Goal: Task Accomplishment & Management: Complete application form

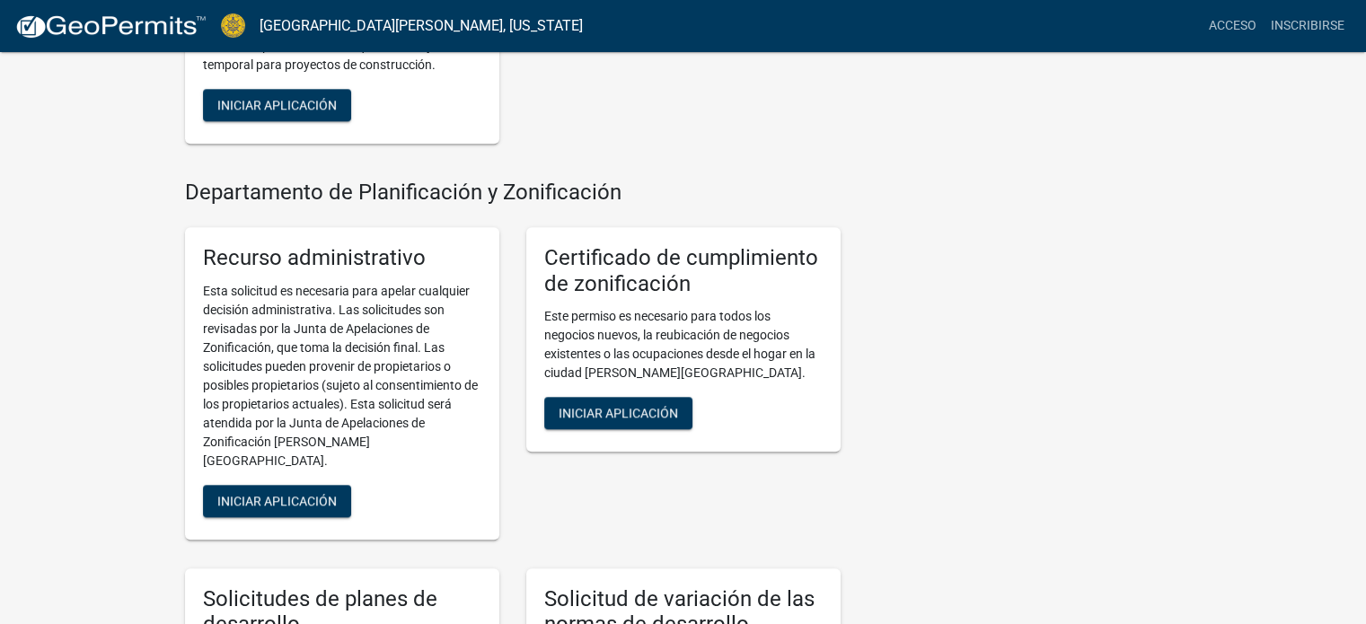
scroll to position [1647, 0]
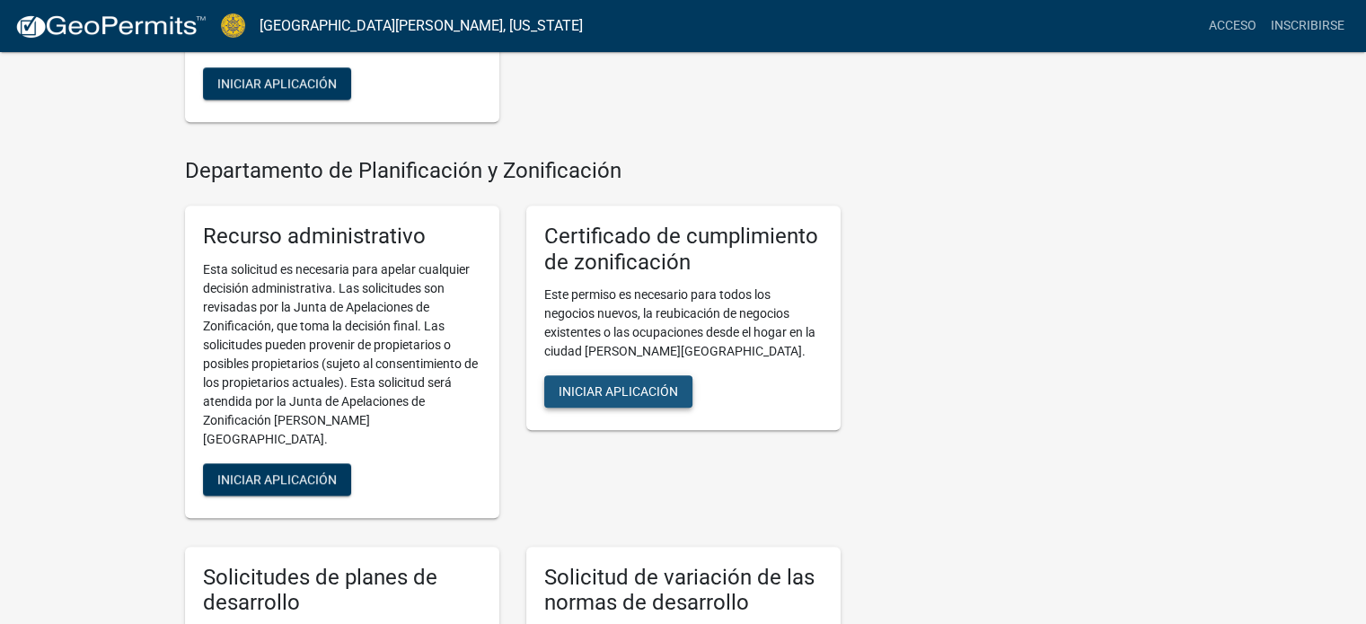
click at [654, 390] on font "Iniciar aplicación" at bounding box center [618, 392] width 119 height 14
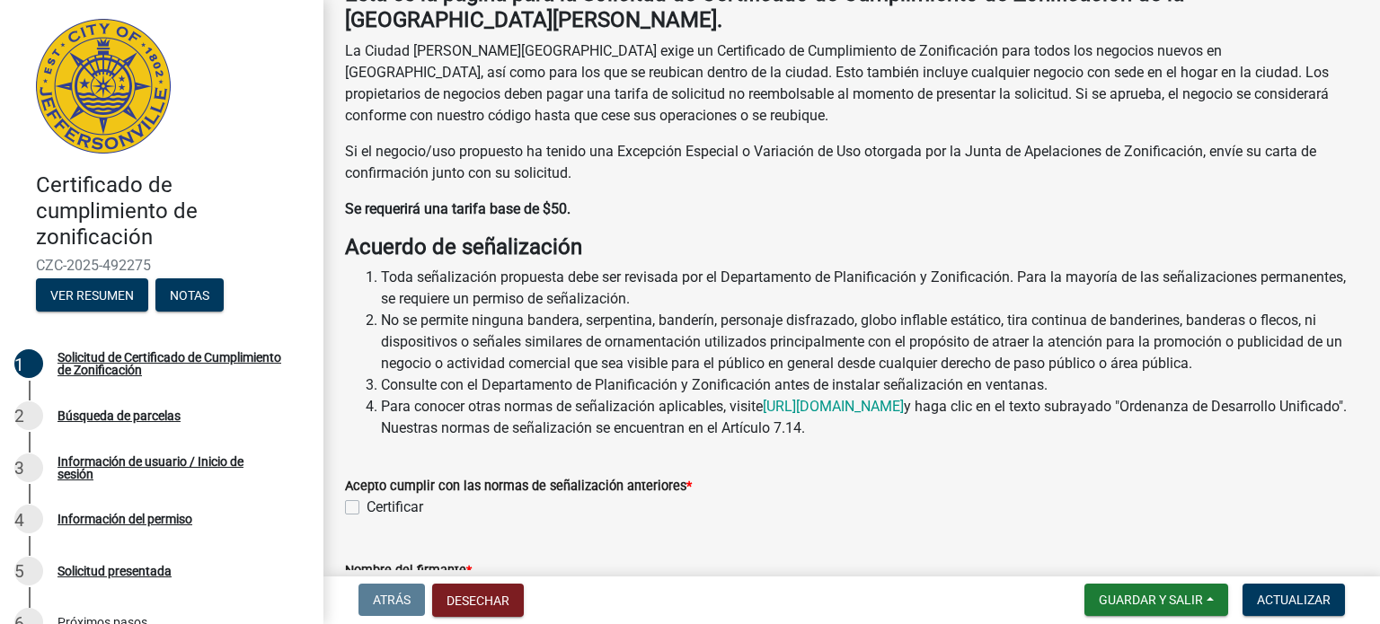
scroll to position [252, 0]
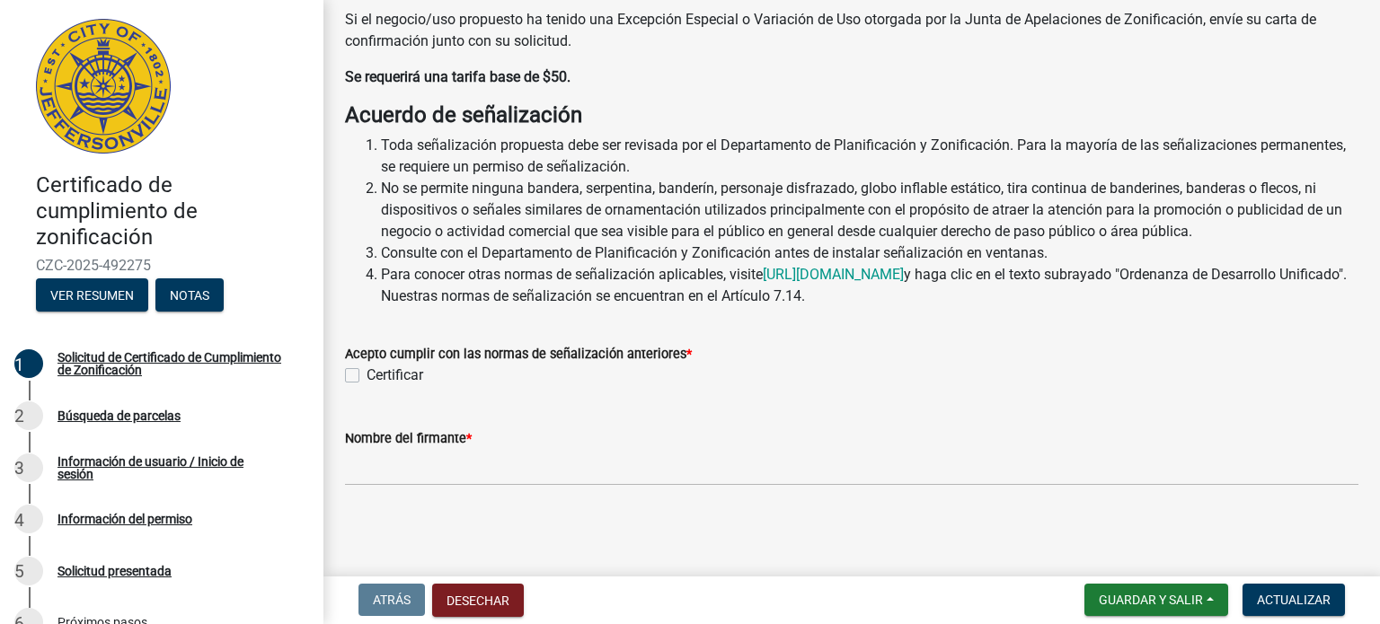
click at [367, 373] on label "Certificar" at bounding box center [395, 376] width 57 height 22
click at [367, 373] on input "Certificar" at bounding box center [373, 371] width 12 height 12
checkbox input "true"
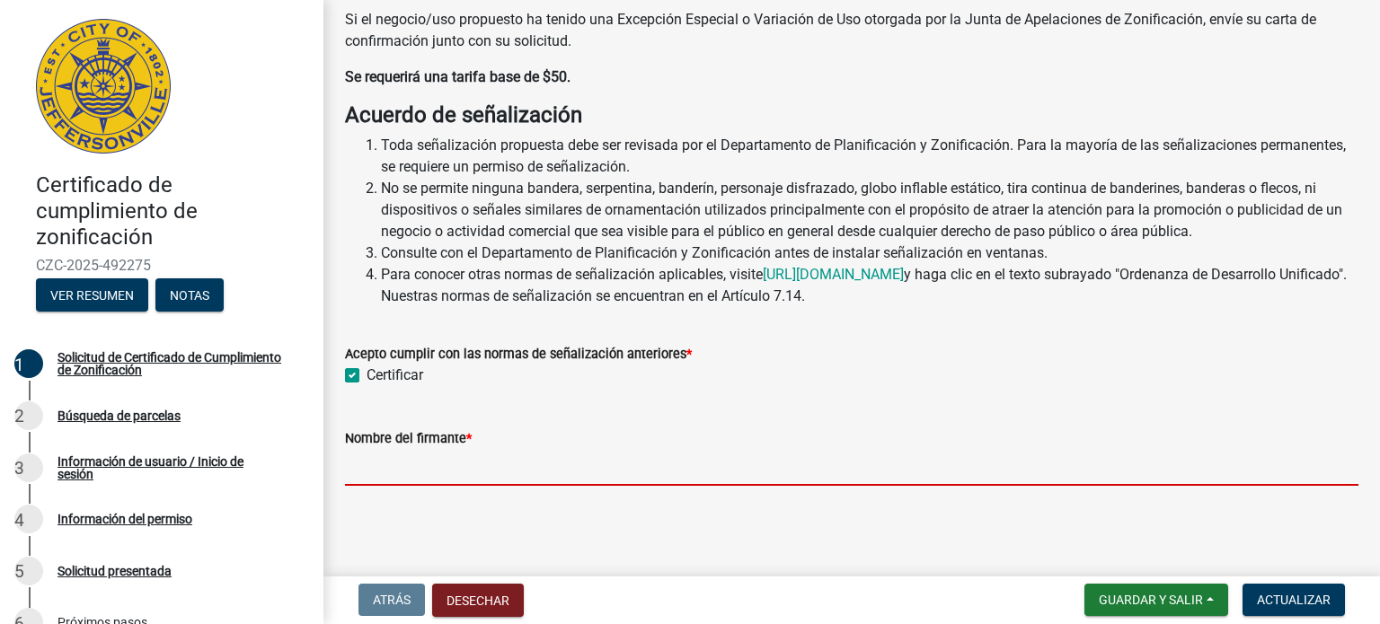
click at [435, 479] on input "Nombre del firmante *" at bounding box center [851, 467] width 1013 height 37
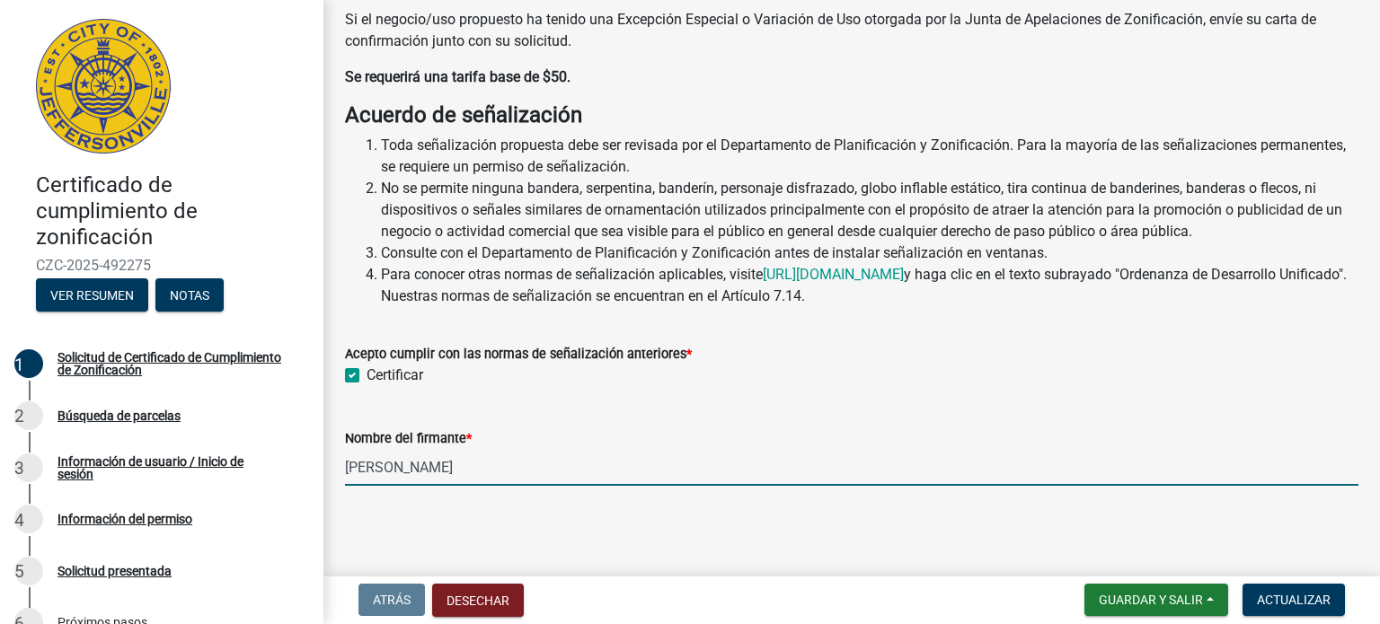
click at [565, 464] on input "Geicel Jose Fernandez" at bounding box center [851, 467] width 1013 height 37
type input "[PERSON_NAME]"
click at [1315, 590] on button "Actualizar" at bounding box center [1293, 600] width 102 height 32
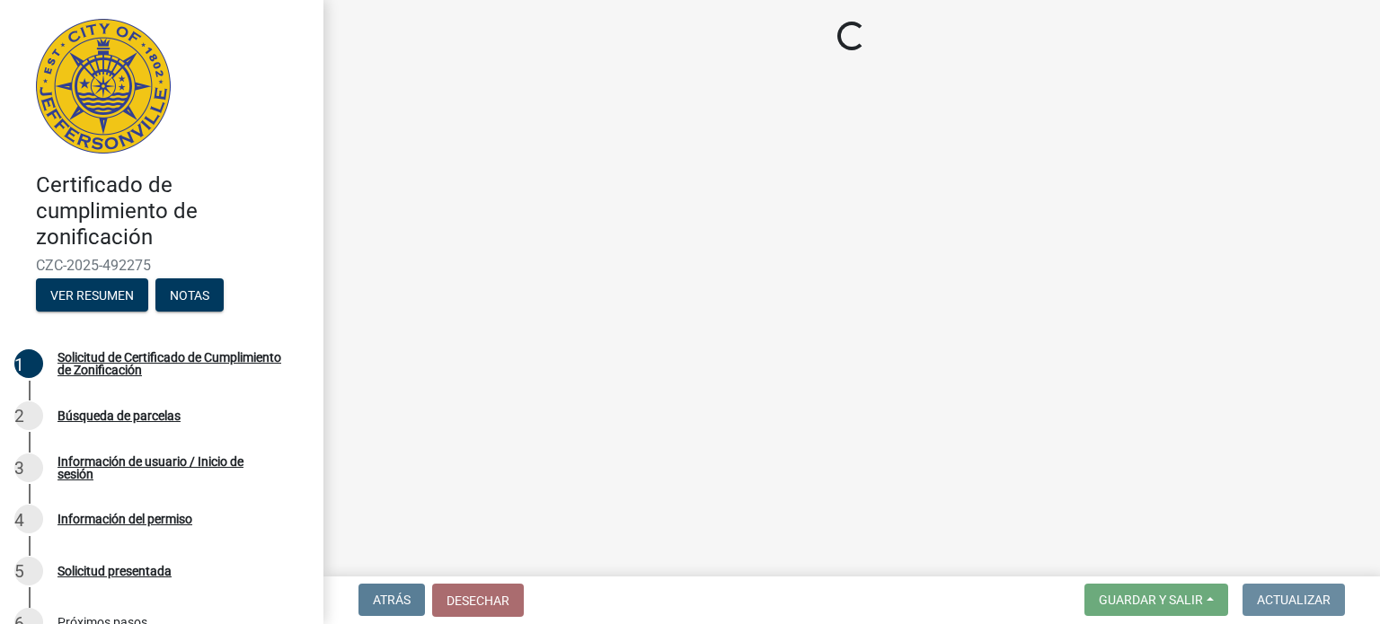
scroll to position [0, 0]
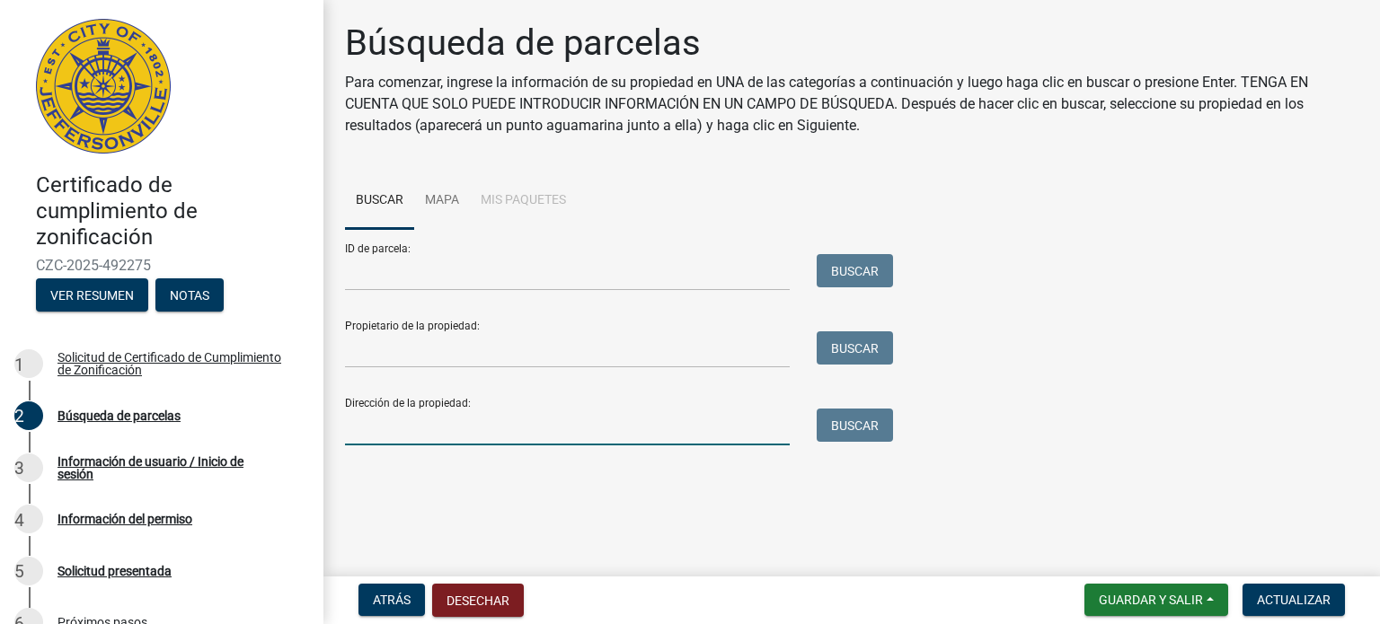
click at [436, 440] on input "Dirección de la propiedad:" at bounding box center [567, 427] width 445 height 37
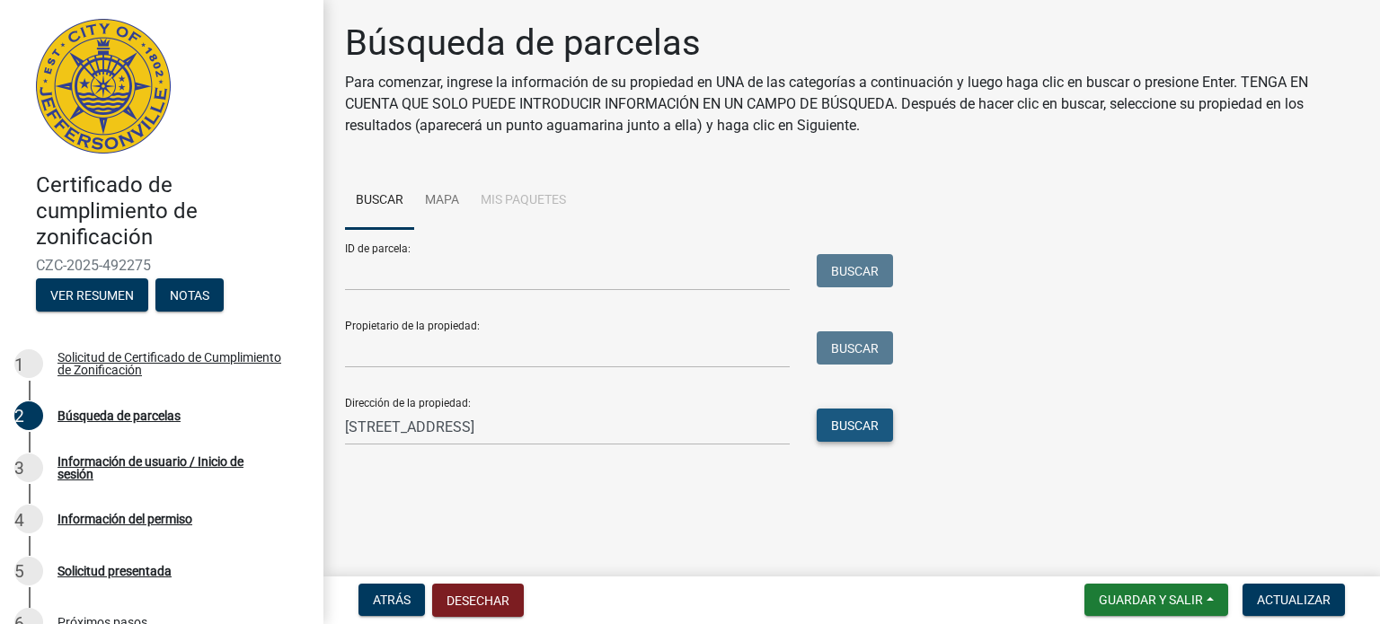
click at [867, 418] on font "Buscar" at bounding box center [855, 425] width 48 height 14
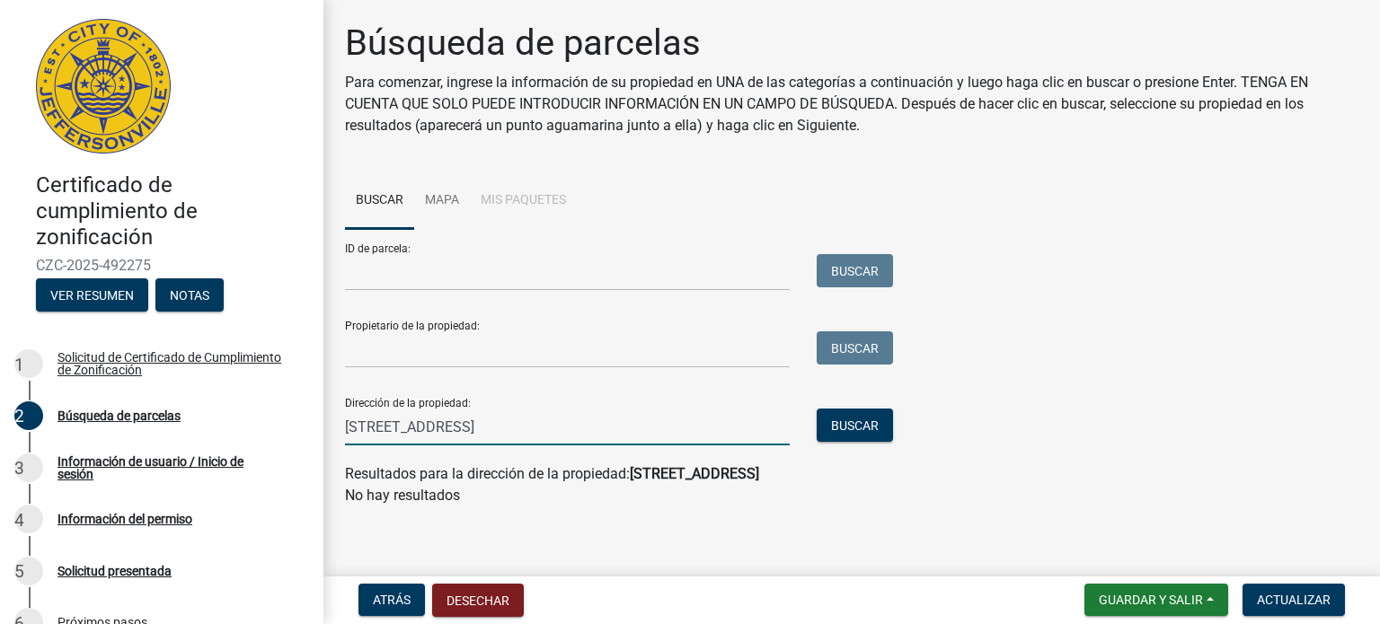
click at [662, 427] on input "1410 Charlestown new alkbany road suite 205" at bounding box center [567, 427] width 445 height 37
click at [877, 425] on font "Buscar" at bounding box center [855, 426] width 48 height 14
click at [663, 427] on input "1410 Charlestown new alkbany road" at bounding box center [567, 427] width 445 height 37
click at [853, 427] on font "Buscar" at bounding box center [855, 426] width 48 height 14
click at [722, 434] on input "1410 Charlestown new alkbany" at bounding box center [567, 427] width 445 height 37
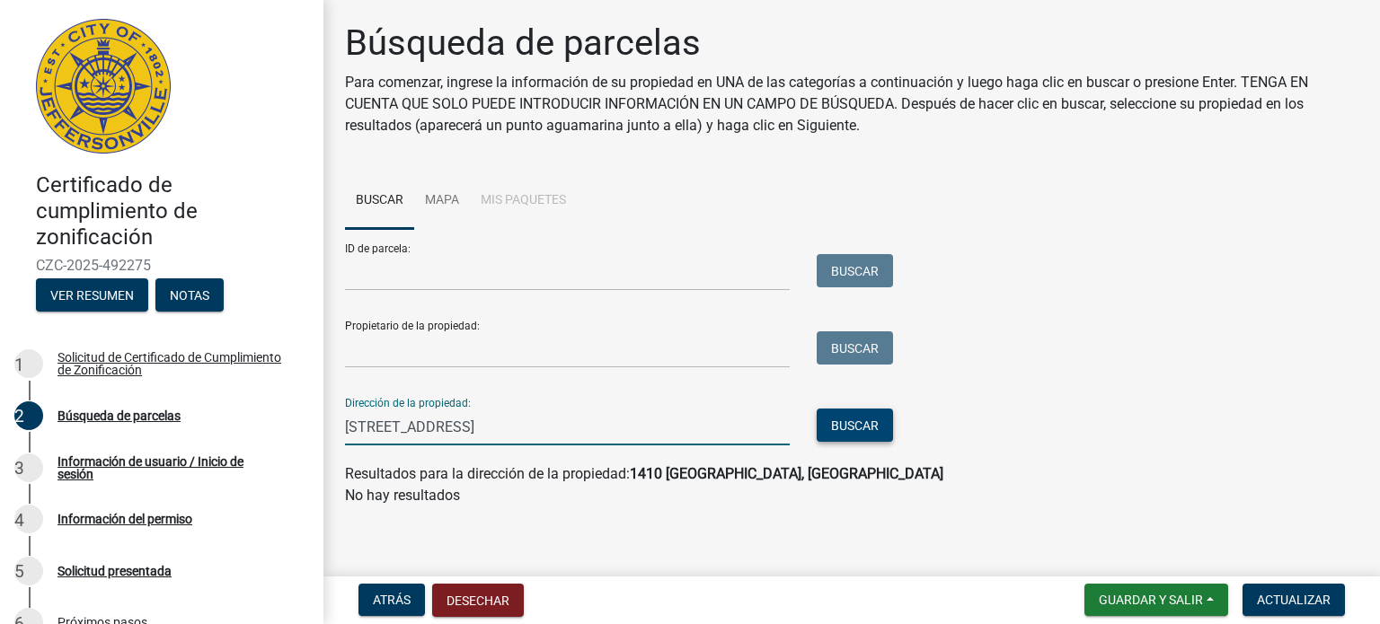
click at [874, 411] on button "Buscar" at bounding box center [855, 425] width 76 height 33
click at [697, 429] on input "1410 Charlestown new alkbany road suite 205" at bounding box center [567, 427] width 445 height 37
type input "1410 Charlestown new alkbany road"
click at [843, 423] on font "Buscar" at bounding box center [855, 426] width 48 height 14
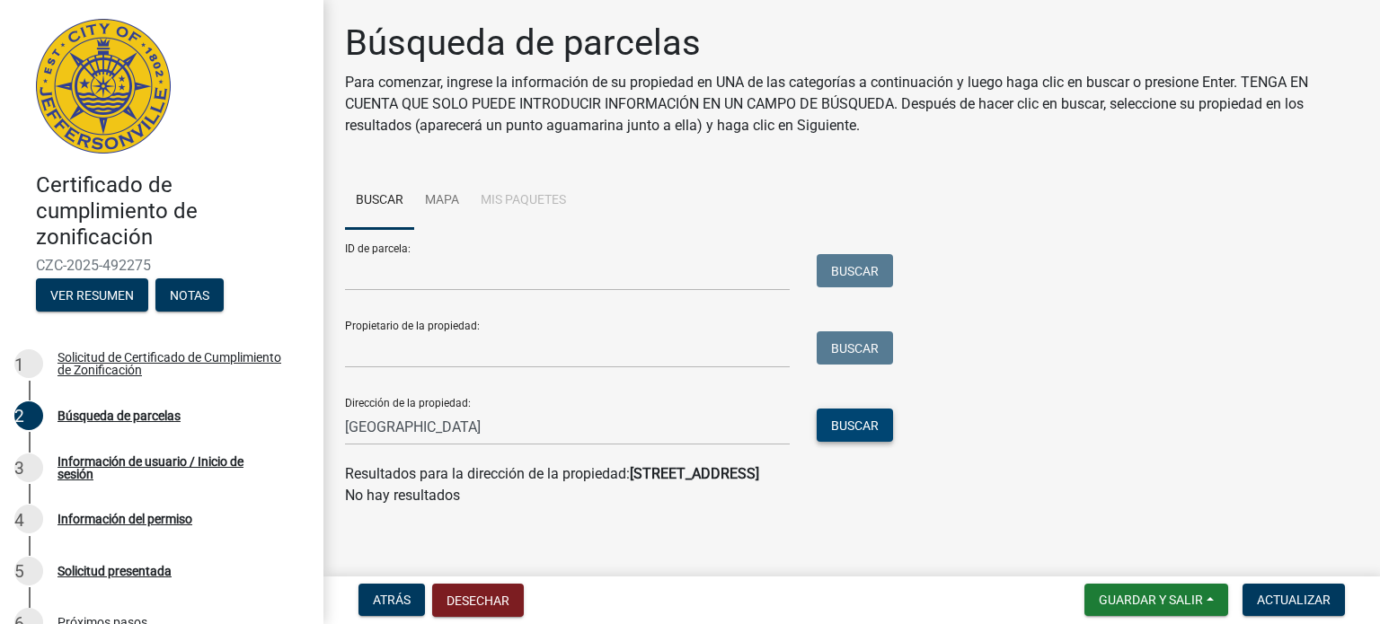
click at [859, 422] on font "Buscar" at bounding box center [855, 426] width 48 height 14
click at [759, 469] on font "1410 Charlestown New Alkbany Road" at bounding box center [694, 473] width 129 height 17
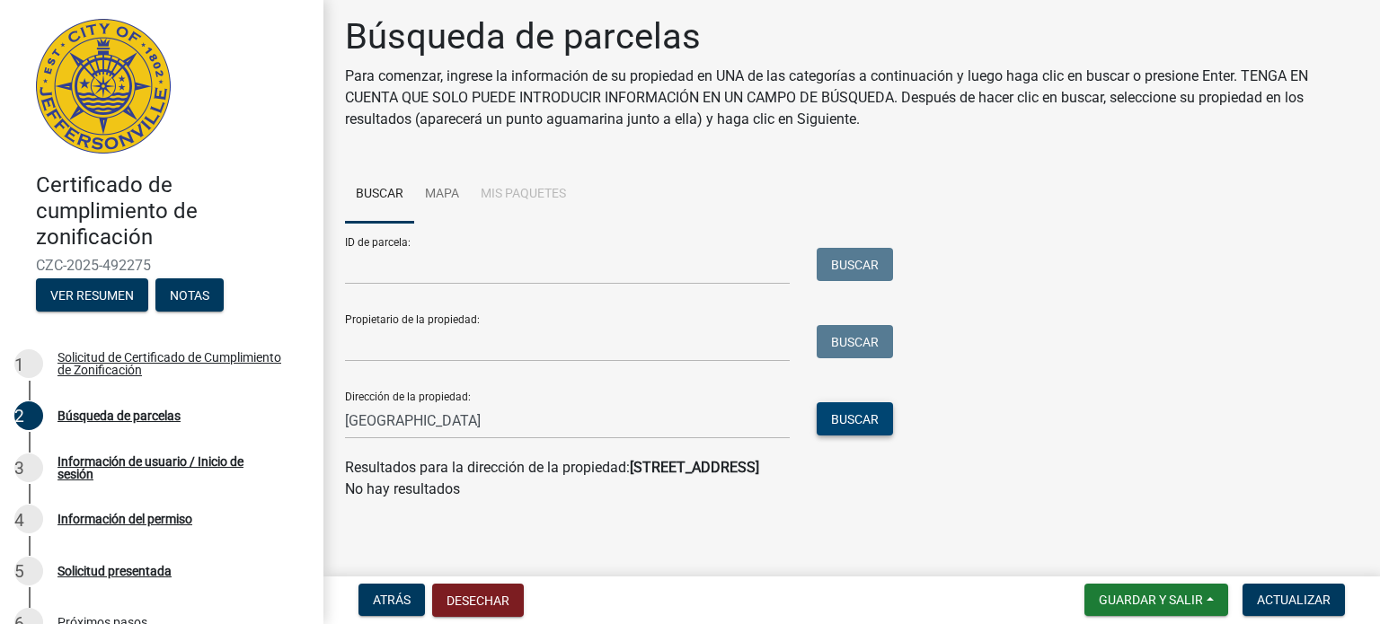
click at [829, 425] on button "Buscar" at bounding box center [855, 418] width 76 height 33
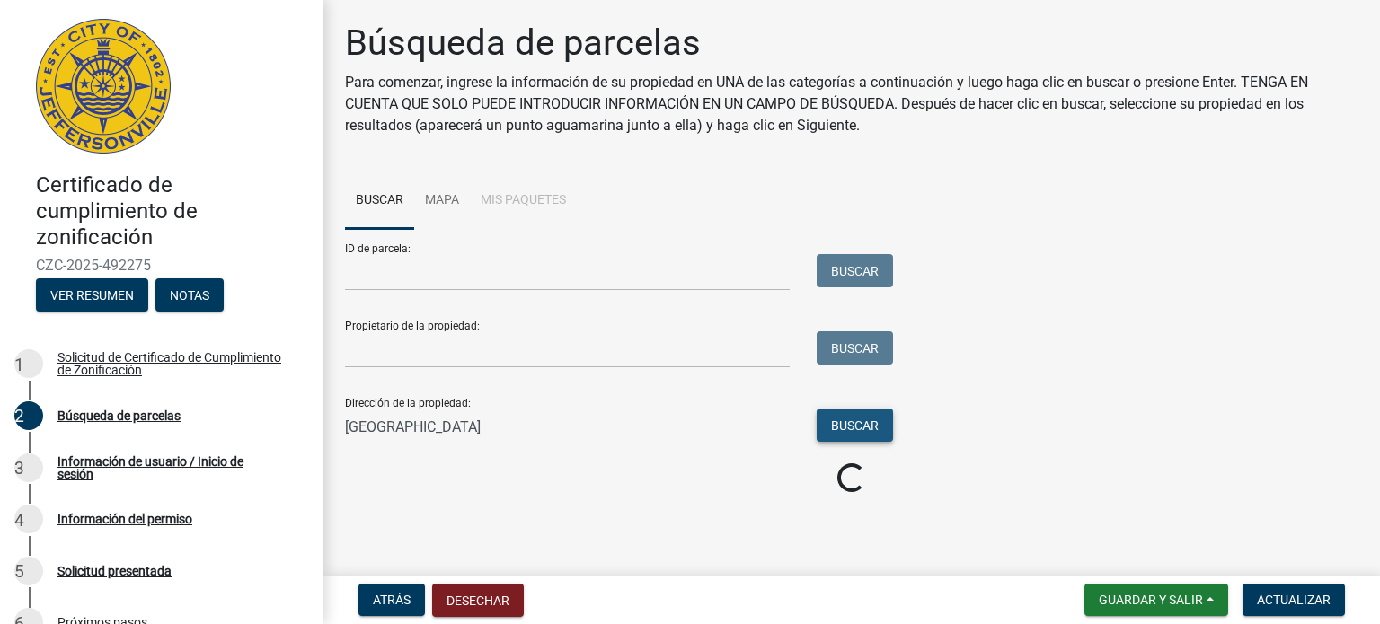
scroll to position [0, 0]
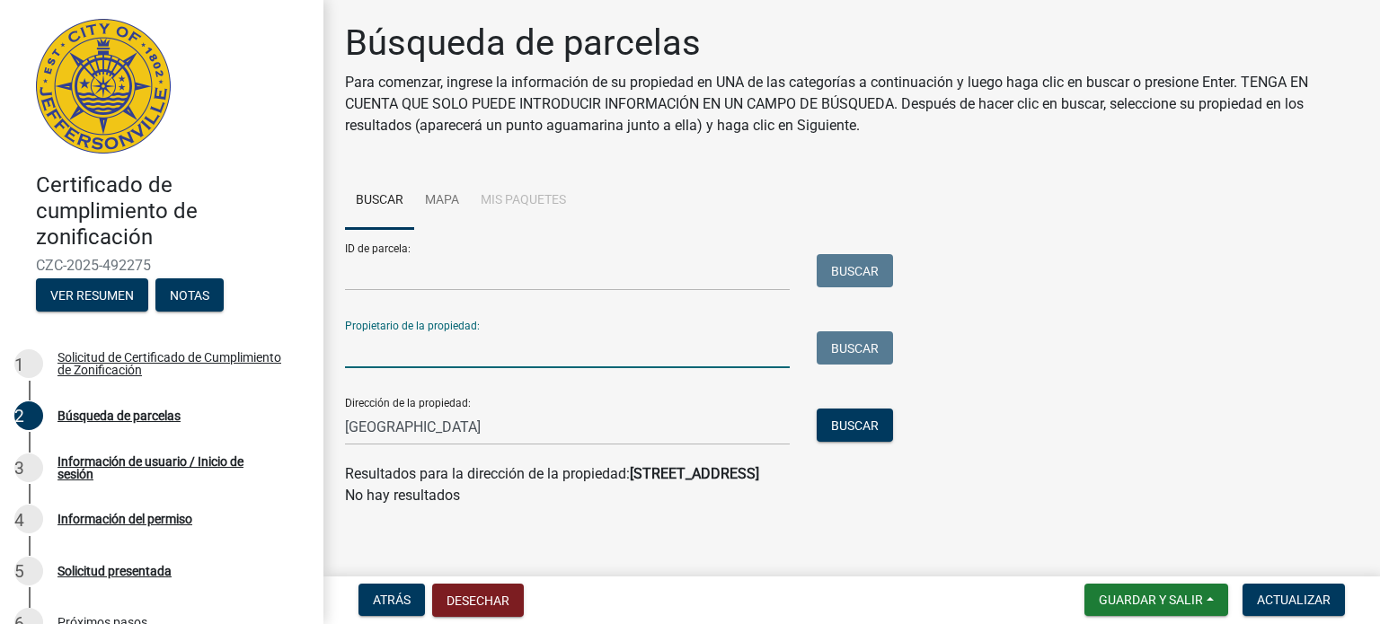
click at [728, 340] on input "Propietario de la propiedad:" at bounding box center [567, 350] width 445 height 37
click at [880, 422] on button "Buscar" at bounding box center [855, 425] width 76 height 33
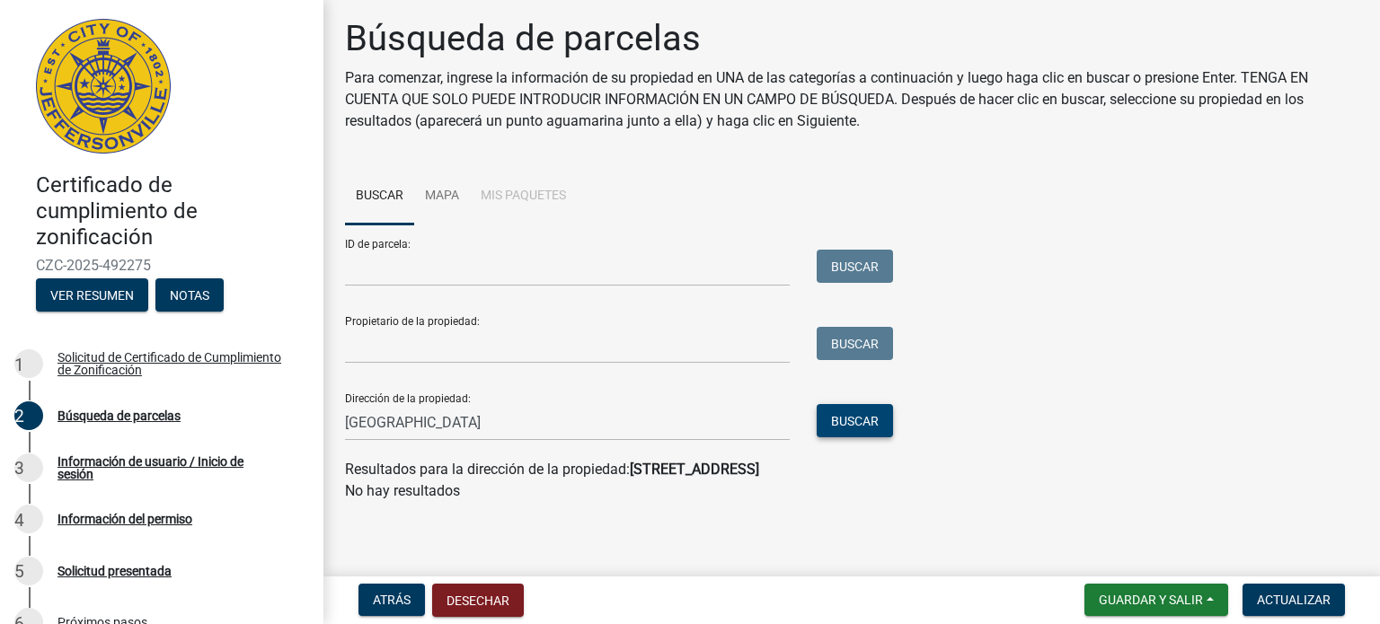
scroll to position [6, 0]
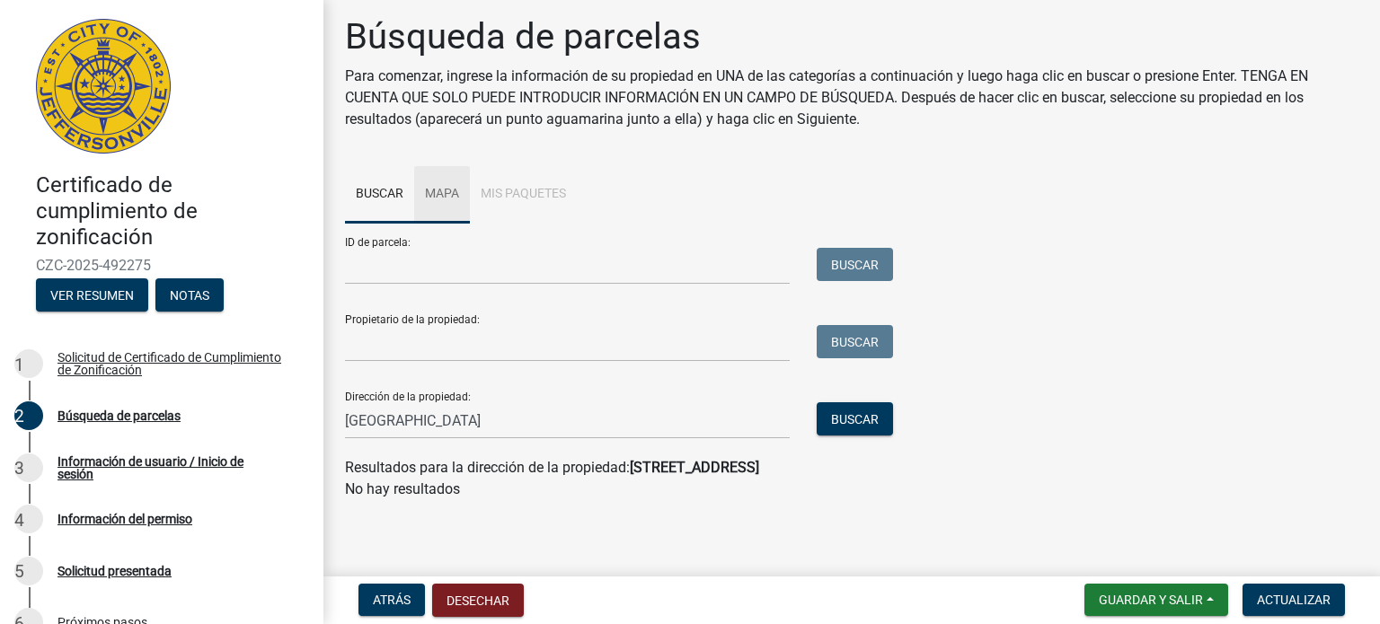
click at [430, 186] on font "Mapa" at bounding box center [442, 193] width 34 height 14
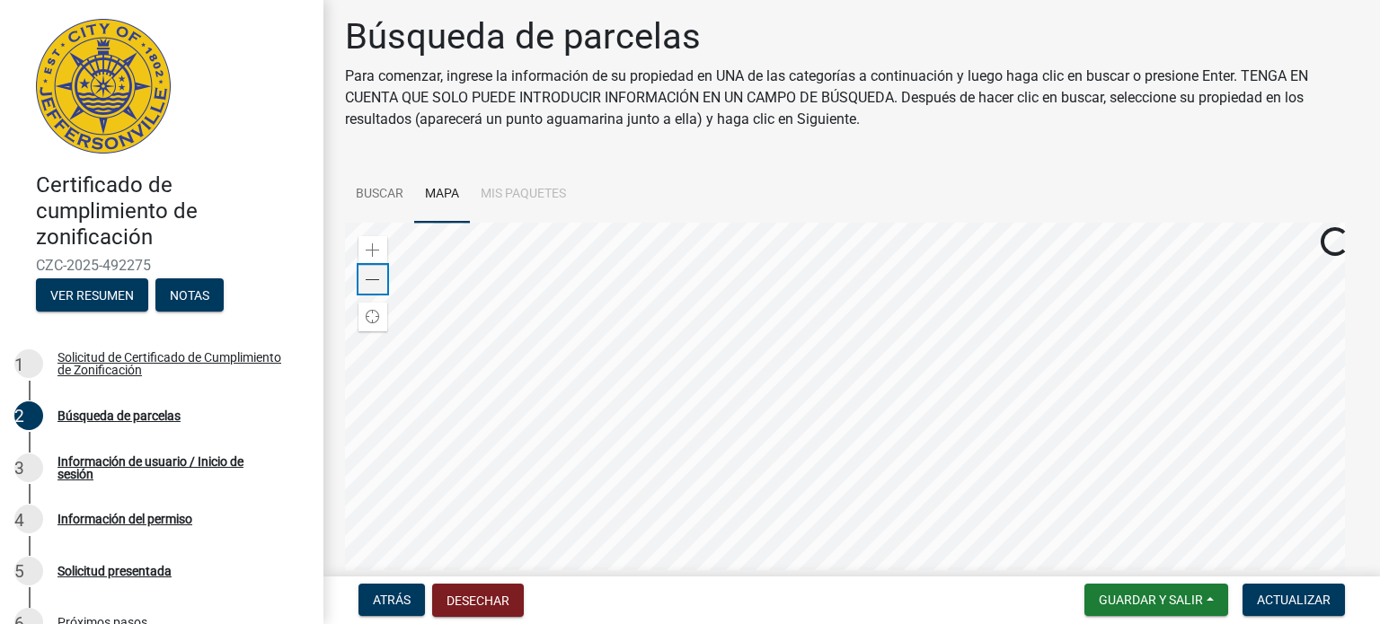
click at [378, 279] on span at bounding box center [373, 280] width 14 height 14
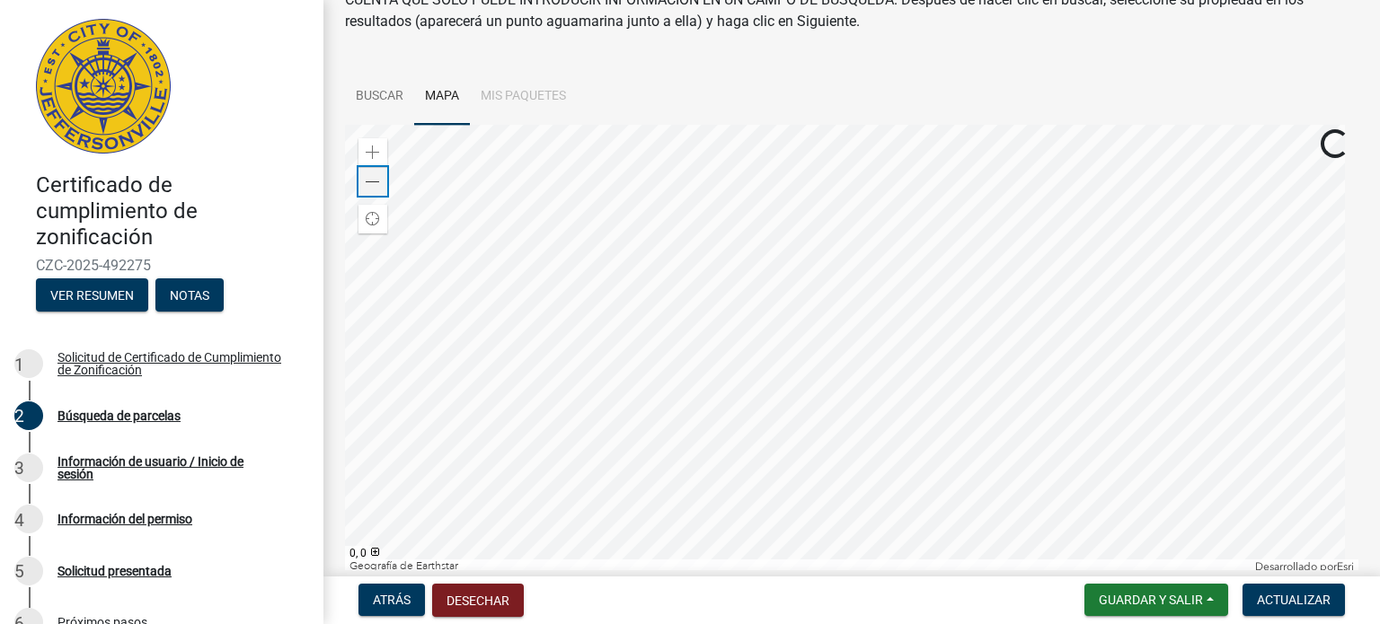
scroll to position [72, 0]
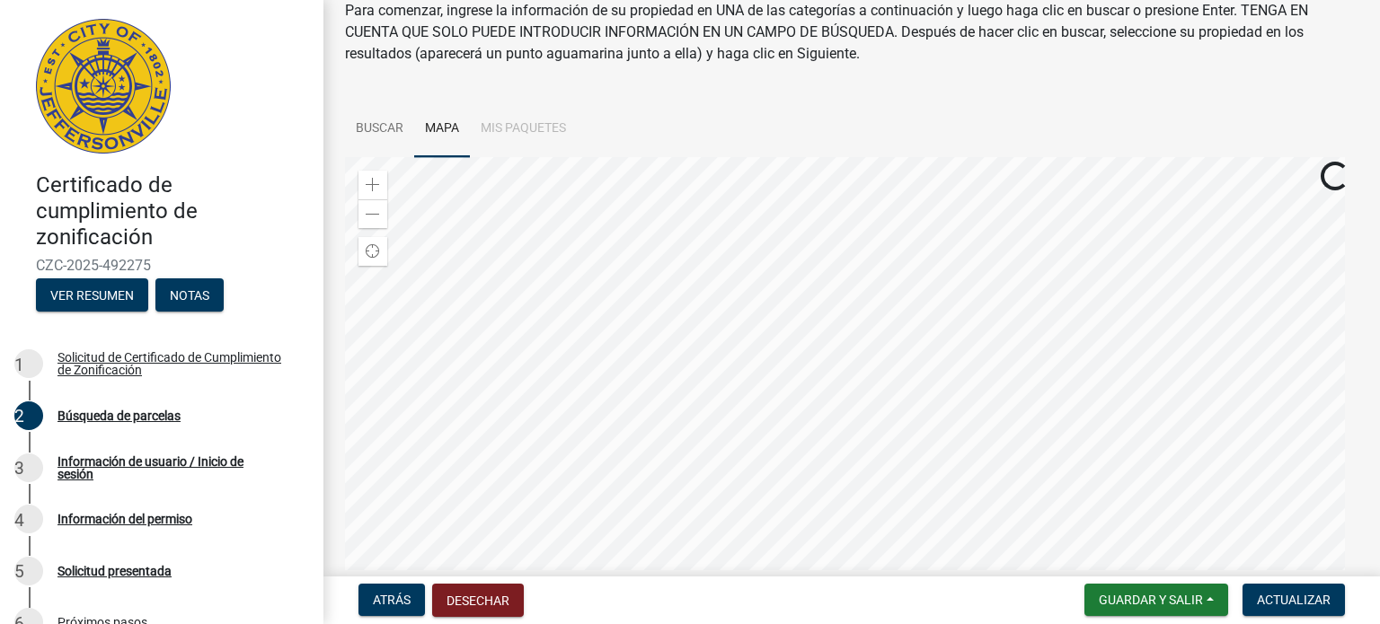
click at [535, 125] on li "Mis paquetes" at bounding box center [523, 129] width 107 height 57
click at [394, 126] on font "Buscar" at bounding box center [380, 127] width 48 height 14
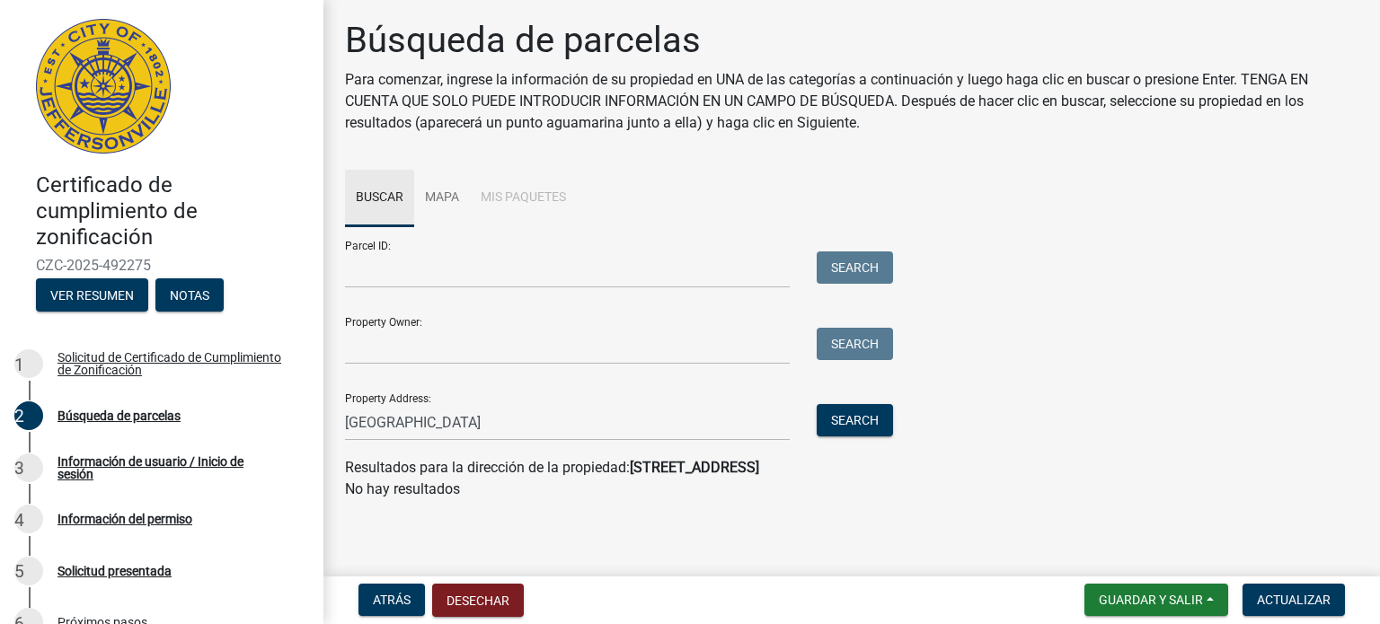
scroll to position [6, 0]
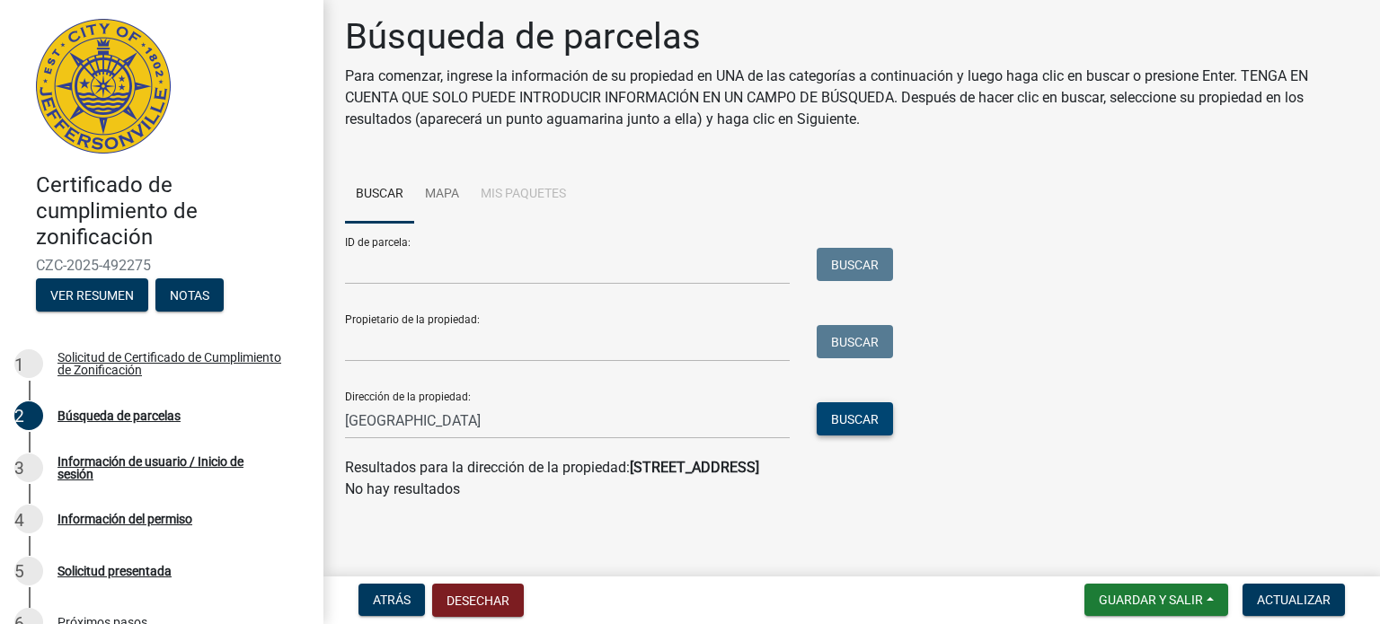
click at [855, 410] on button "Buscar" at bounding box center [855, 418] width 76 height 33
click at [623, 442] on wm-search-parcel-data-activity-input "Buscar Mapa Mis paquetes ID de parcela: Buscar Propietario de la propiedad: Bus…" at bounding box center [851, 333] width 1013 height 334
click at [625, 416] on input "1410 Charlestown new alkbany road" at bounding box center [567, 420] width 445 height 37
click at [889, 409] on button "Buscar" at bounding box center [855, 418] width 76 height 33
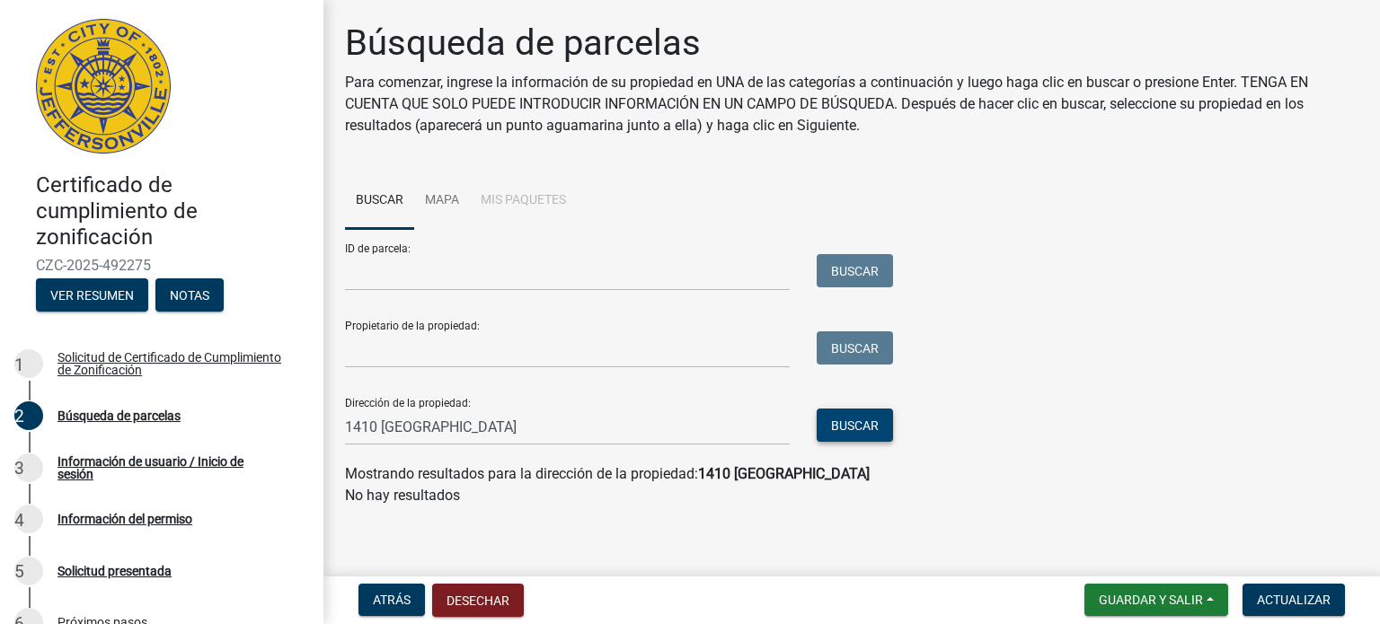
click at [853, 419] on font "Buscar" at bounding box center [855, 426] width 48 height 14
click at [625, 424] on input "1410 Charlestown" at bounding box center [567, 427] width 445 height 37
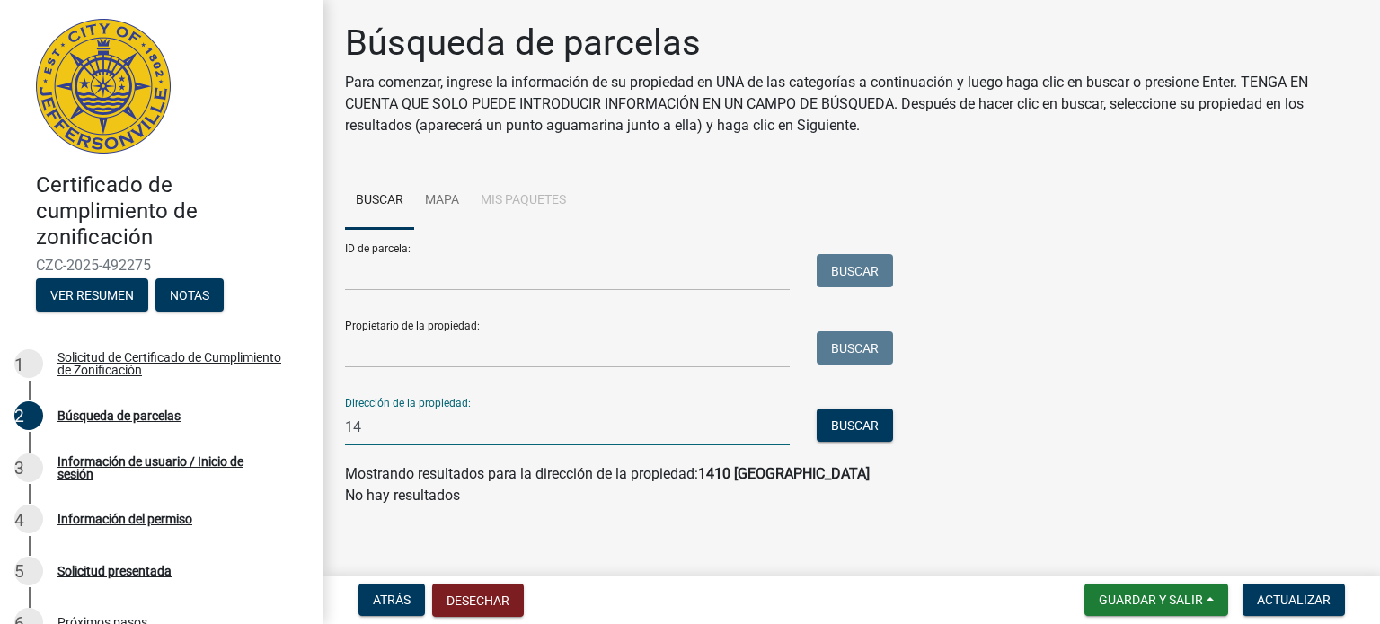
type input "1"
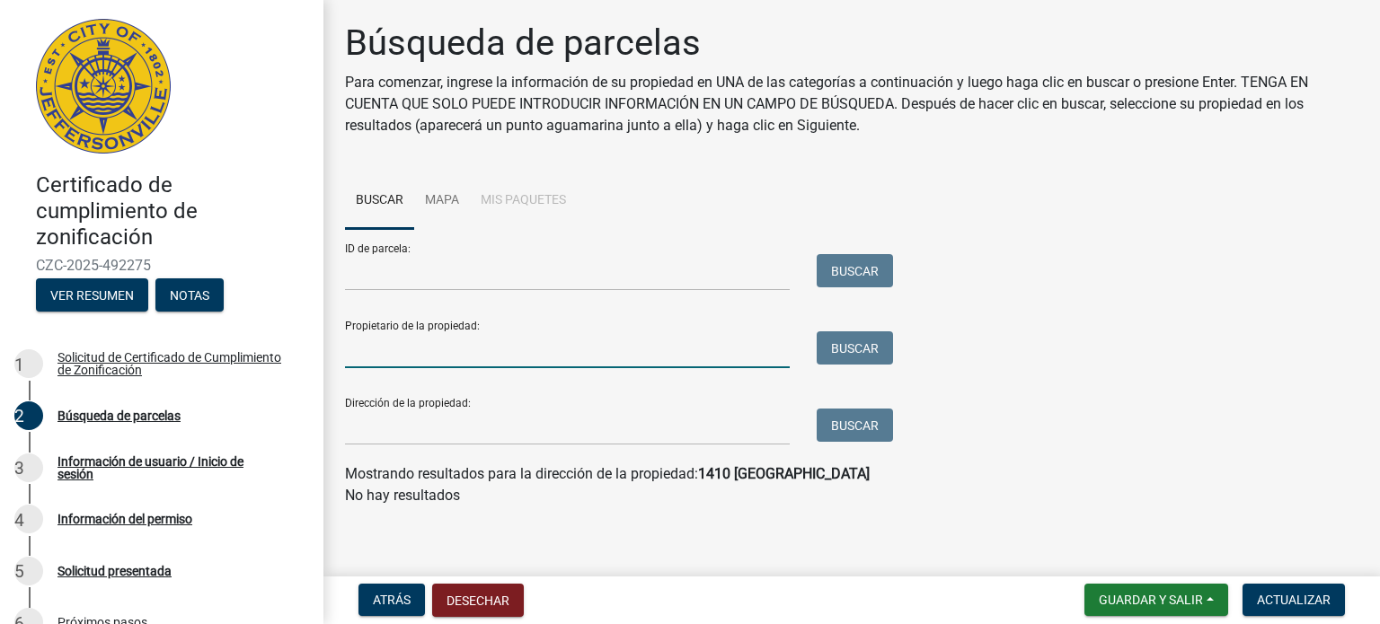
click at [580, 362] on input "Propietario de la propiedad:" at bounding box center [567, 350] width 445 height 37
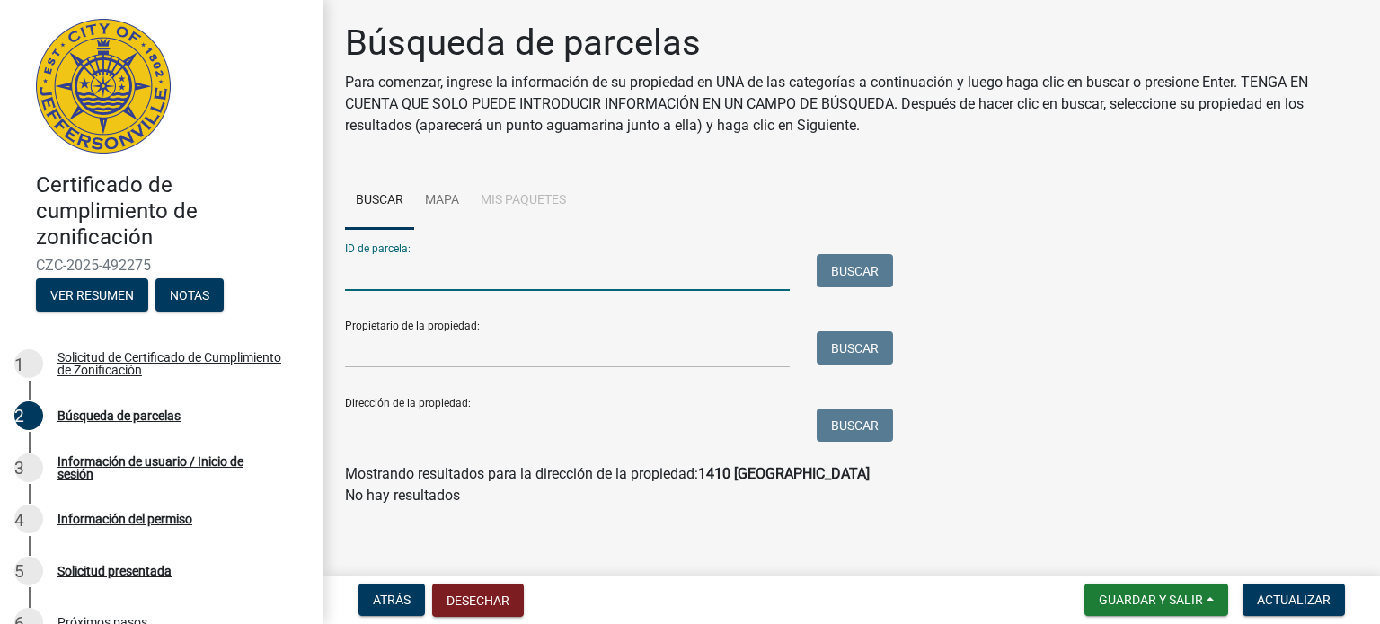
click at [563, 270] on input "ID de parcela:" at bounding box center [567, 272] width 445 height 37
click at [453, 193] on font "Mapa" at bounding box center [442, 199] width 34 height 14
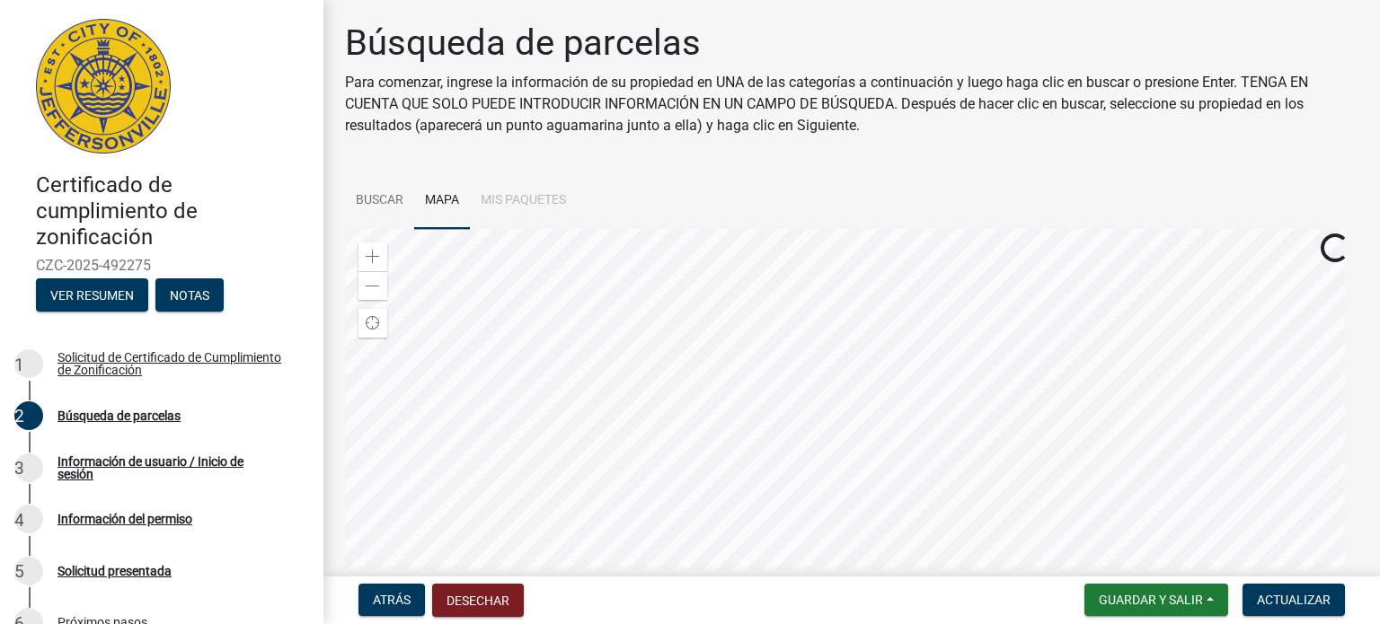
click at [712, 411] on div at bounding box center [851, 453] width 1013 height 449
click at [738, 421] on div at bounding box center [851, 453] width 1013 height 449
click at [690, 378] on div at bounding box center [851, 453] width 1013 height 449
click at [384, 323] on div "Buscar mi ubicación" at bounding box center [372, 323] width 29 height 29
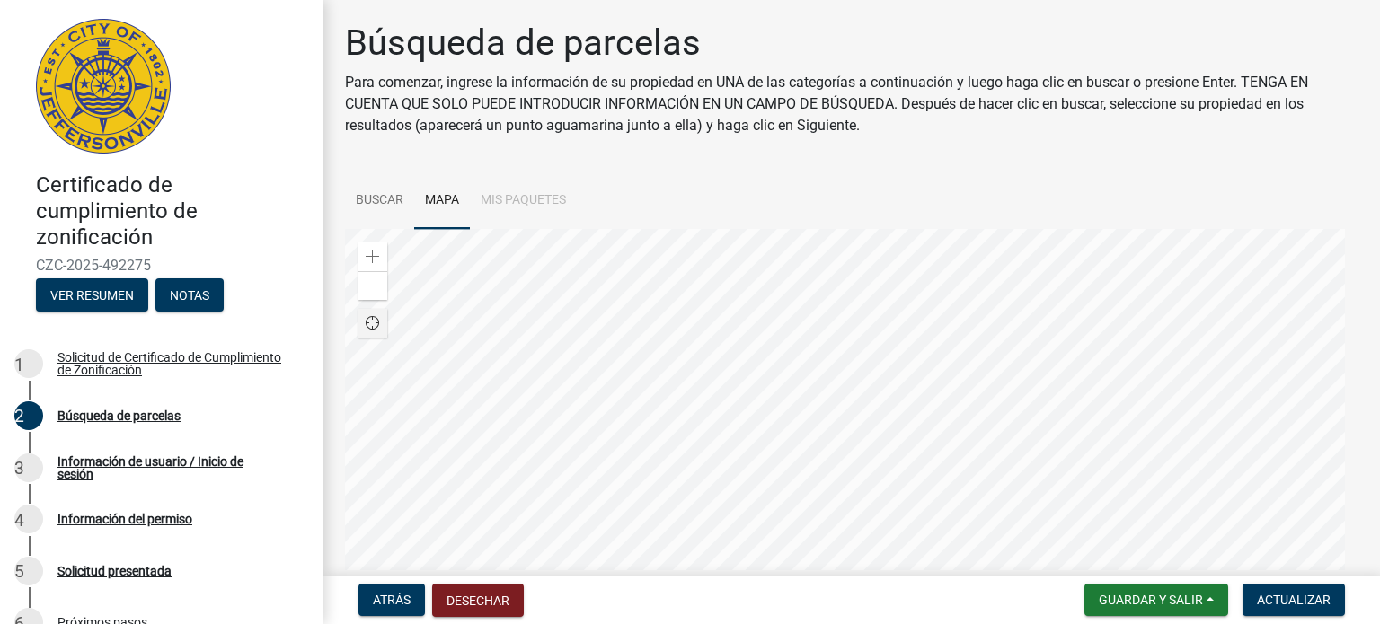
click at [789, 354] on div at bounding box center [851, 453] width 1013 height 449
click at [844, 423] on div at bounding box center [851, 453] width 1013 height 449
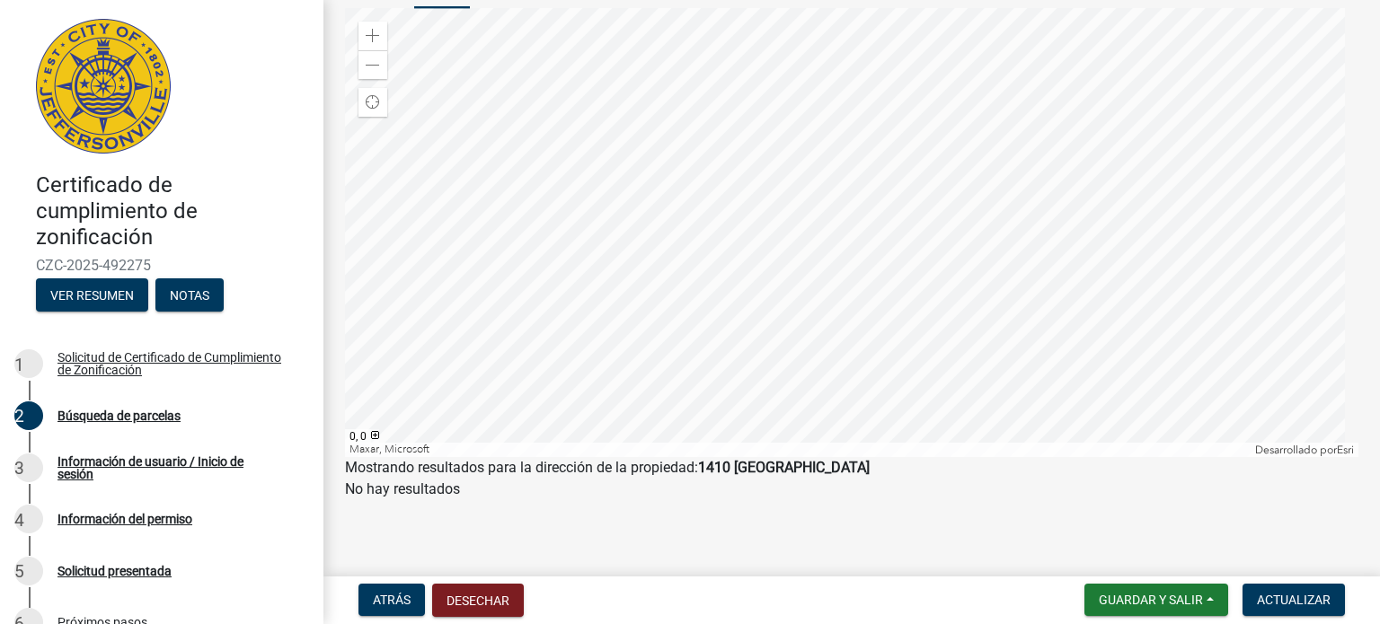
click at [788, 288] on div at bounding box center [851, 232] width 1013 height 449
click at [648, 275] on div at bounding box center [851, 232] width 1013 height 449
click at [391, 606] on font "Atrás" at bounding box center [392, 600] width 38 height 14
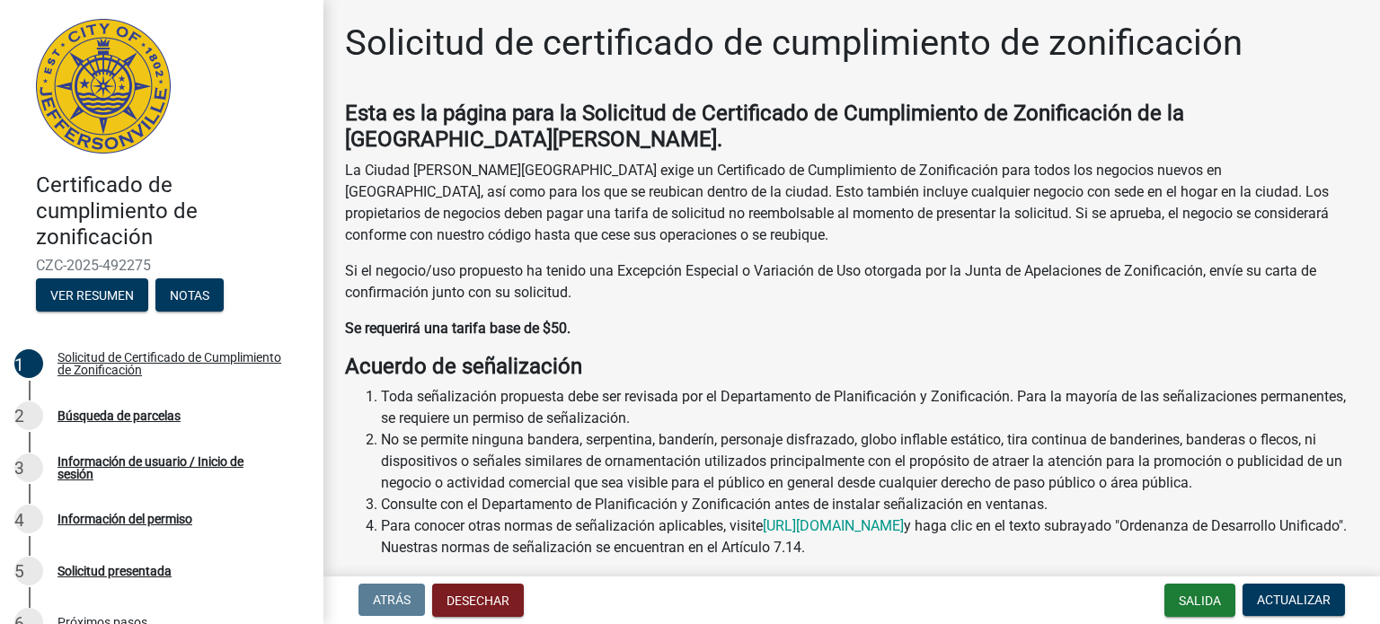
scroll to position [252, 0]
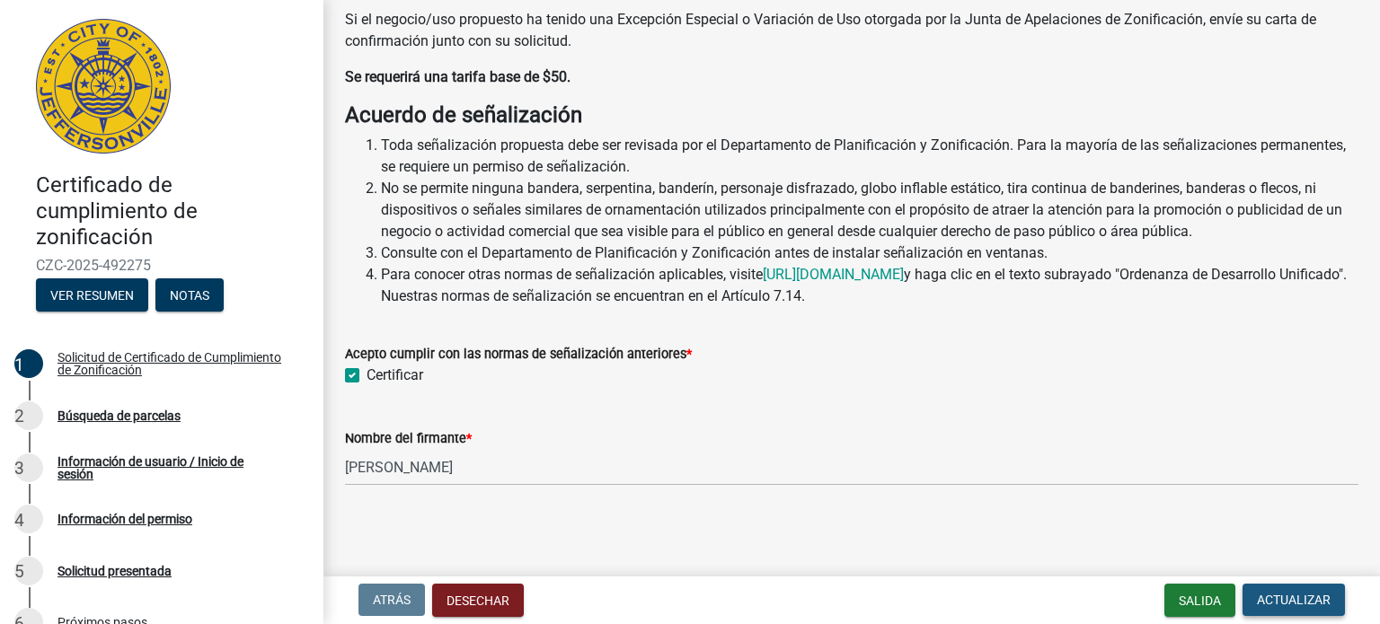
click at [1290, 588] on button "Actualizar" at bounding box center [1293, 600] width 102 height 32
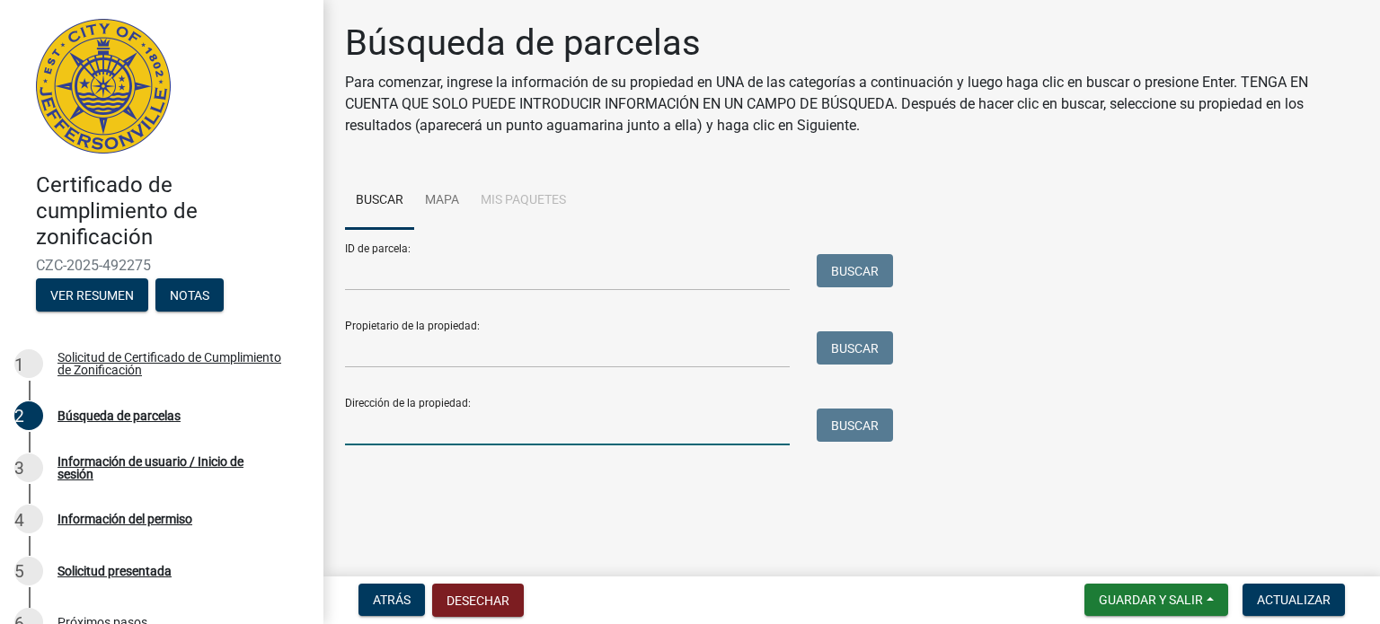
click at [532, 438] on input "Dirección de la propiedad:" at bounding box center [567, 427] width 445 height 37
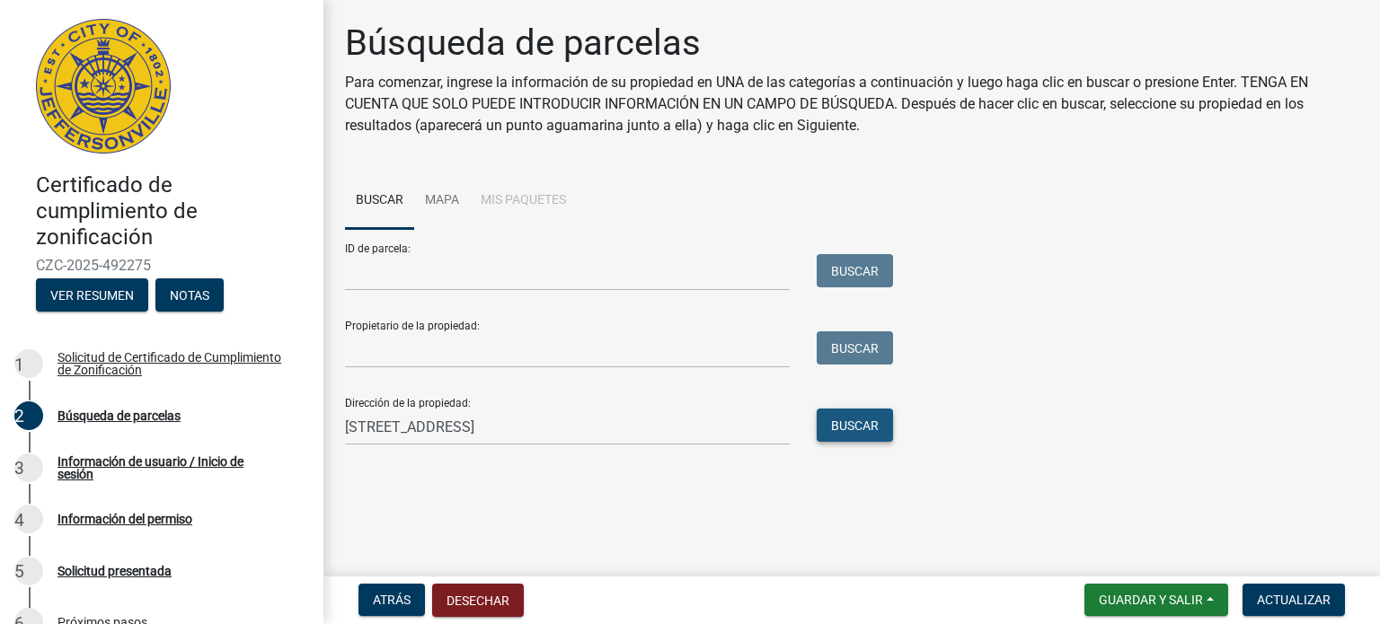
click at [836, 423] on font "Buscar" at bounding box center [855, 426] width 48 height 14
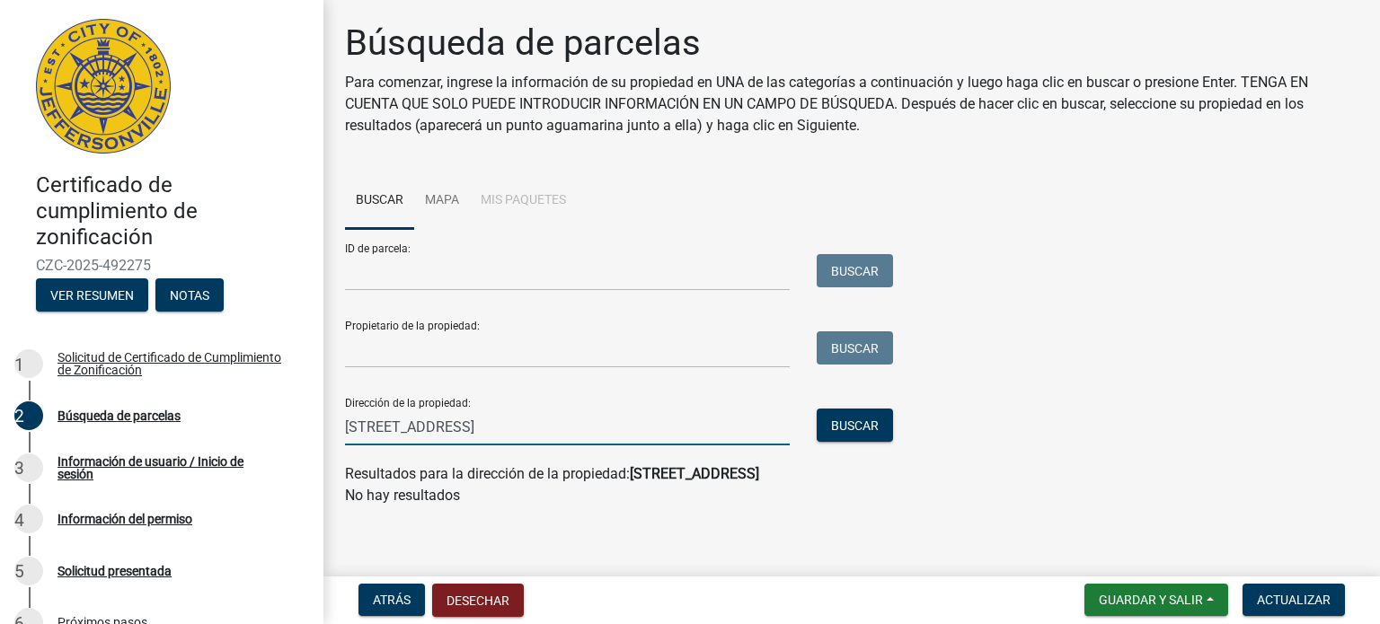
click at [663, 424] on input "1410 Charlestown new alkbany road suite 205" at bounding box center [567, 427] width 445 height 37
click at [831, 424] on font "Buscar" at bounding box center [855, 426] width 48 height 14
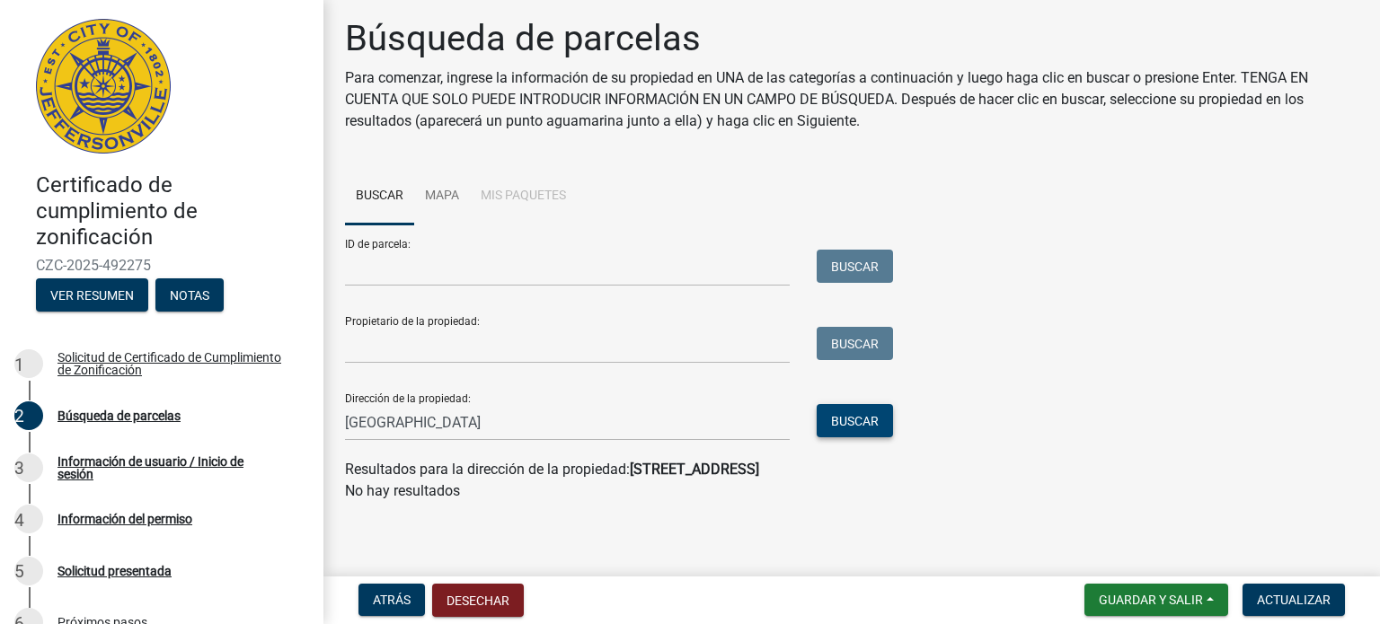
scroll to position [6, 0]
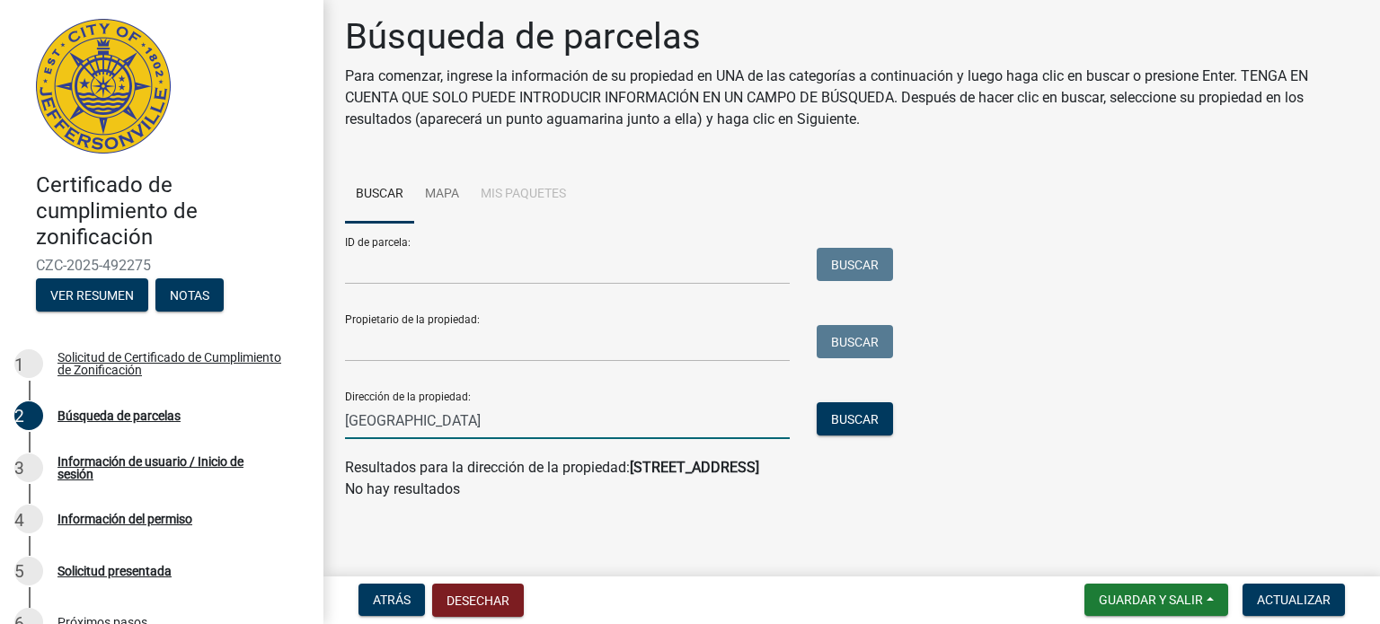
click at [726, 414] on input "1410 Charlestown new alkbany road" at bounding box center [567, 420] width 445 height 37
click at [511, 418] on input "1410 Charlestown new alkbany road" at bounding box center [567, 420] width 445 height 37
click at [851, 407] on button "Buscar" at bounding box center [855, 418] width 76 height 33
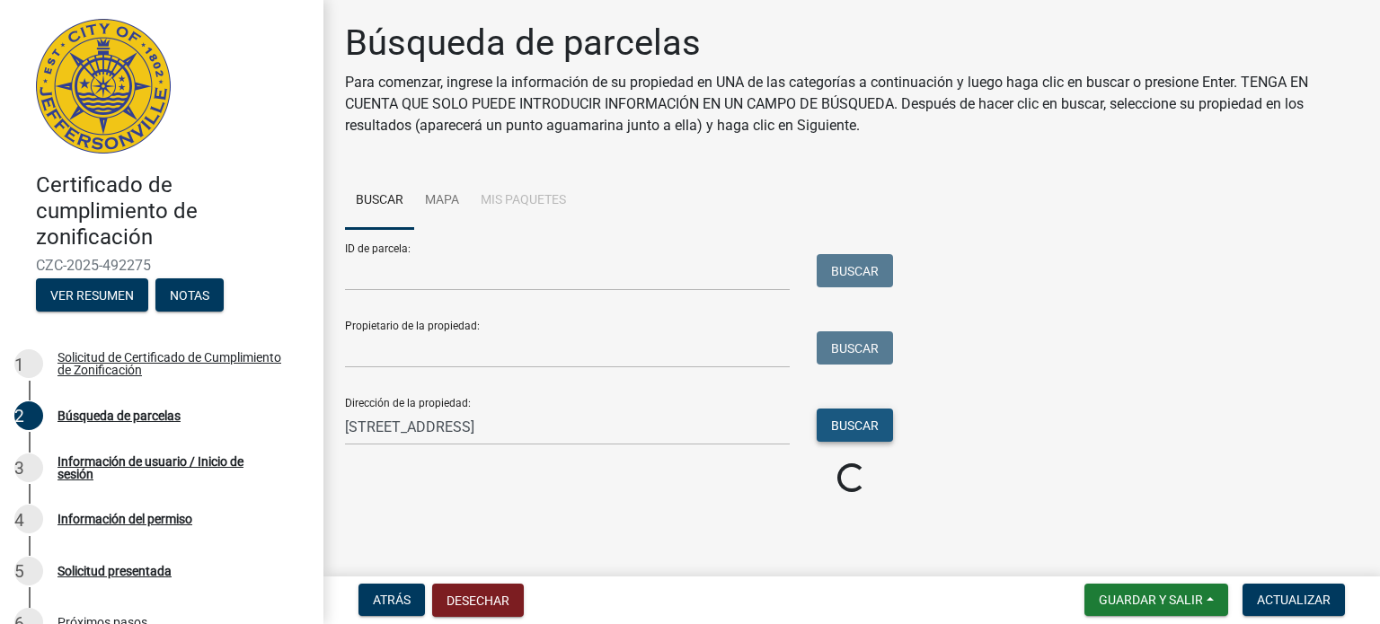
scroll to position [0, 0]
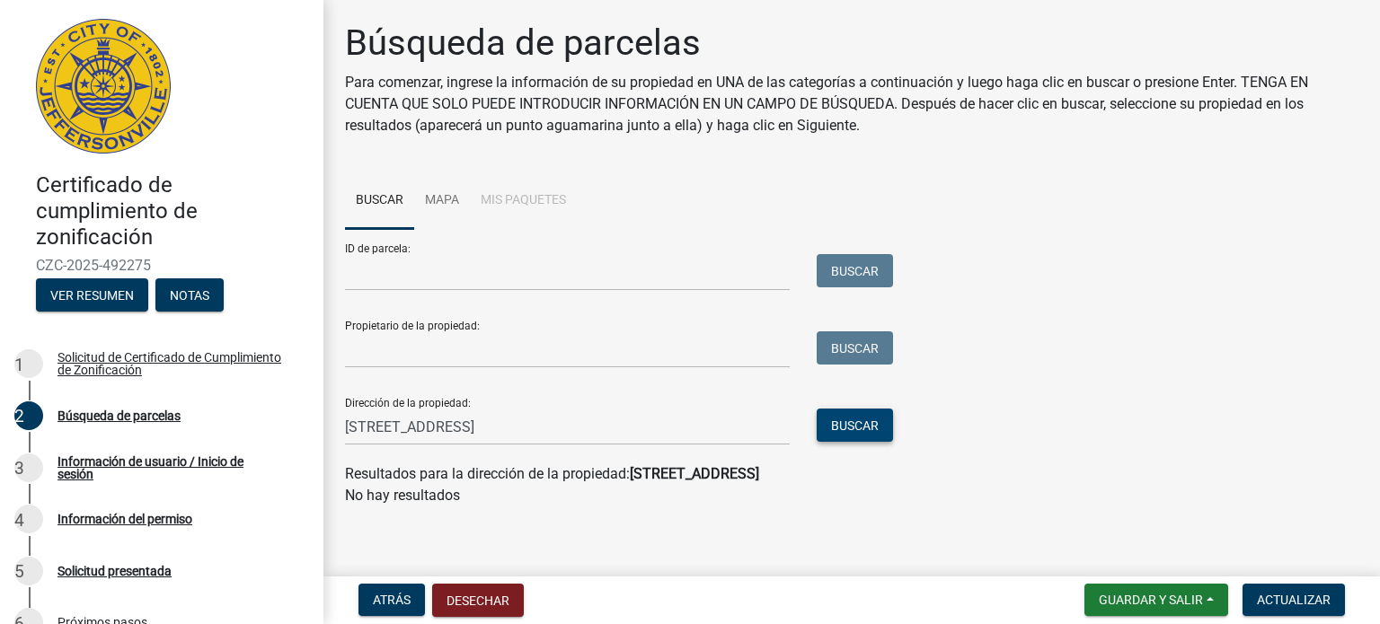
click at [875, 419] on font "Buscar" at bounding box center [855, 426] width 48 height 14
click at [673, 418] on input "1410 Charlestown new albany road" at bounding box center [567, 427] width 445 height 37
click at [854, 429] on font "Buscar" at bounding box center [855, 426] width 48 height 14
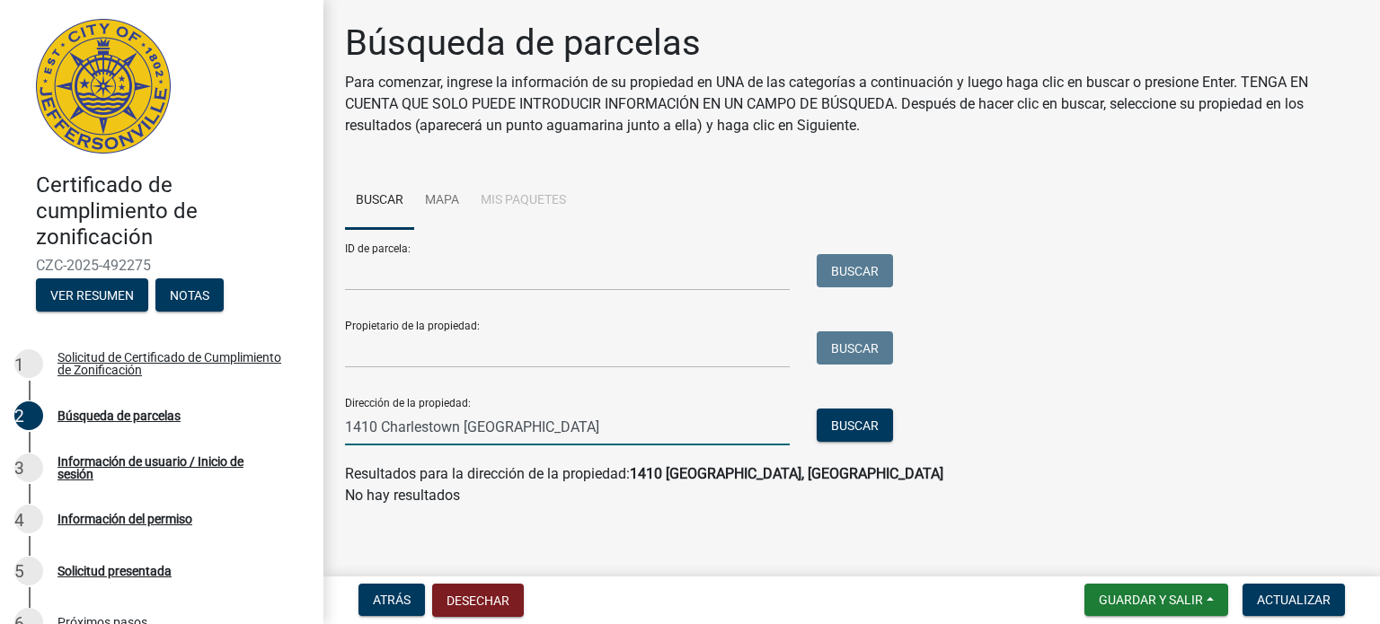
click at [581, 432] on input "1410 Charlestown new albany" at bounding box center [567, 427] width 445 height 37
click at [880, 416] on button "Buscar" at bounding box center [855, 425] width 76 height 33
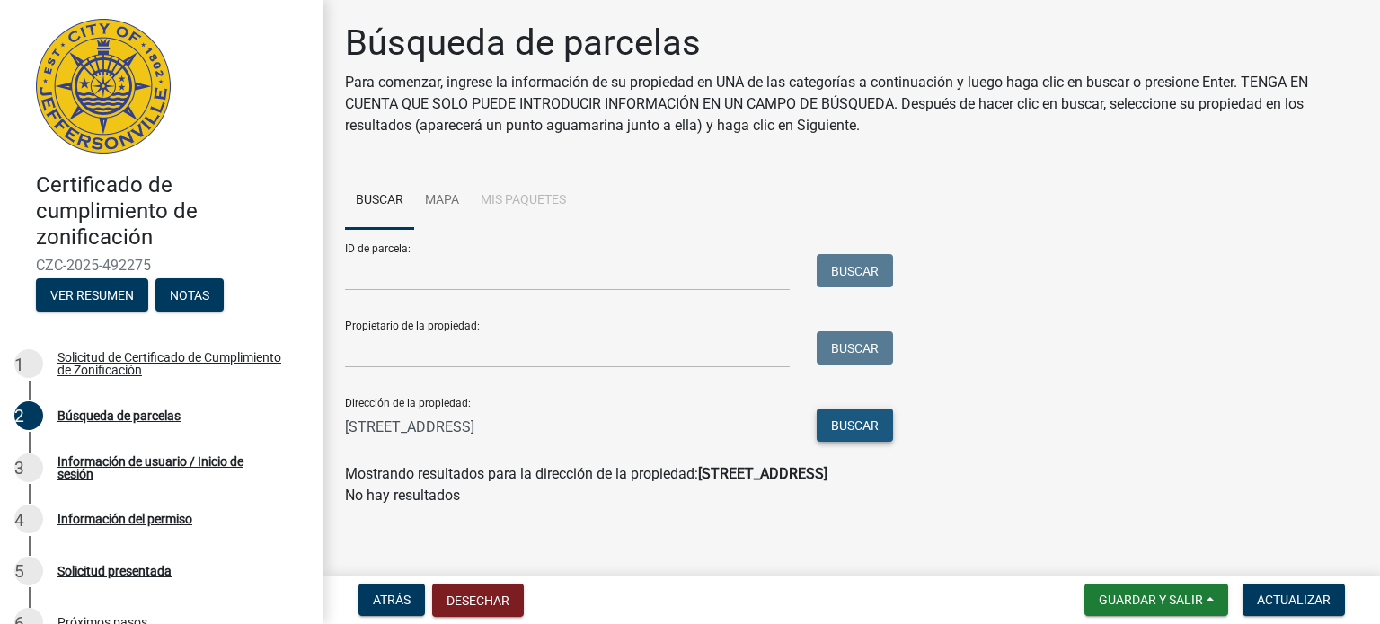
click at [864, 436] on button "Buscar" at bounding box center [855, 425] width 76 height 33
click at [879, 418] on button "Buscar" at bounding box center [855, 425] width 76 height 33
click at [880, 416] on button "Buscar" at bounding box center [855, 425] width 76 height 33
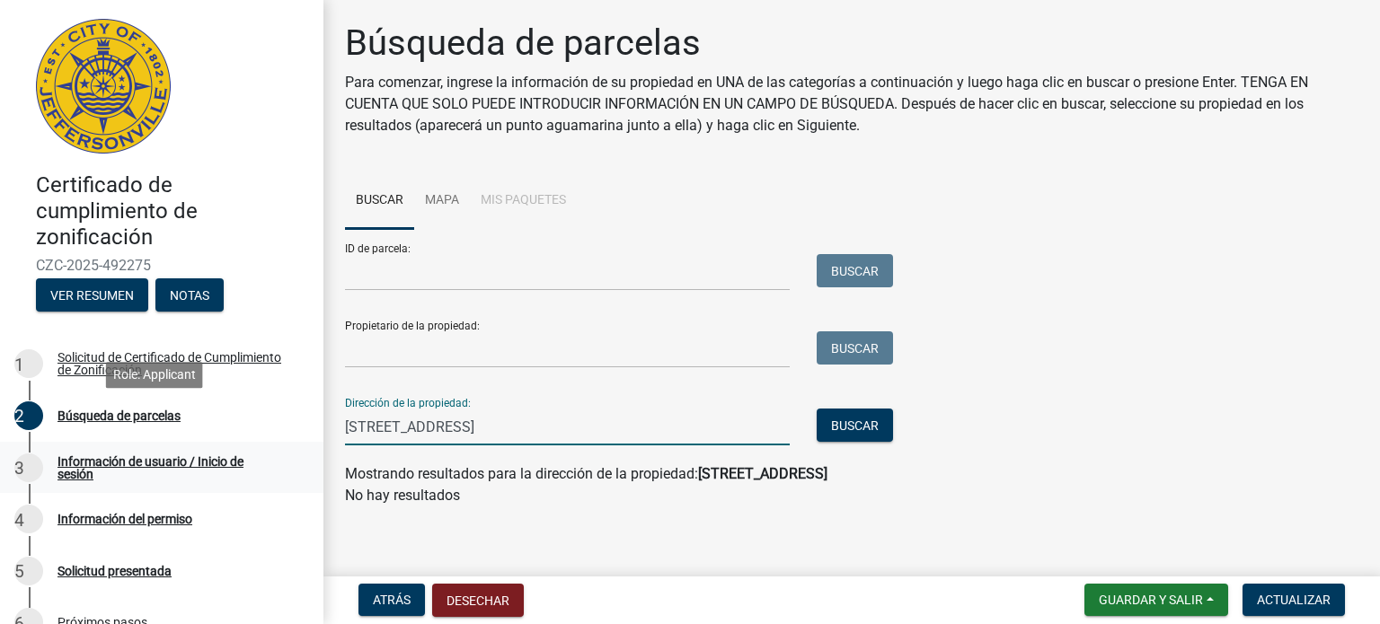
drag, startPoint x: 593, startPoint y: 430, endPoint x: 0, endPoint y: 465, distance: 594.0
click at [0, 465] on div "Certificado de cumplimiento de zonificación CZC-2025-492275 Ver resumen Notas 1…" at bounding box center [690, 312] width 1380 height 624
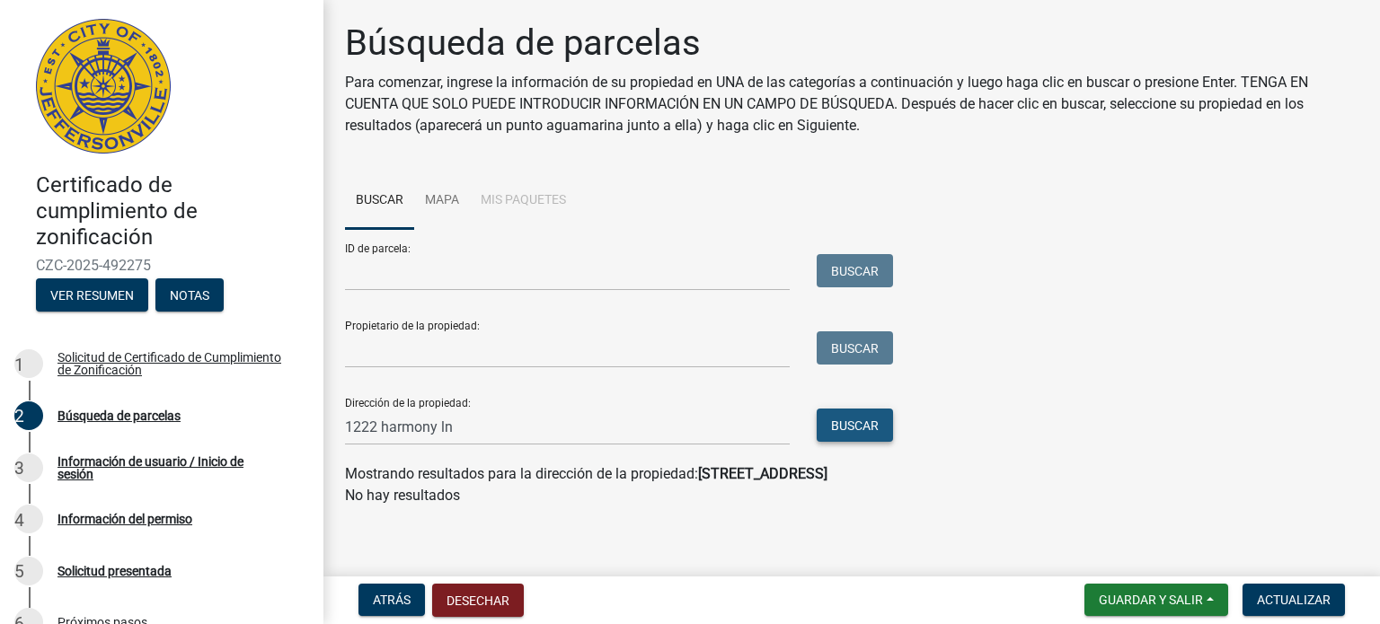
click at [871, 420] on font "Buscar" at bounding box center [855, 426] width 48 height 14
click at [891, 412] on button "Buscar" at bounding box center [855, 425] width 76 height 33
click at [875, 413] on button "Buscar" at bounding box center [855, 425] width 76 height 33
click at [870, 420] on font "Buscar" at bounding box center [855, 426] width 48 height 14
click at [615, 430] on input "1222 harmony ln" at bounding box center [567, 427] width 445 height 37
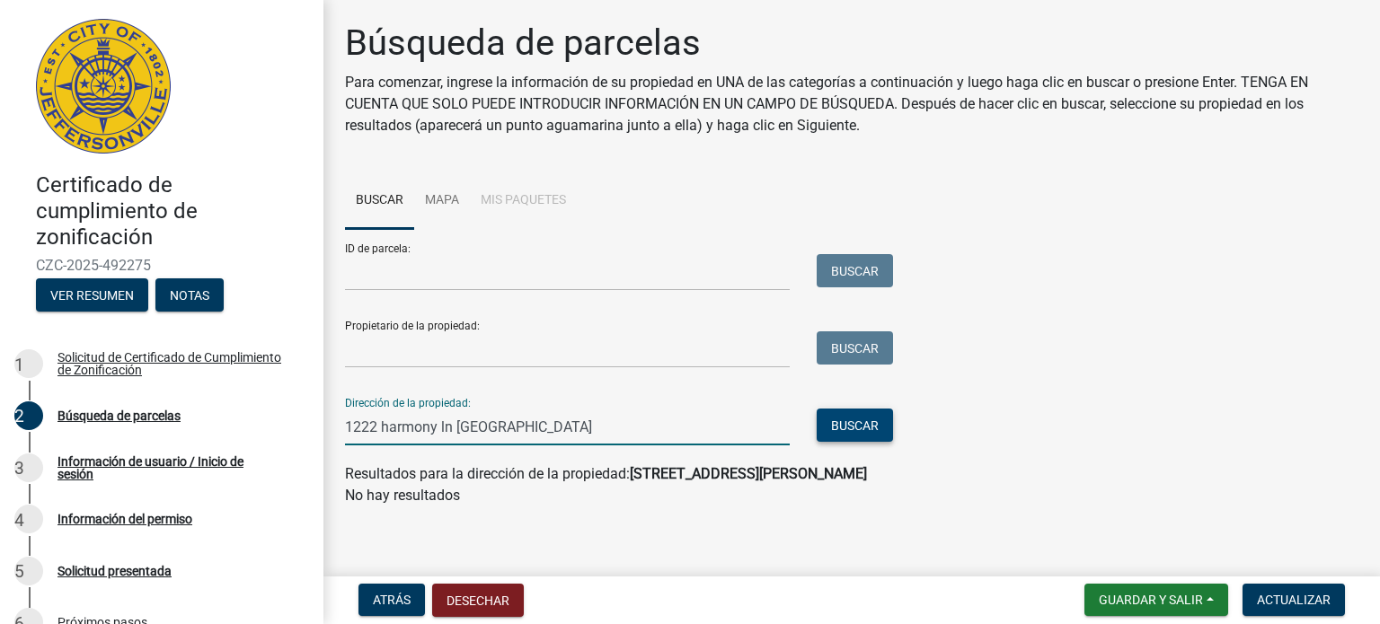
type input "1222 harmony ln jeffersonville"
drag, startPoint x: 823, startPoint y: 430, endPoint x: 833, endPoint y: 432, distance: 10.0
click at [833, 430] on button "Buscar" at bounding box center [855, 425] width 76 height 33
click at [850, 429] on font "Buscar" at bounding box center [855, 426] width 48 height 14
click at [869, 427] on font "Buscar" at bounding box center [855, 426] width 48 height 14
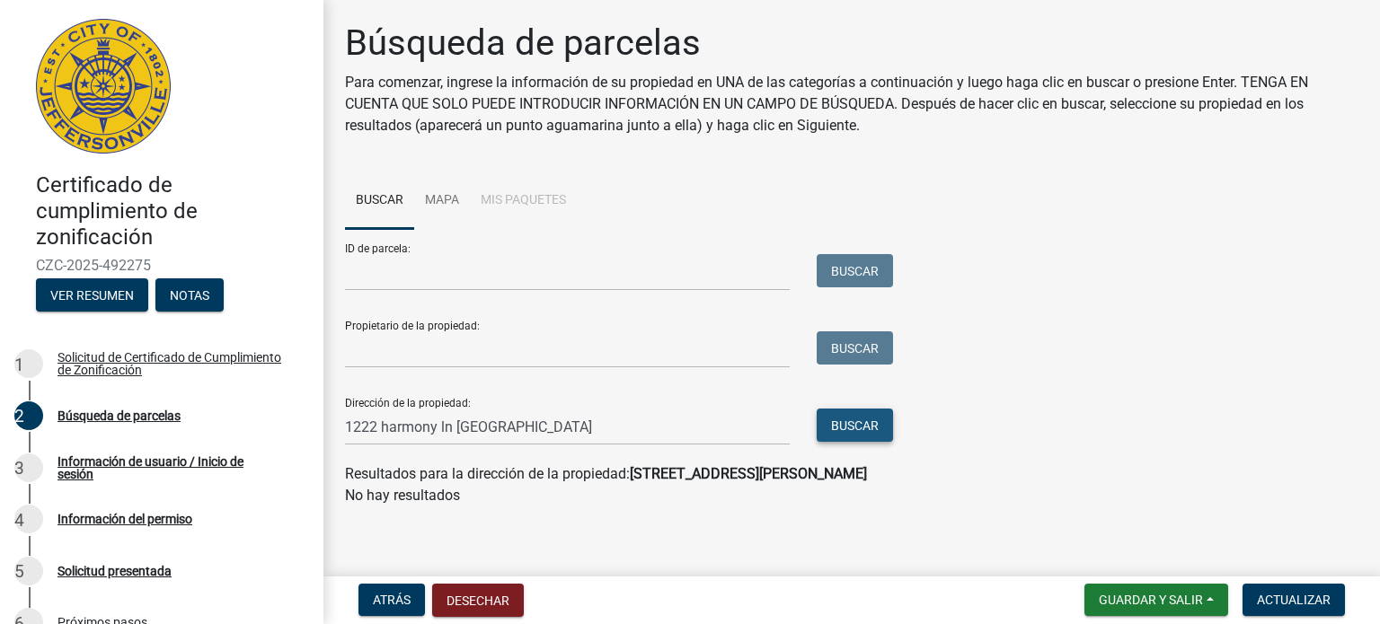
click at [869, 427] on font "Buscar" at bounding box center [855, 426] width 48 height 14
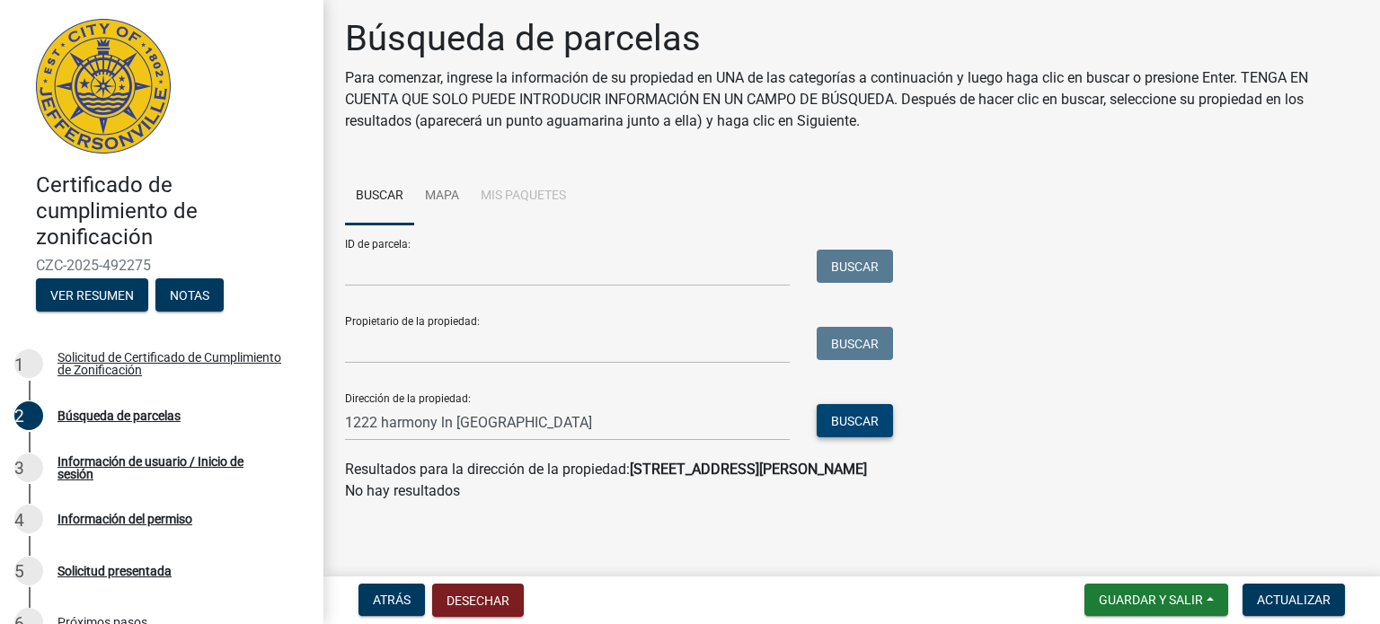
scroll to position [6, 0]
click at [1327, 606] on font "Actualizar" at bounding box center [1294, 600] width 74 height 14
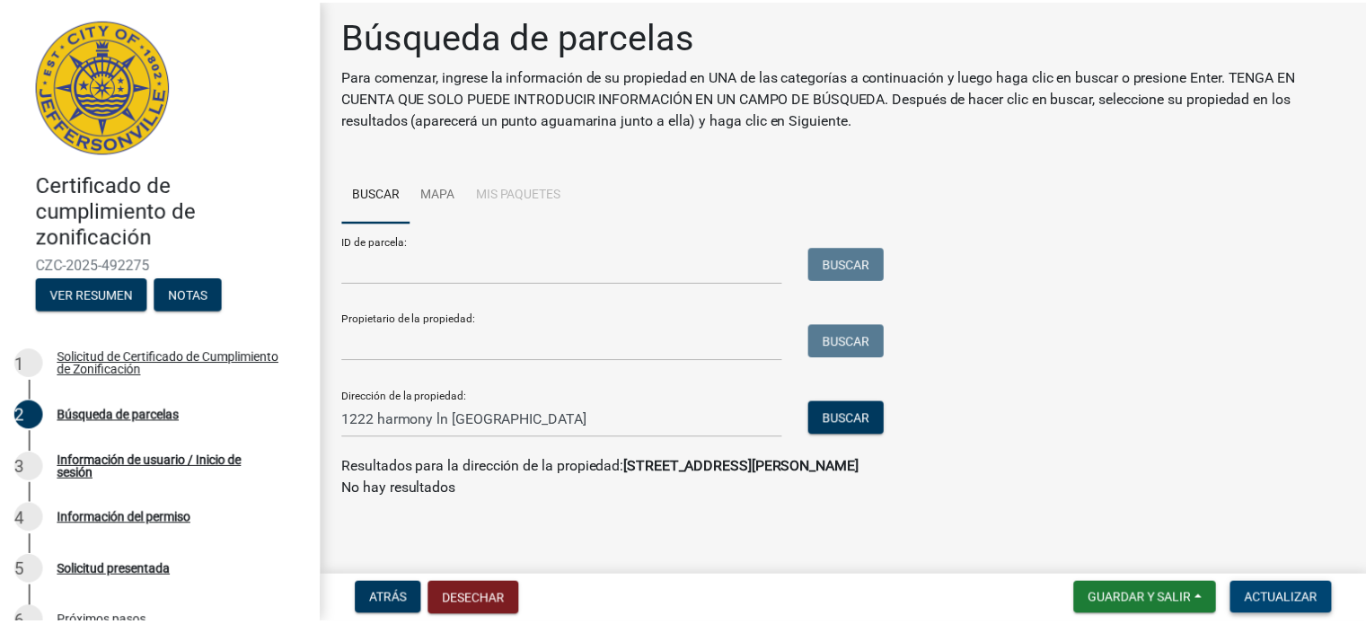
scroll to position [0, 0]
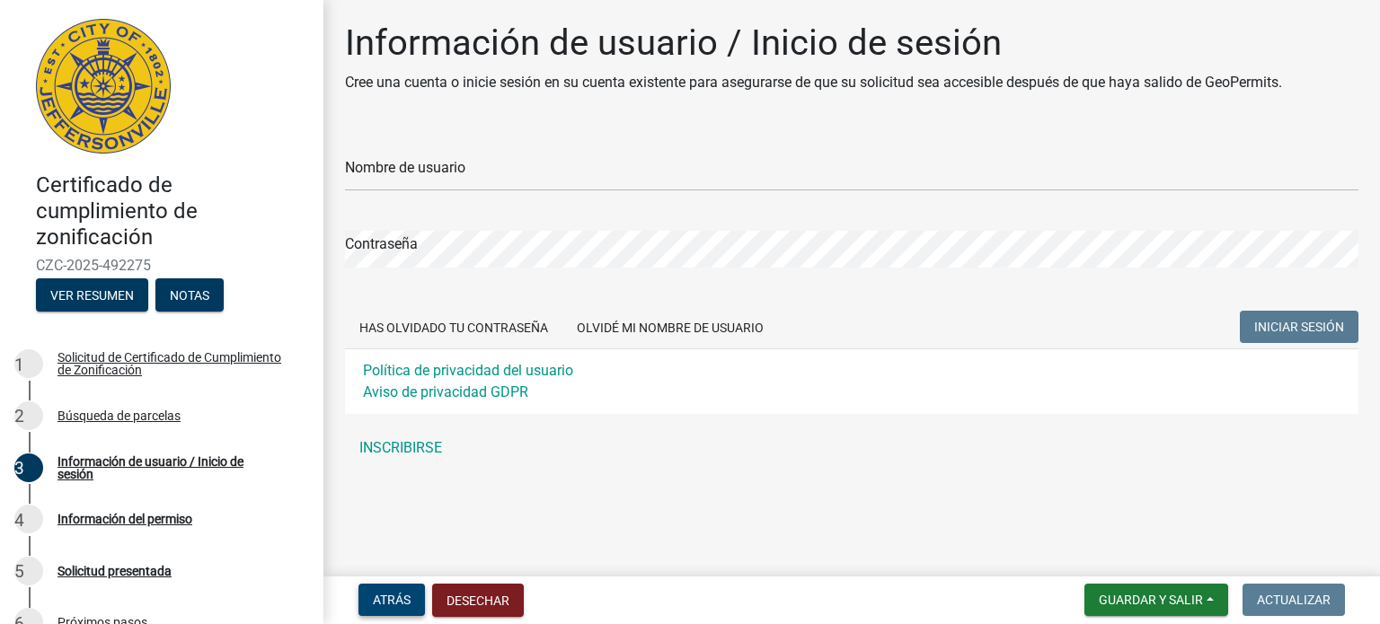
click at [384, 593] on font "Atrás" at bounding box center [392, 600] width 38 height 14
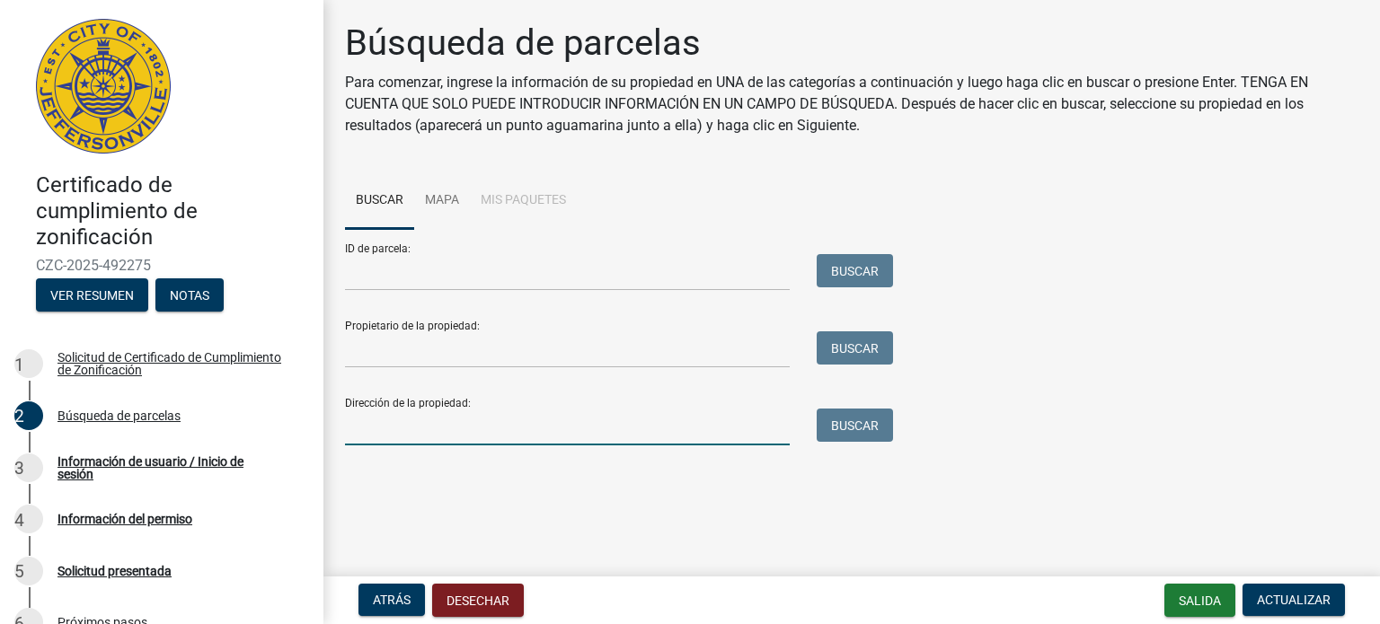
click at [489, 430] on input "Dirección de la propiedad:" at bounding box center [567, 427] width 445 height 37
click at [615, 433] on input "1410 Charlestown new alkbany road suite 205" at bounding box center [567, 427] width 445 height 37
click at [509, 433] on input "1410 Charlestown new alkbany road suite 204 y 205" at bounding box center [567, 427] width 445 height 37
click at [558, 429] on input "1410 Charlestown new albany road suite 204 y 205" at bounding box center [567, 427] width 445 height 37
type input "1410 Charlestown new albany rd suite 204 y 205"
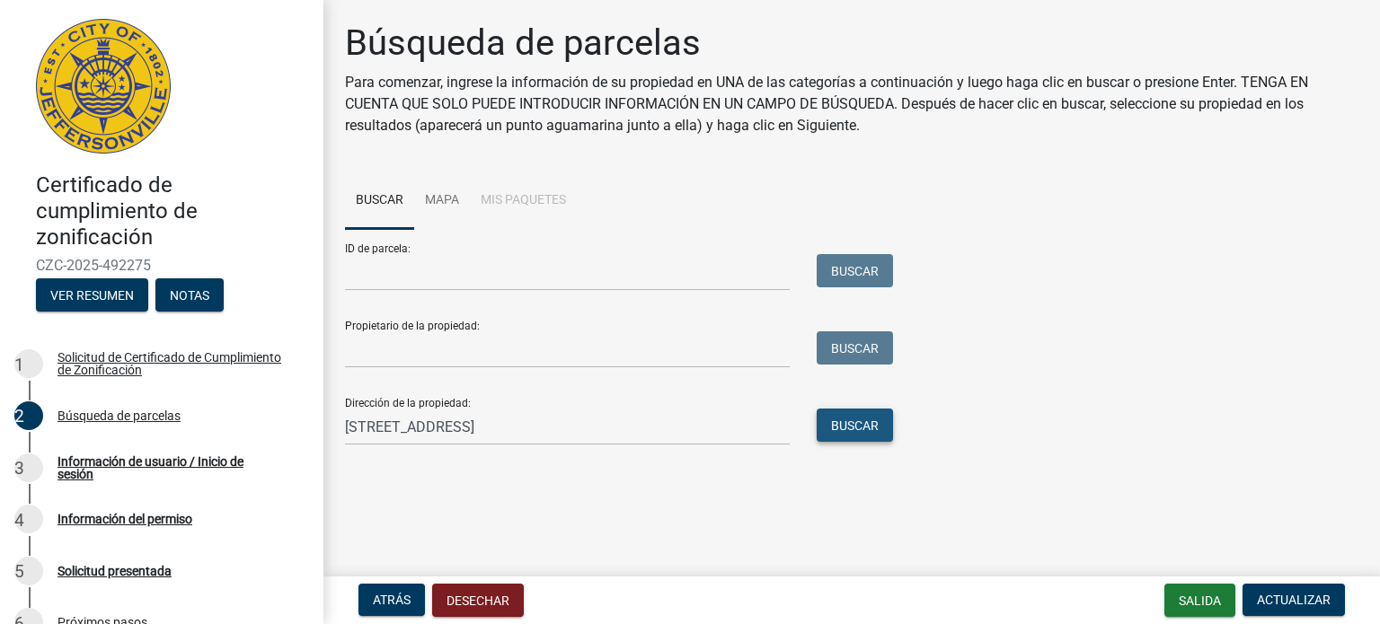
click at [847, 433] on font "Buscar" at bounding box center [855, 426] width 48 height 14
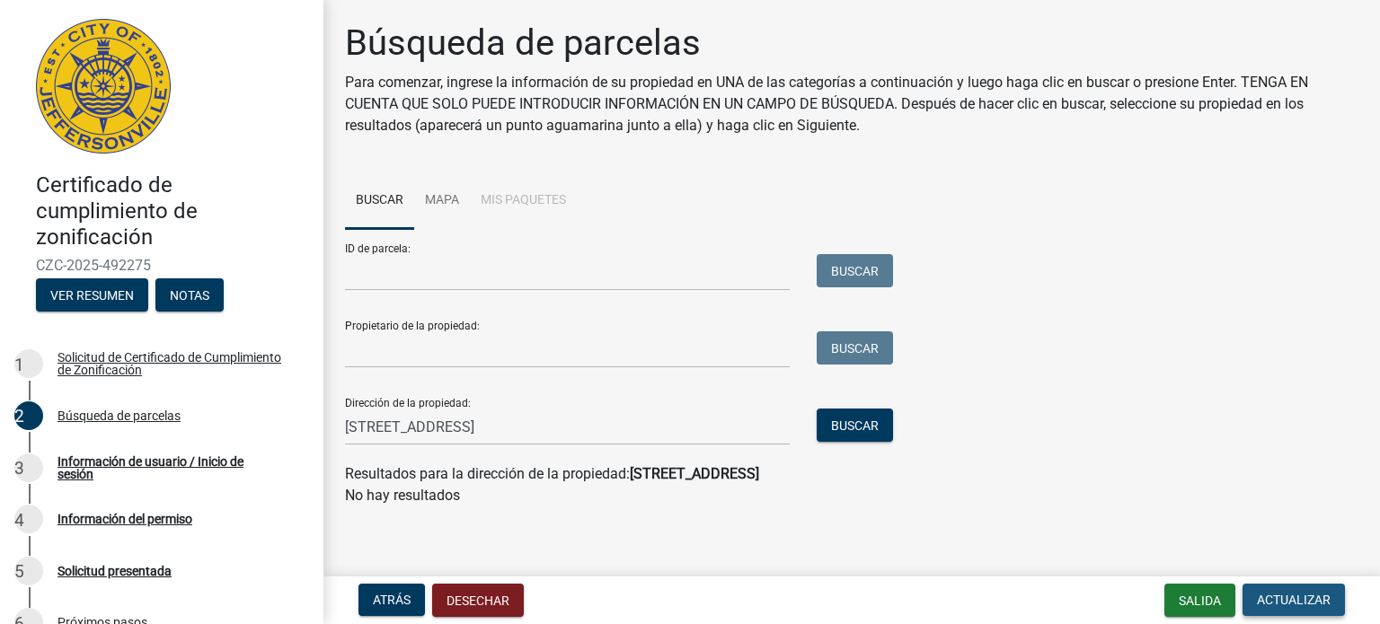
click at [1296, 596] on font "Actualizar" at bounding box center [1294, 600] width 74 height 14
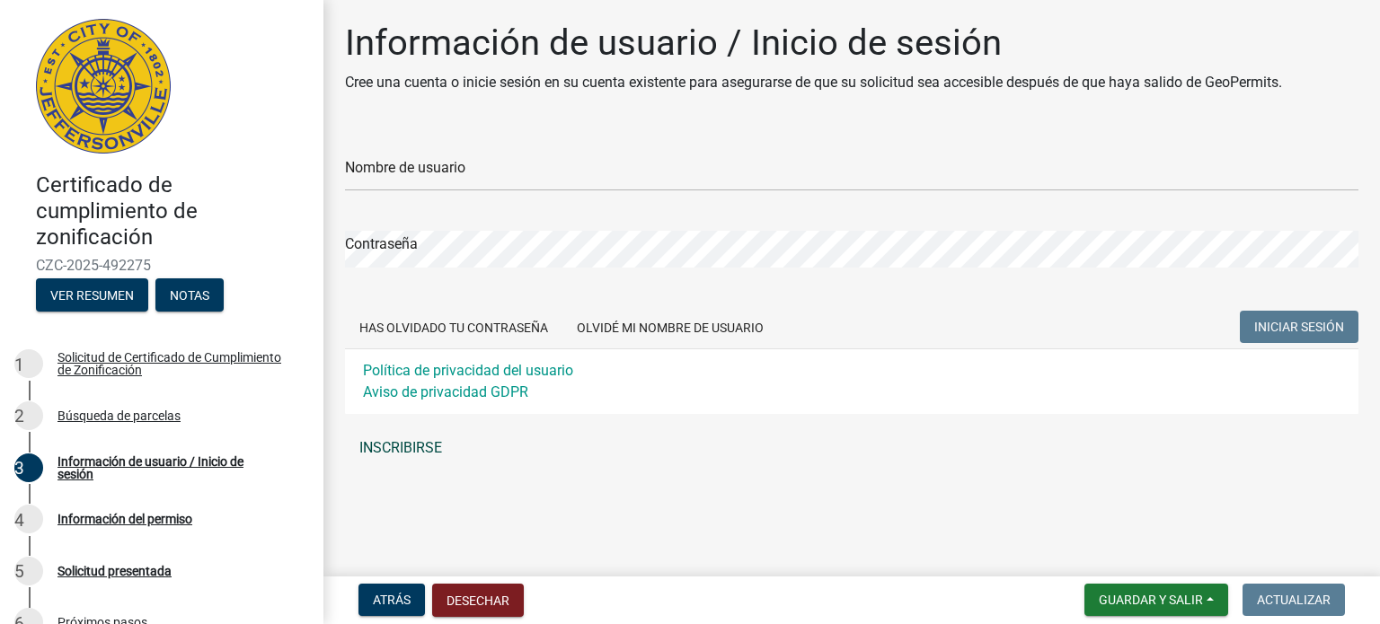
click at [384, 438] on link "INSCRIBIRSE" at bounding box center [851, 448] width 1013 height 36
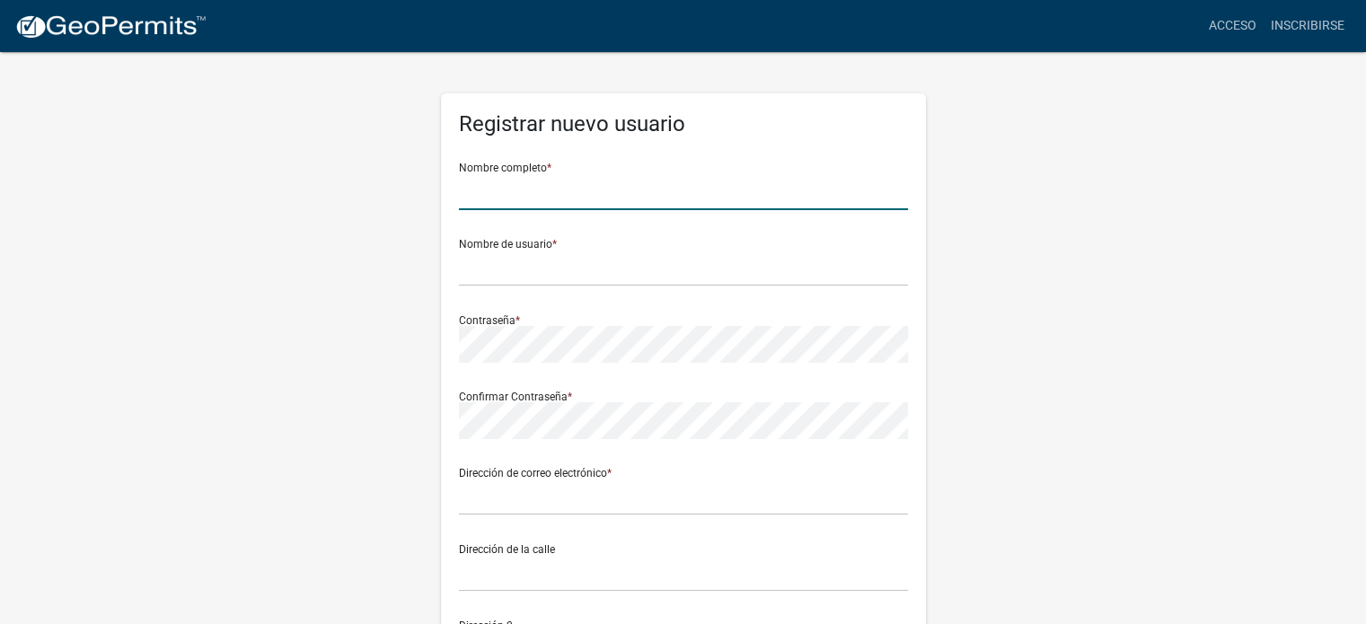
click at [624, 180] on input "text" at bounding box center [683, 191] width 449 height 37
type input "[PERSON_NAME]"
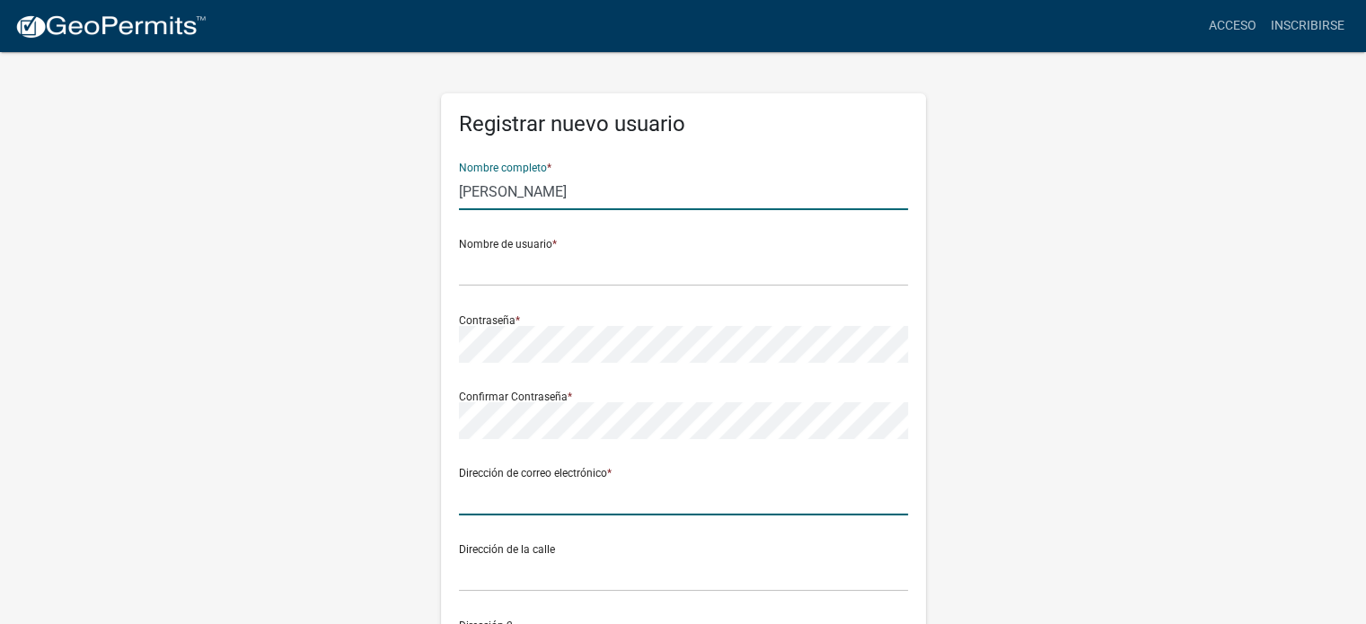
type input "[EMAIL_ADDRESS][DOMAIN_NAME]"
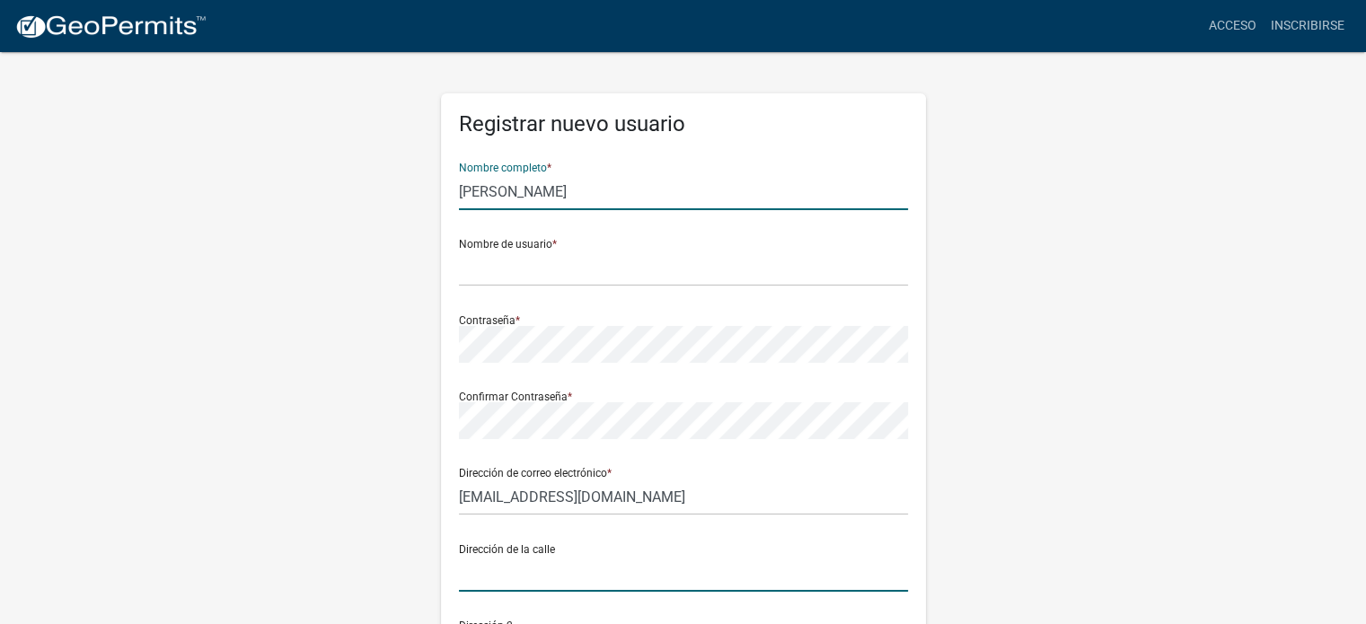
type input "1222 Harmony Lane"
type input "101"
type input "Jeffersonville"
type input "IN"
type input "47130"
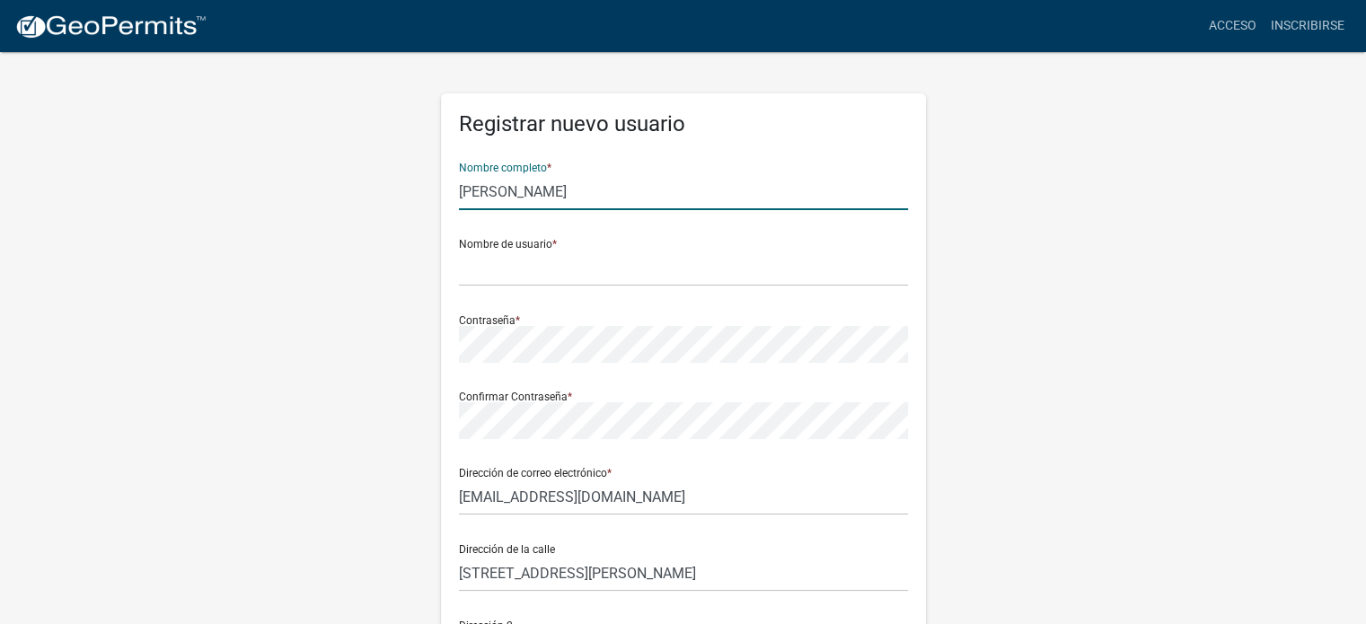
type input "2103049414"
click at [482, 262] on input "text" at bounding box center [683, 268] width 449 height 37
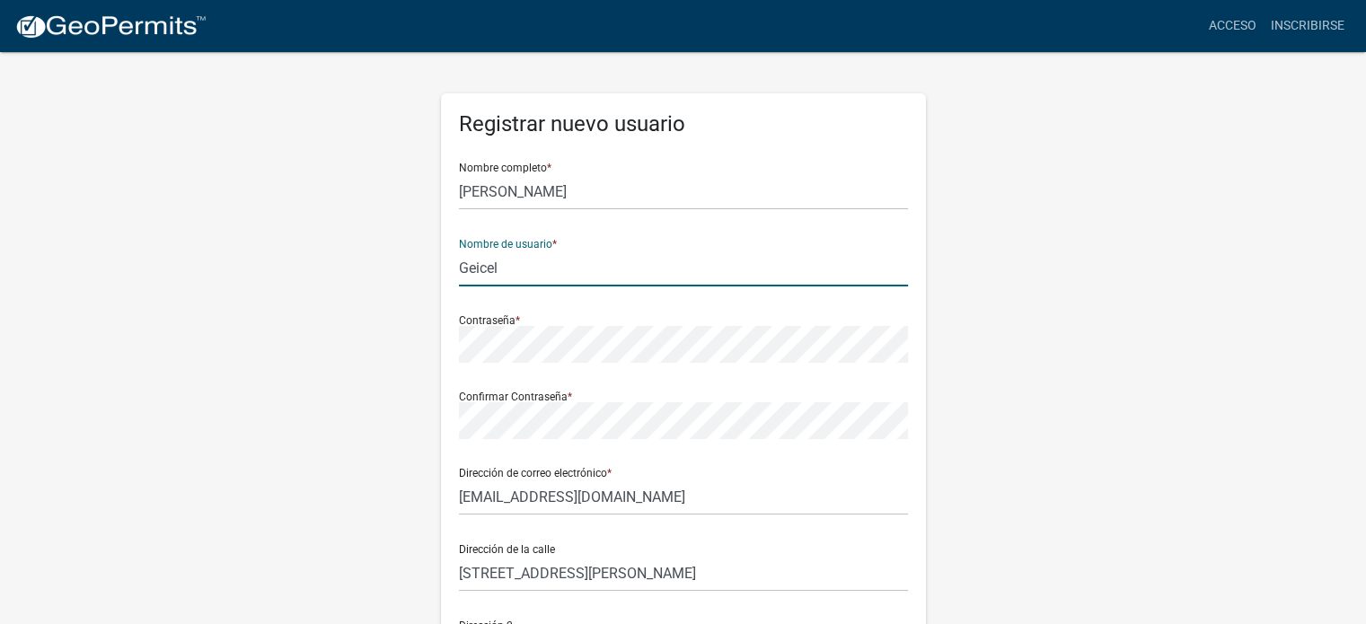
type input "Geicel"
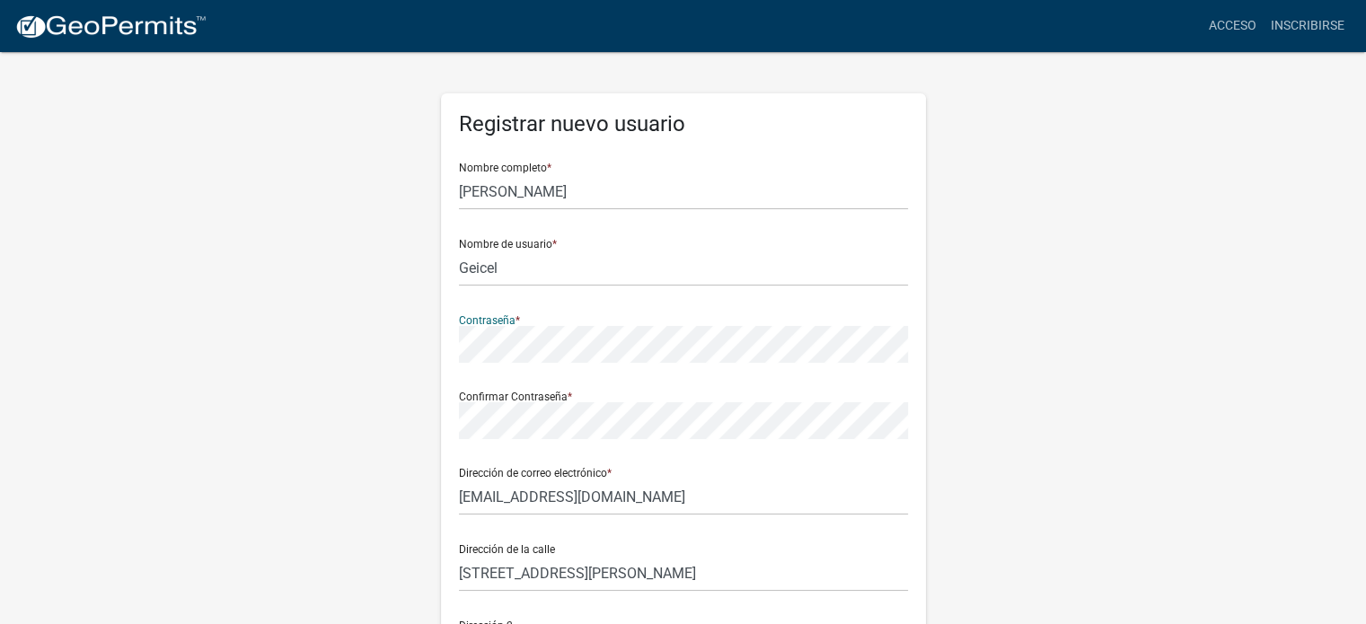
click at [534, 445] on form "Nombre completo * Geicel Jose Fernandez Perez Nombre de usuario * Geicel Contra…" at bounding box center [683, 533] width 449 height 770
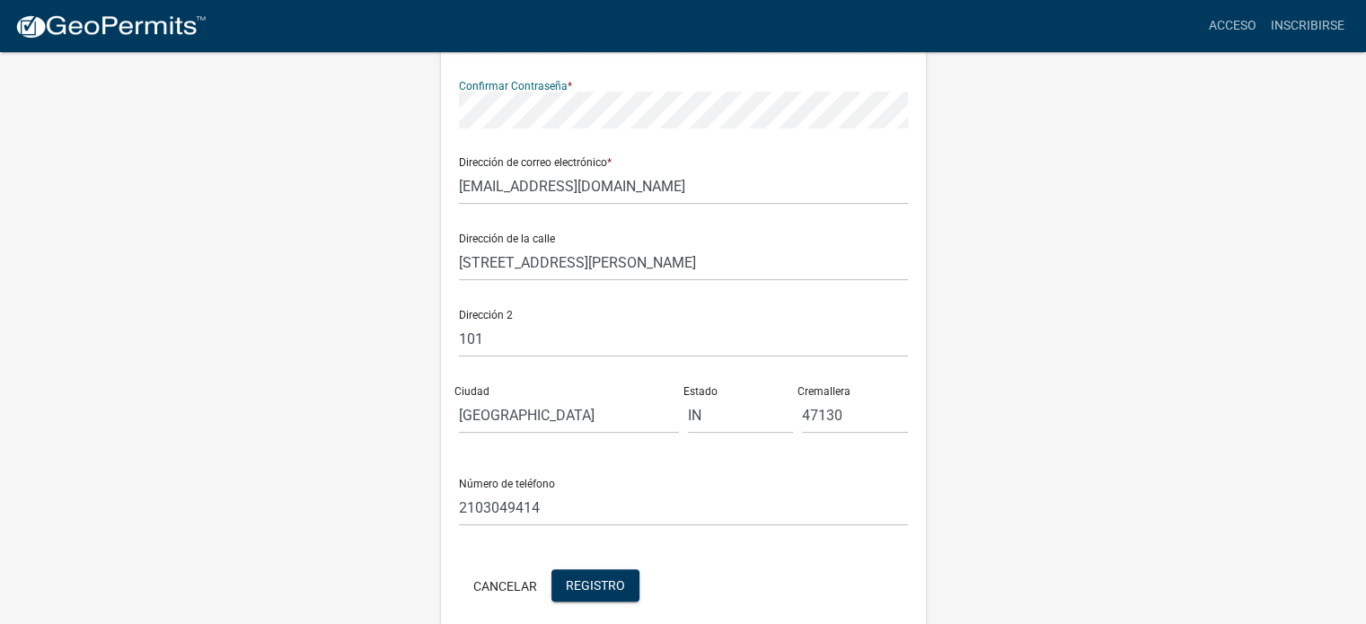
scroll to position [388, 0]
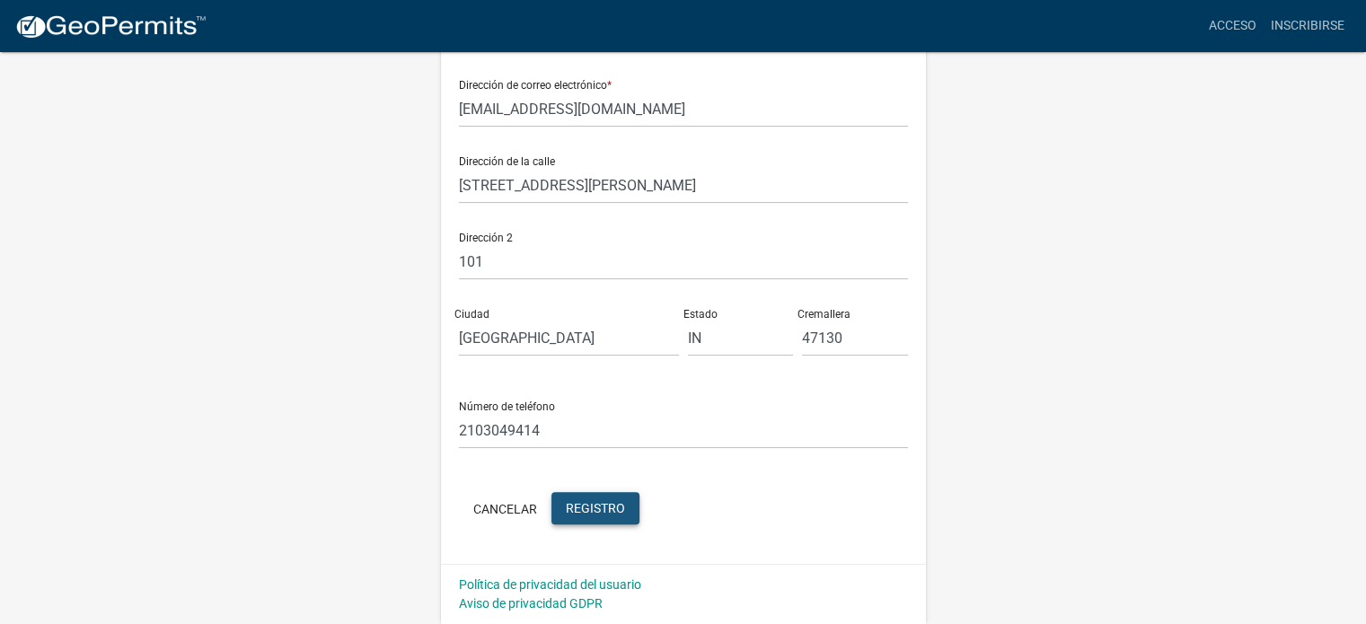
click at [613, 509] on font "Registro" at bounding box center [595, 508] width 59 height 14
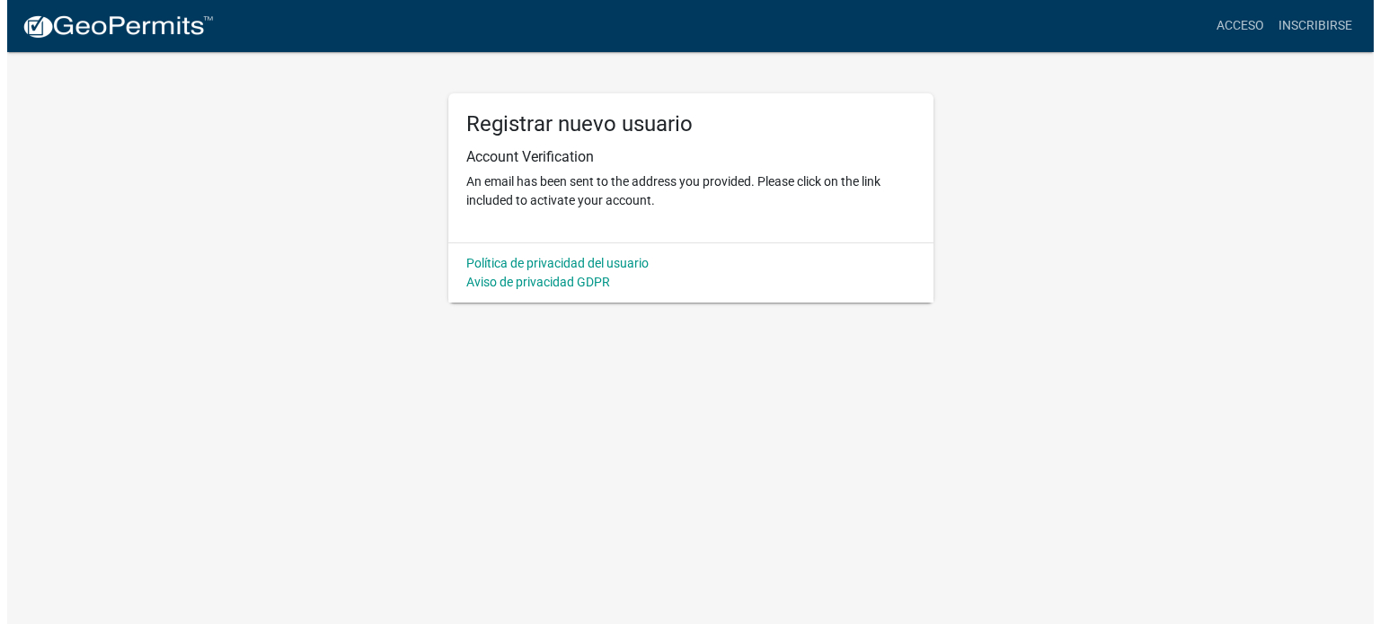
scroll to position [0, 0]
click at [553, 156] on font "Verificación de cuenta" at bounding box center [535, 156] width 140 height 17
click at [546, 190] on p "Se ha enviado un correo electrónico a la dirección que proporcionó. Haga clic e…" at bounding box center [689, 191] width 449 height 38
click at [1261, 18] on font "Acceso" at bounding box center [1247, 25] width 48 height 14
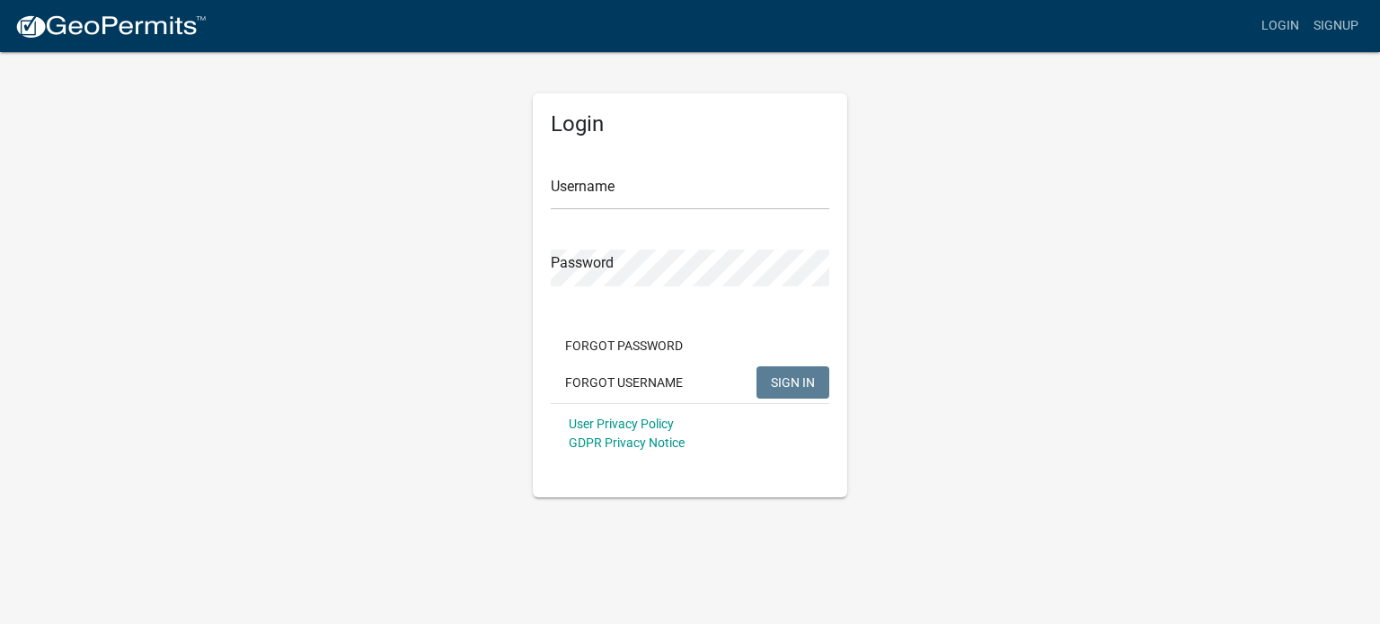
type input "Geicel"
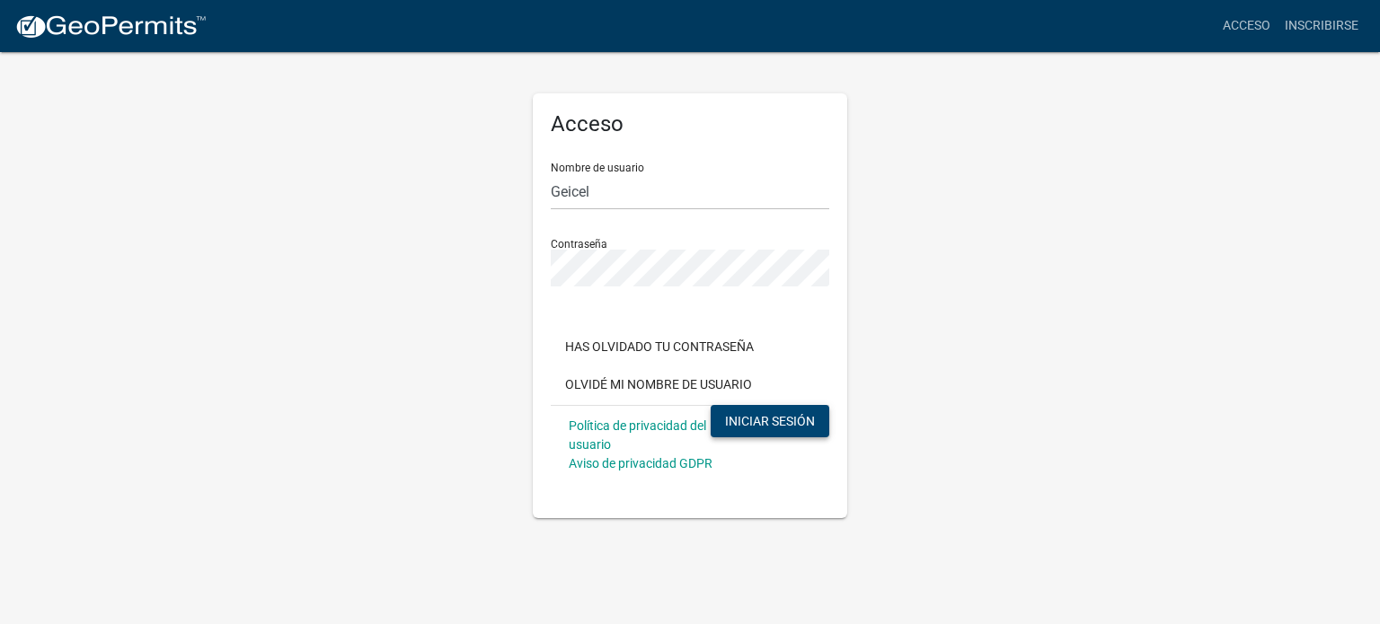
click at [775, 417] on font "INICIAR SESIÓN" at bounding box center [770, 421] width 90 height 14
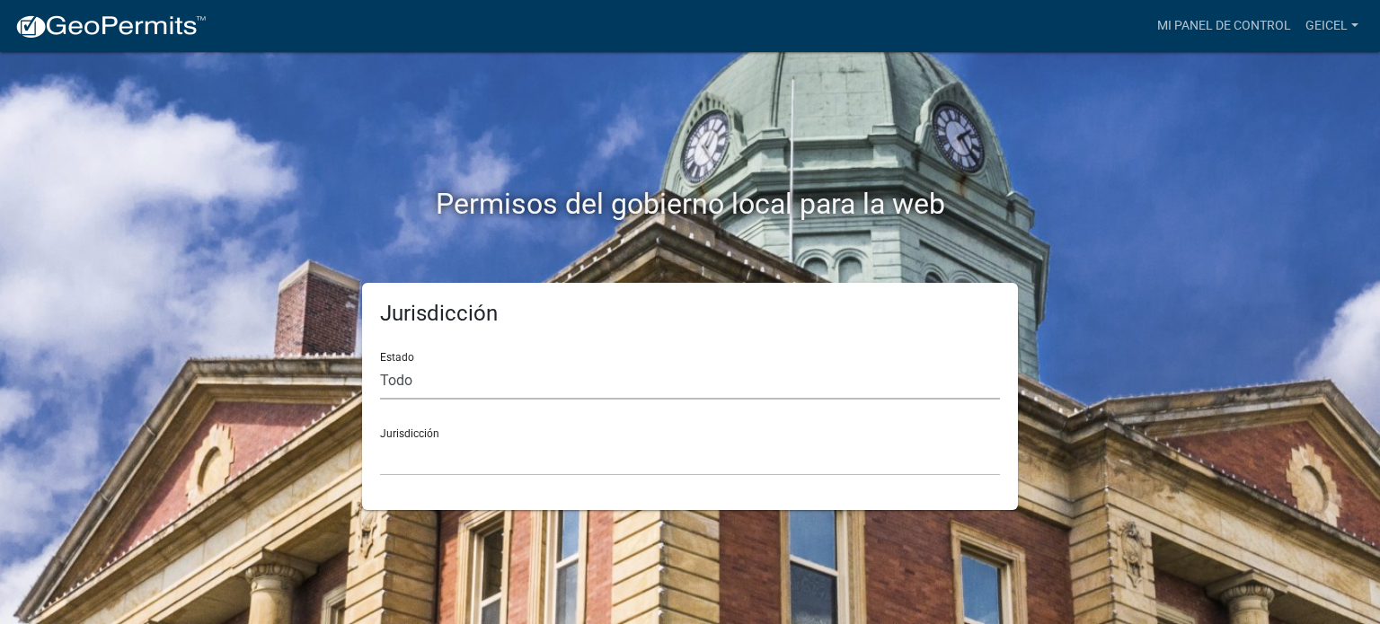
click at [417, 384] on select "Todo Colorado Georgia Indiana Iowa Kansas Minnesota Ohio South Carolina Wiscons…" at bounding box center [690, 381] width 620 height 37
select select "Indiana"
click at [380, 363] on select "Todo Colorado Georgia Indiana Iowa Kansas Minnesota Ohio South Carolina Wiscons…" at bounding box center [690, 381] width 620 height 37
click at [423, 455] on select "City of Charlestown, Indiana City of Jeffersonville, Indiana City of Logansport…" at bounding box center [690, 457] width 620 height 37
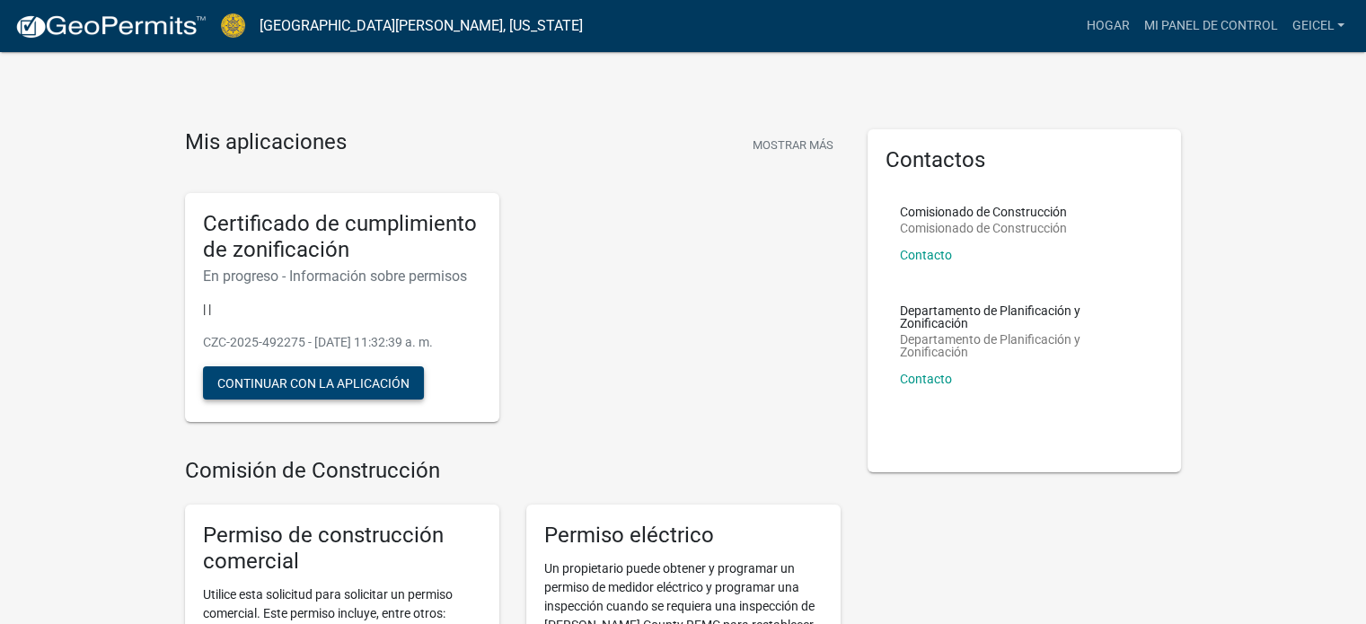
click at [359, 390] on font "Continuar con la aplicación" at bounding box center [313, 383] width 192 height 14
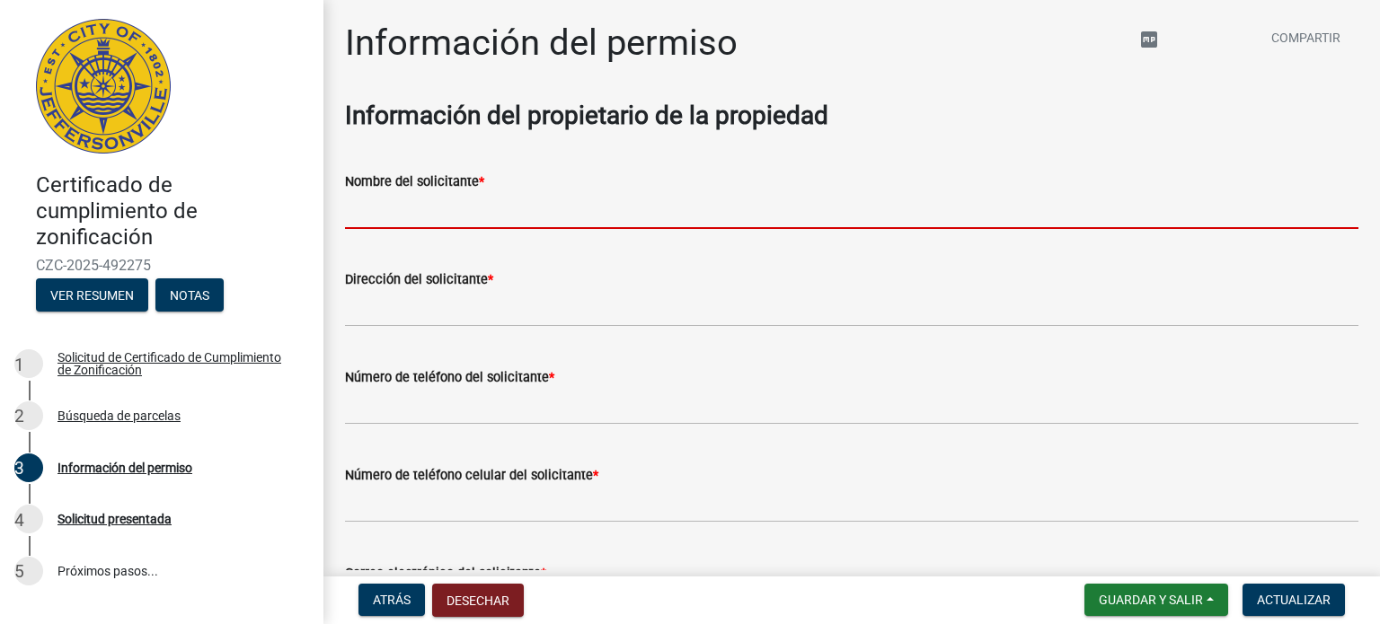
click at [461, 214] on input "Nombre del solicitante *" at bounding box center [851, 210] width 1013 height 37
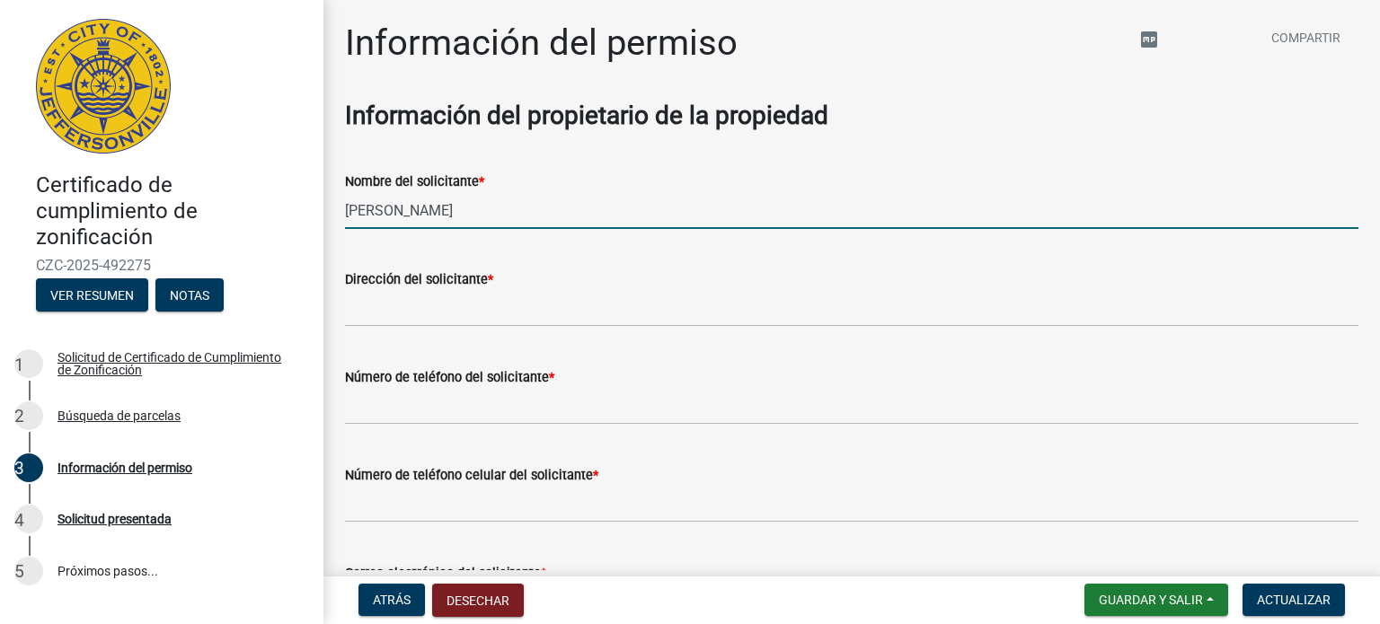
type input "[PERSON_NAME]"
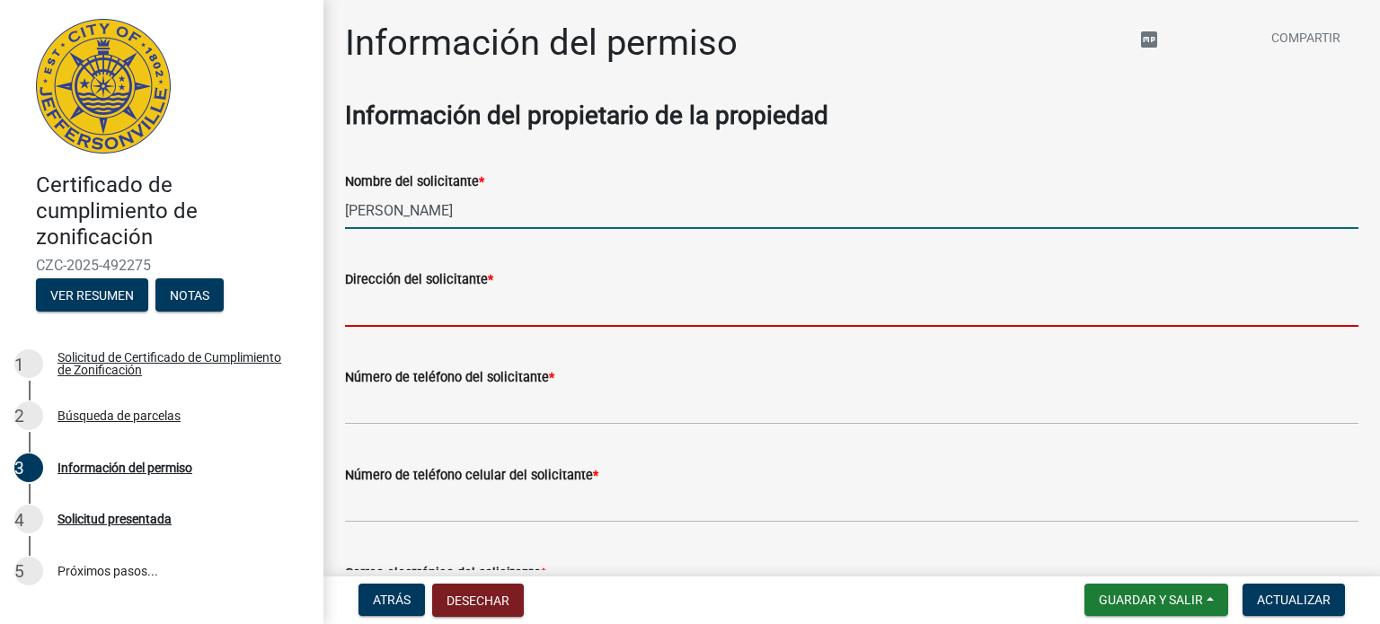
click at [553, 309] on input "Dirección del solicitante *" at bounding box center [851, 308] width 1013 height 37
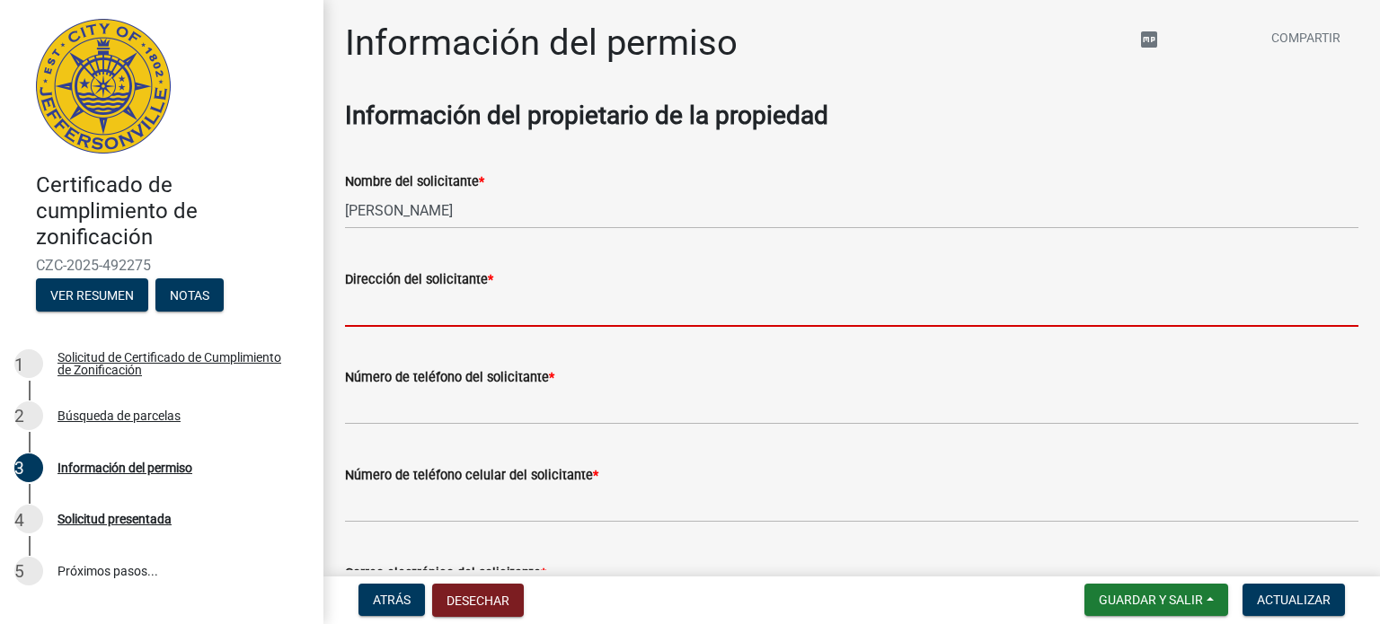
type input "1222 Harmony Lane"
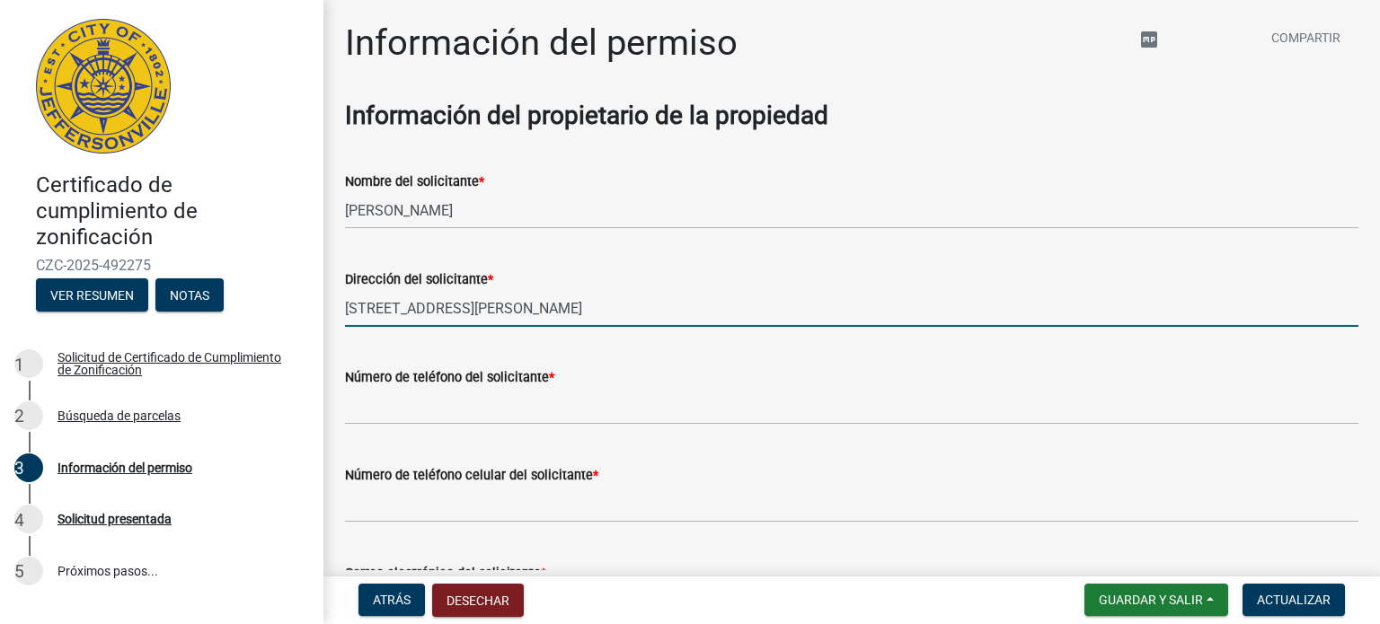
type input "2103049414"
type input "[EMAIL_ADDRESS][DOMAIN_NAME]"
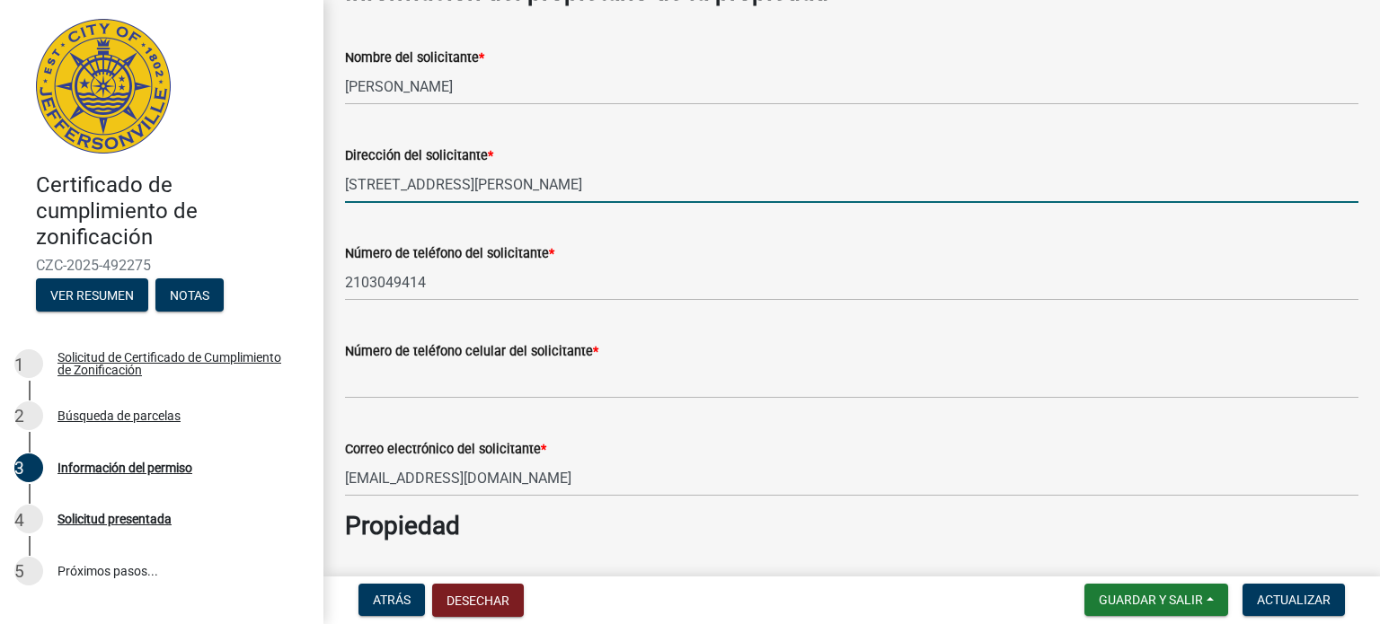
scroll to position [149, 0]
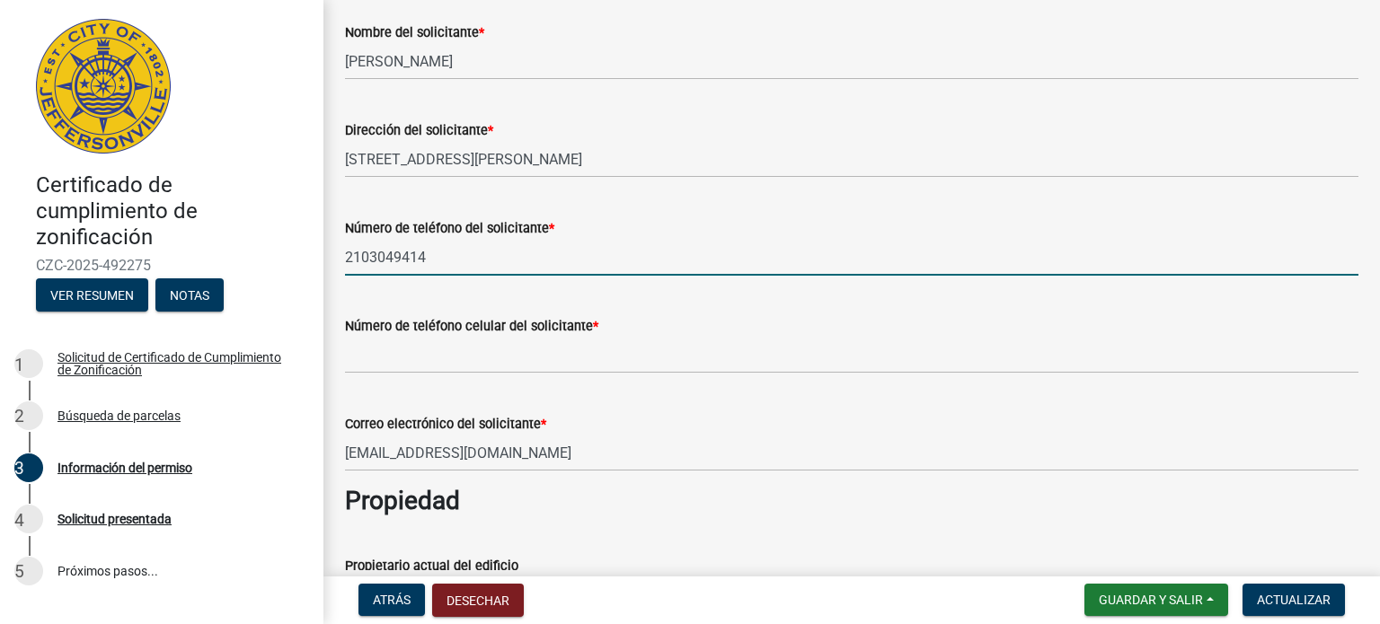
drag, startPoint x: 442, startPoint y: 259, endPoint x: 304, endPoint y: 271, distance: 138.9
click at [304, 271] on div "Certificado de cumplimiento de zonificación CZC-2025-492275 Ver resumen Notas 1…" at bounding box center [690, 312] width 1380 height 624
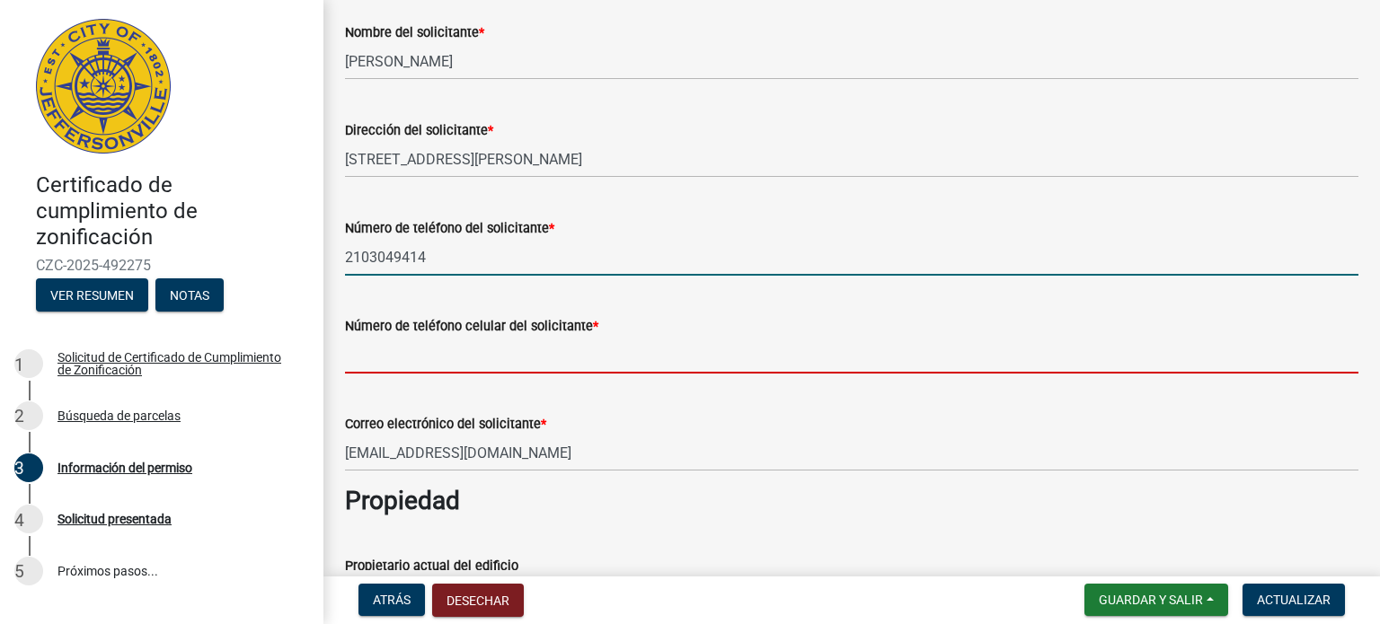
click at [370, 358] on input "Número de teléfono celular del solicitante *" at bounding box center [851, 355] width 1013 height 37
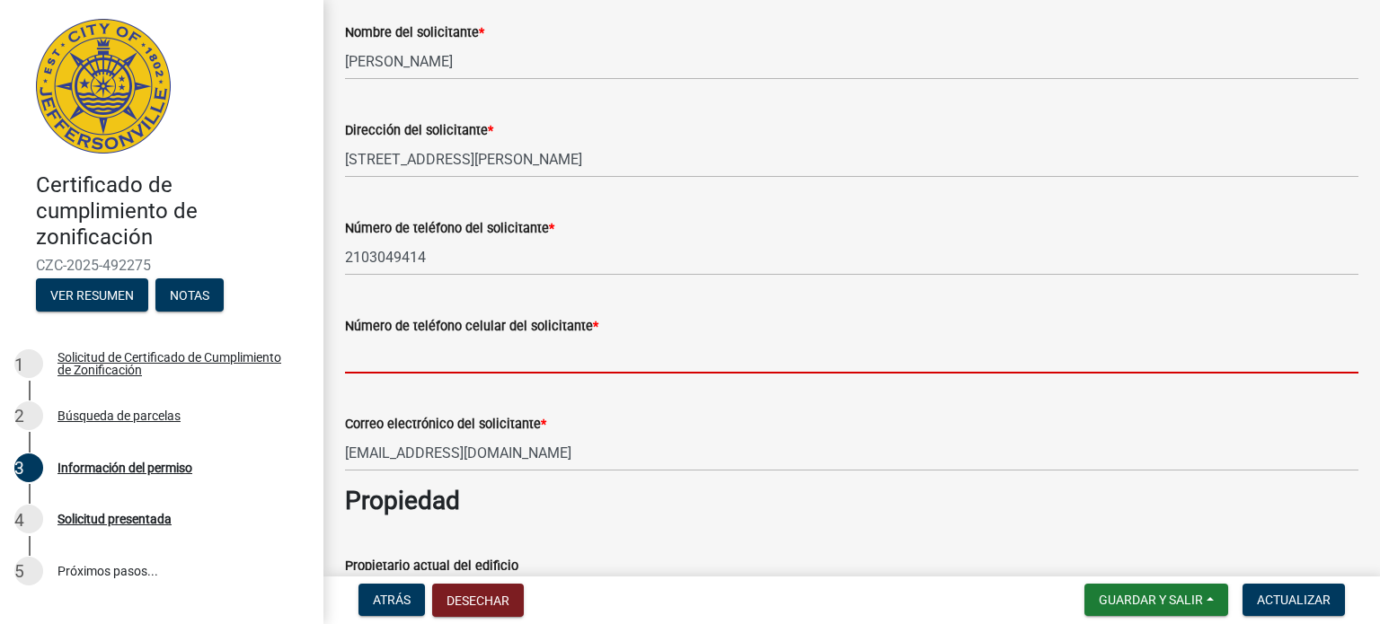
paste input "2103049414"
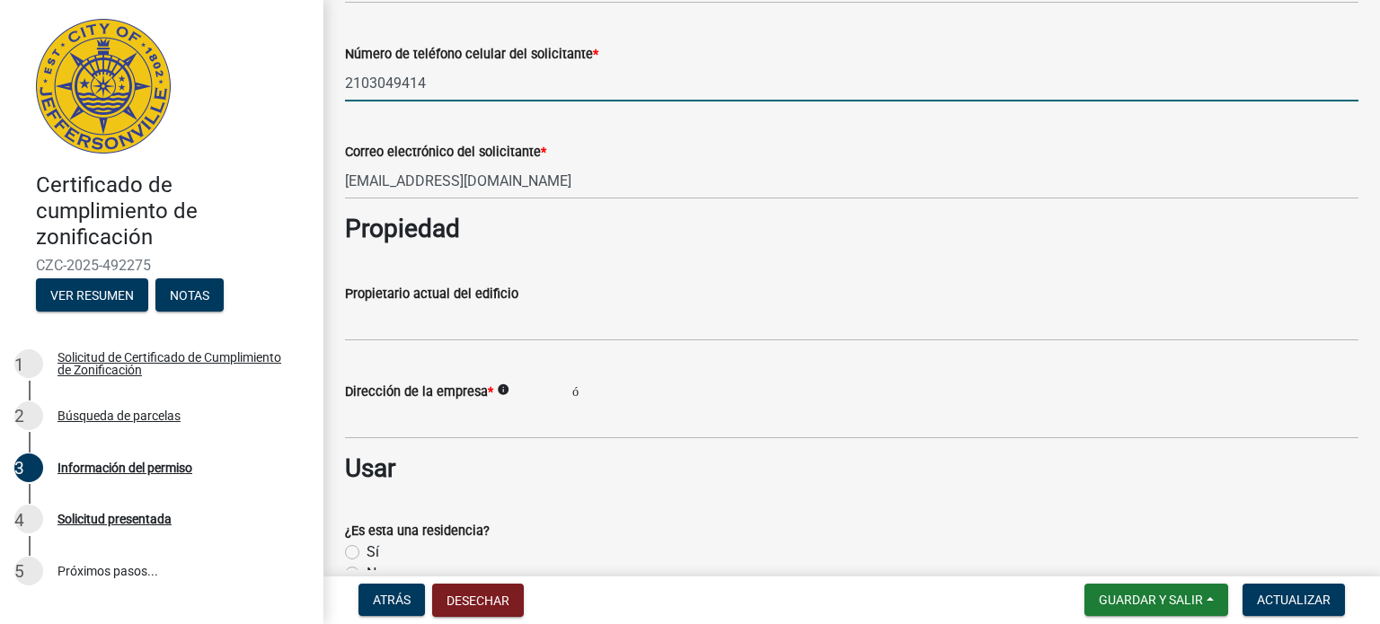
scroll to position [449, 0]
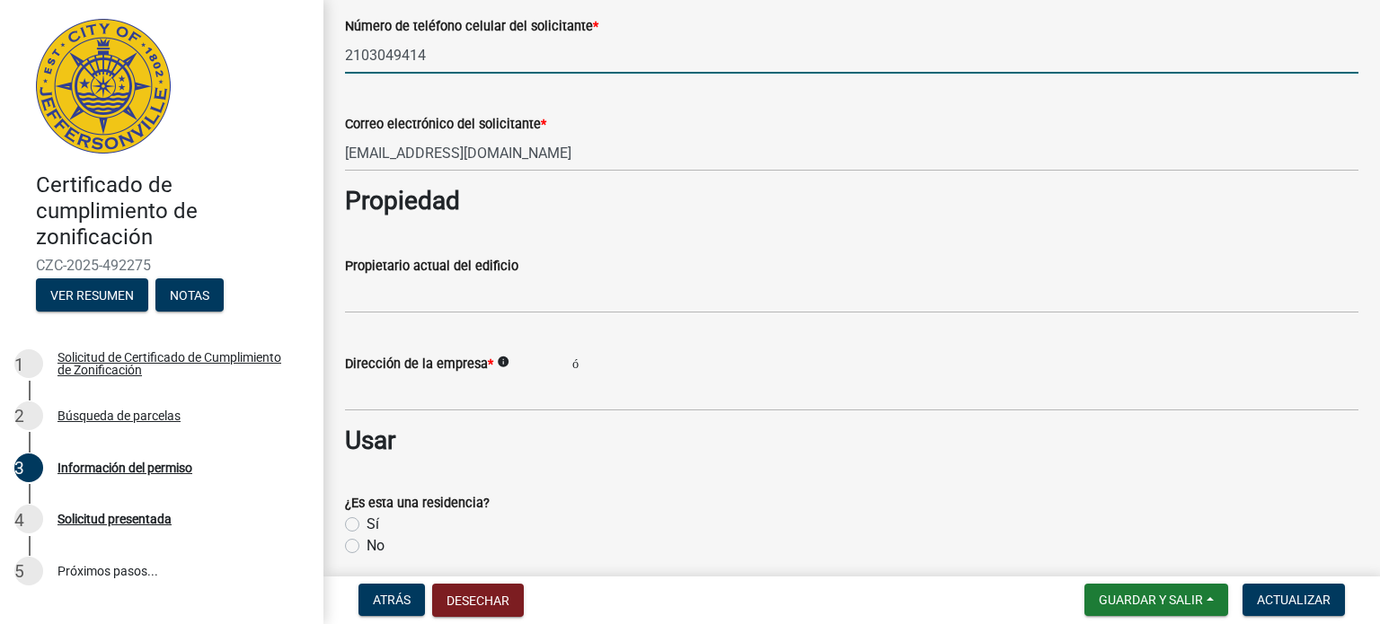
type input "2103049414"
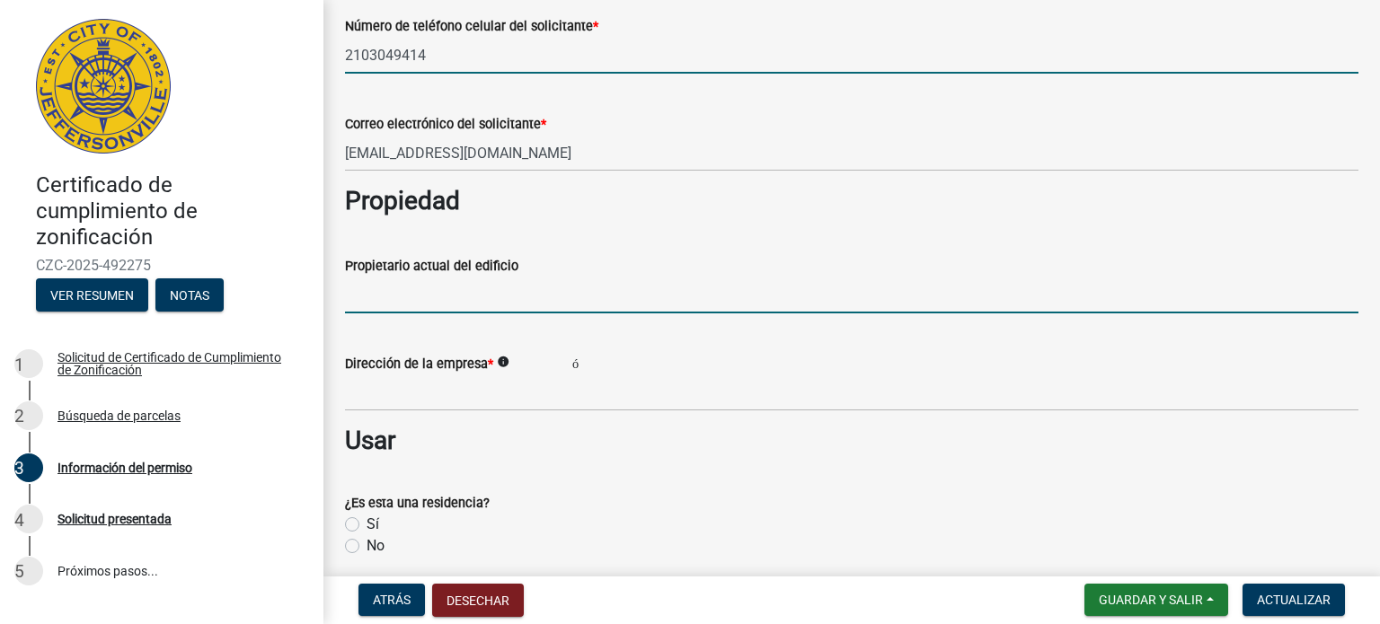
click at [591, 296] on input "Propietario actual del edificio" at bounding box center [851, 295] width 1013 height 37
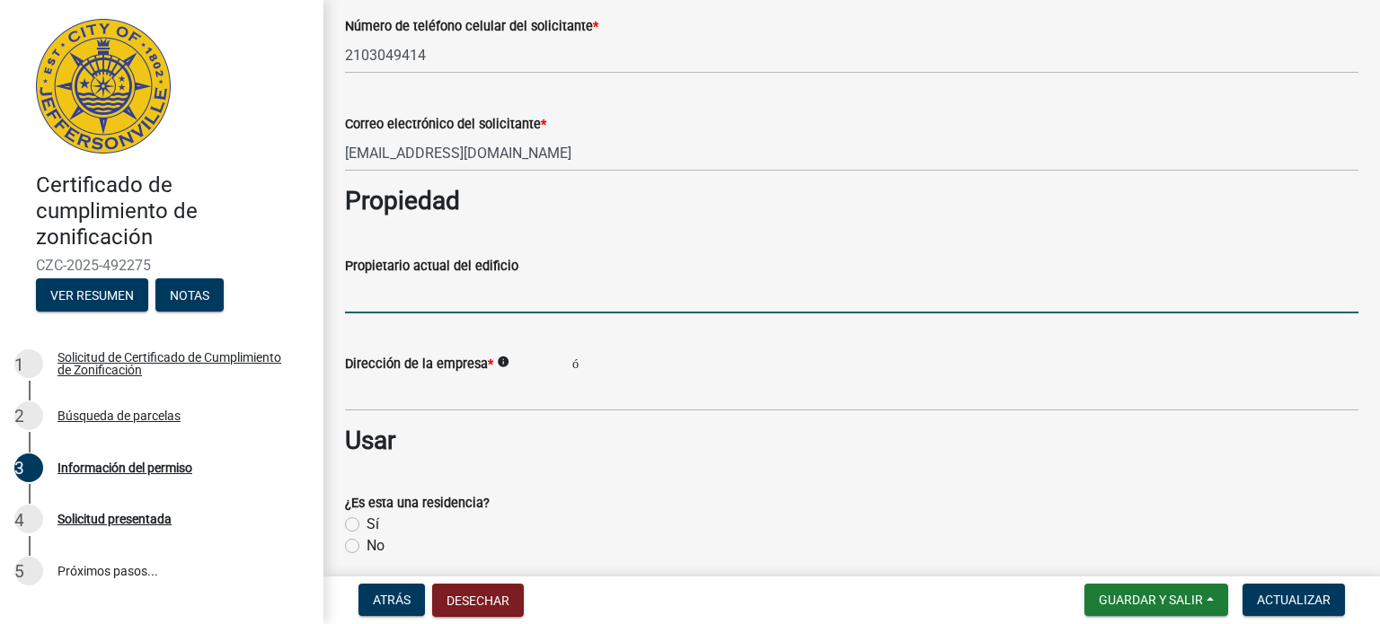
scroll to position [598, 0]
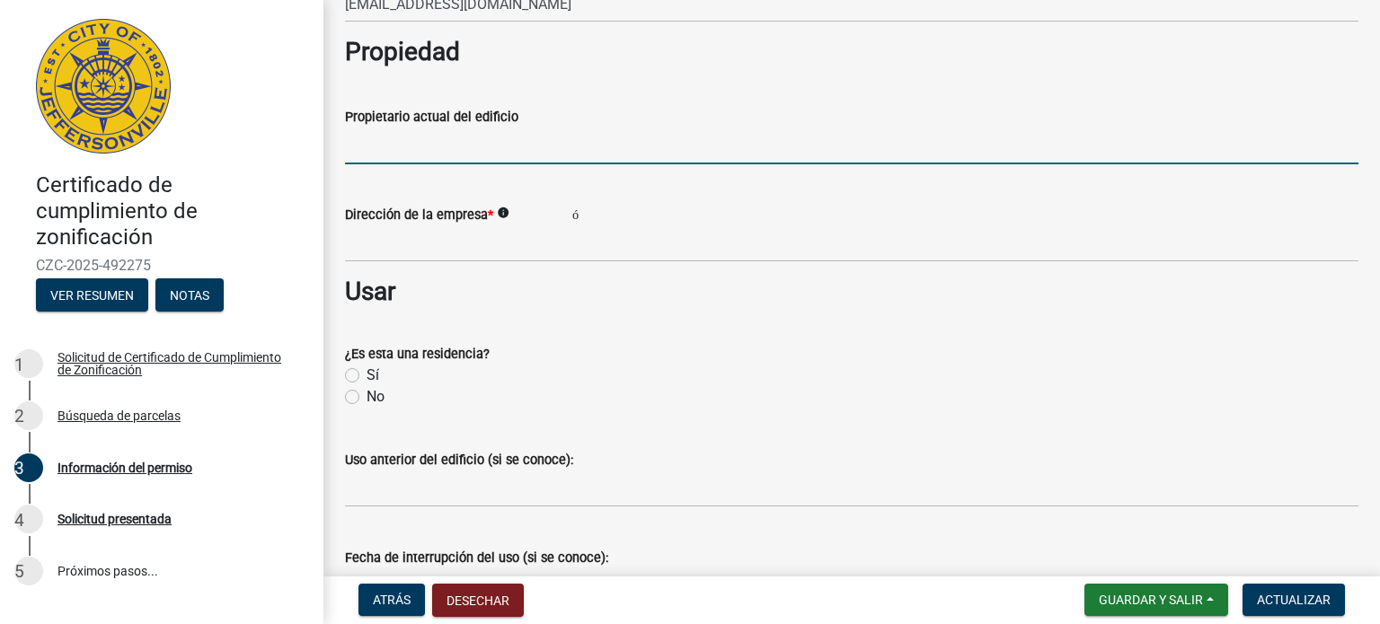
click at [367, 400] on label "No" at bounding box center [376, 397] width 18 height 22
click at [367, 398] on input "No" at bounding box center [373, 392] width 12 height 12
radio input "true"
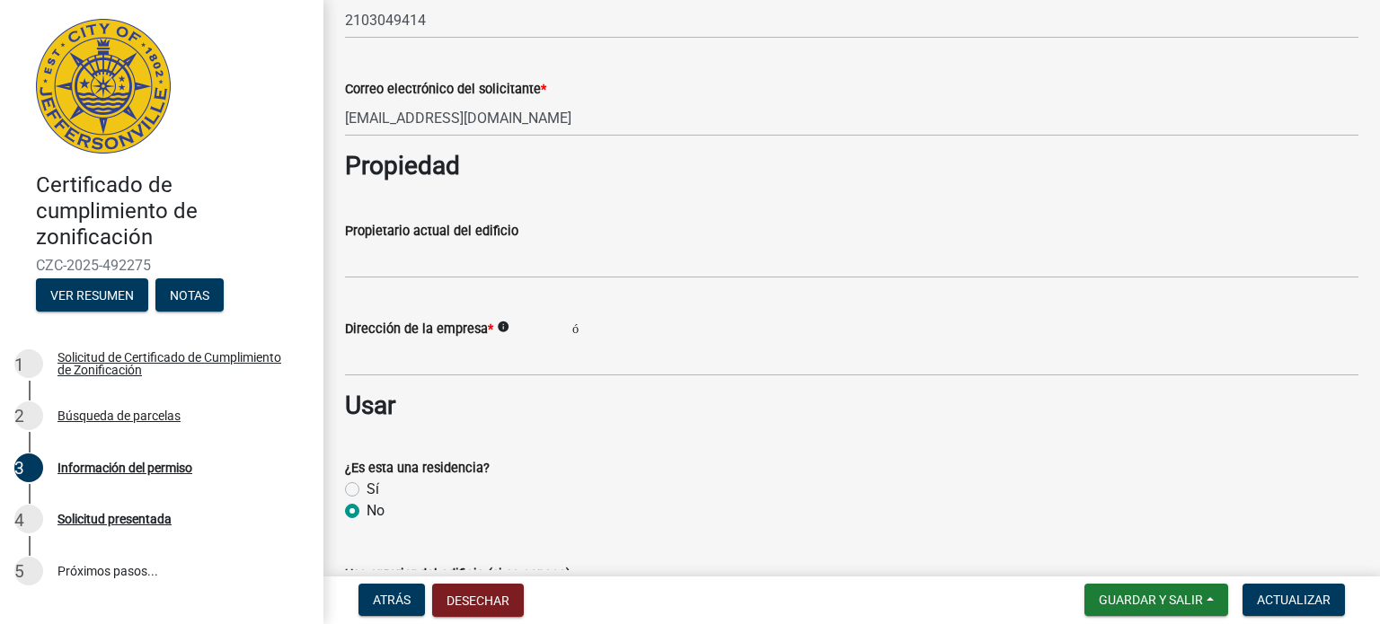
scroll to position [449, 0]
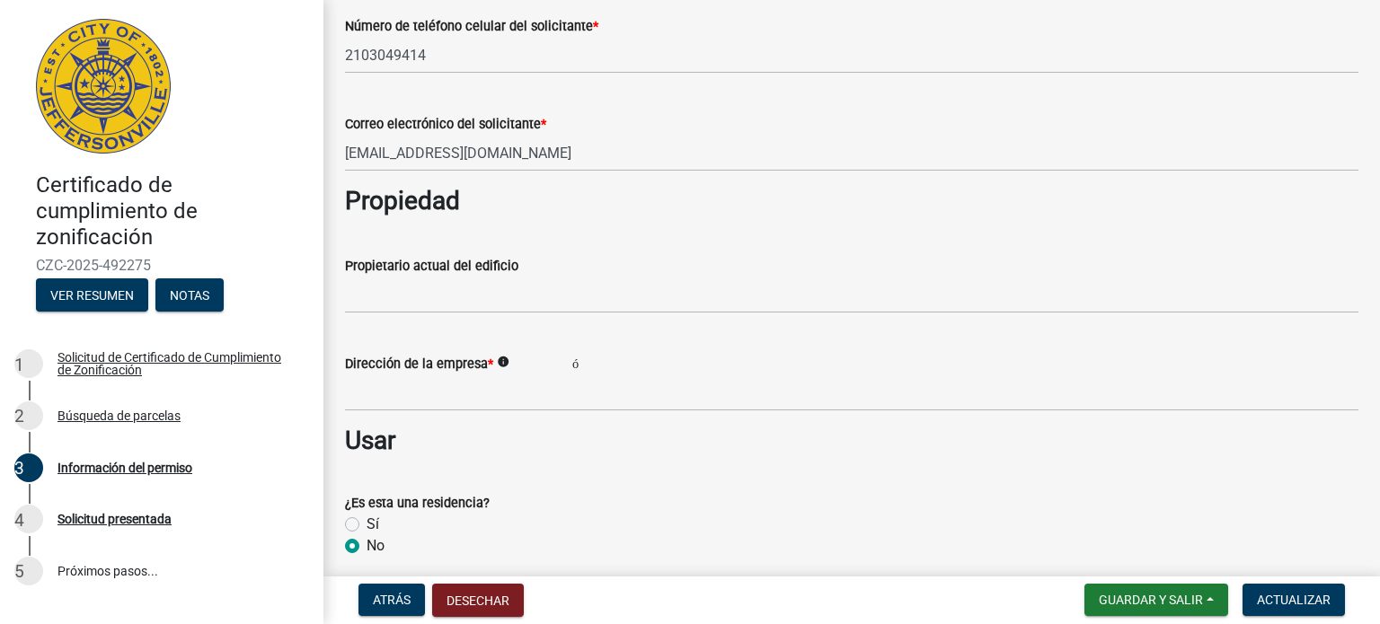
click at [502, 362] on font "información" at bounding box center [544, 362] width 94 height 13
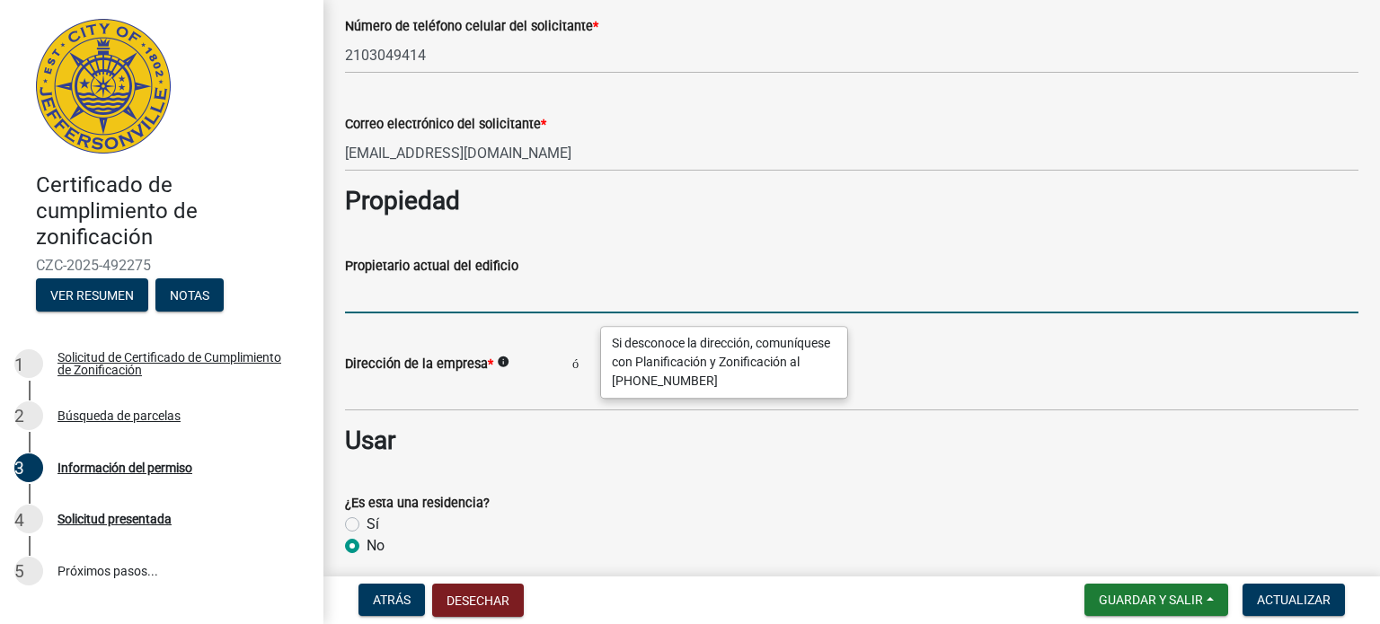
click at [492, 296] on input "Propietario actual del edificio" at bounding box center [851, 295] width 1013 height 37
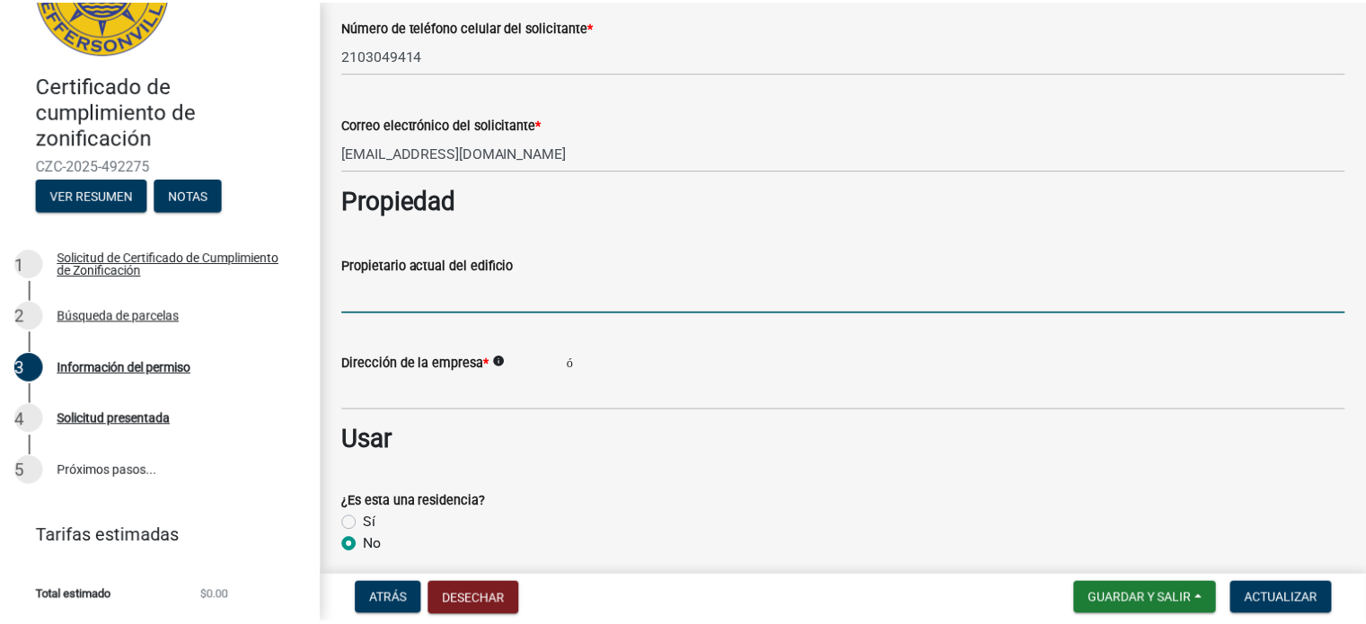
scroll to position [0, 0]
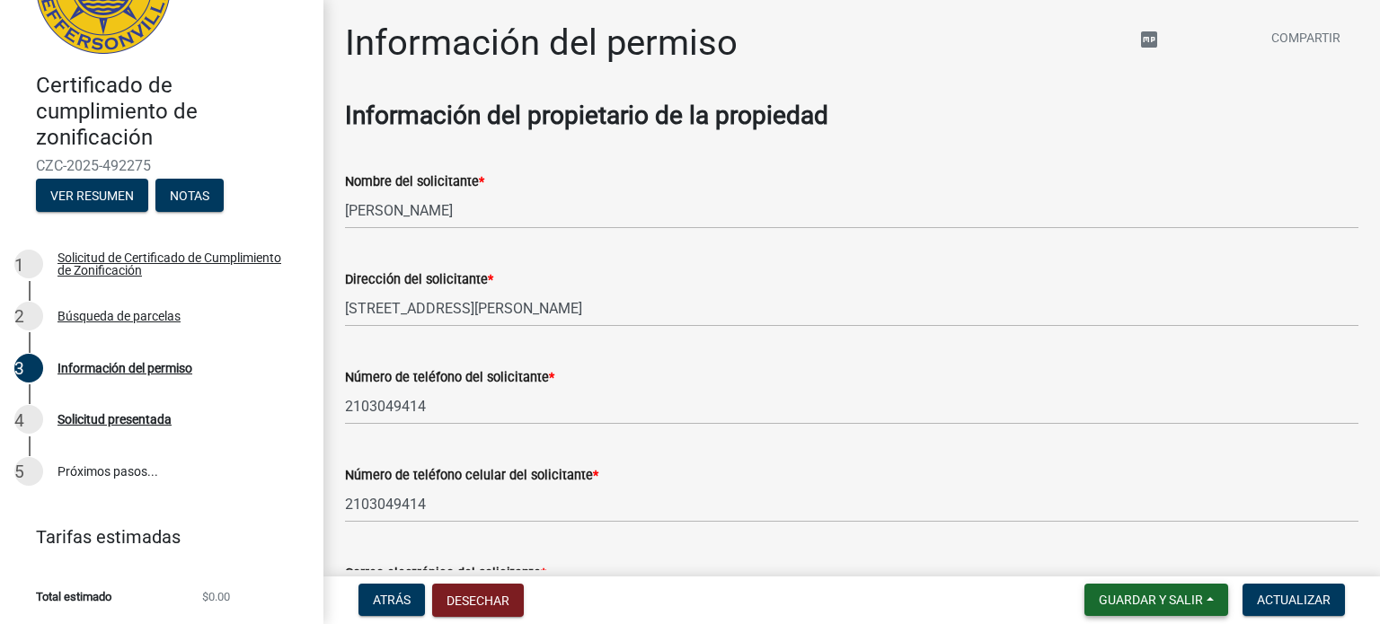
click at [1145, 605] on font "Guardar y salir" at bounding box center [1151, 600] width 104 height 14
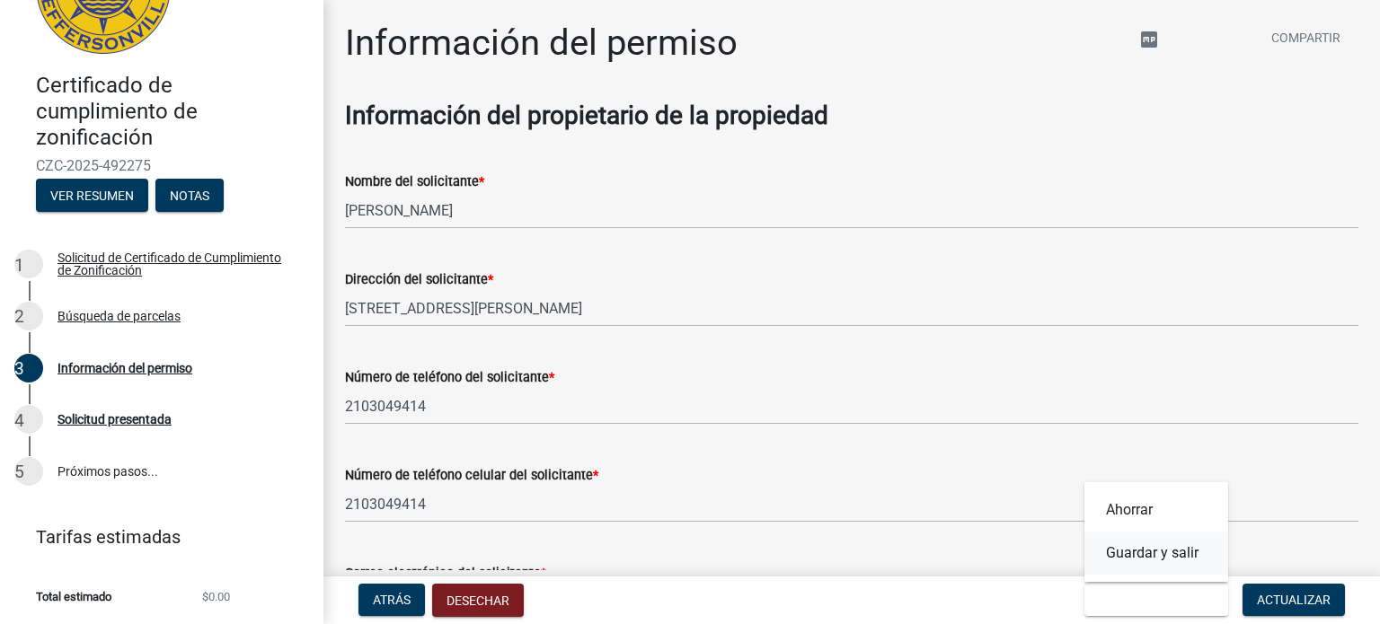
click at [1149, 553] on font "Guardar y salir" at bounding box center [1152, 553] width 93 height 17
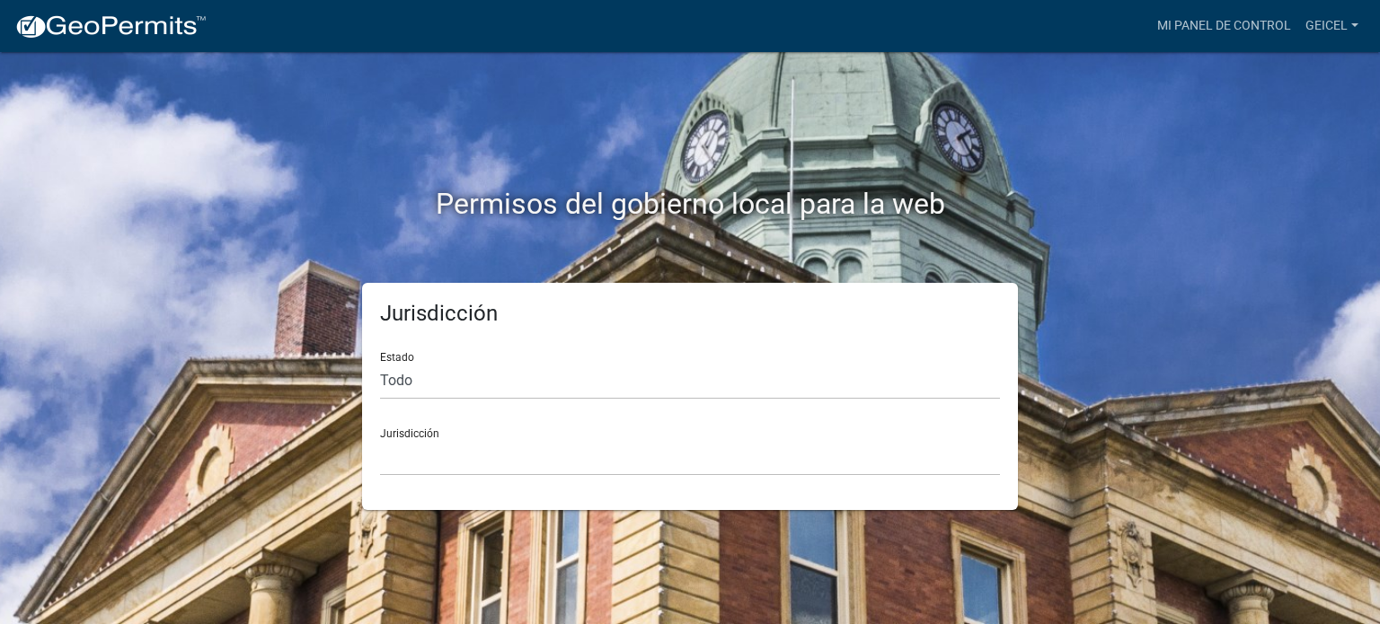
click at [90, 26] on img at bounding box center [110, 26] width 192 height 27
click at [1344, 16] on link "Geicel" at bounding box center [1331, 26] width 67 height 34
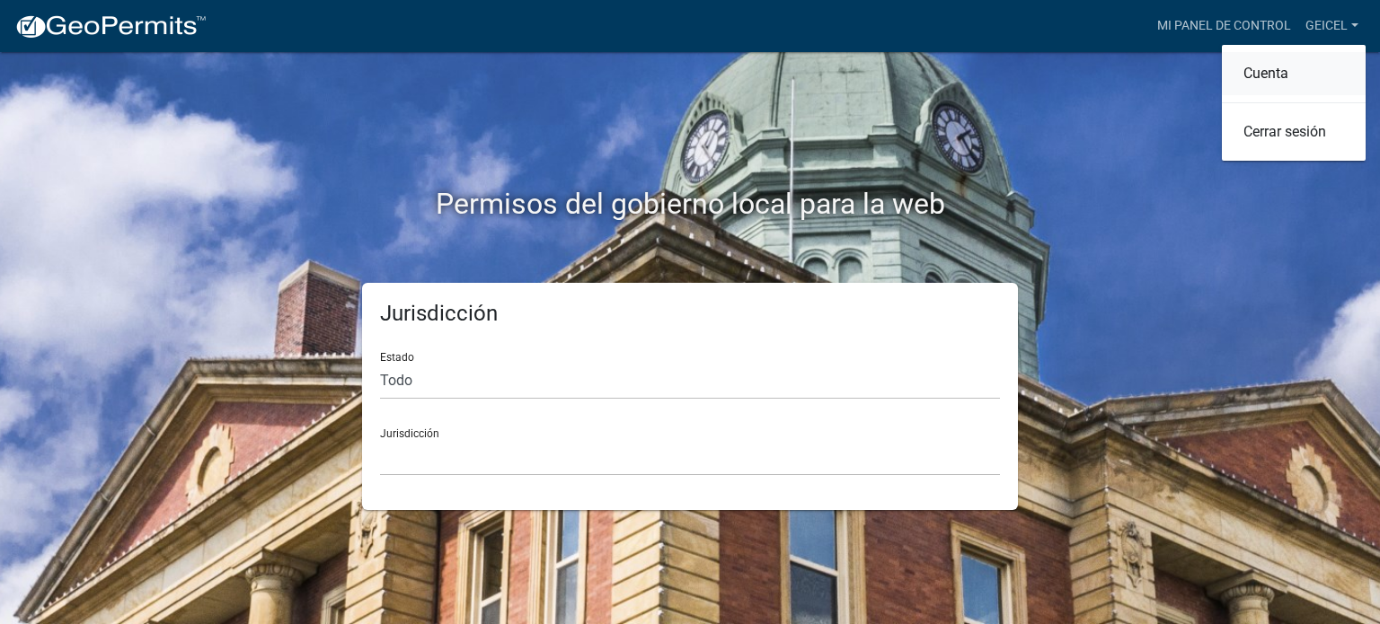
click at [1289, 65] on link "Cuenta" at bounding box center [1294, 73] width 144 height 43
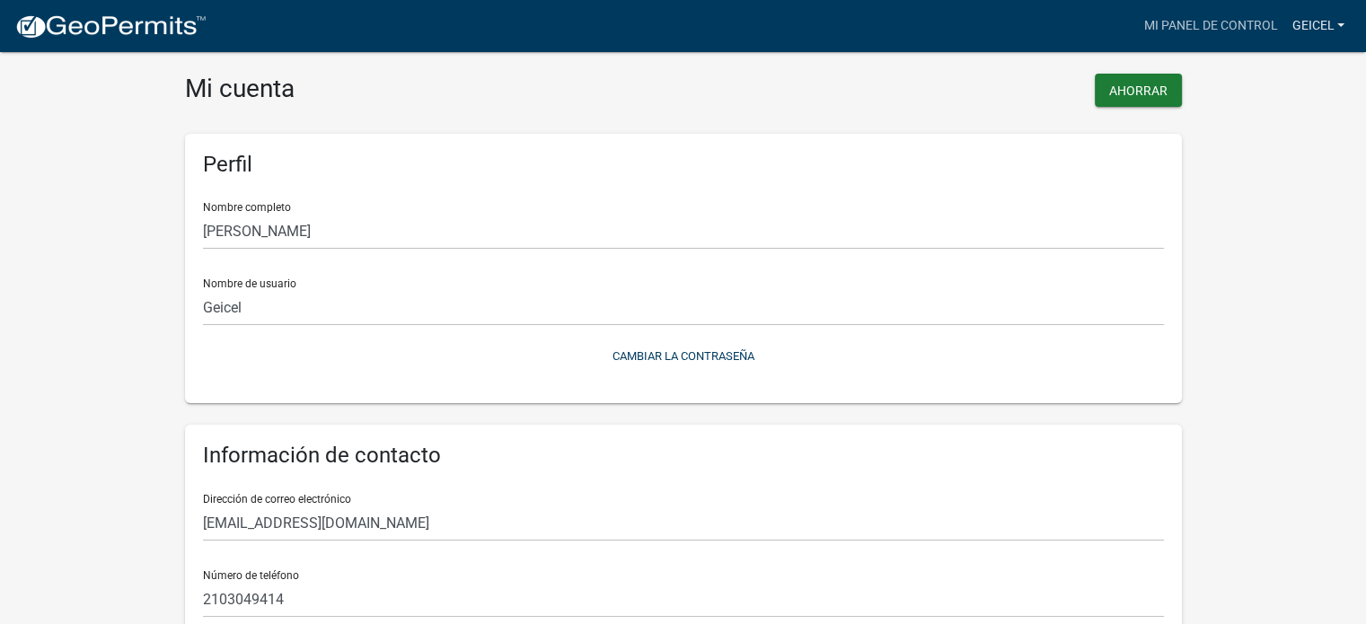
click at [1328, 12] on link "Geicel" at bounding box center [1318, 26] width 67 height 34
click at [1279, 66] on link "Cuenta" at bounding box center [1280, 73] width 144 height 43
click at [1224, 20] on font "Mi panel de control" at bounding box center [1211, 25] width 134 height 14
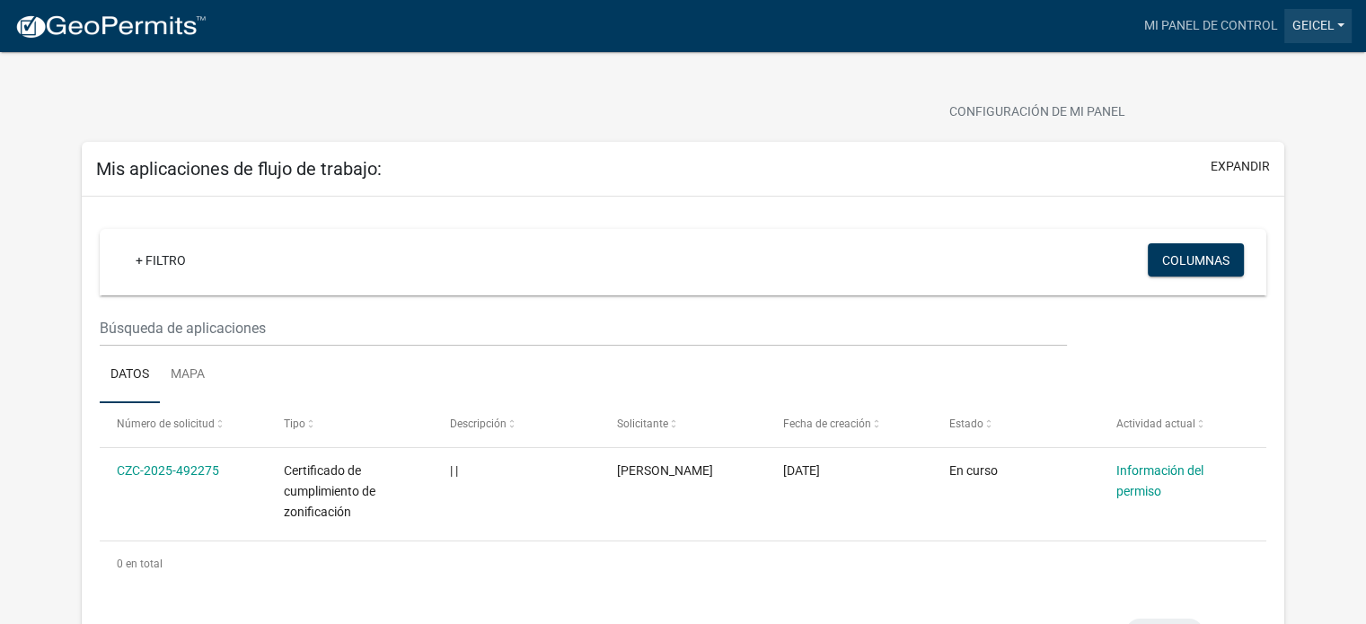
click at [1334, 16] on link "Geicel" at bounding box center [1318, 26] width 67 height 34
click at [1333, 19] on font "Geicel" at bounding box center [1313, 25] width 42 height 14
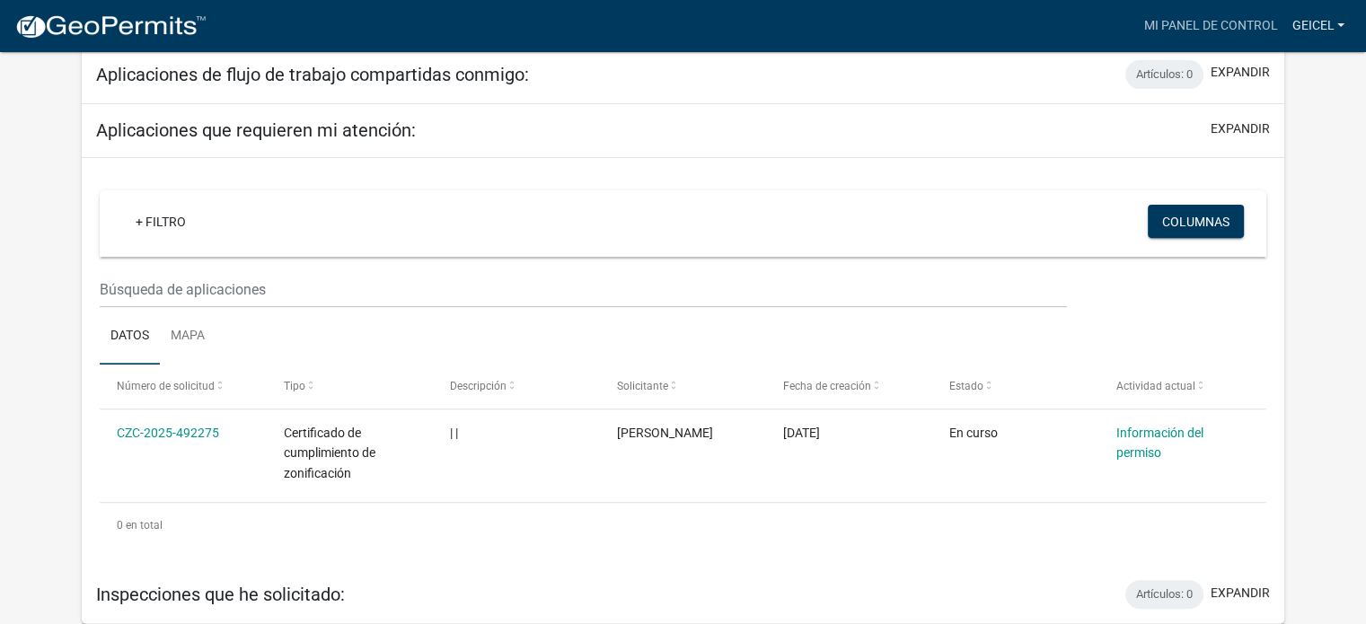
scroll to position [317, 0]
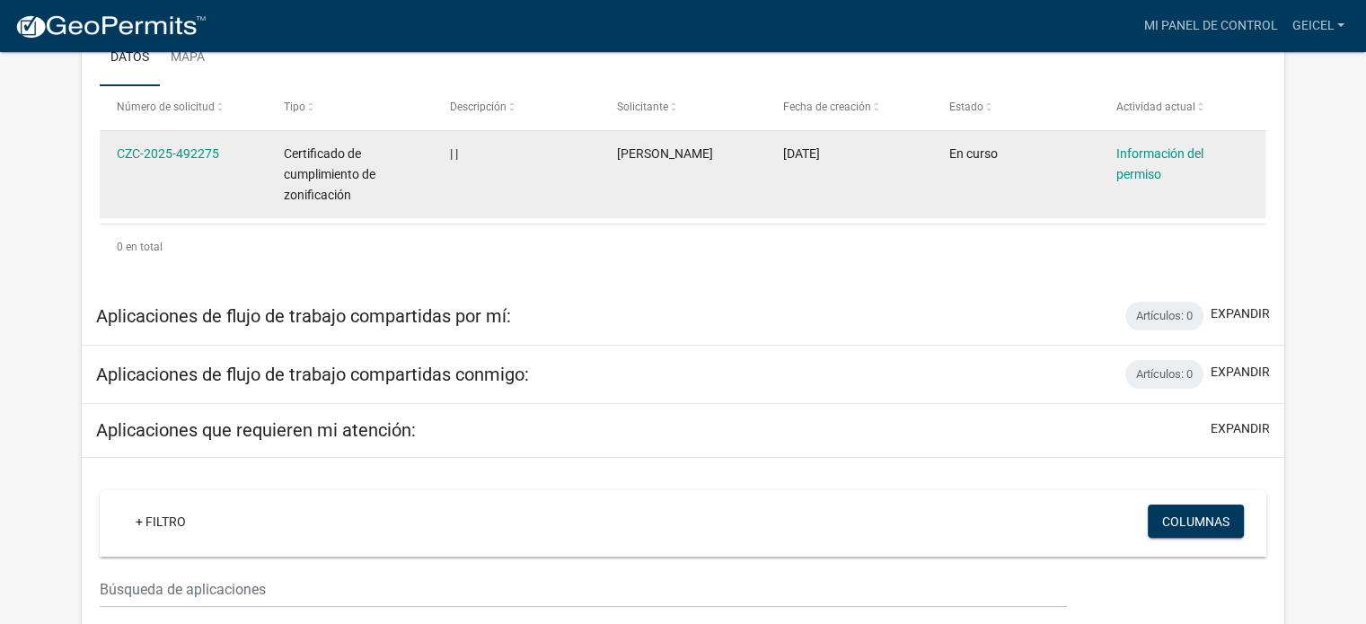
click at [1136, 166] on font "Información del permiso" at bounding box center [1160, 163] width 87 height 35
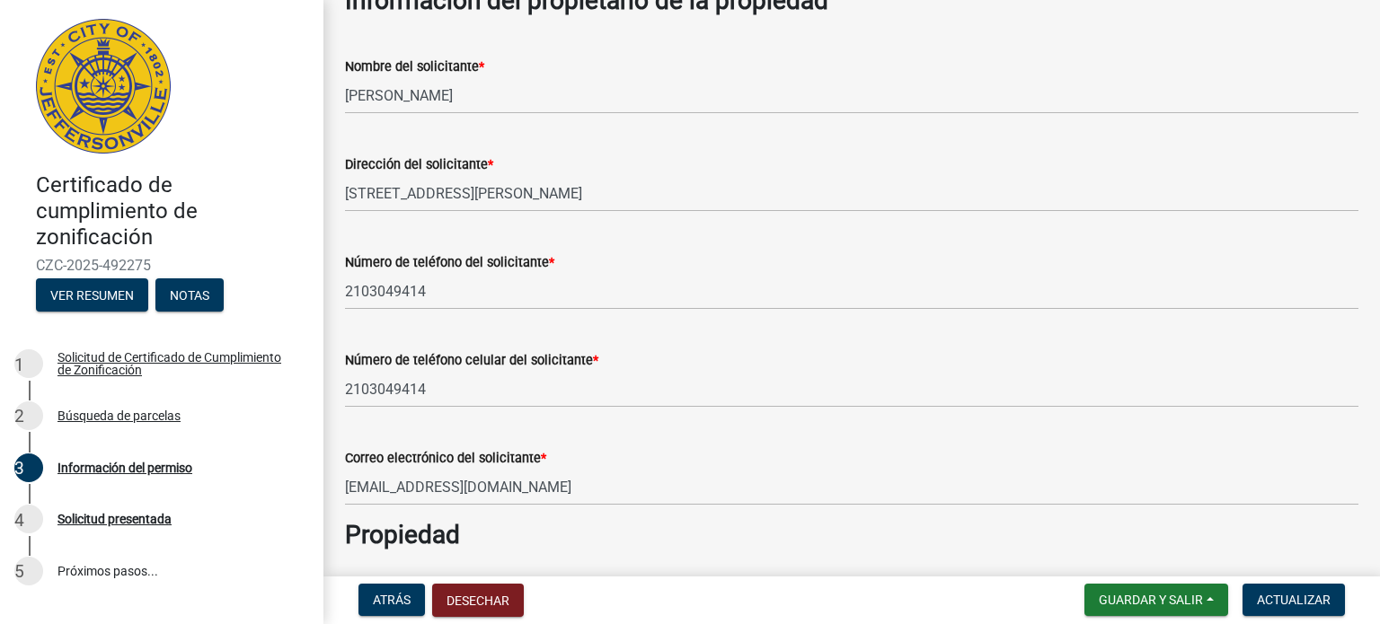
scroll to position [149, 0]
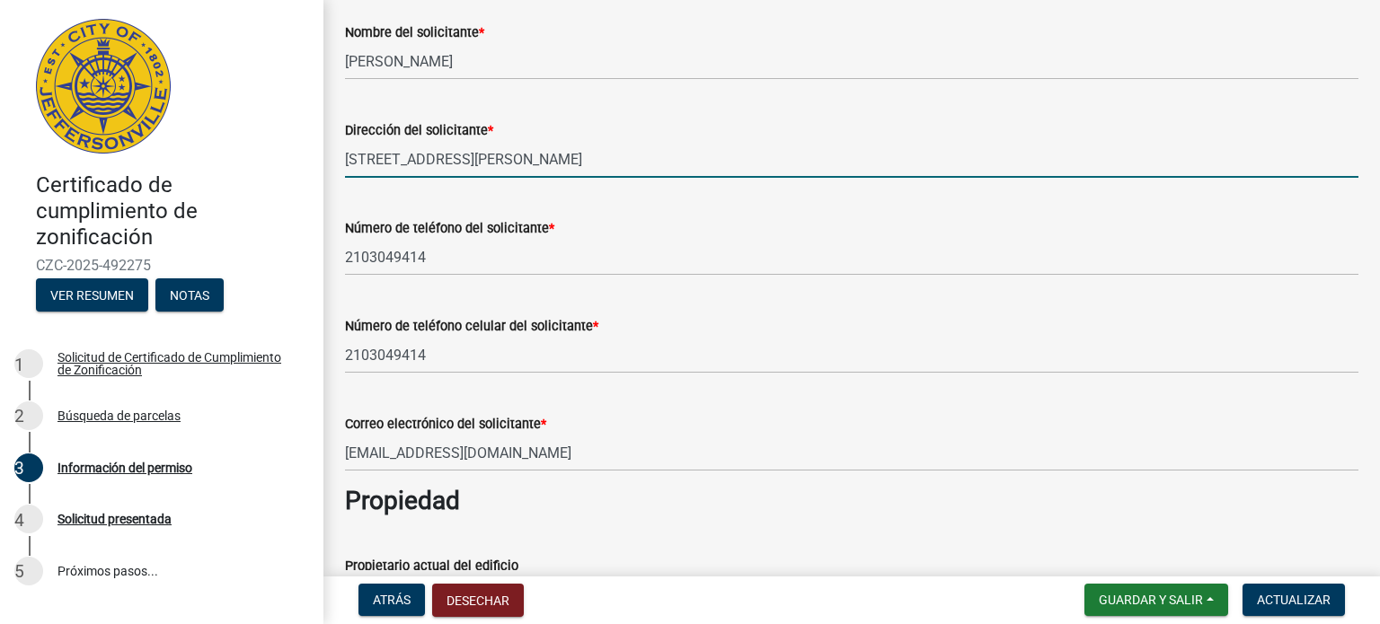
click at [637, 155] on input "1222 Harmony Lane" at bounding box center [851, 159] width 1013 height 37
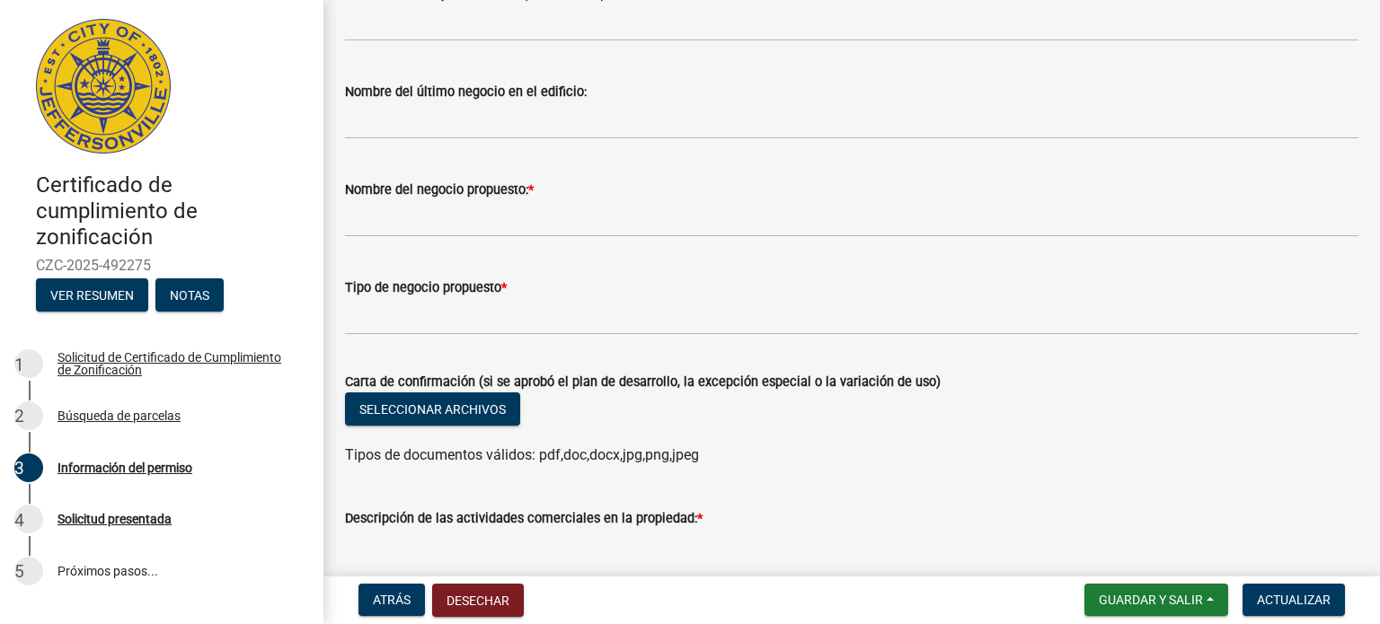
scroll to position [1198, 0]
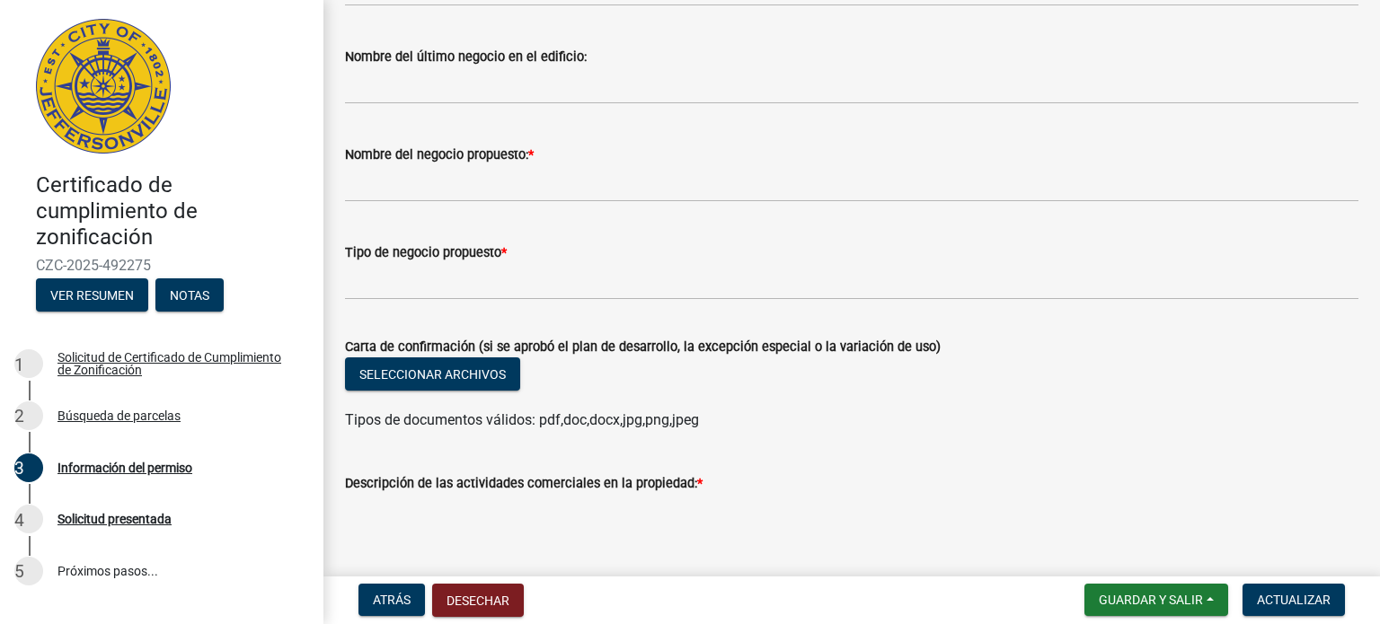
type input "[STREET_ADDRESS][PERSON_NAME]"
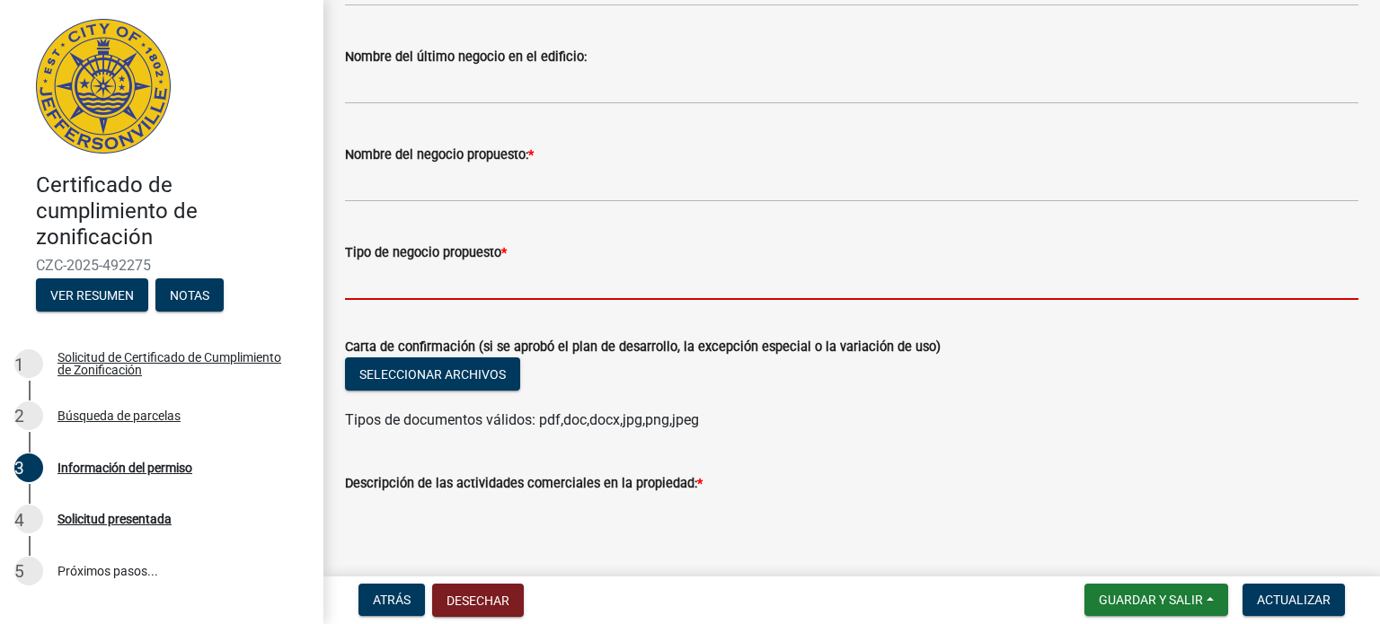
click at [521, 282] on input "Tipo de negocio propuesto *" at bounding box center [851, 281] width 1013 height 37
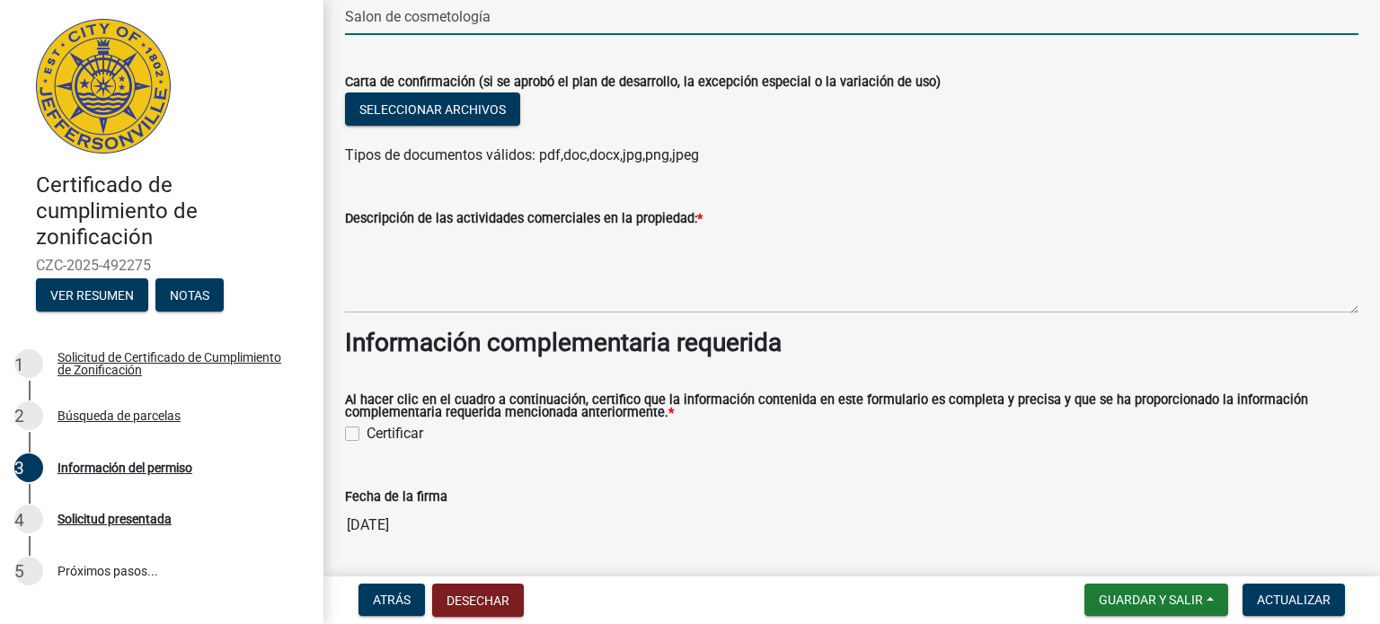
scroll to position [1497, 0]
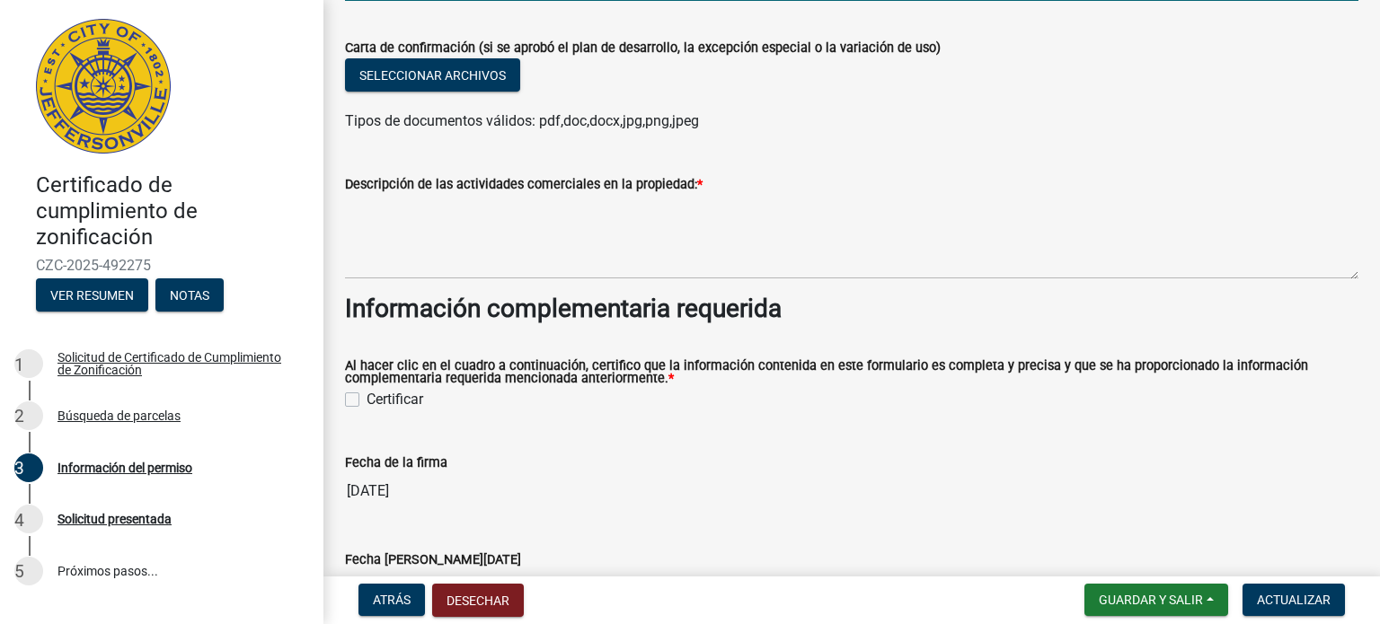
type input "Salon de cosmetología"
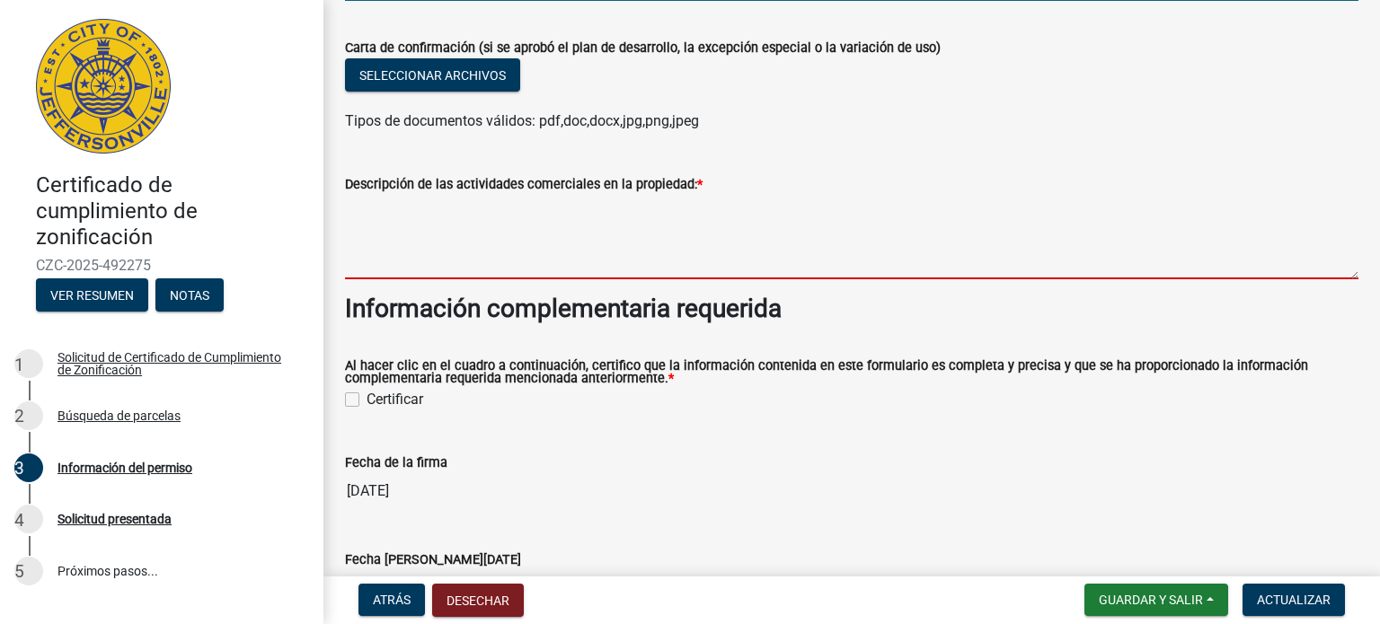
click at [604, 266] on textarea "Descripción de las actividades comerciales en la propiedad: *" at bounding box center [851, 237] width 1013 height 84
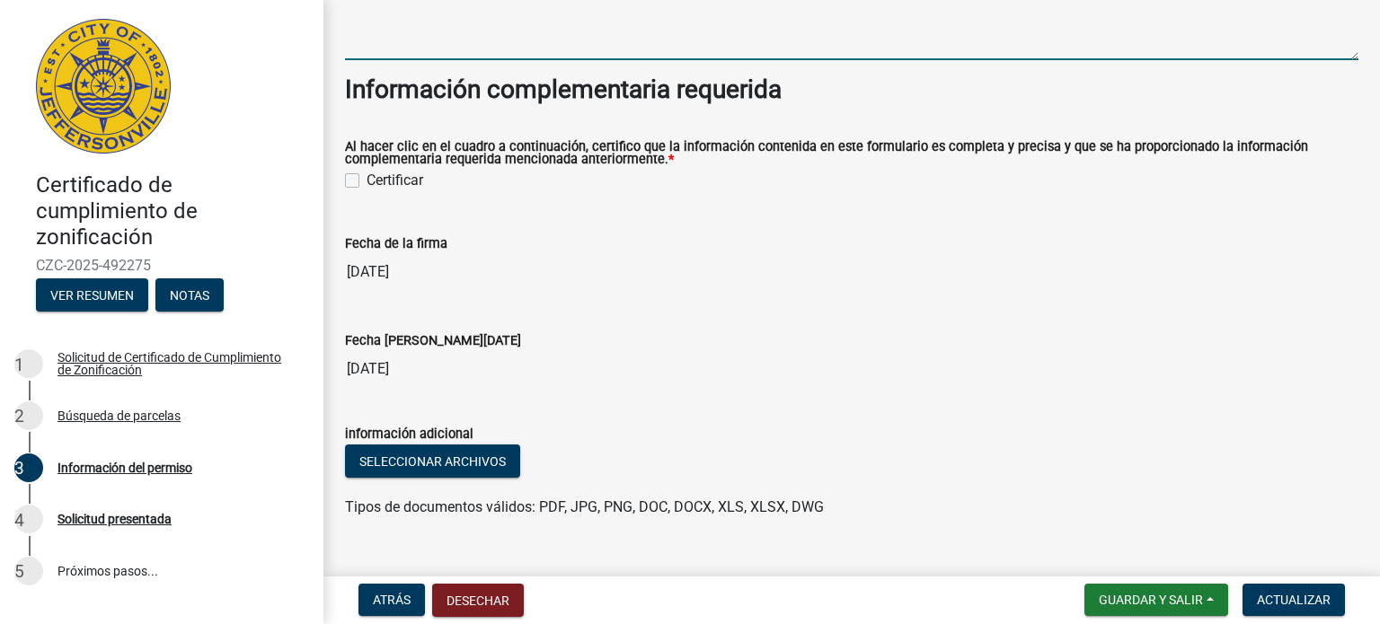
scroll to position [1750, 0]
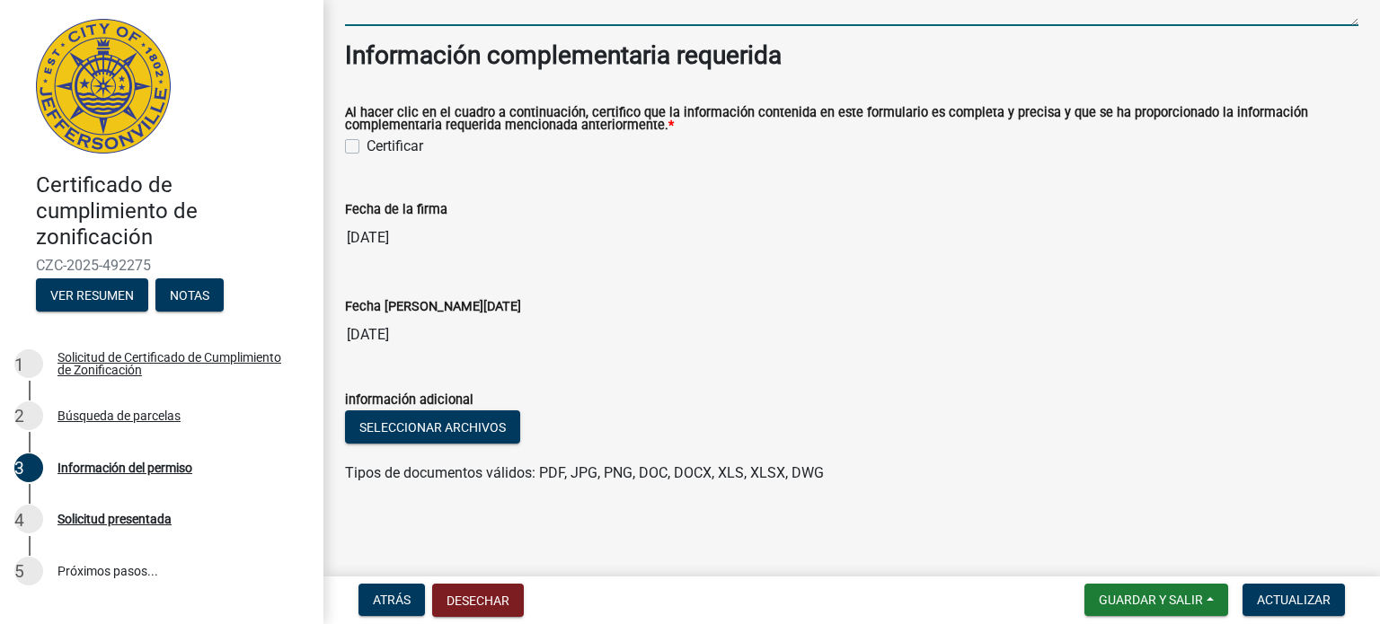
type textarea "Barberia, diseño de uñas y extensiones de pestañas"
click at [367, 139] on label "Certificar" at bounding box center [395, 147] width 57 height 22
click at [367, 139] on input "Certificar" at bounding box center [373, 142] width 12 height 12
checkbox input "true"
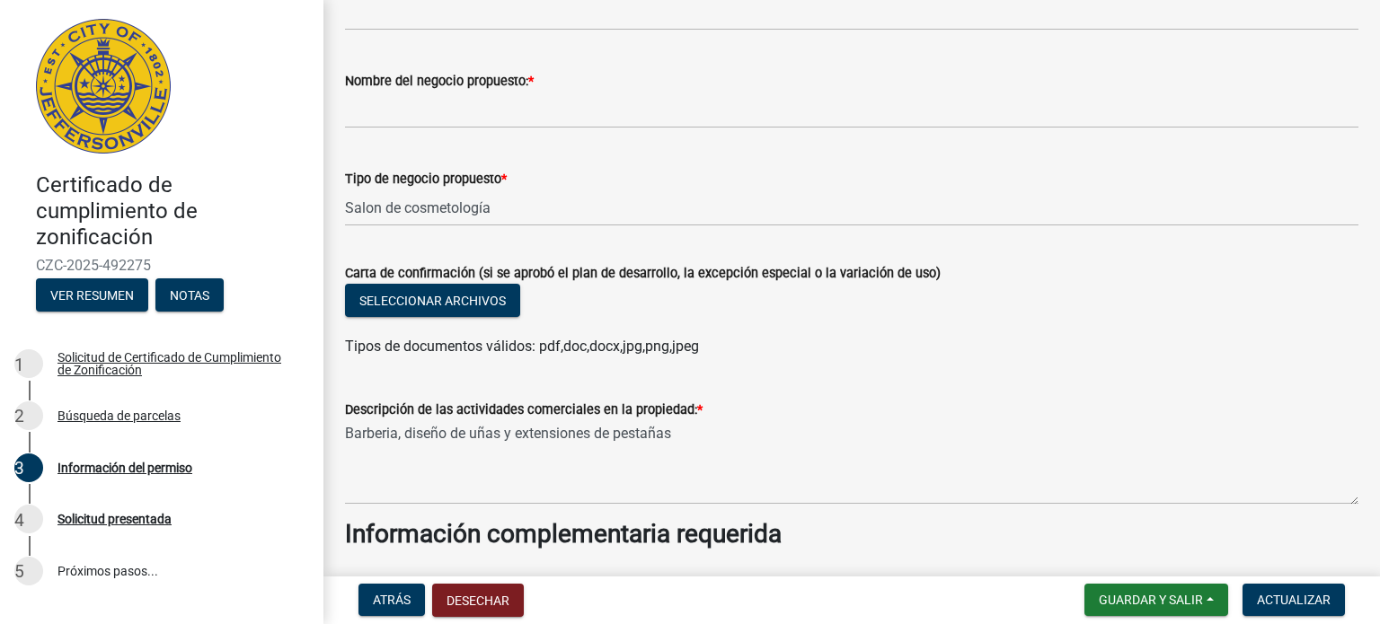
scroll to position [1301, 0]
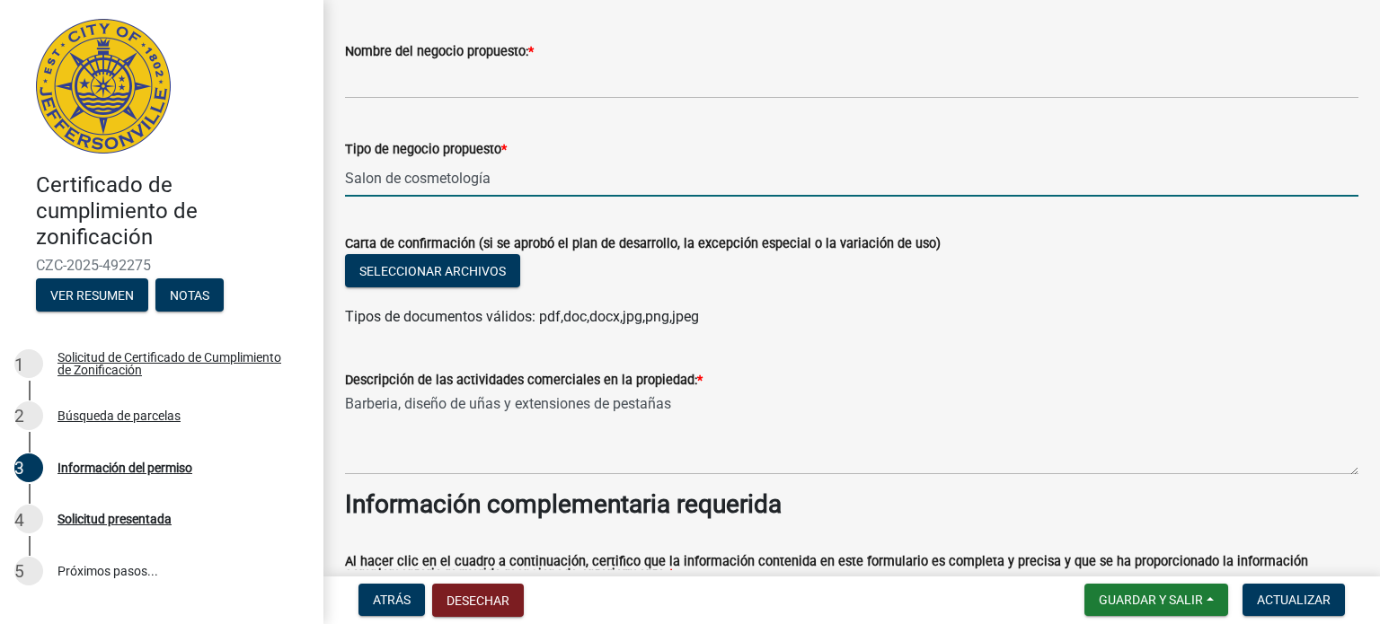
drag, startPoint x: 506, startPoint y: 175, endPoint x: 402, endPoint y: 182, distance: 103.6
click at [402, 182] on input "Salon de cosmetología" at bounding box center [851, 178] width 1013 height 37
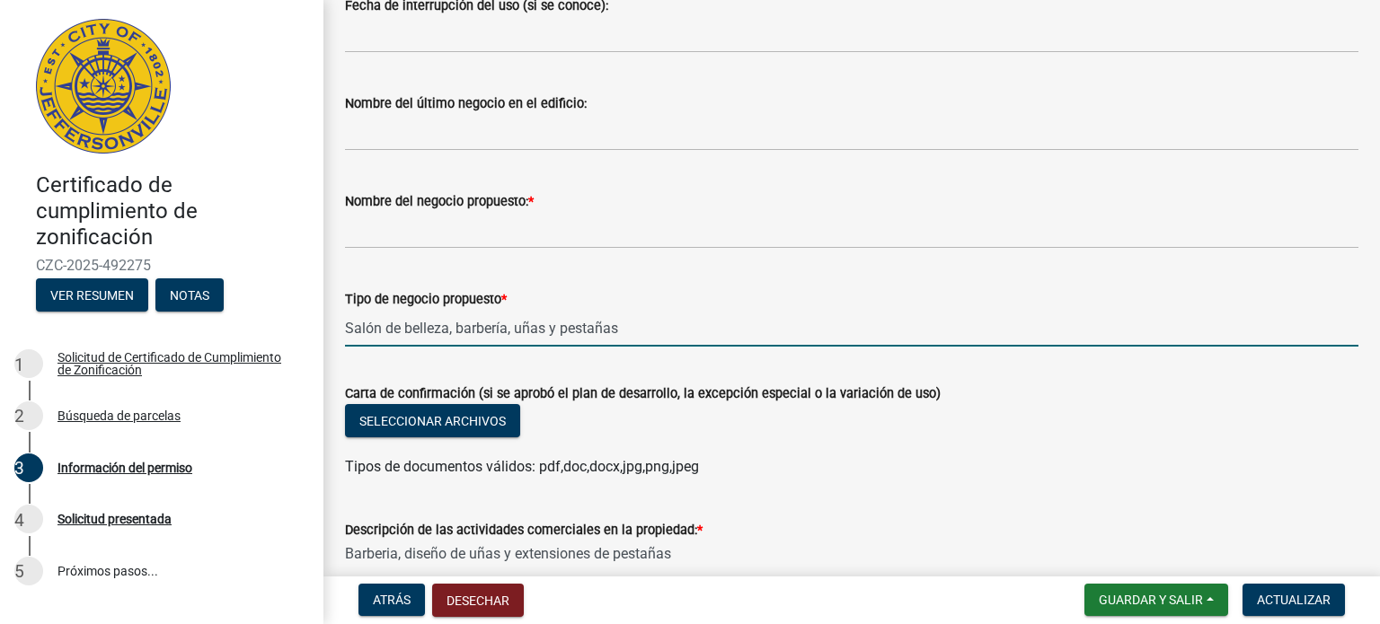
scroll to position [1450, 0]
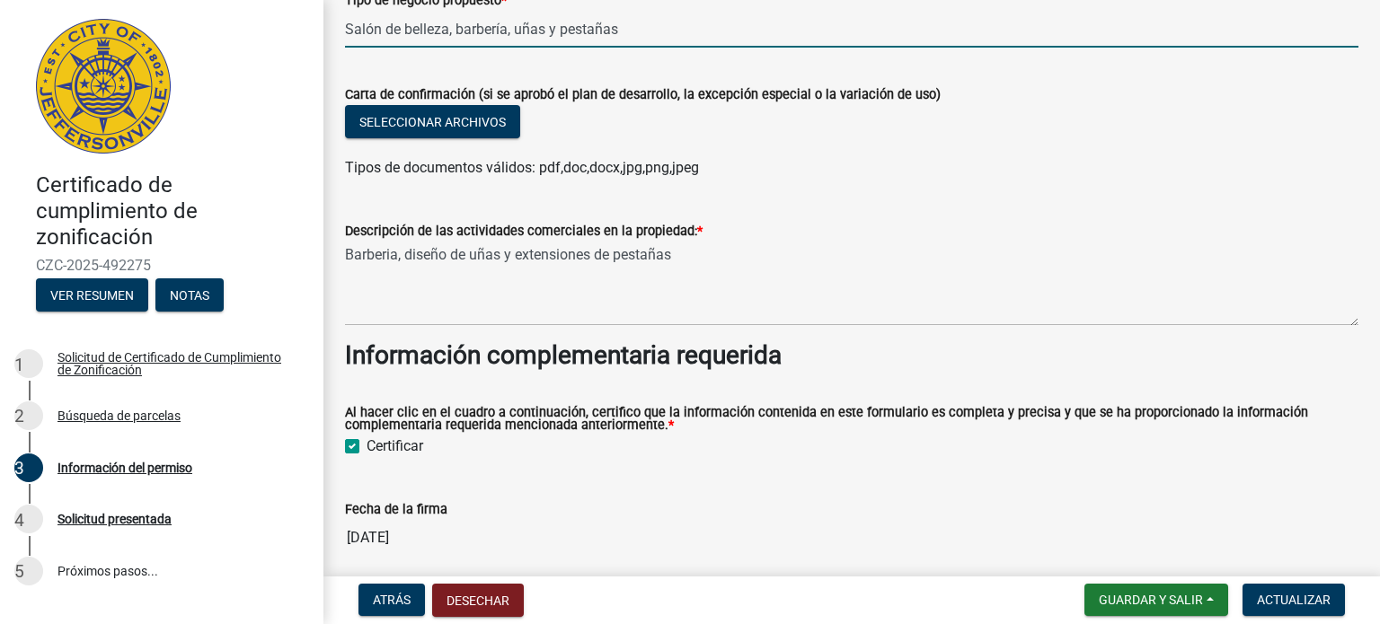
type input "Salón de belleza, barbería, uñas y pestañas"
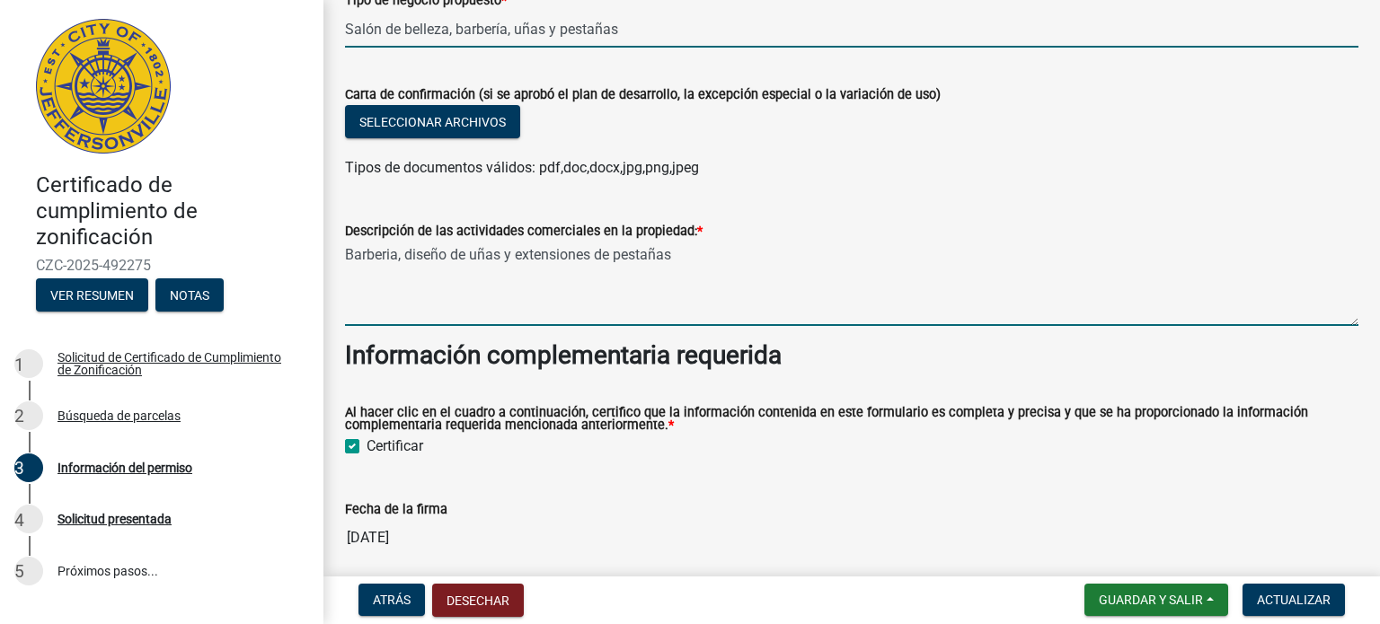
click at [535, 314] on textarea "Barberia, diseño de uñas y extensiones de pestañas" at bounding box center [851, 284] width 1013 height 84
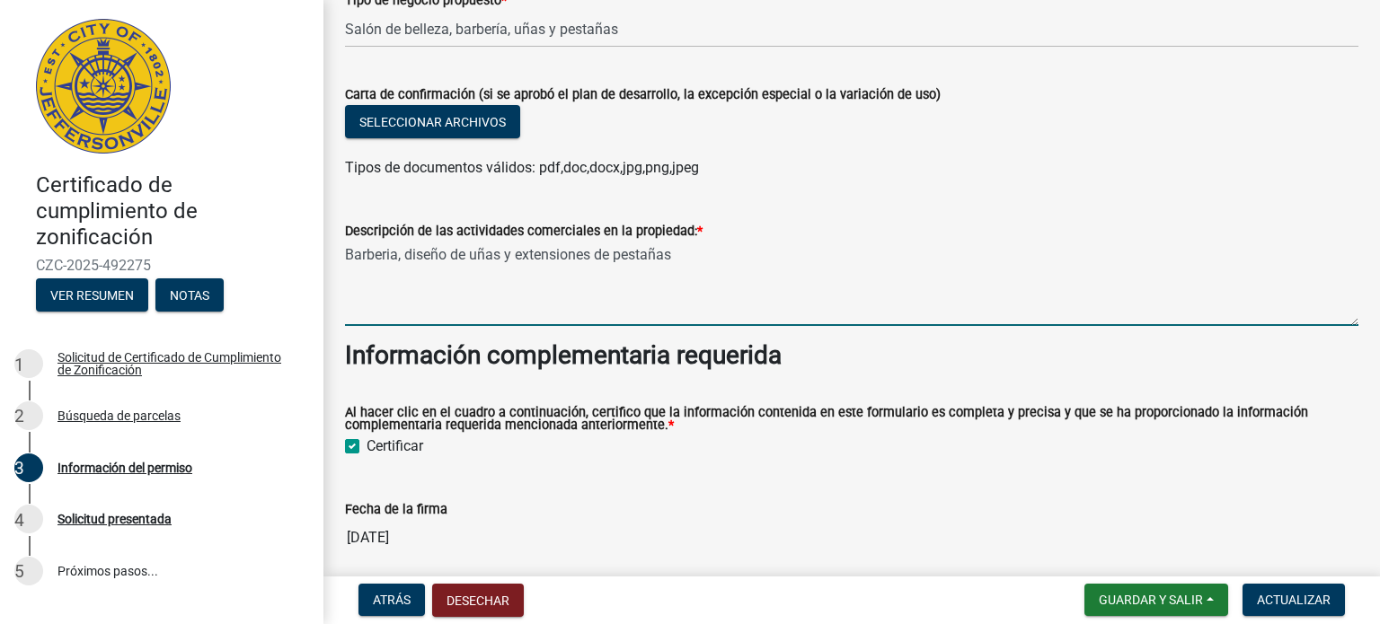
click at [402, 255] on textarea "Barberia, diseño de uñas y extensiones de pestañas" at bounding box center [851, 284] width 1013 height 84
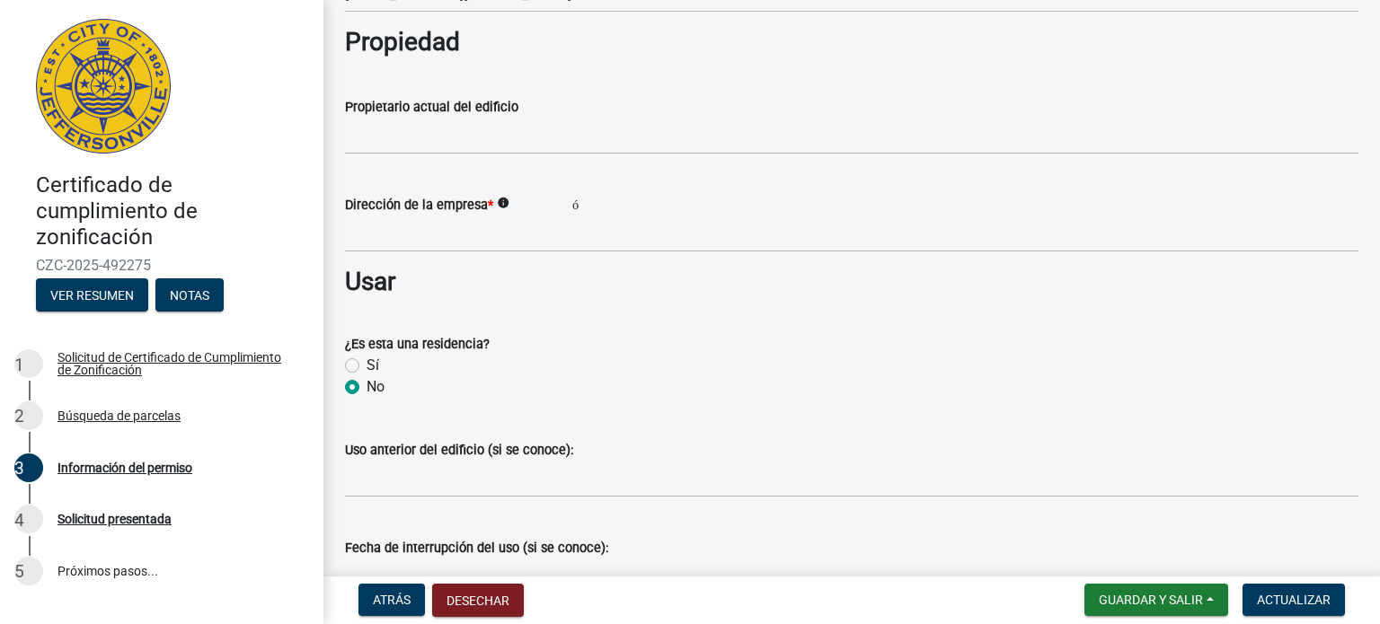
scroll to position [552, 0]
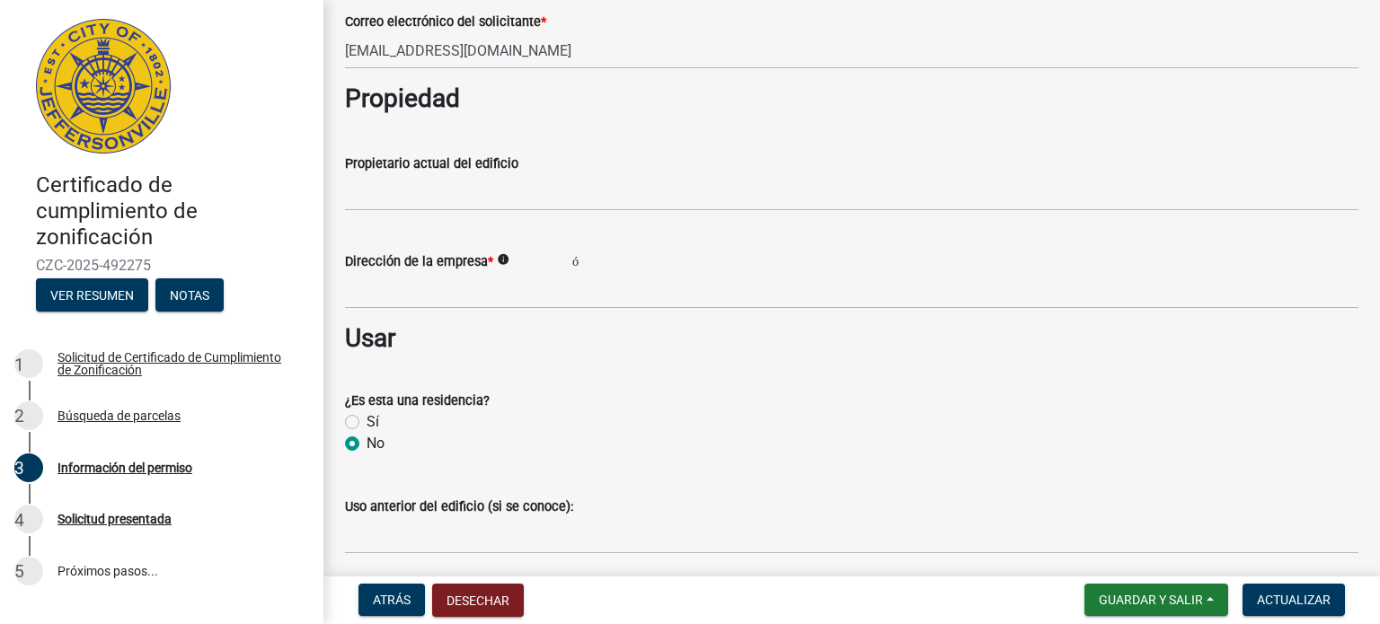
type textarea "Barberia, peluquera, diseño de uñas y extensiones de pestañas"
click at [505, 262] on font "información" at bounding box center [544, 259] width 94 height 13
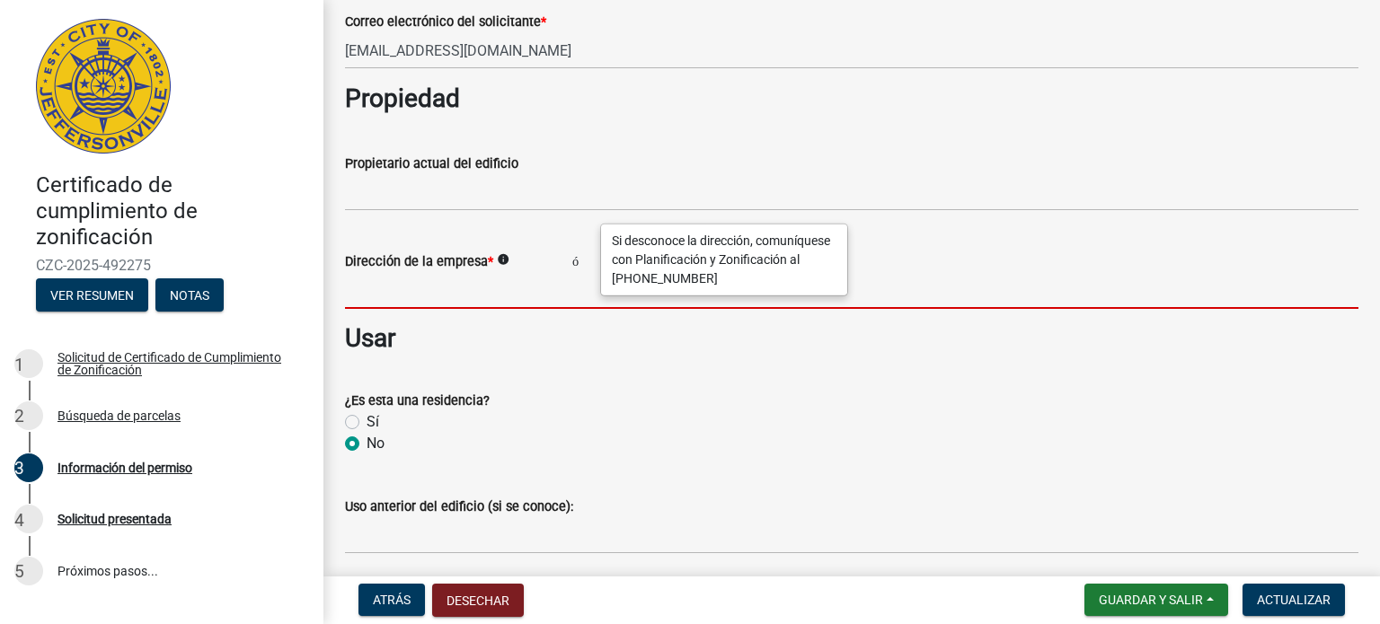
click at [481, 287] on input "Dirección de la empresa *" at bounding box center [851, 290] width 1013 height 37
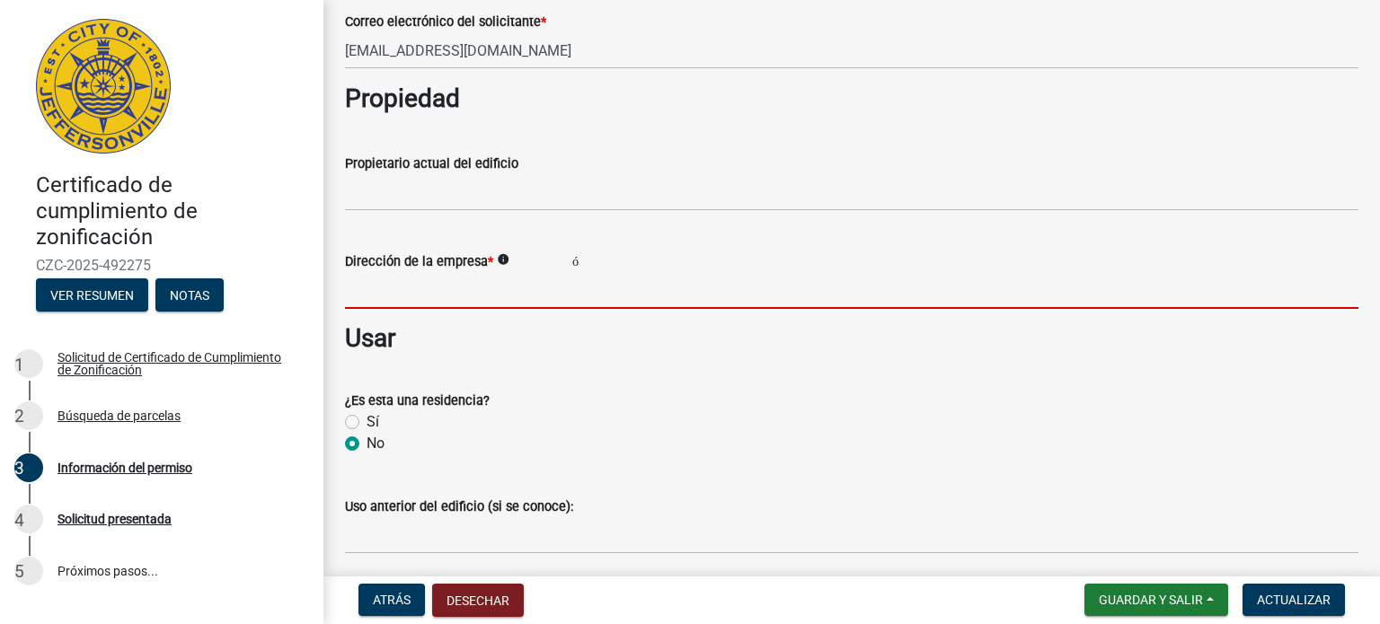
click at [416, 293] on input "Dirección de la empresa *" at bounding box center [851, 290] width 1013 height 37
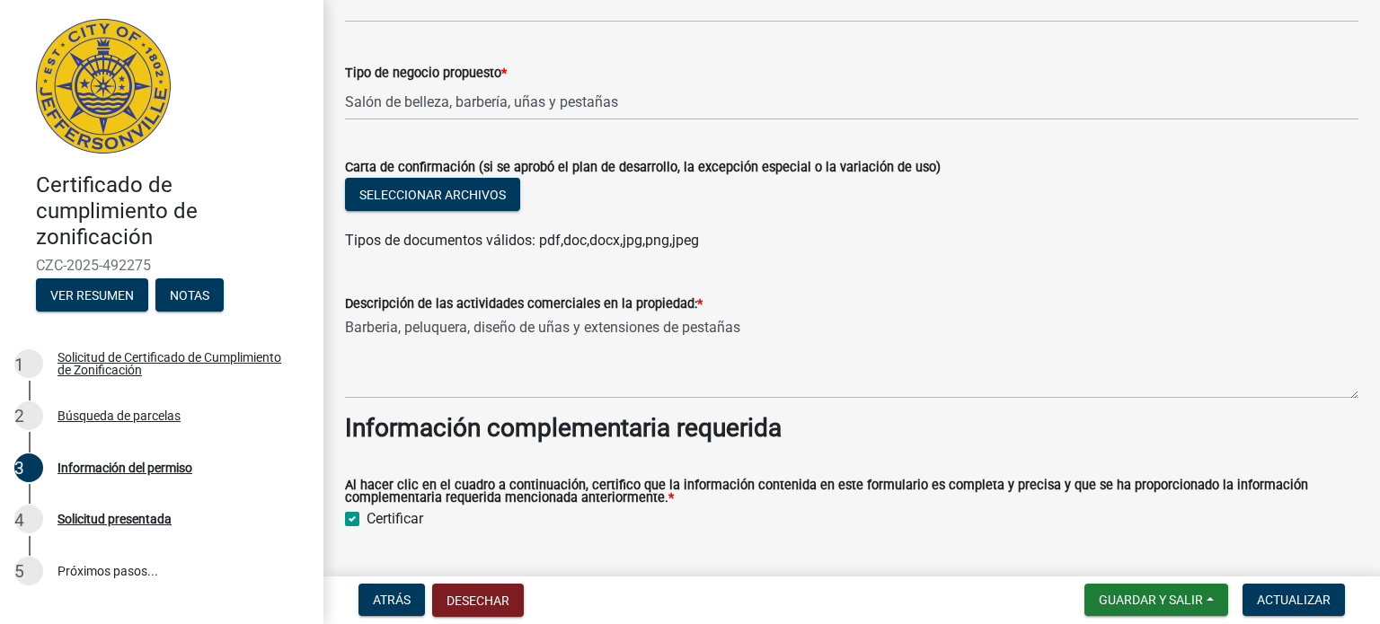
scroll to position [1450, 0]
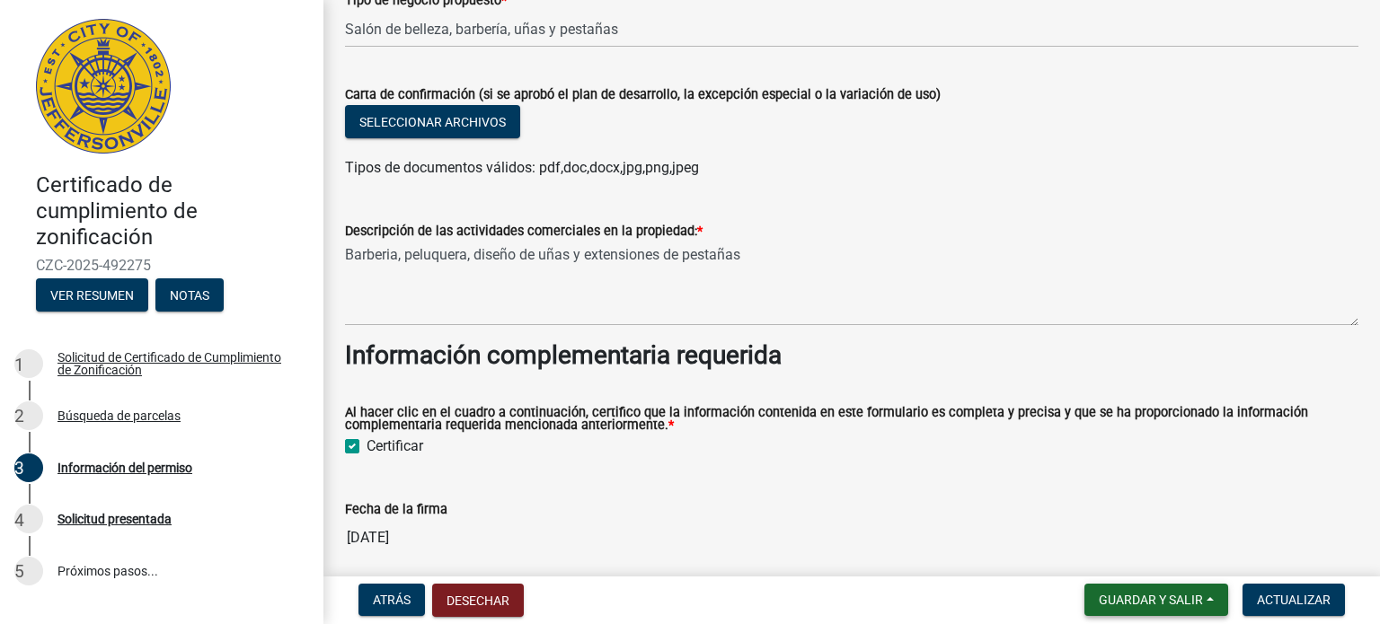
type input "[STREET_ADDRESS]"
click at [1163, 598] on font "Guardar y salir" at bounding box center [1151, 600] width 104 height 14
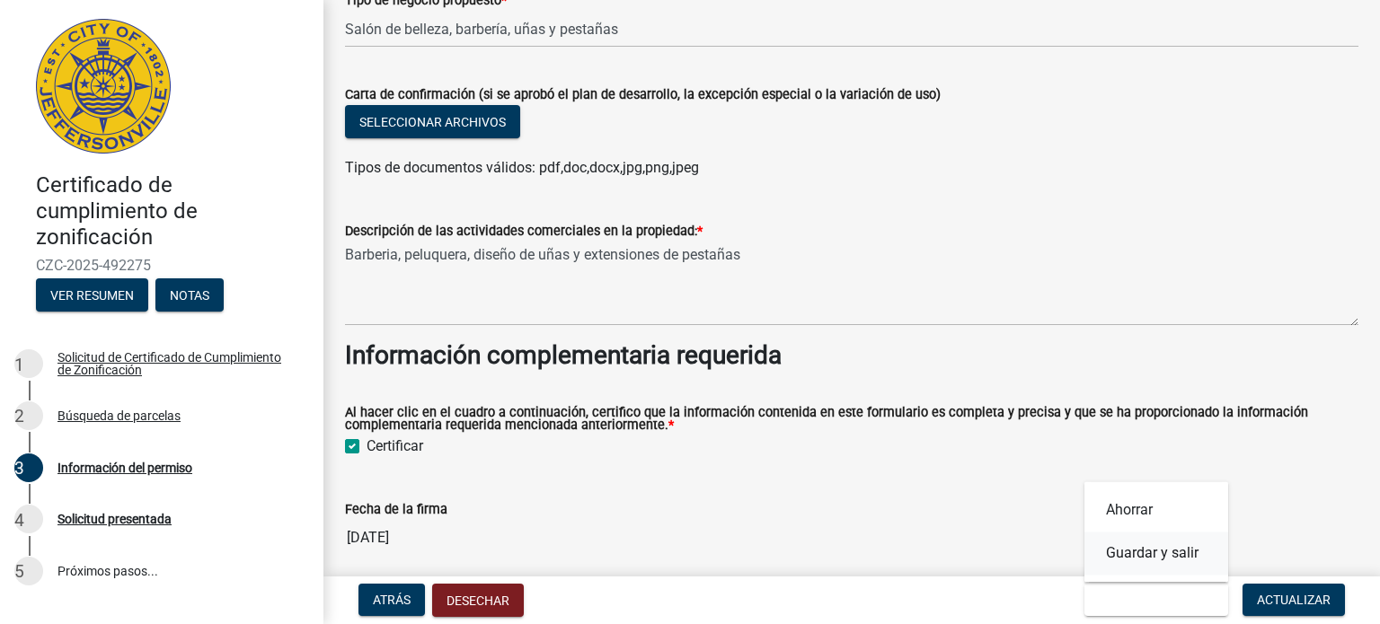
click at [1154, 555] on font "Guardar y salir" at bounding box center [1152, 553] width 93 height 17
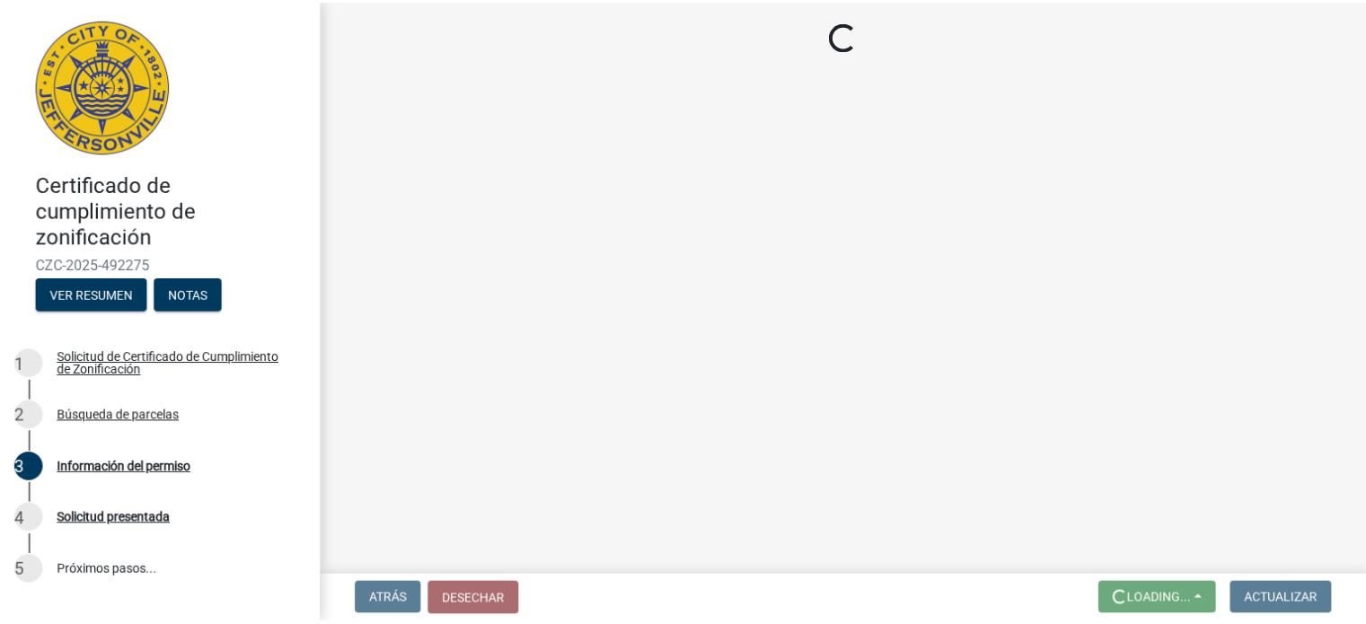
scroll to position [0, 0]
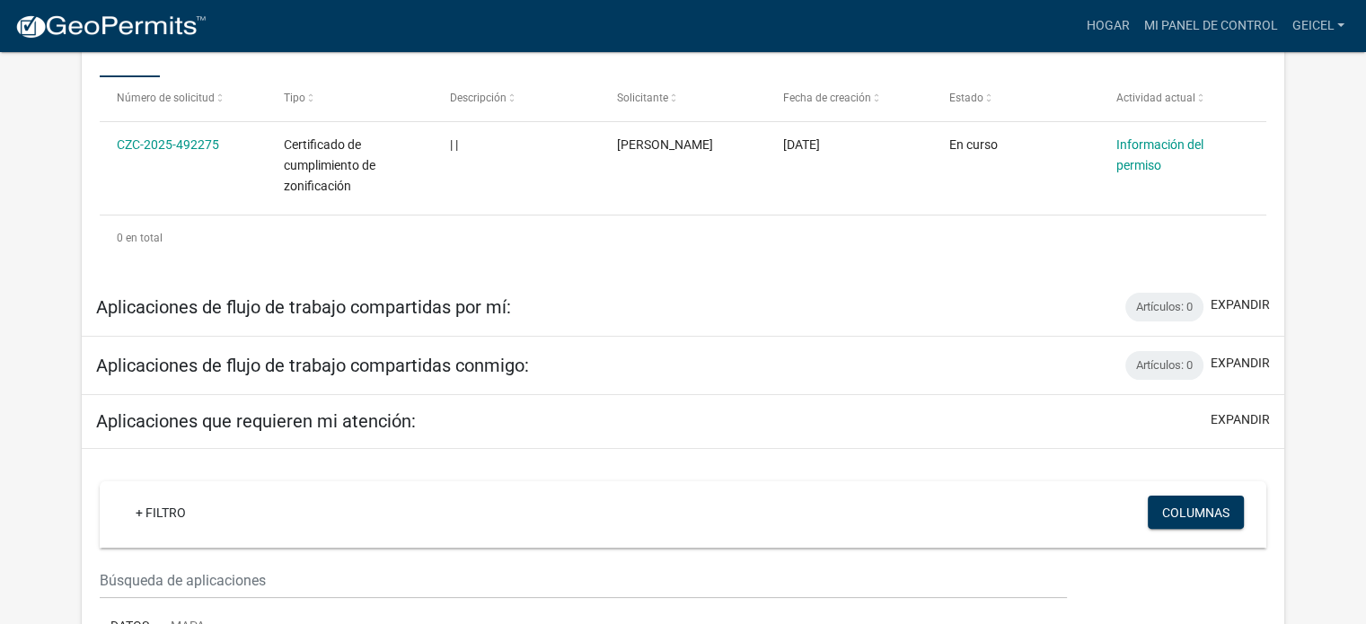
scroll to position [317, 0]
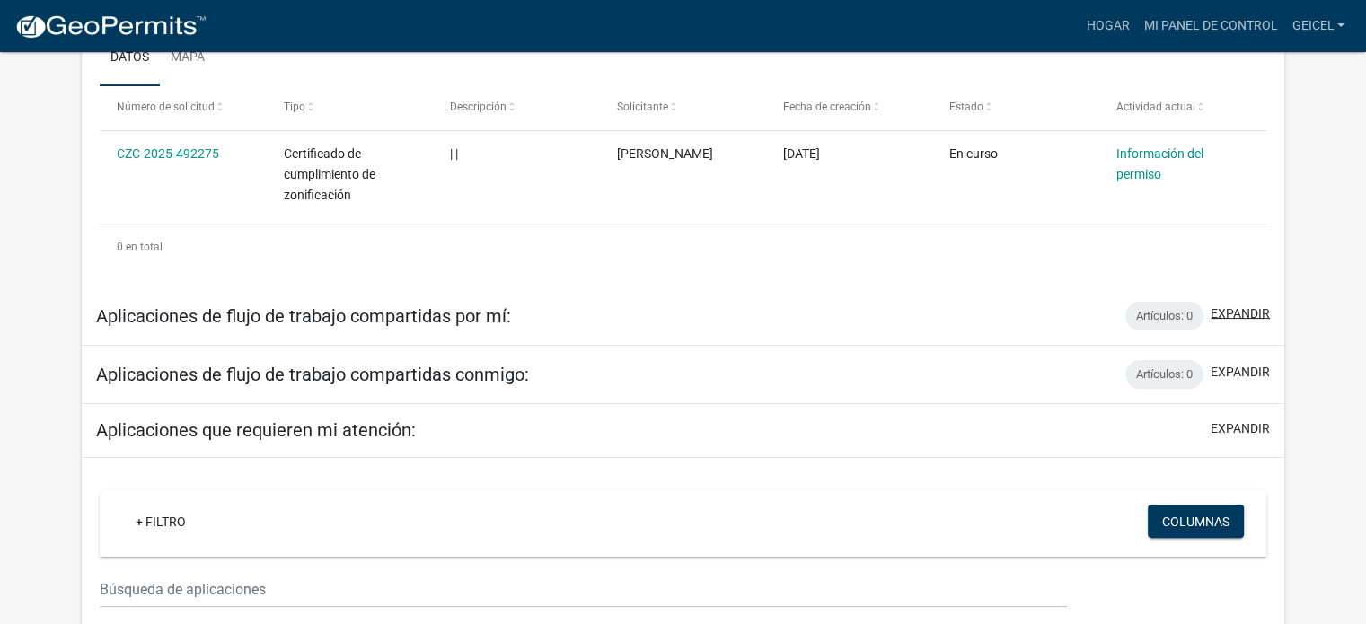
click at [1240, 314] on font "expandir" at bounding box center [1240, 314] width 59 height 14
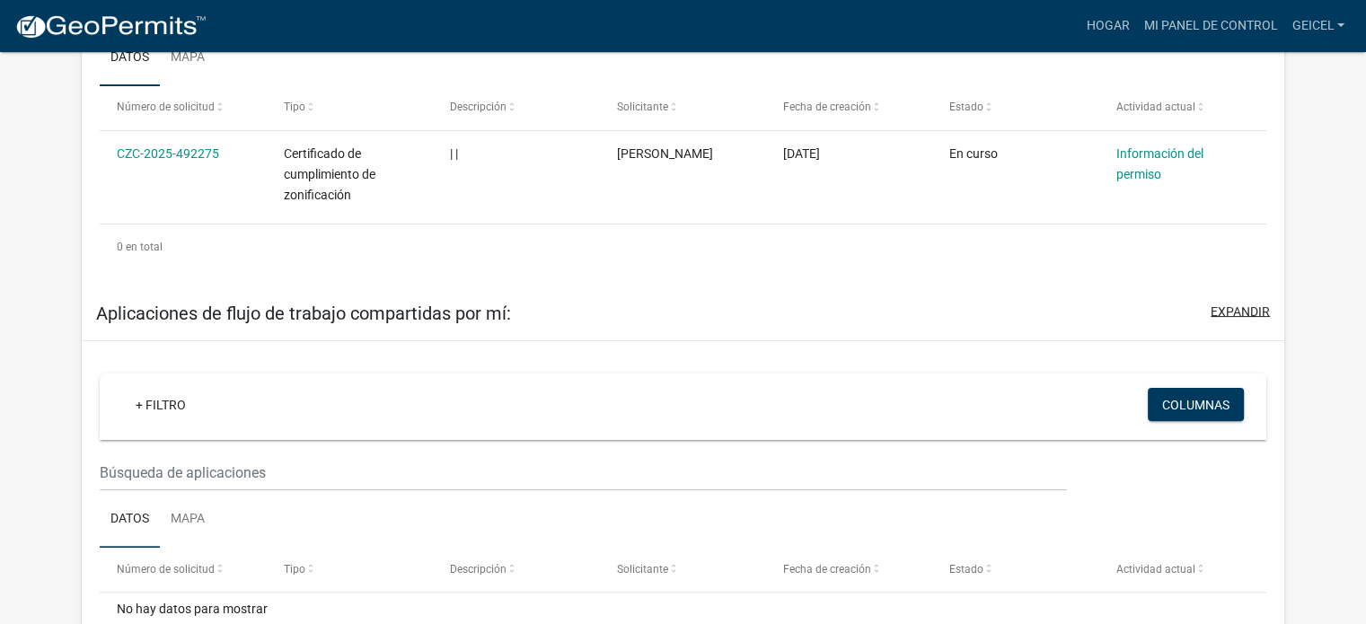
click at [1240, 314] on font "expandir" at bounding box center [1240, 312] width 59 height 14
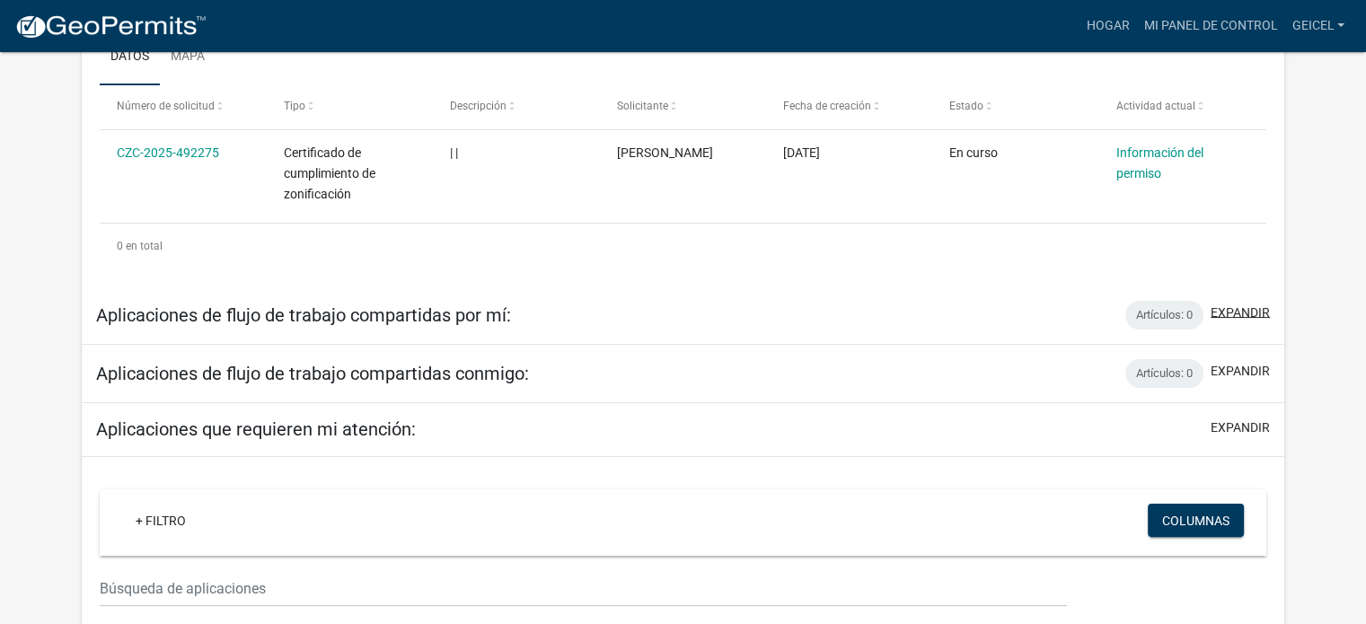
scroll to position [0, 0]
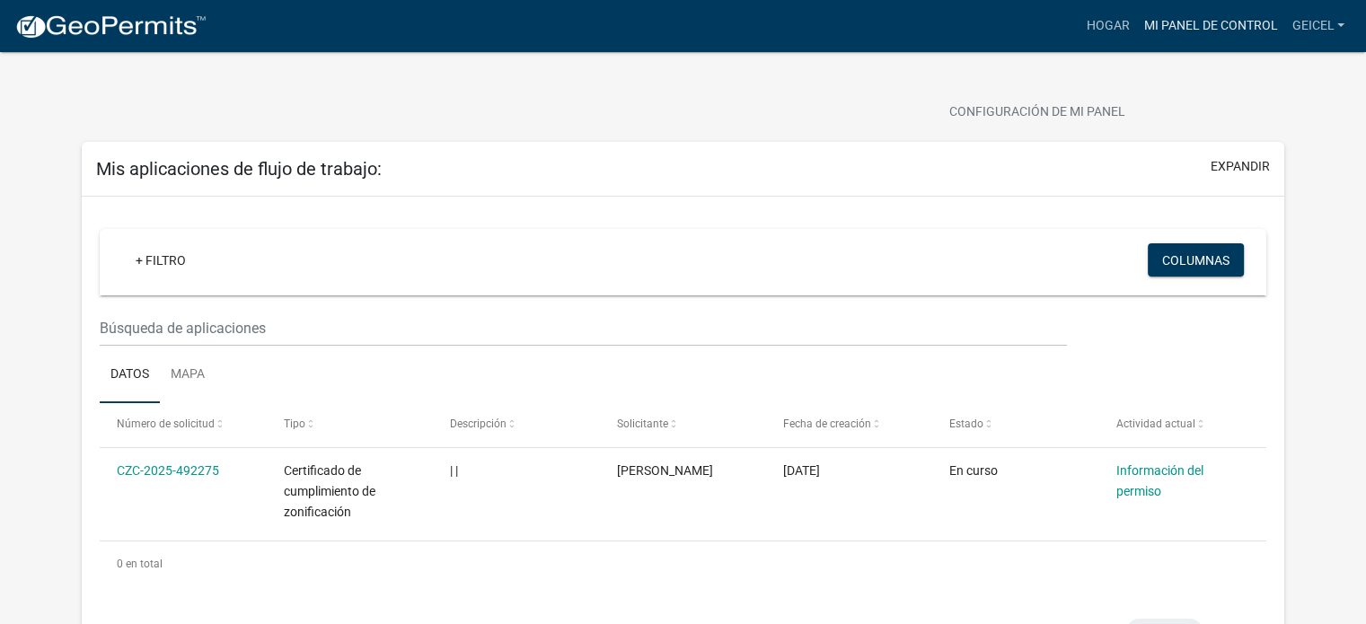
click at [1210, 25] on font "Mi panel de control" at bounding box center [1211, 25] width 134 height 14
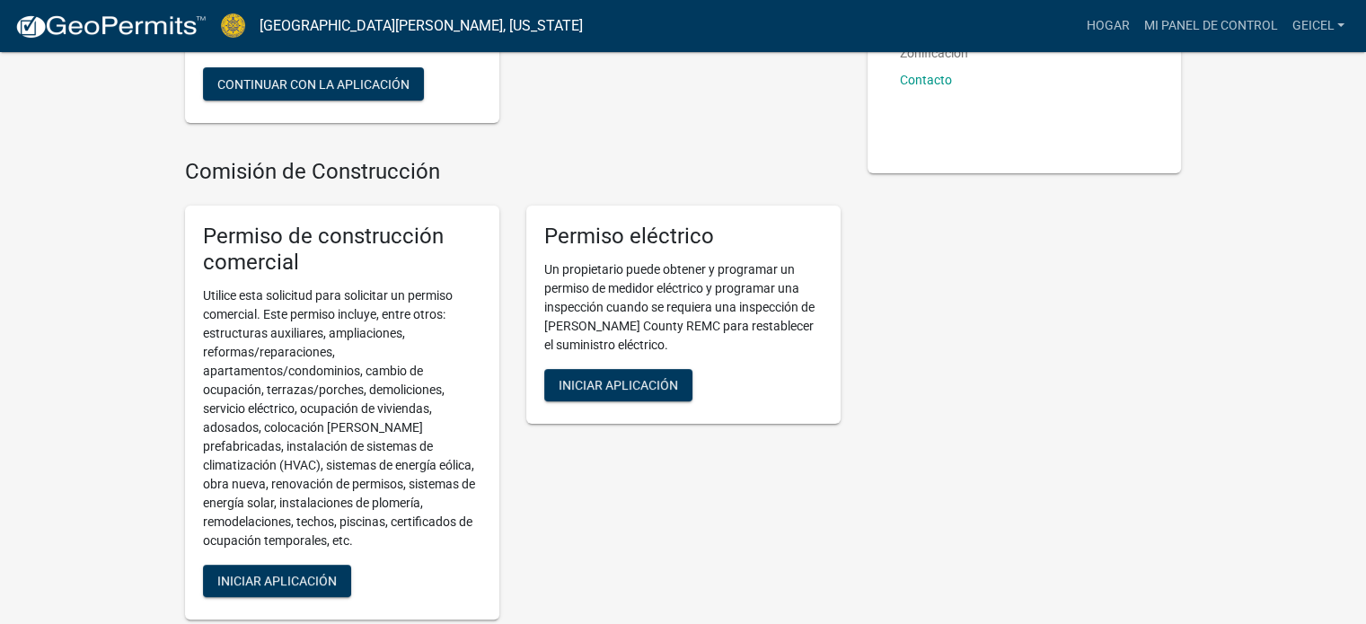
scroll to position [449, 0]
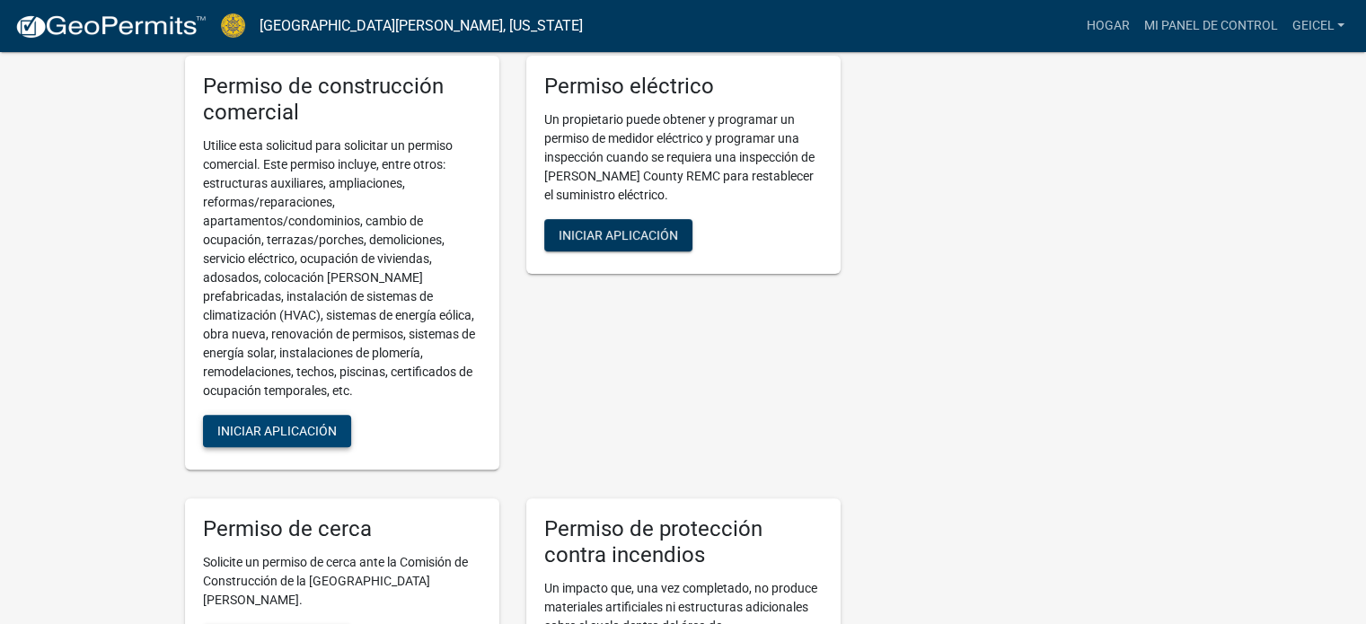
click at [316, 438] on font "Iniciar aplicación" at bounding box center [276, 431] width 119 height 14
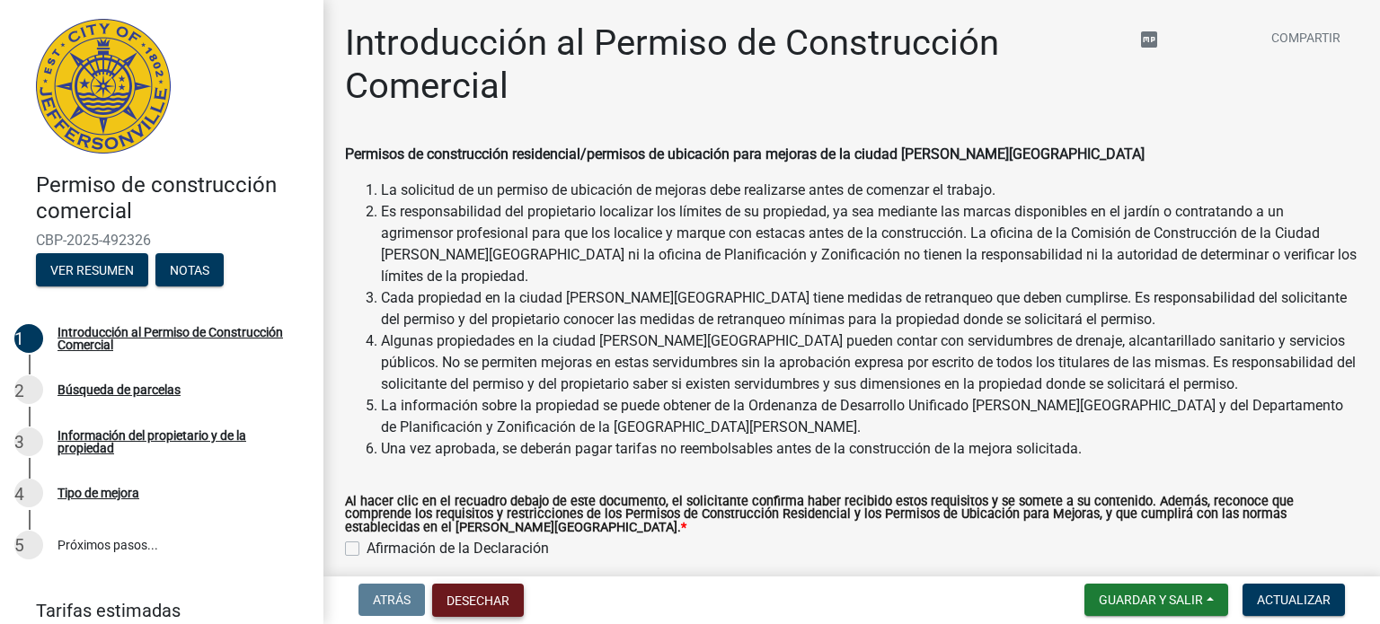
click at [497, 600] on font "Desechar" at bounding box center [478, 601] width 63 height 14
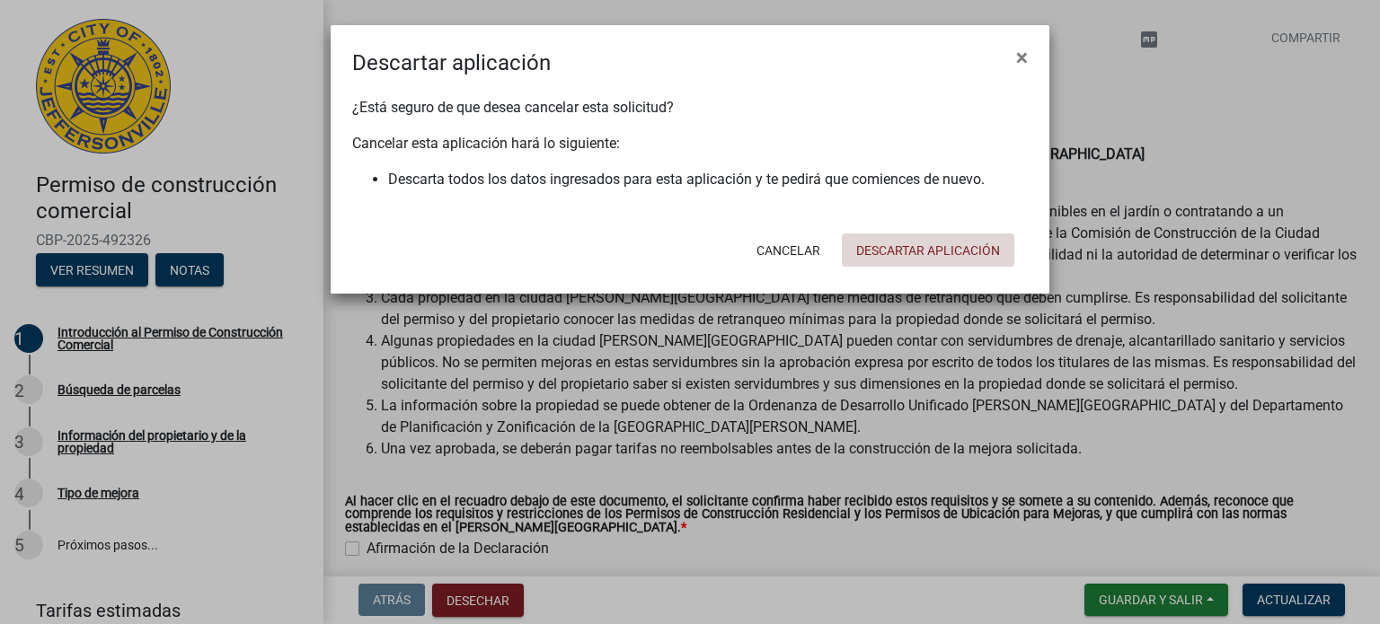
click at [908, 252] on font "Descartar aplicación" at bounding box center [928, 250] width 144 height 14
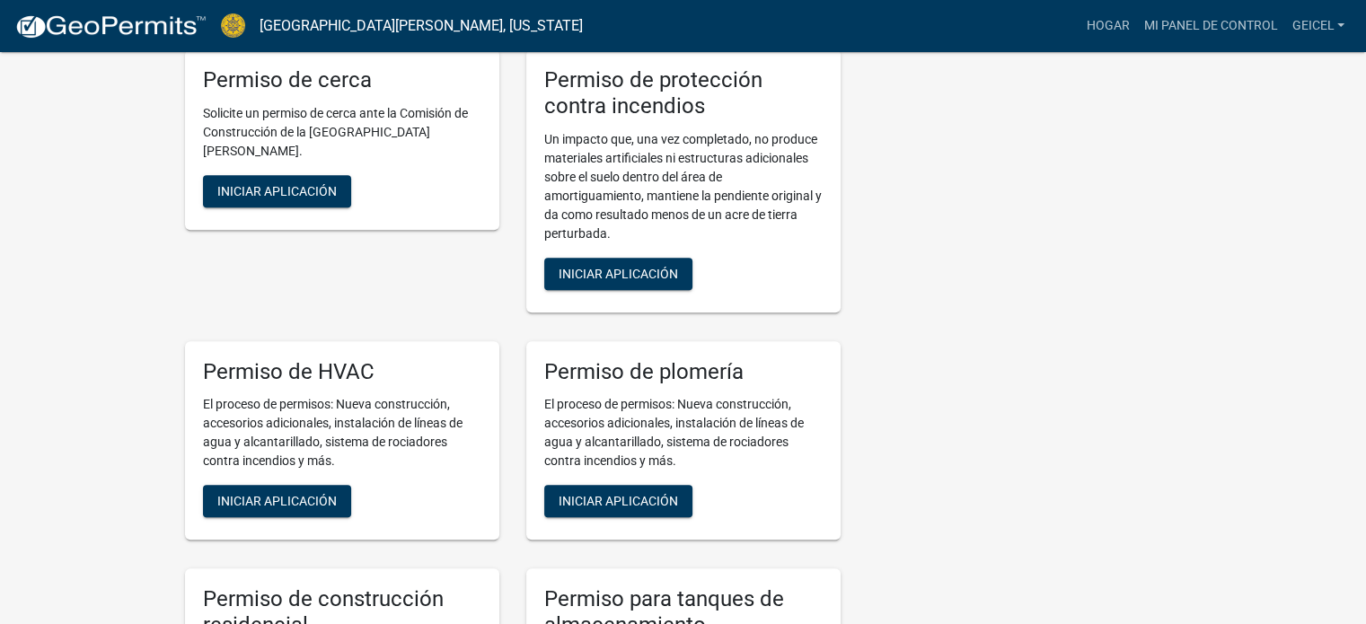
scroll to position [748, 0]
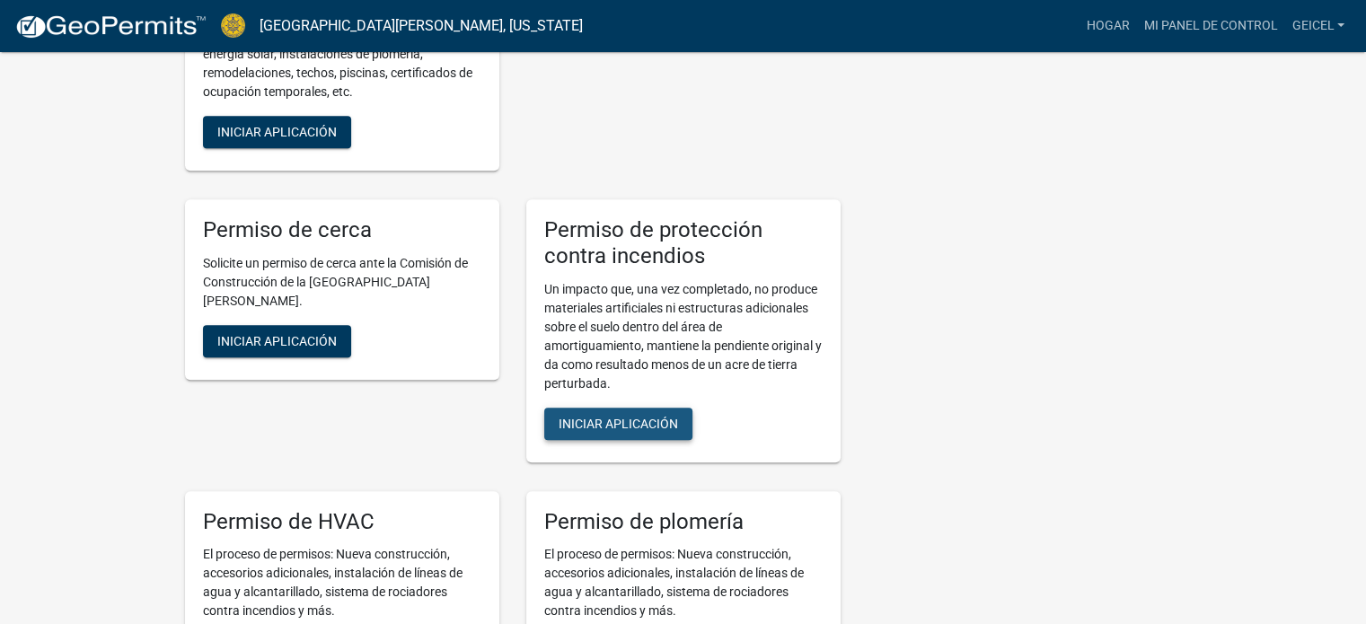
click at [636, 430] on font "Iniciar aplicación" at bounding box center [618, 423] width 119 height 14
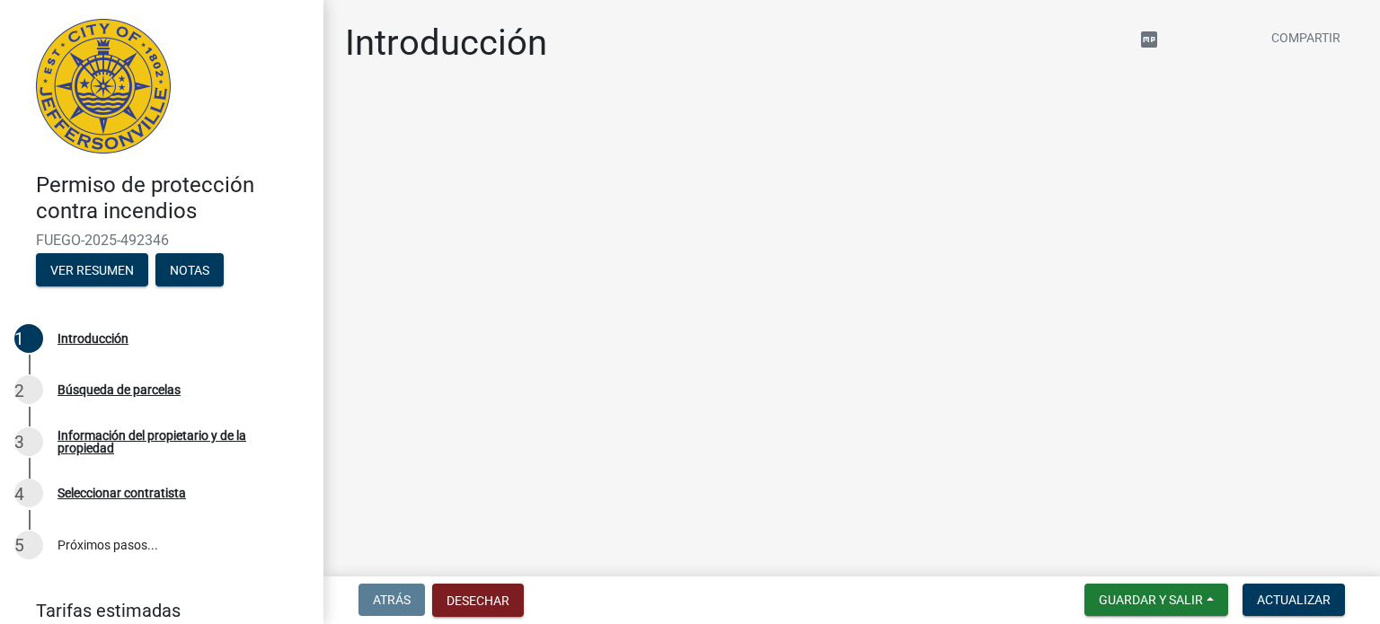
click at [115, 252] on div "Permiso de protección contra incendios FUEGO-2025-492346 Ver resumen Notas" at bounding box center [161, 224] width 295 height 133
click at [115, 265] on font "Ver resumen" at bounding box center [92, 269] width 84 height 14
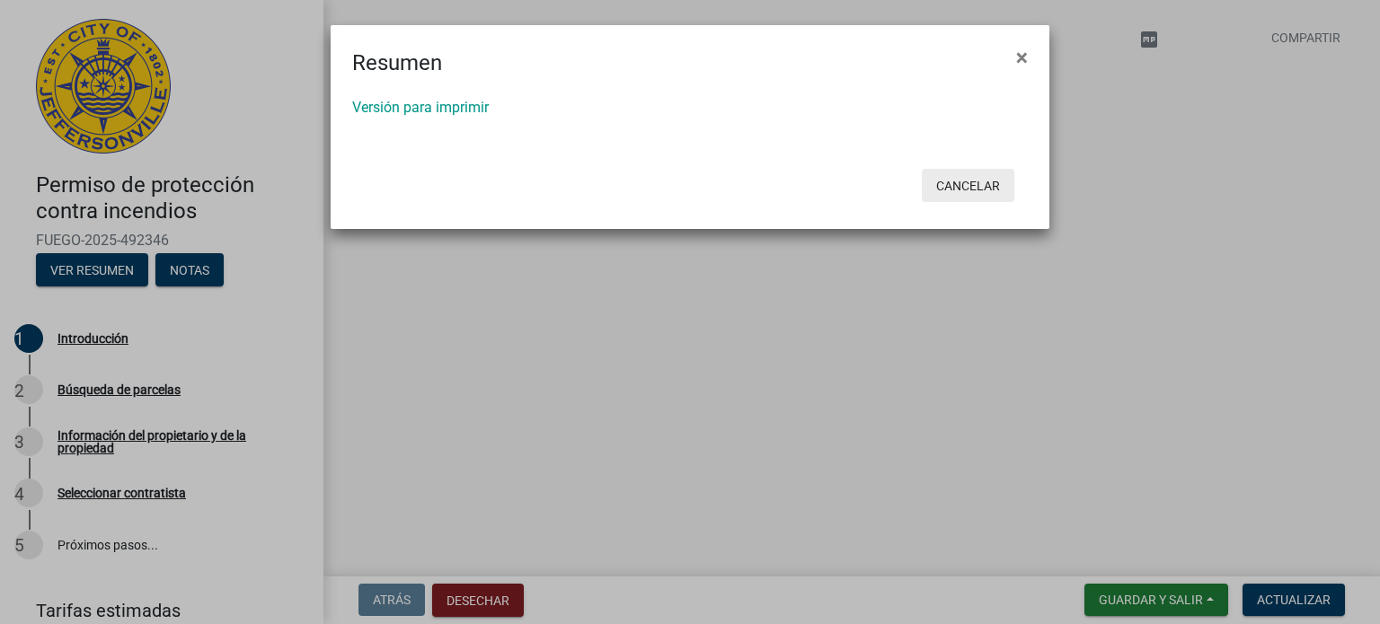
click at [991, 192] on font "Cancelar" at bounding box center [968, 186] width 64 height 14
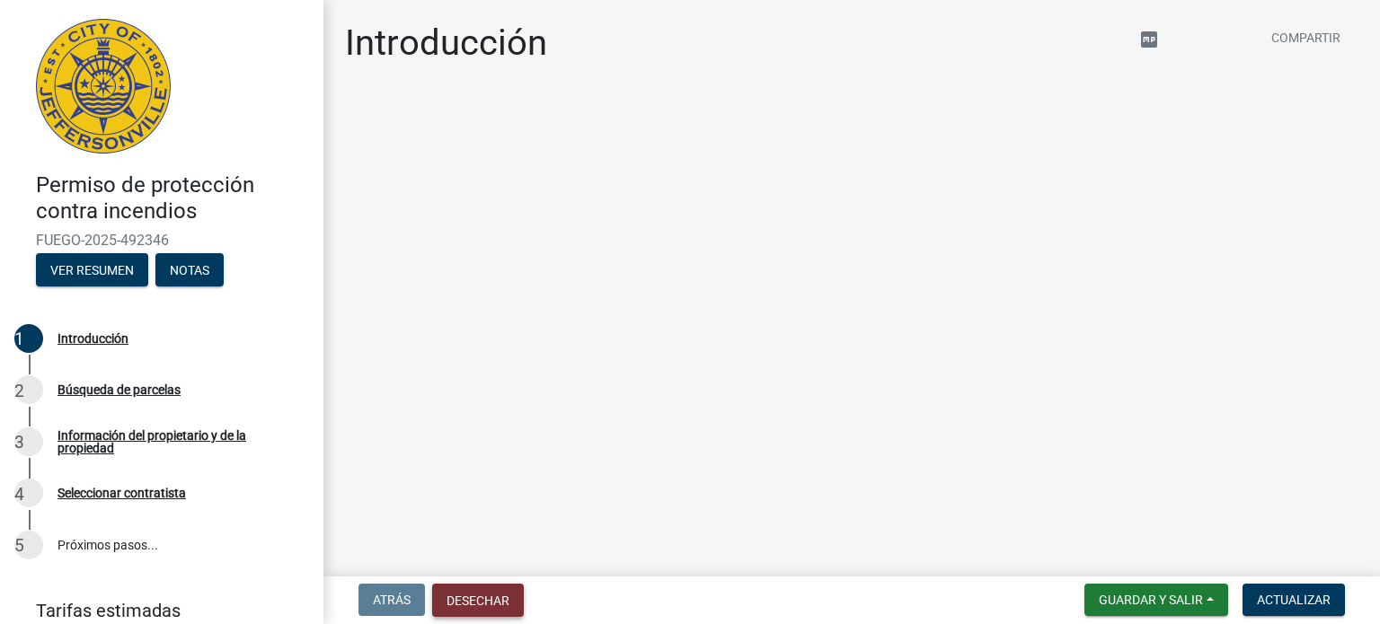
click at [499, 599] on font "Desechar" at bounding box center [478, 601] width 63 height 14
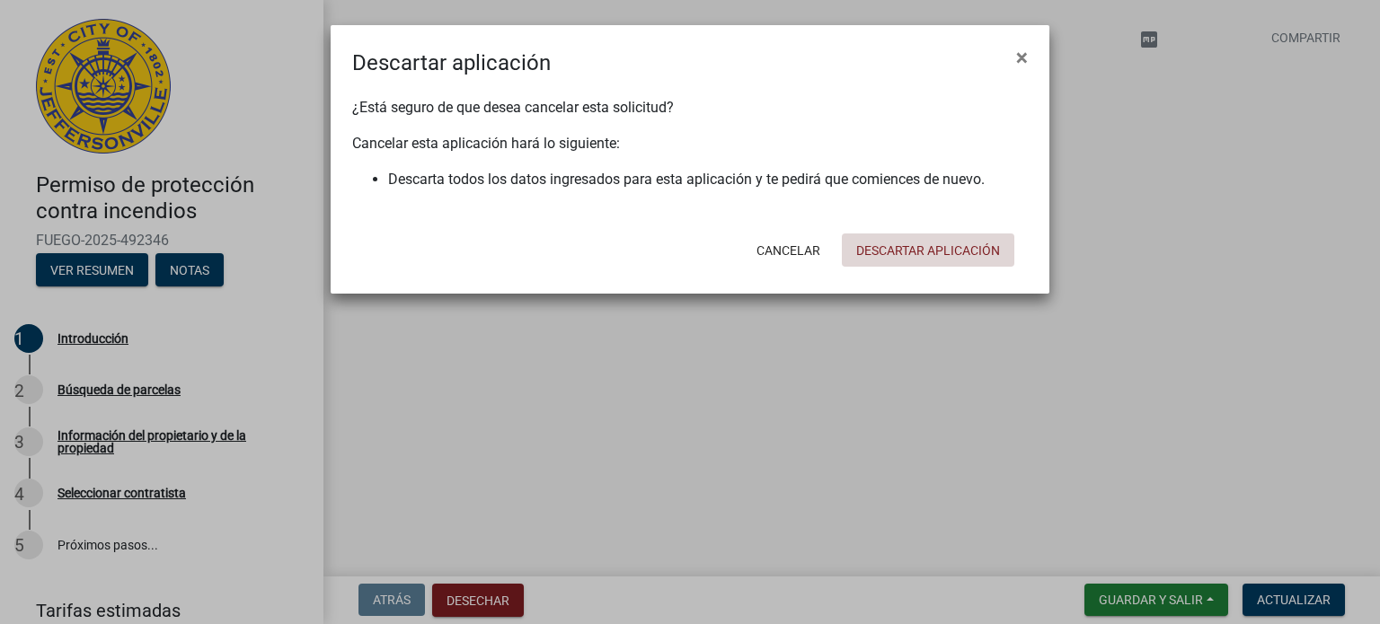
click at [926, 247] on font "Descartar aplicación" at bounding box center [928, 250] width 144 height 14
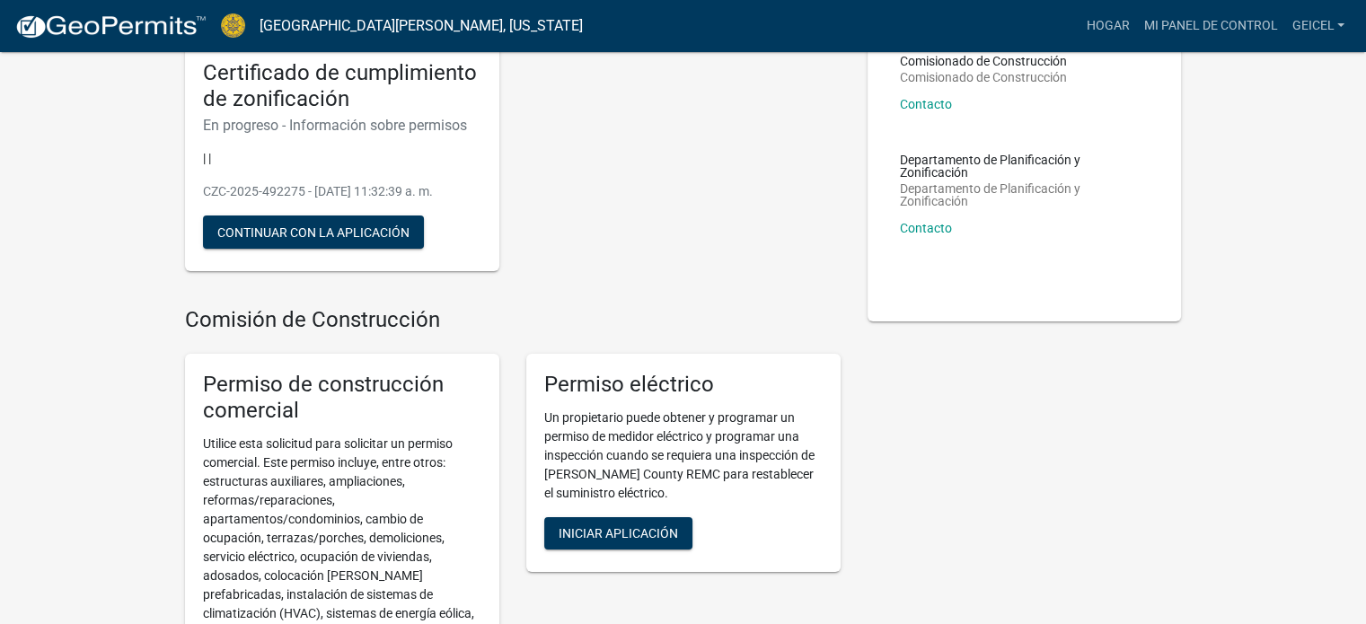
scroll to position [299, 0]
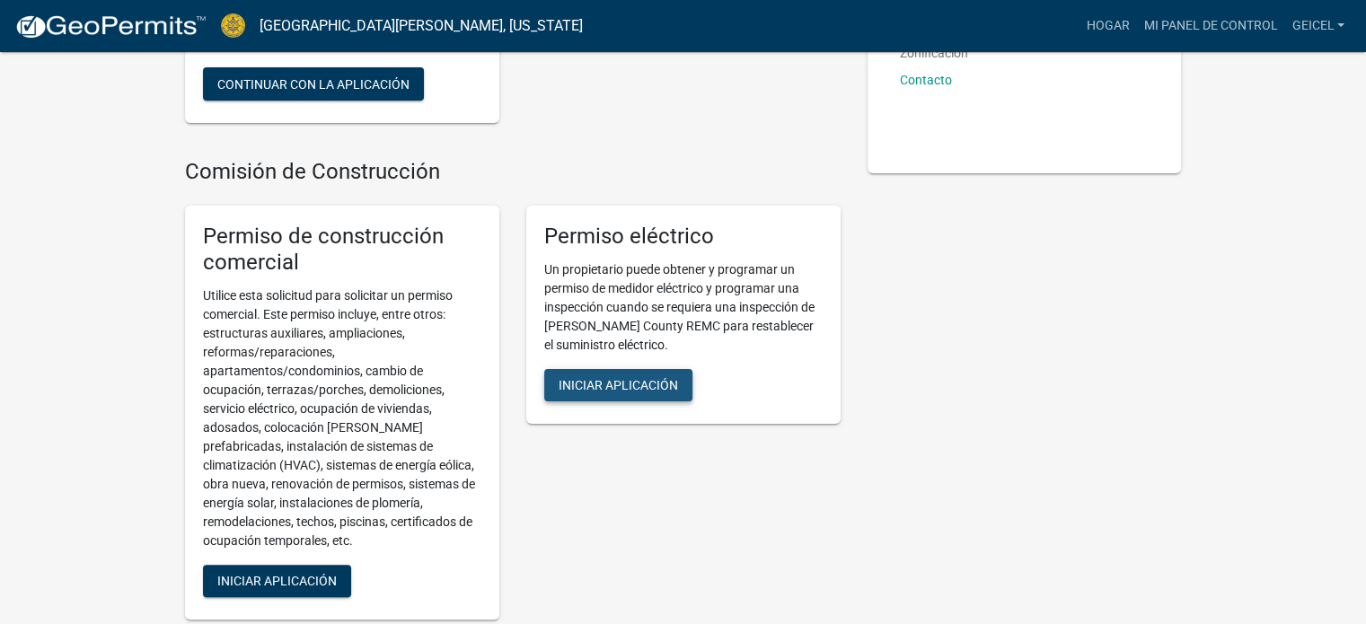
click at [614, 393] on font "Iniciar aplicación" at bounding box center [618, 385] width 119 height 14
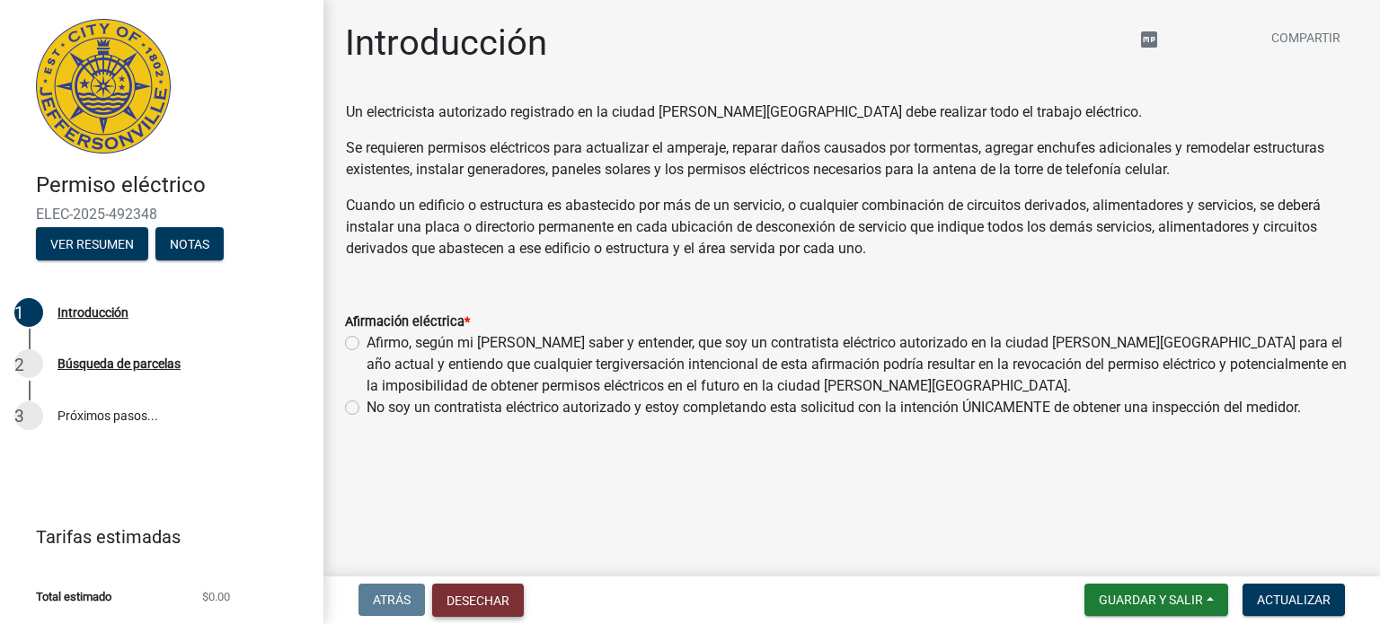
click at [478, 597] on font "Desechar" at bounding box center [478, 601] width 63 height 14
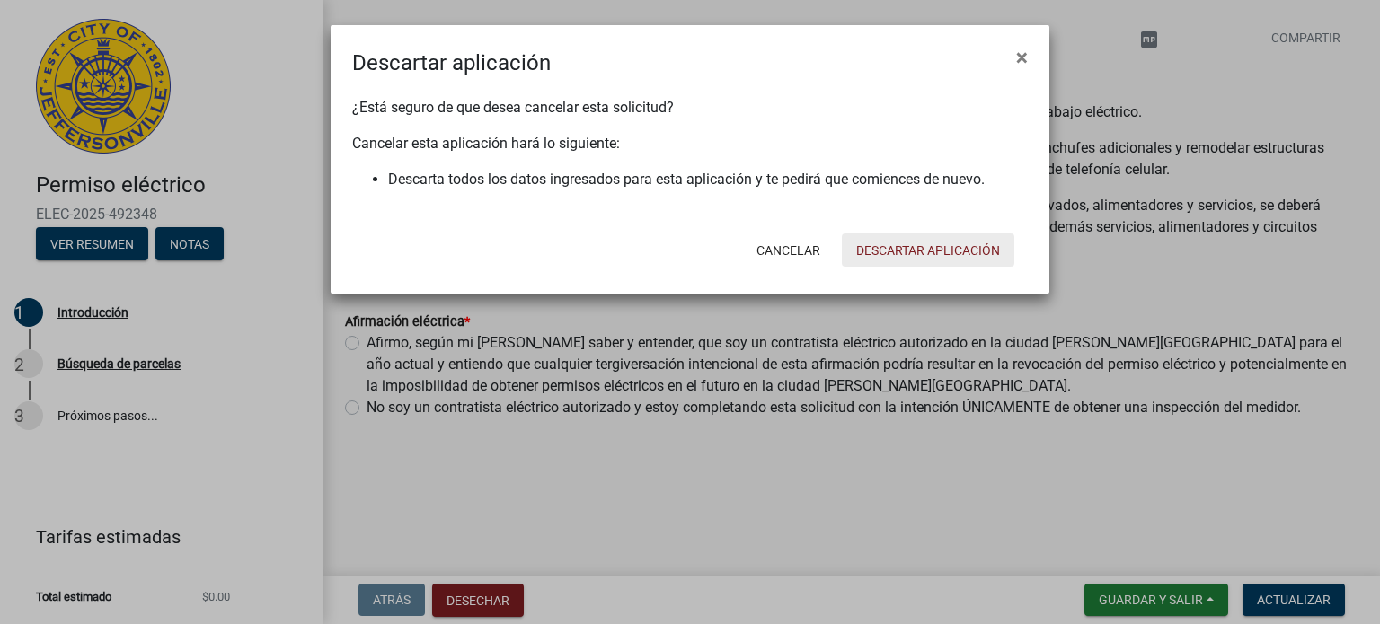
click at [881, 244] on font "Descartar aplicación" at bounding box center [928, 250] width 144 height 14
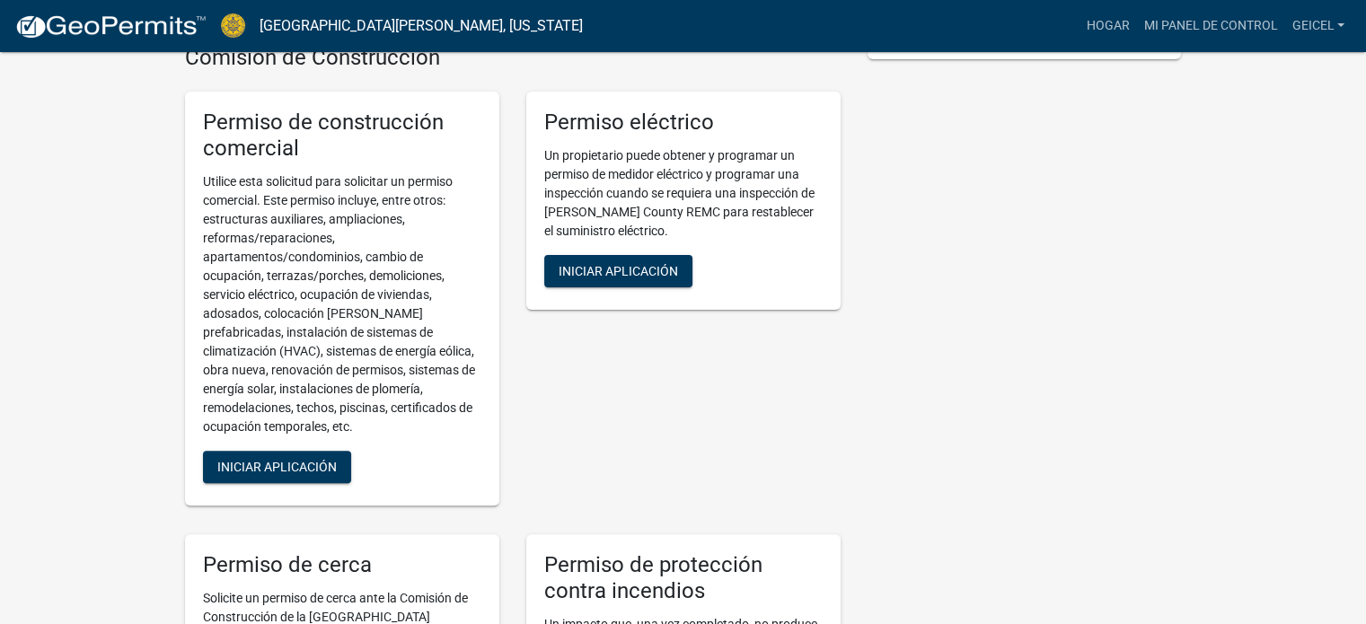
scroll to position [449, 0]
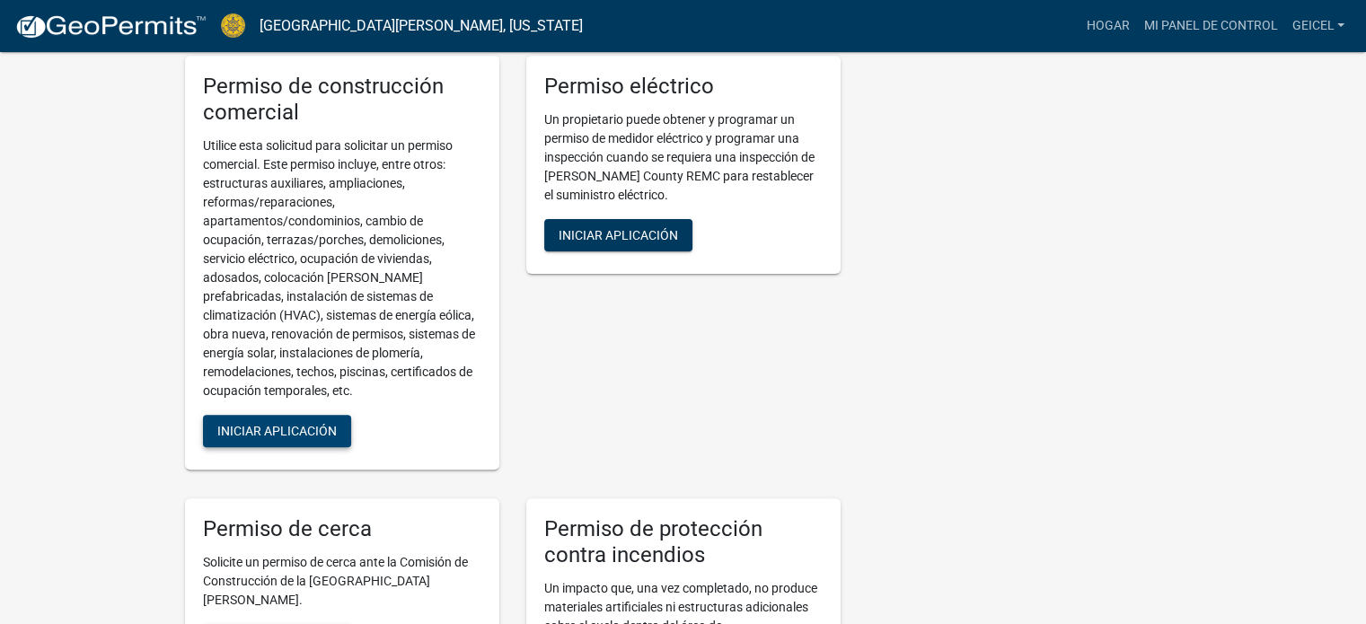
click at [316, 438] on font "Iniciar aplicación" at bounding box center [276, 431] width 119 height 14
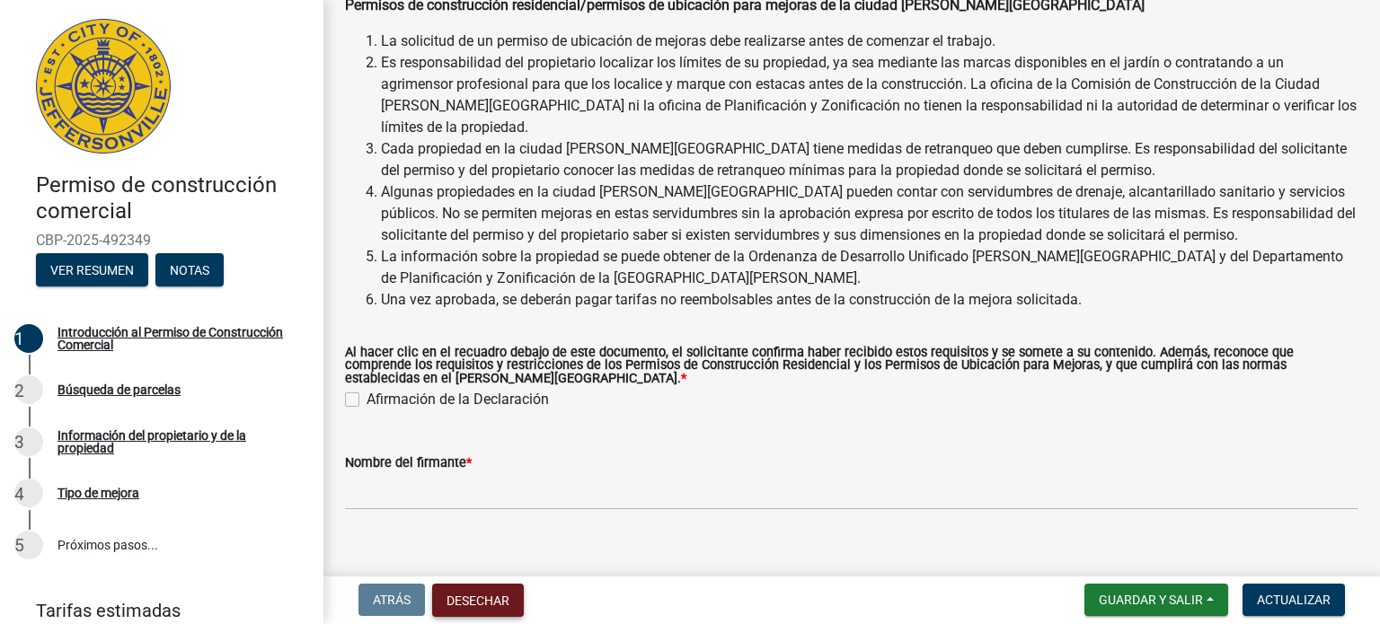
click at [507, 602] on font "Desechar" at bounding box center [478, 601] width 63 height 14
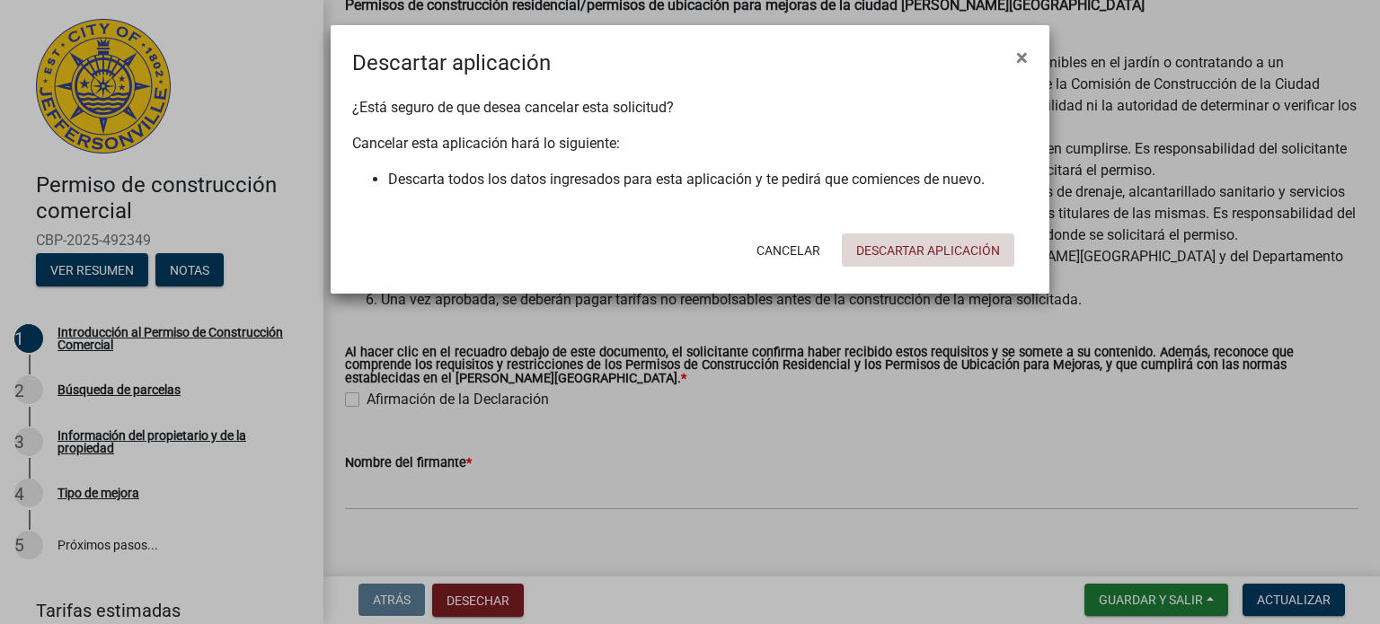
click at [894, 253] on font "Descartar aplicación" at bounding box center [928, 250] width 144 height 14
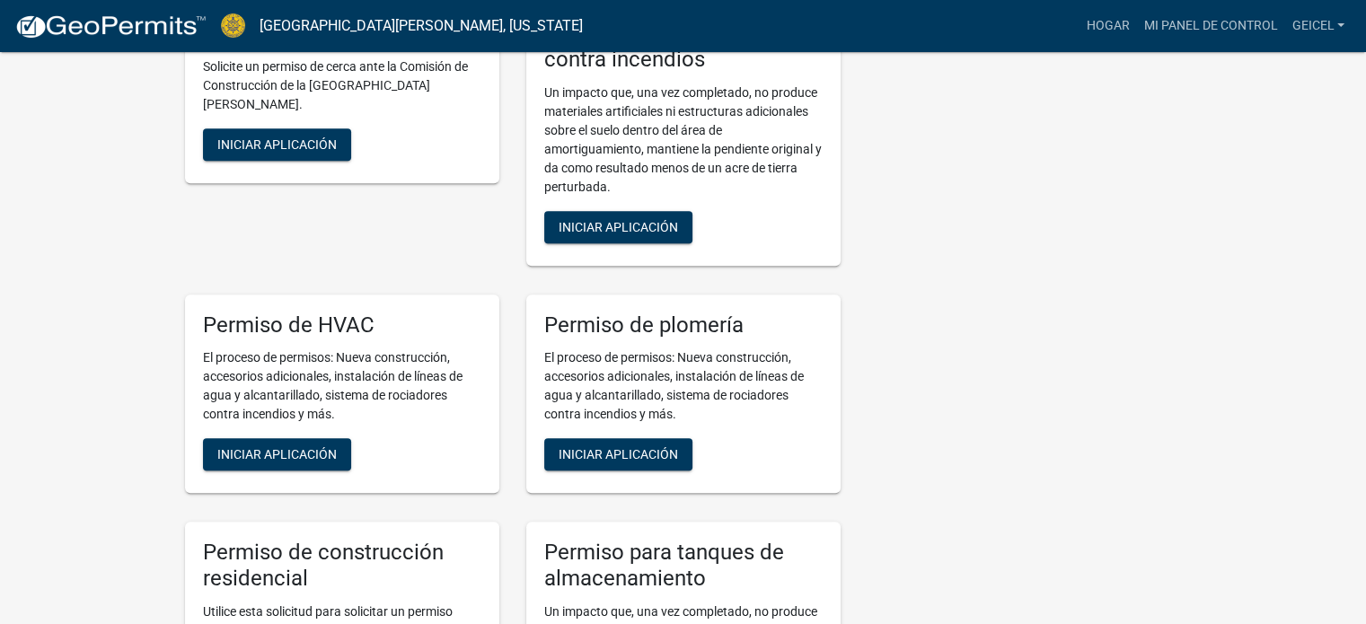
scroll to position [1048, 0]
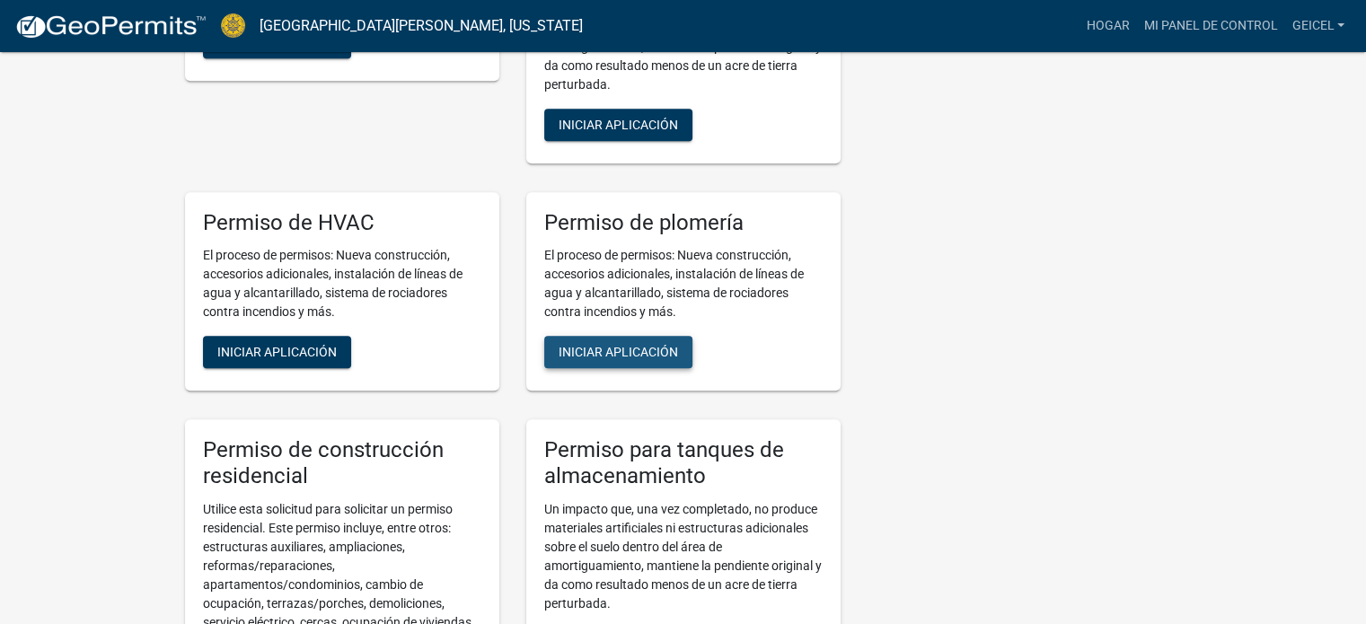
click at [666, 359] on font "Iniciar aplicación" at bounding box center [618, 352] width 119 height 14
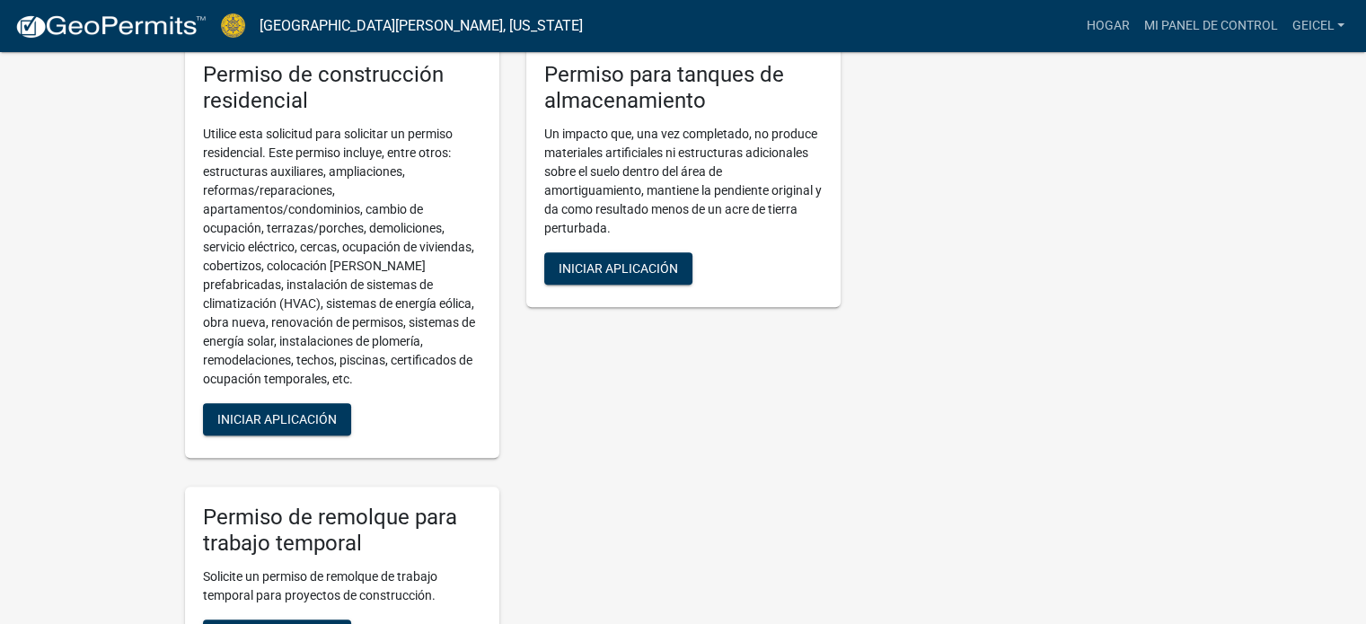
scroll to position [1497, 0]
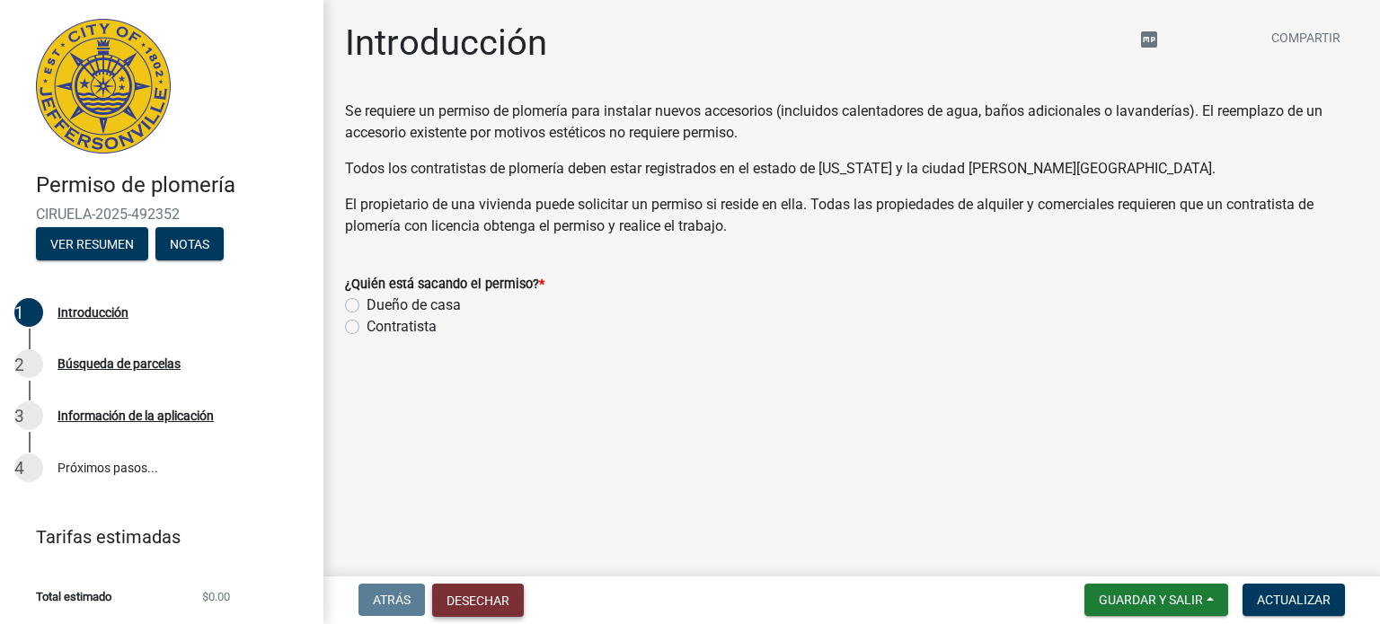
click at [471, 594] on font "Desechar" at bounding box center [478, 601] width 63 height 14
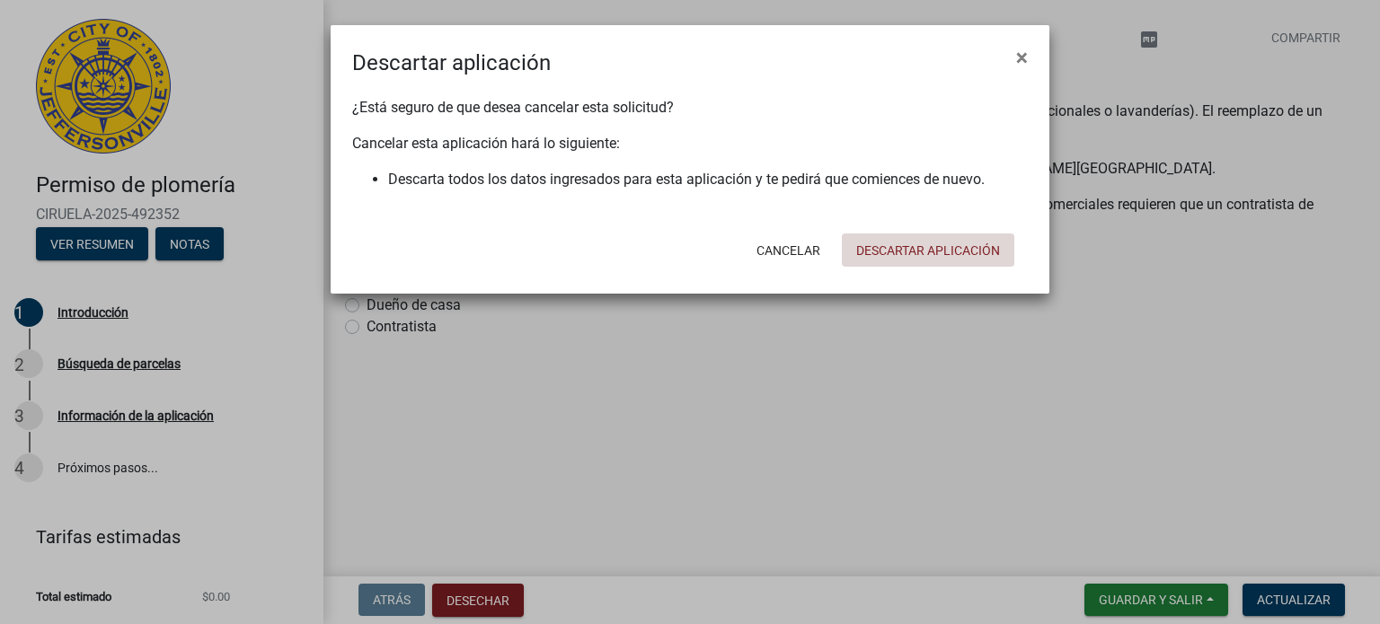
click at [907, 245] on font "Descartar aplicación" at bounding box center [928, 250] width 144 height 14
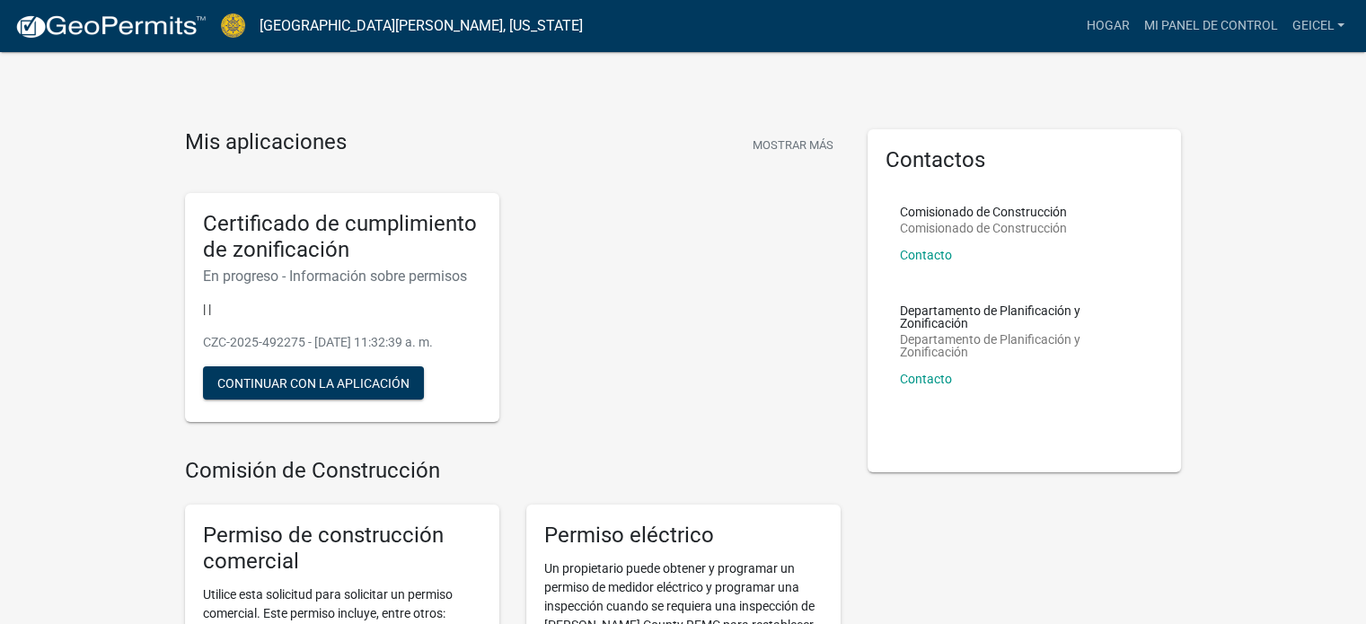
scroll to position [149, 0]
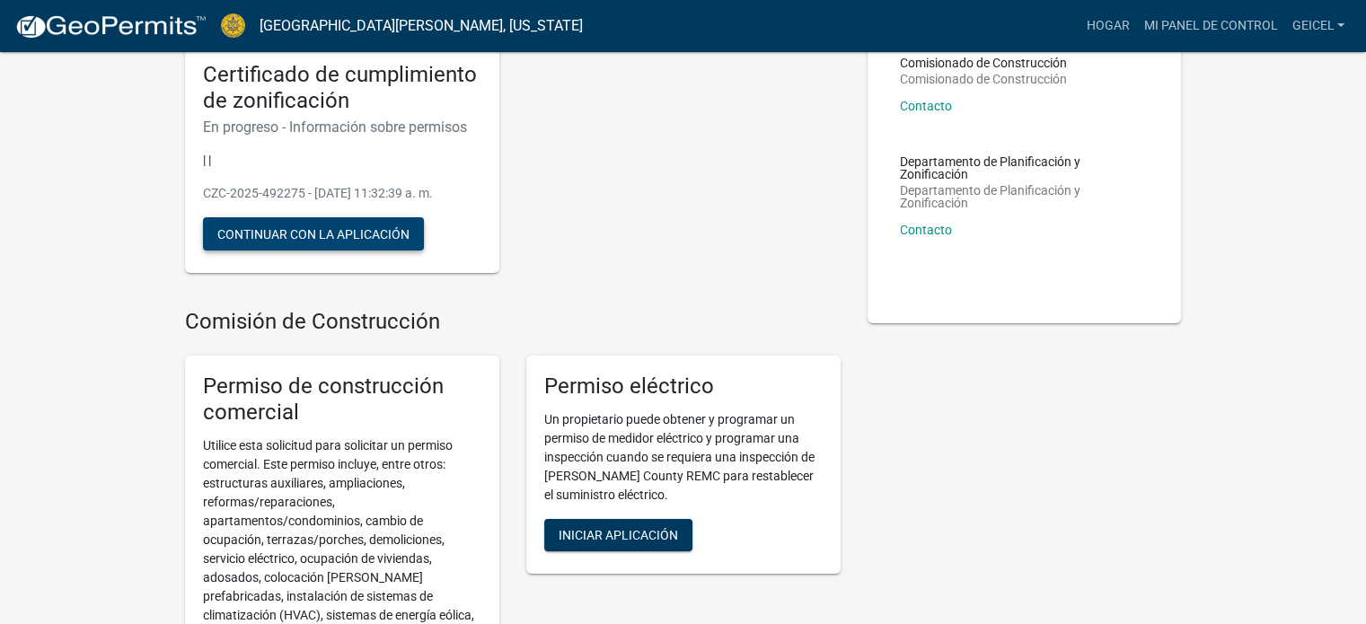
click at [389, 241] on font "Continuar con la aplicación" at bounding box center [313, 233] width 192 height 14
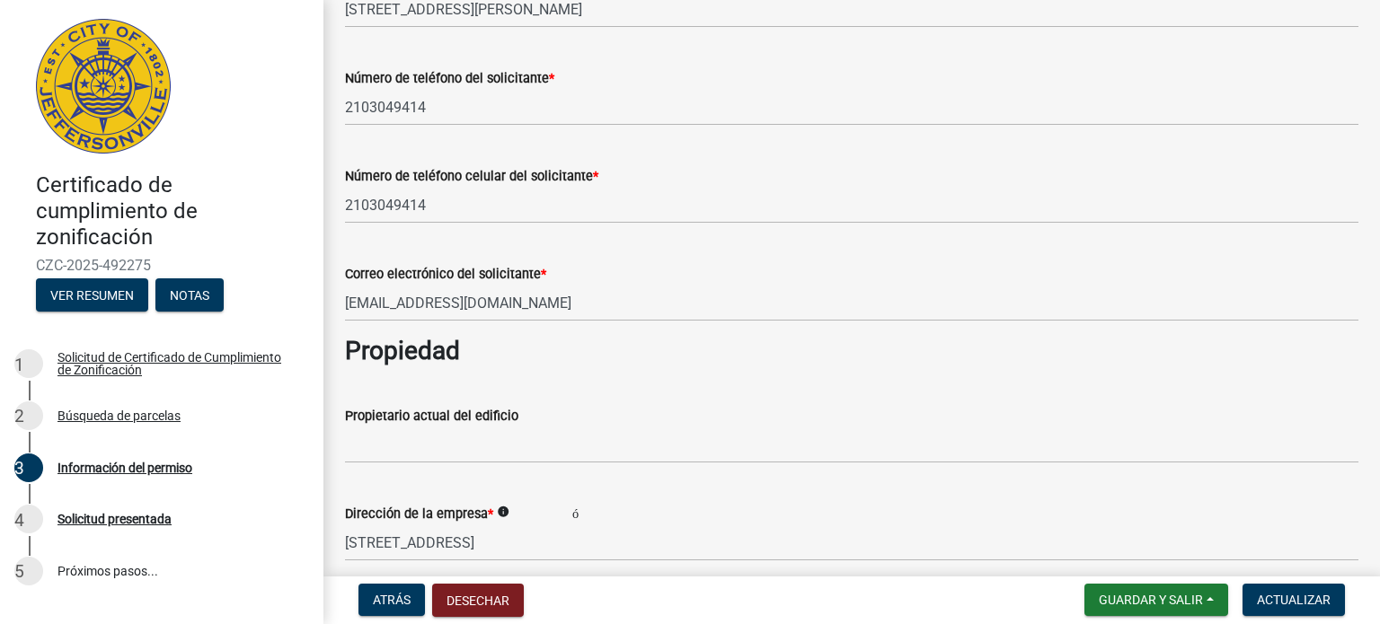
scroll to position [449, 0]
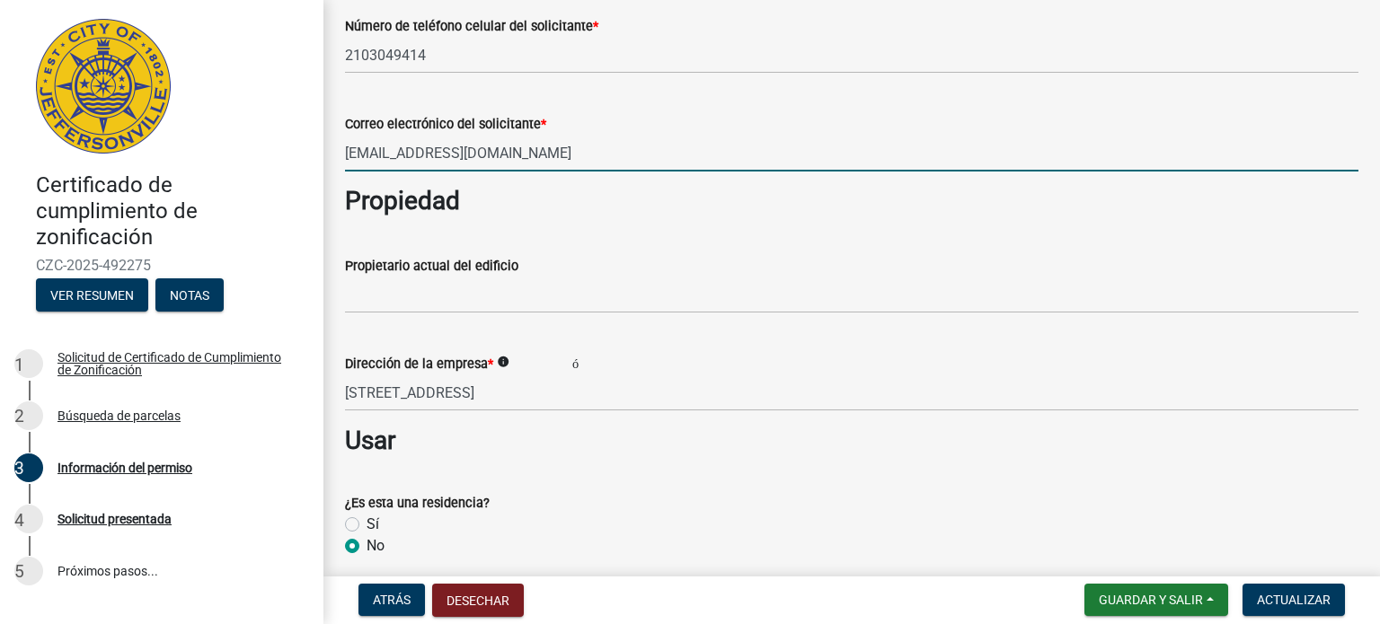
click at [612, 155] on input "aglounge01@gmail.com" at bounding box center [851, 153] width 1013 height 37
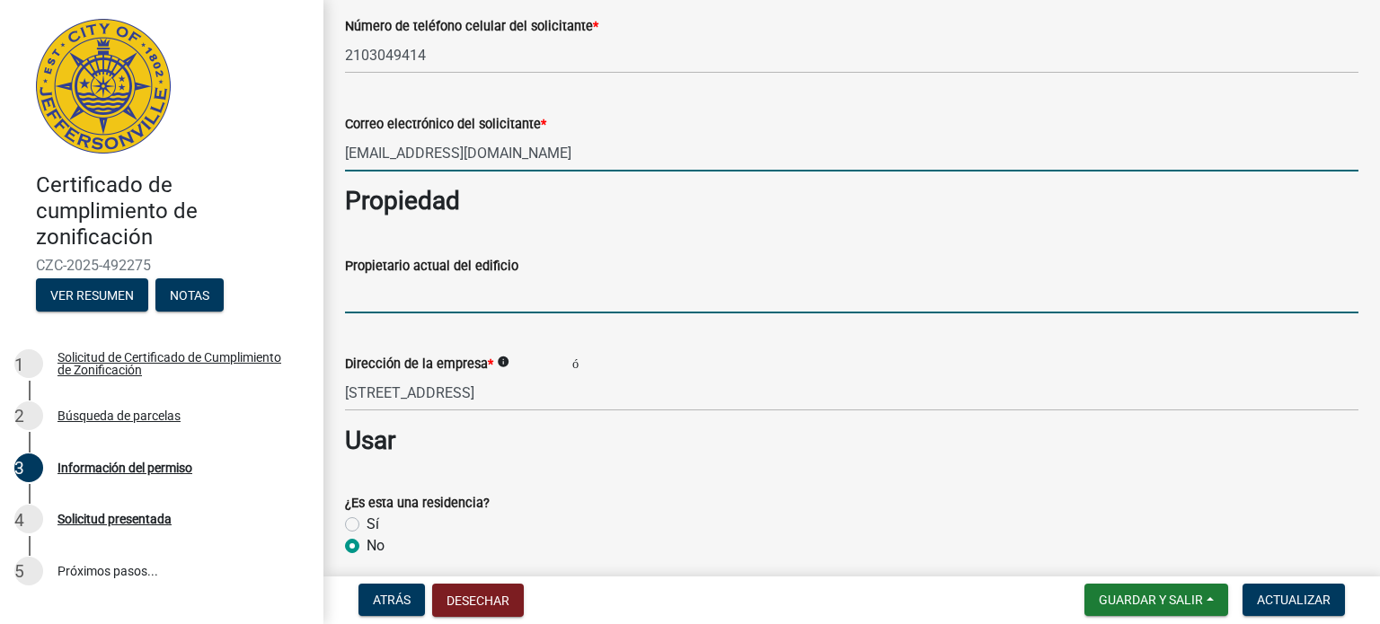
click at [413, 294] on input "Propietario actual del edificio" at bounding box center [851, 295] width 1013 height 37
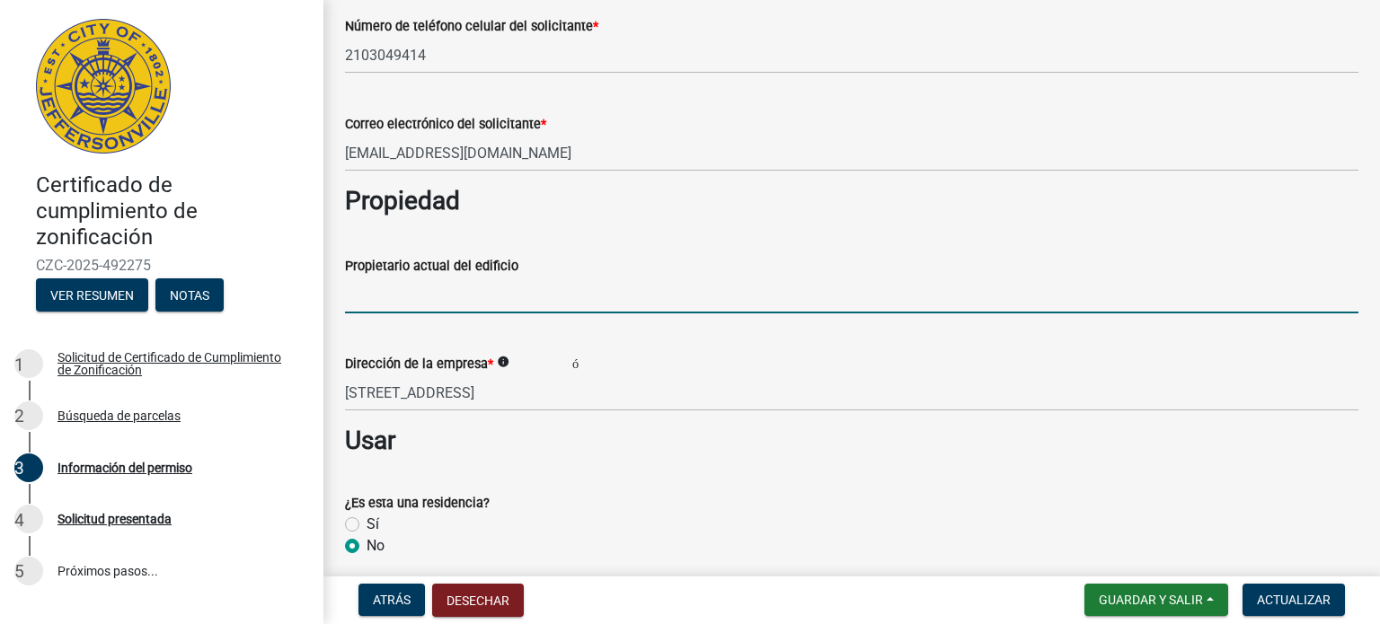
click at [392, 290] on input "Propietario actual del edificio" at bounding box center [851, 295] width 1013 height 37
click at [405, 294] on input "Propietario actual del edificio" at bounding box center [851, 295] width 1013 height 37
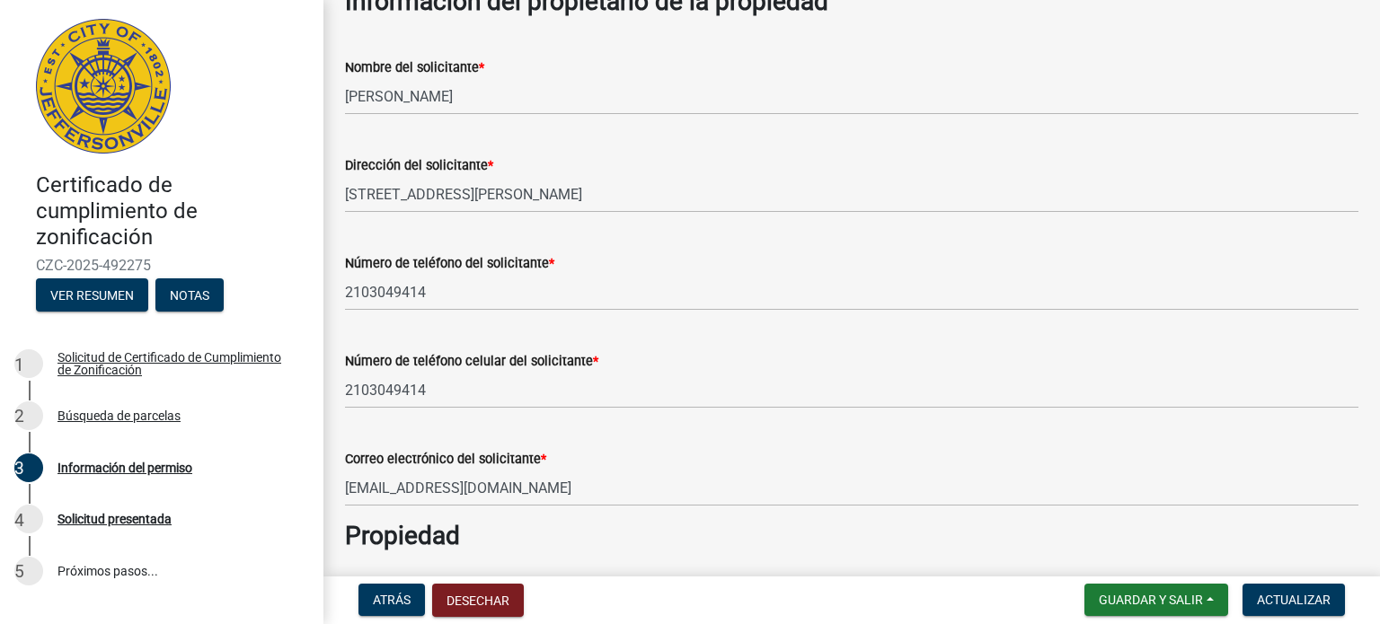
scroll to position [149, 0]
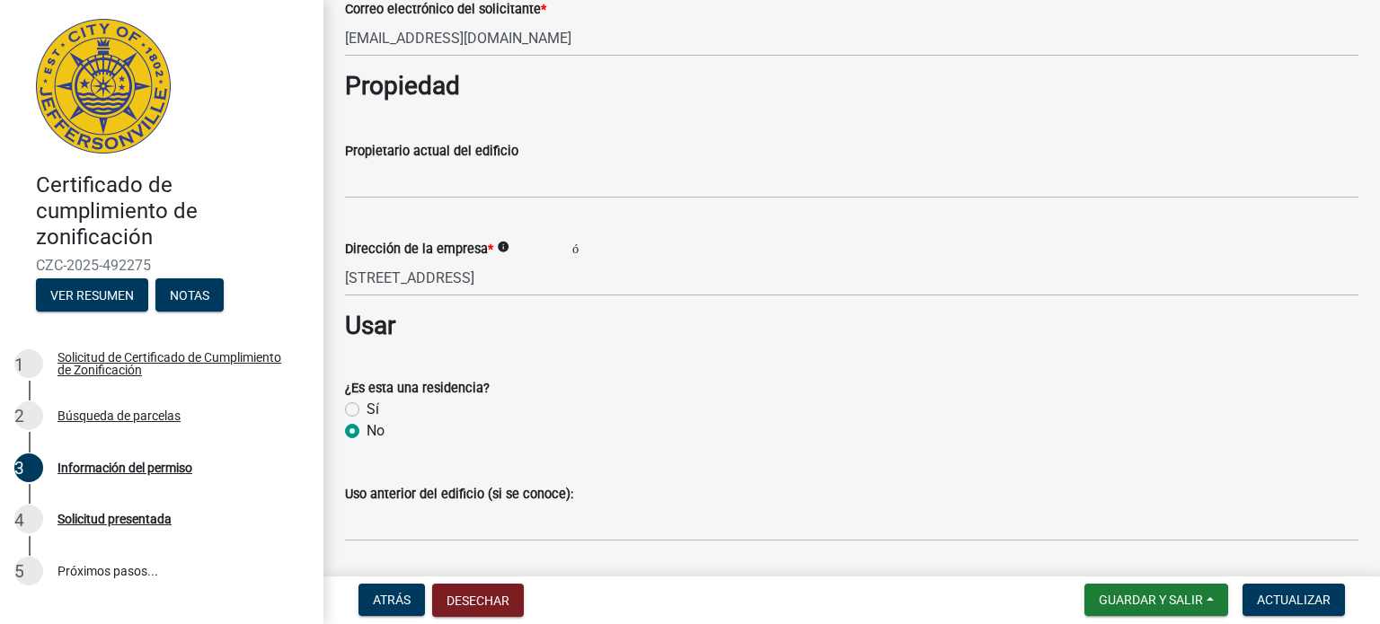
scroll to position [598, 0]
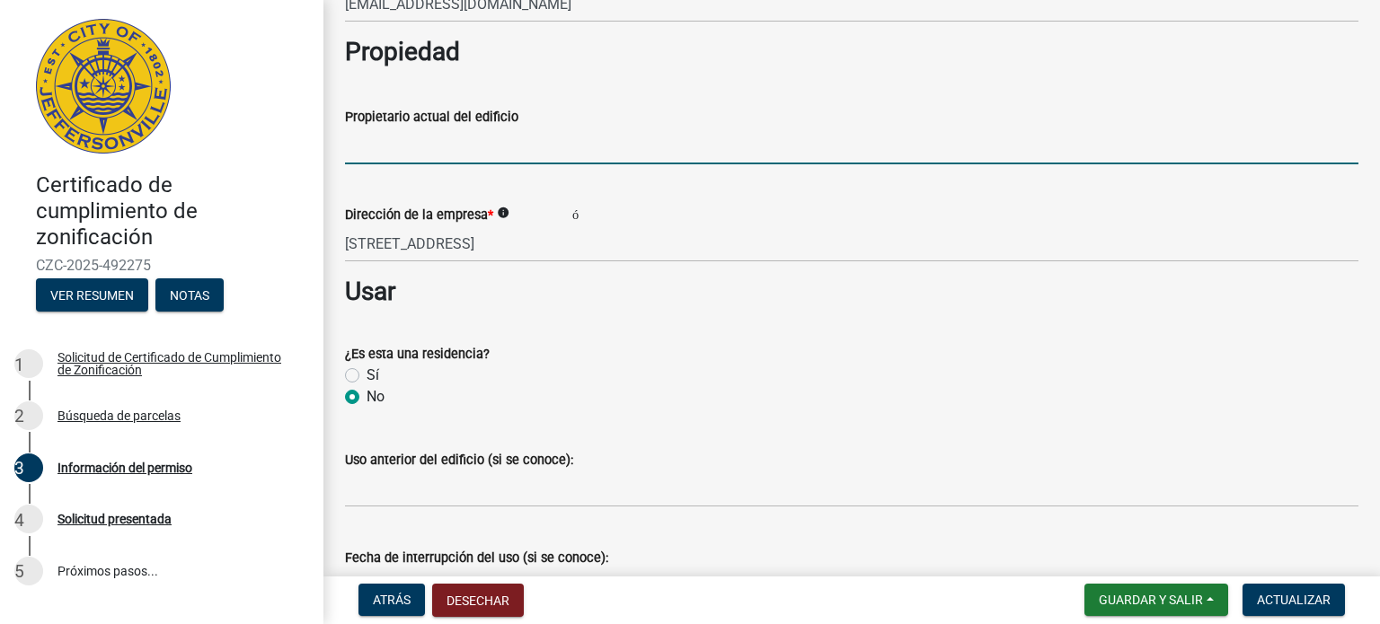
click at [469, 155] on input "Propietario actual del edificio" at bounding box center [851, 146] width 1013 height 37
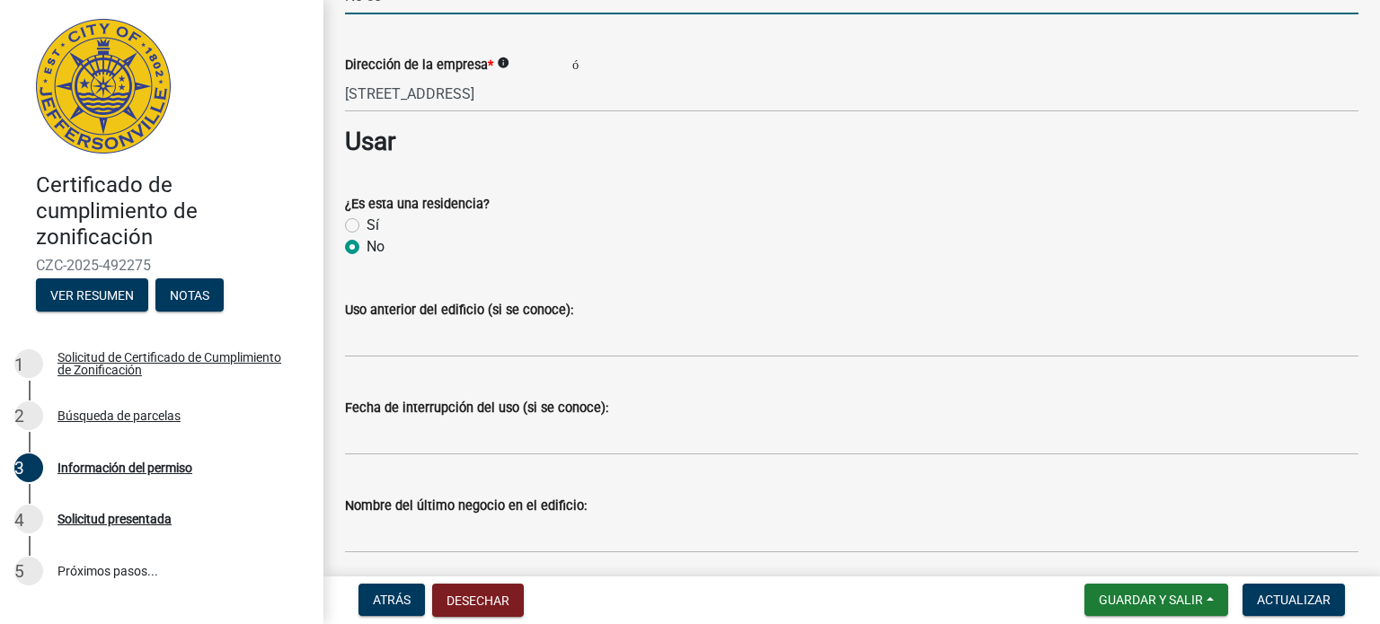
scroll to position [898, 0]
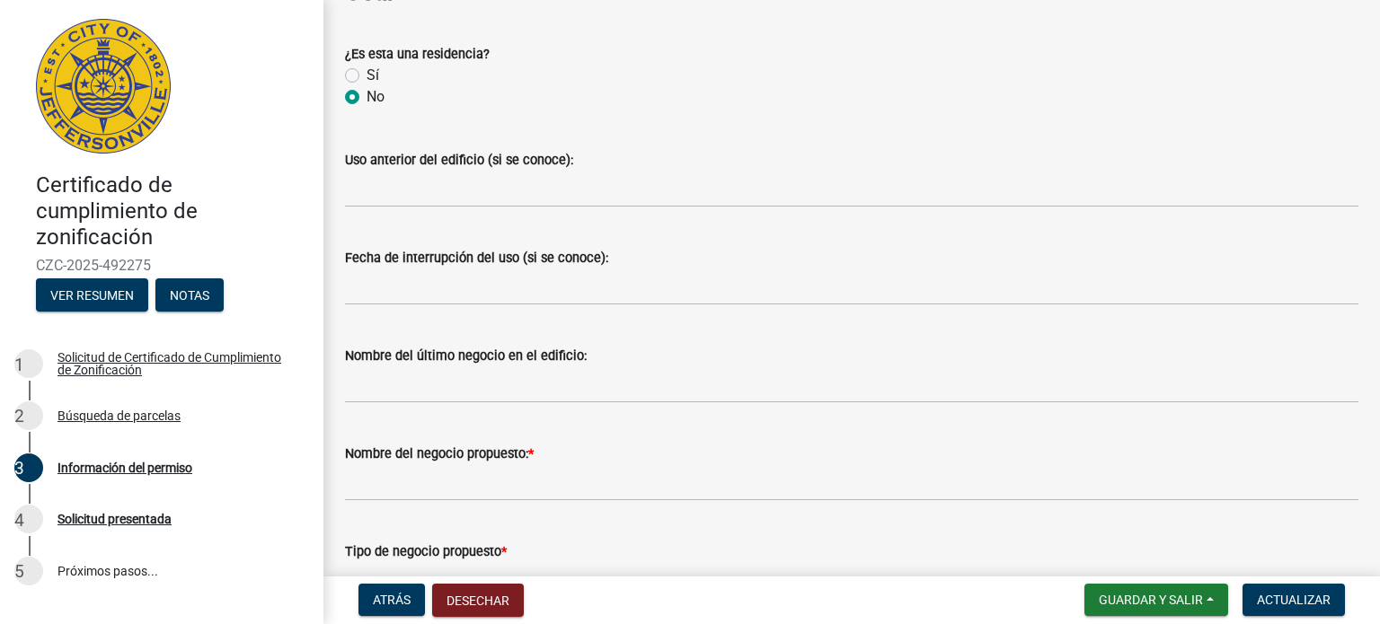
type input "No se"
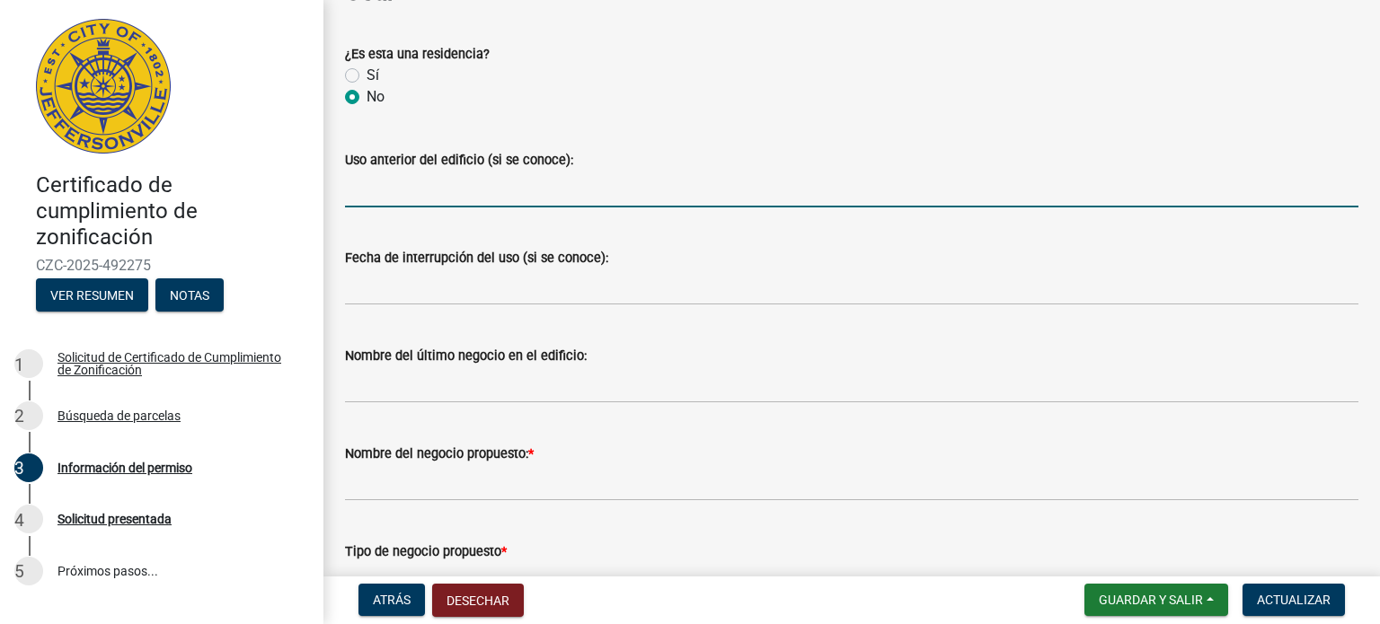
click at [455, 186] on input "Uso anterior del edificio (si se conoce):" at bounding box center [851, 189] width 1013 height 37
type input "n"
type input "No se"
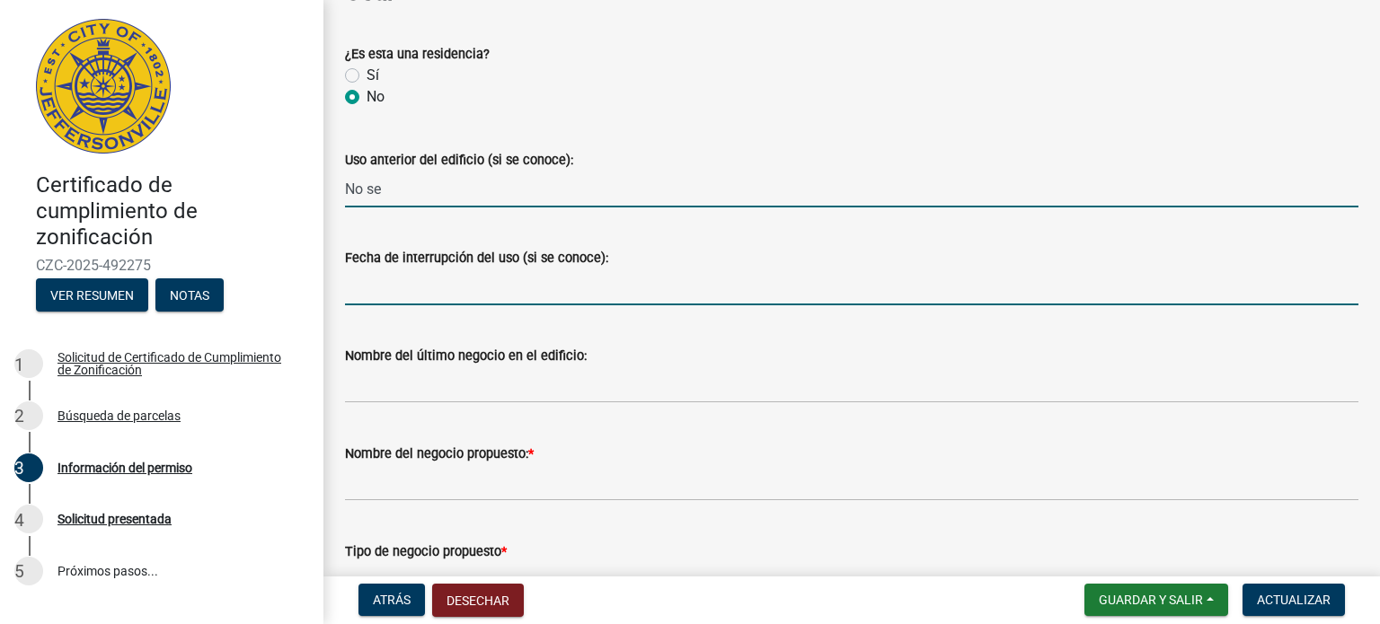
click at [424, 289] on input "Fecha de interrupción del uso (si se conoce):" at bounding box center [851, 287] width 1013 height 37
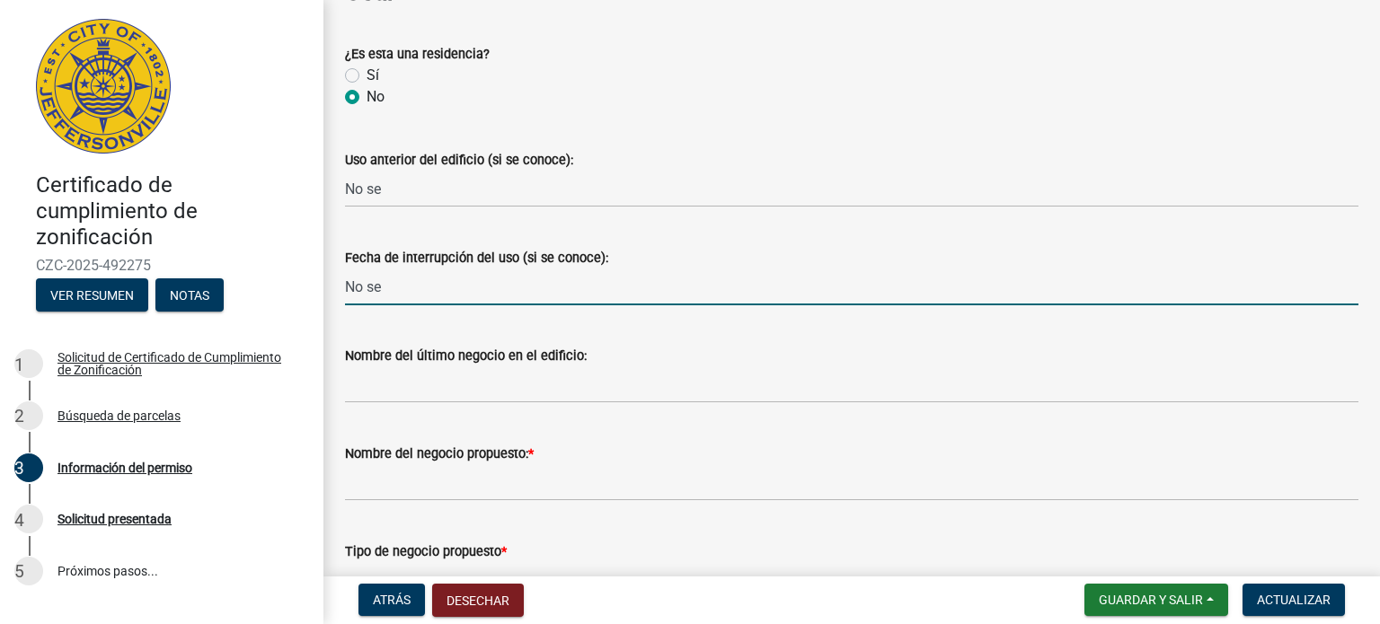
type input "No se"
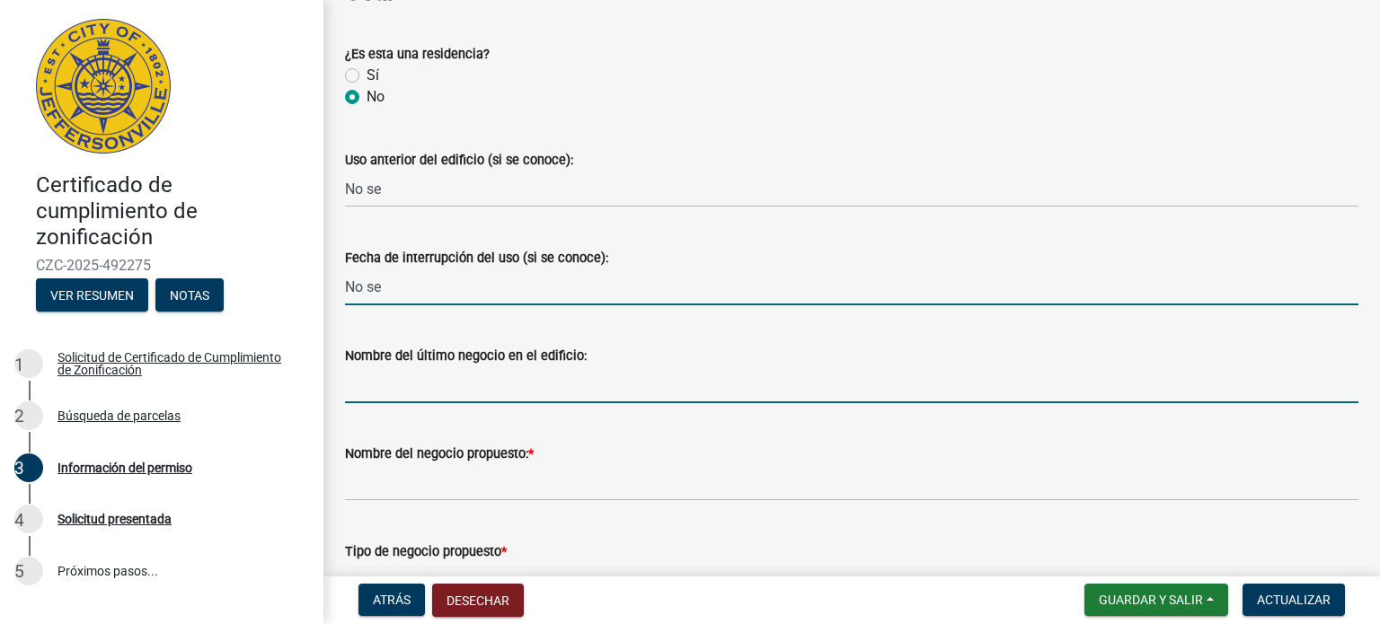
click at [474, 370] on input "Nombre del último negocio en el edificio:" at bounding box center [851, 385] width 1013 height 37
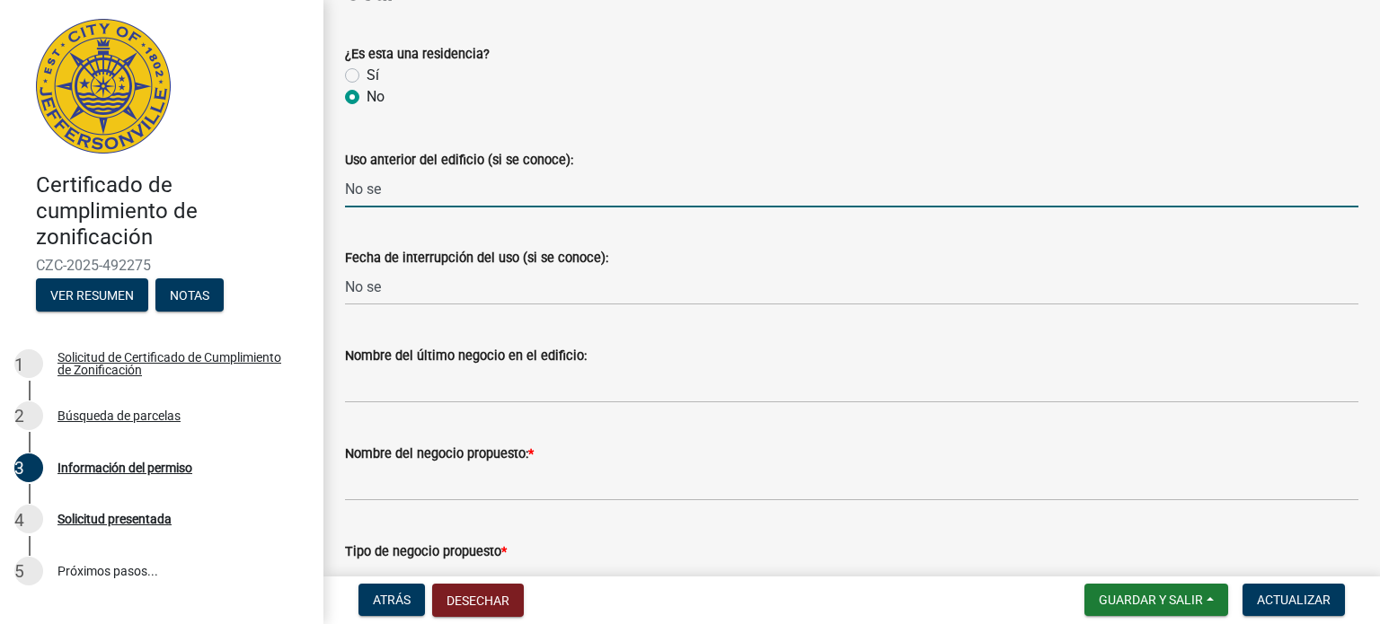
drag, startPoint x: 431, startPoint y: 195, endPoint x: 274, endPoint y: 195, distance: 157.2
click at [274, 195] on div "Certificado de cumplimiento de zonificación CZC-2025-492275 Ver resumen Notas 1…" at bounding box center [690, 312] width 1380 height 624
drag, startPoint x: 459, startPoint y: 190, endPoint x: 340, endPoint y: 183, distance: 119.7
click at [340, 183] on div "Uso anterior del edificio (si se conoce): Multipurpose" at bounding box center [852, 166] width 1040 height 84
type input "Multipurpose"
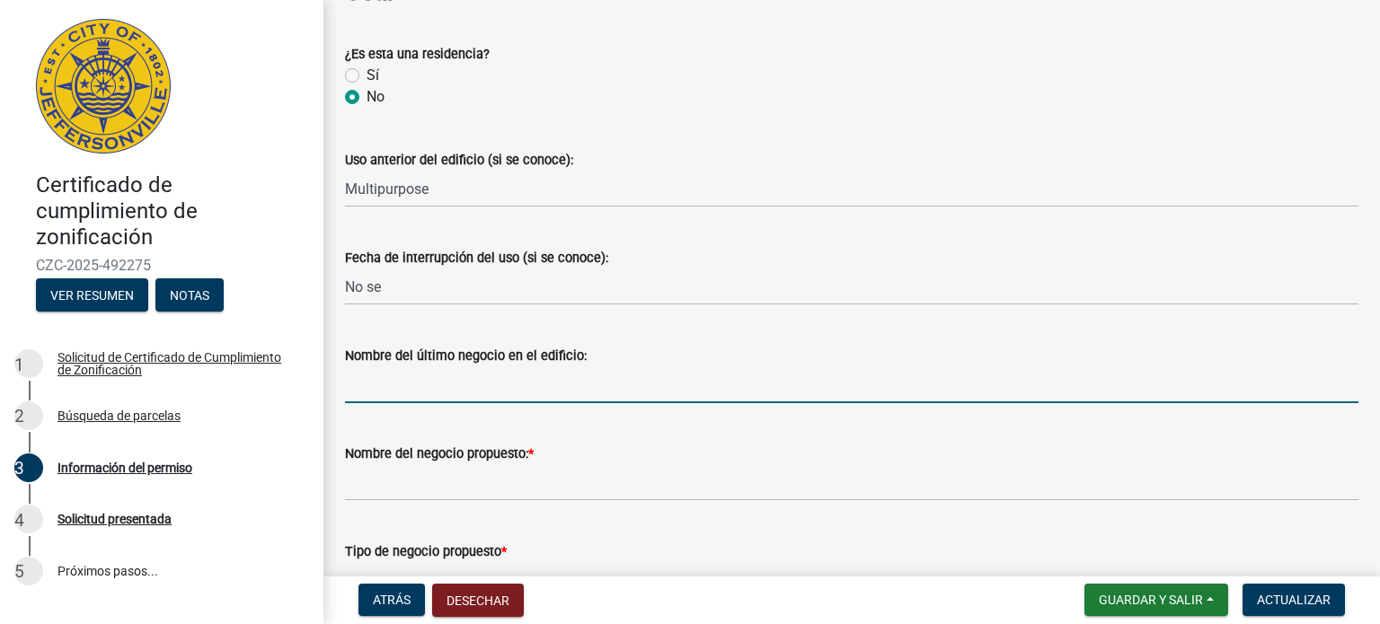
click at [401, 392] on input "Nombre del último negocio en el edificio:" at bounding box center [851, 385] width 1013 height 37
type input "No se"
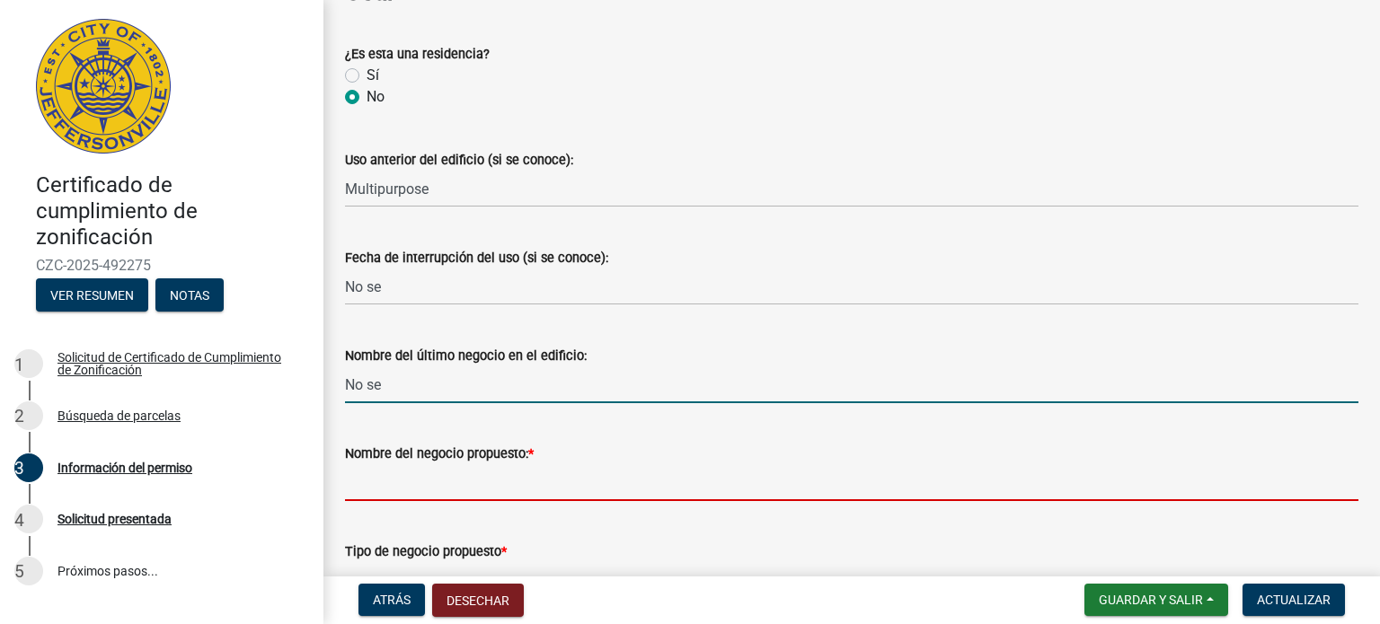
click at [420, 498] on input "Nombre del negocio propuesto: *" at bounding box center [851, 482] width 1013 height 37
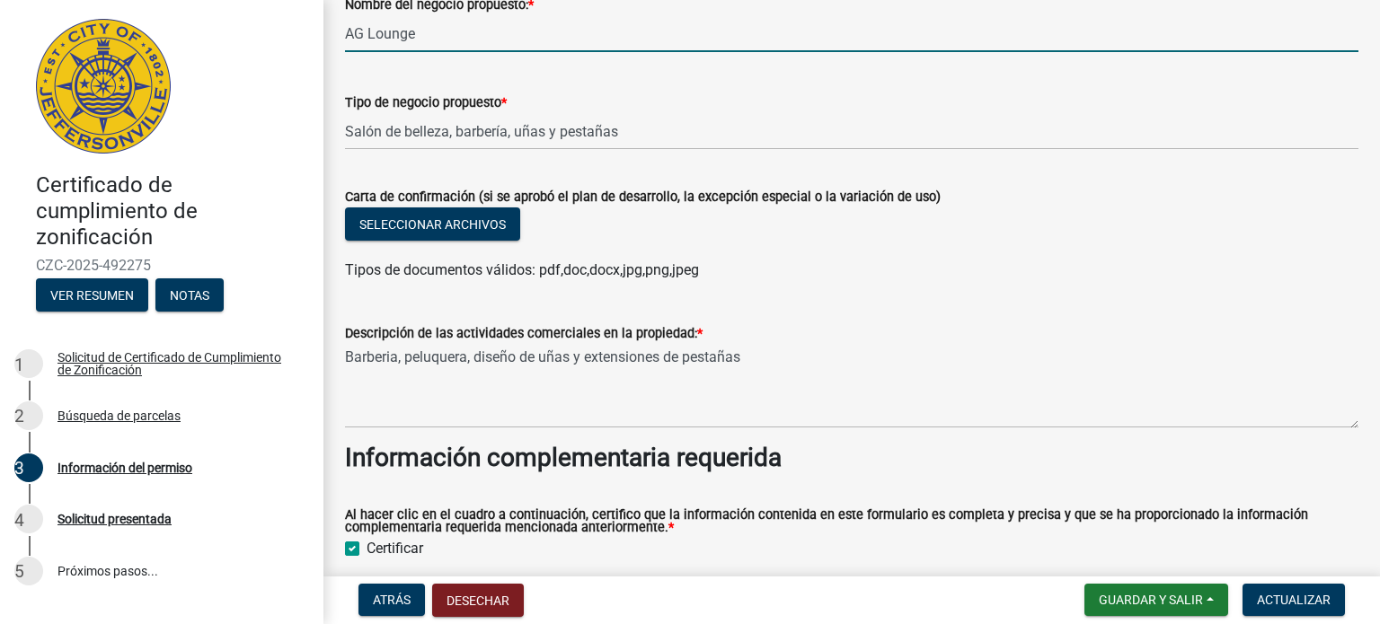
scroll to position [1750, 0]
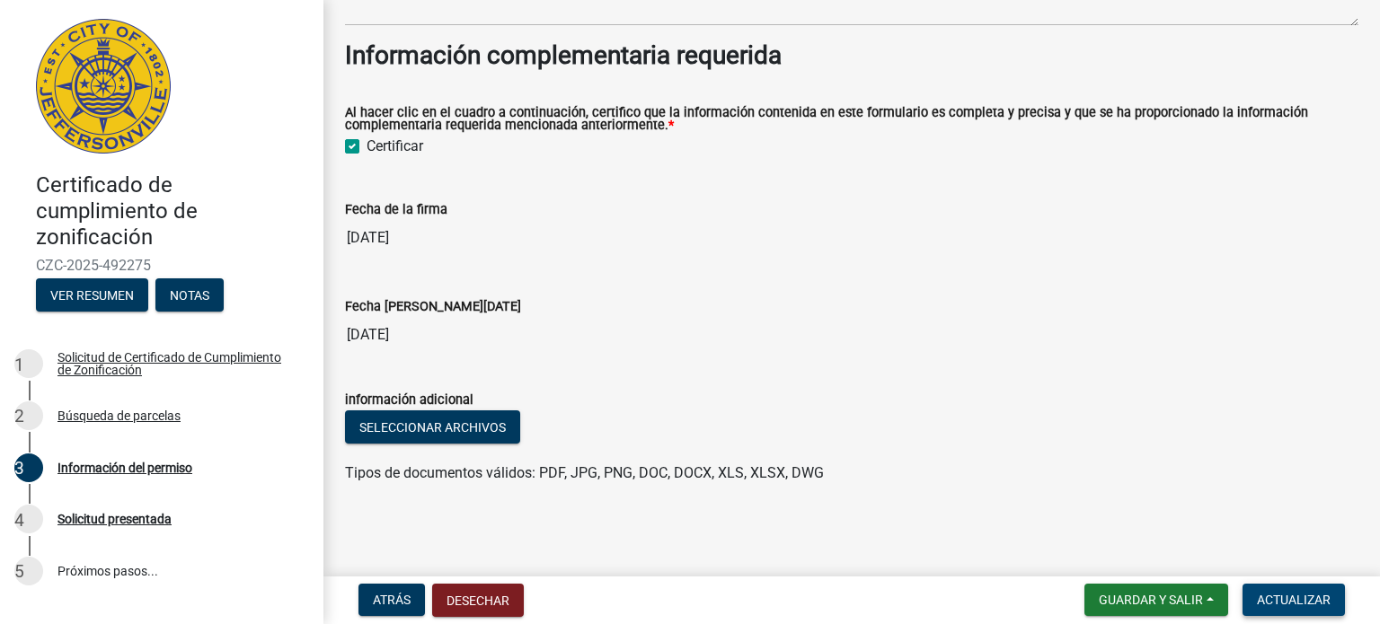
type input "AG Lounge"
click at [1270, 601] on font "Actualizar" at bounding box center [1294, 600] width 74 height 14
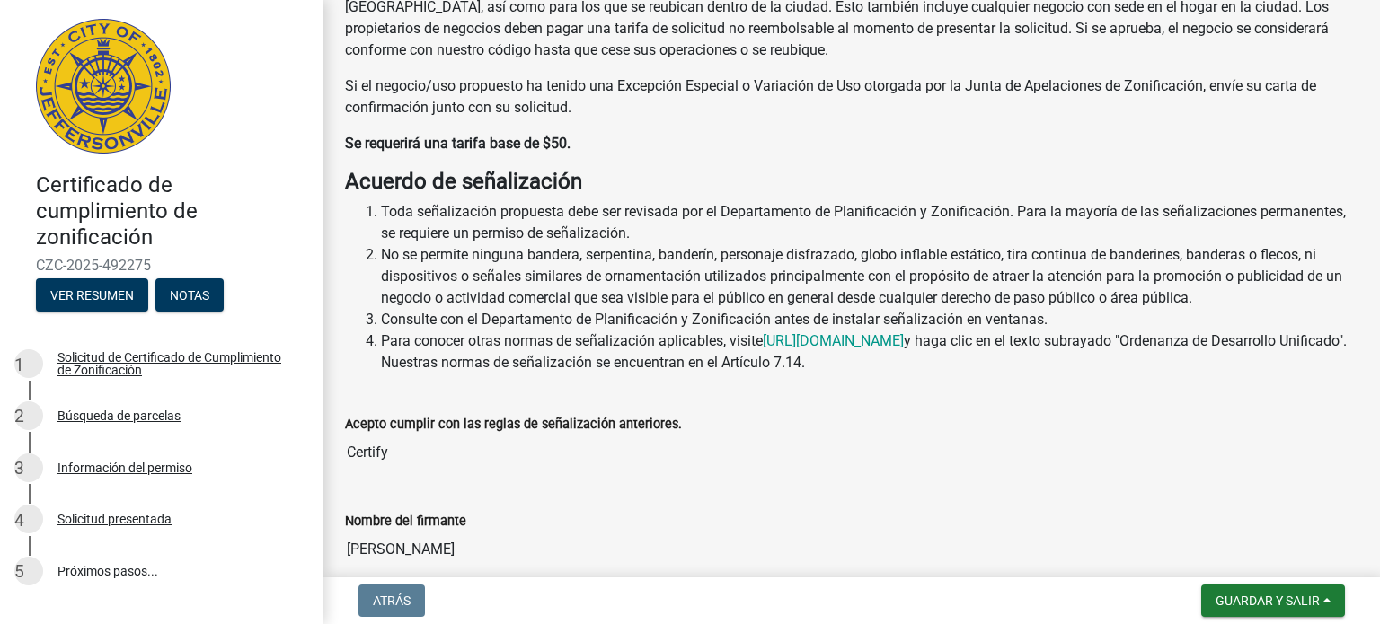
scroll to position [402, 0]
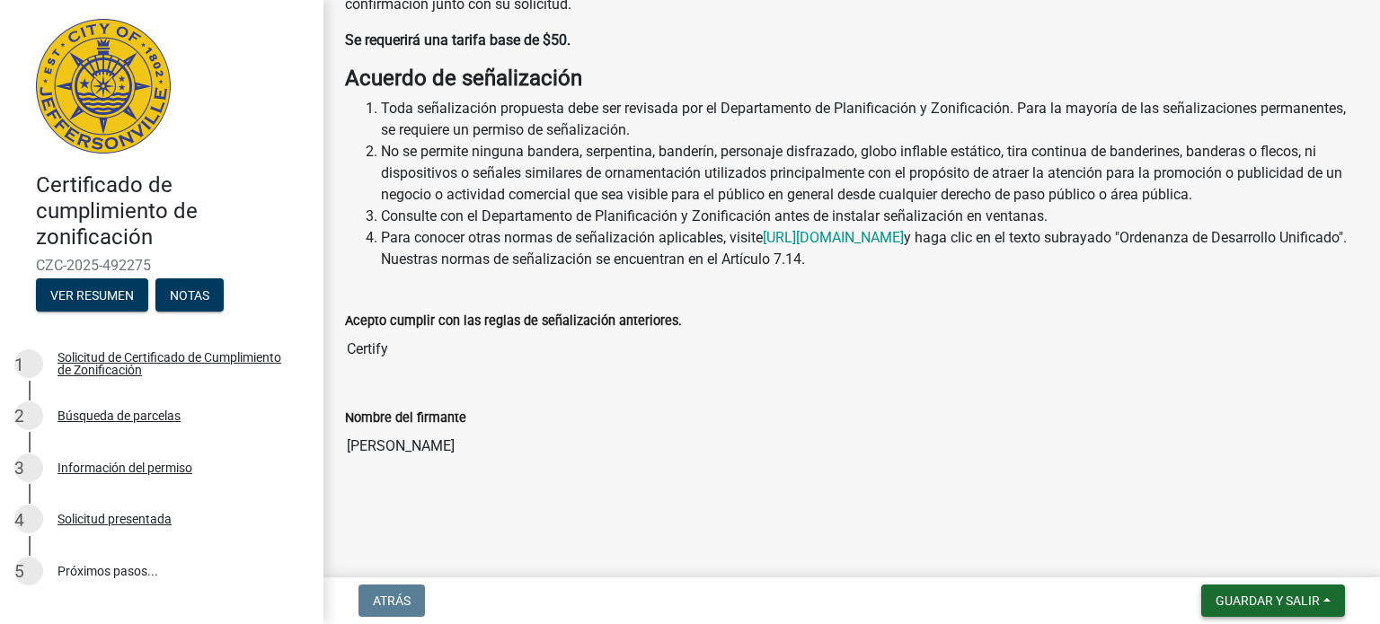
click at [1239, 597] on font "Guardar y salir" at bounding box center [1268, 601] width 104 height 14
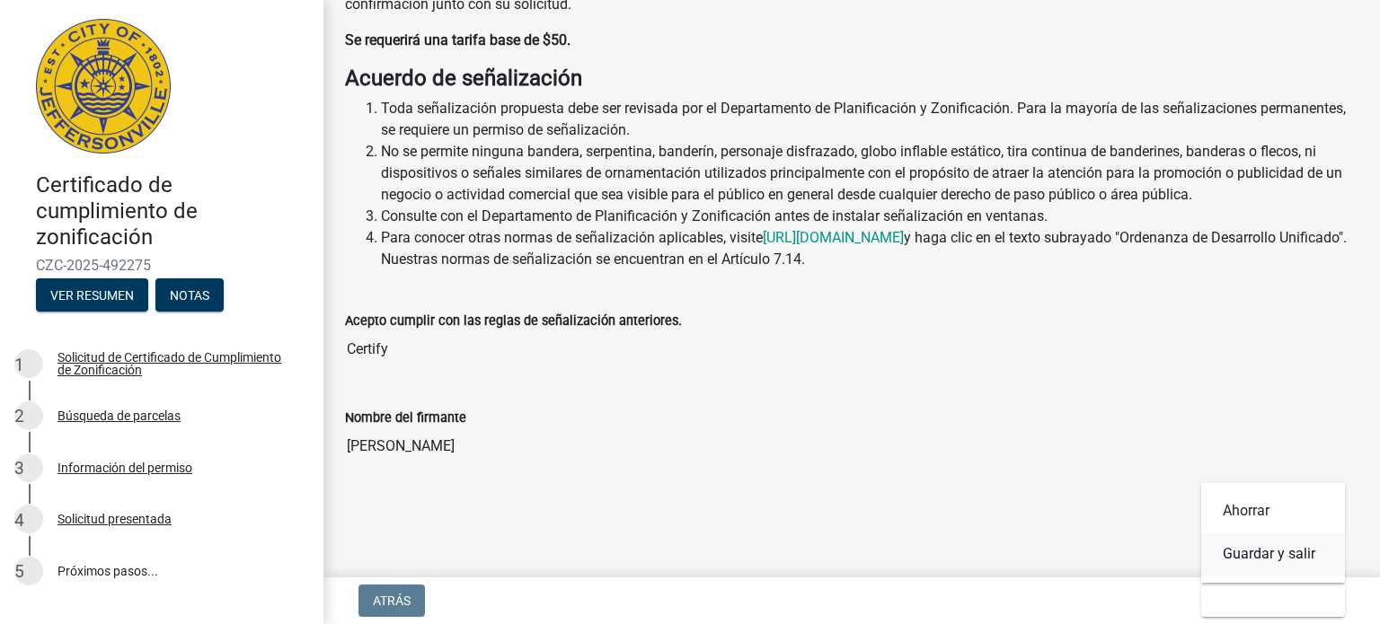
click at [1287, 553] on font "Guardar y salir" at bounding box center [1269, 553] width 93 height 17
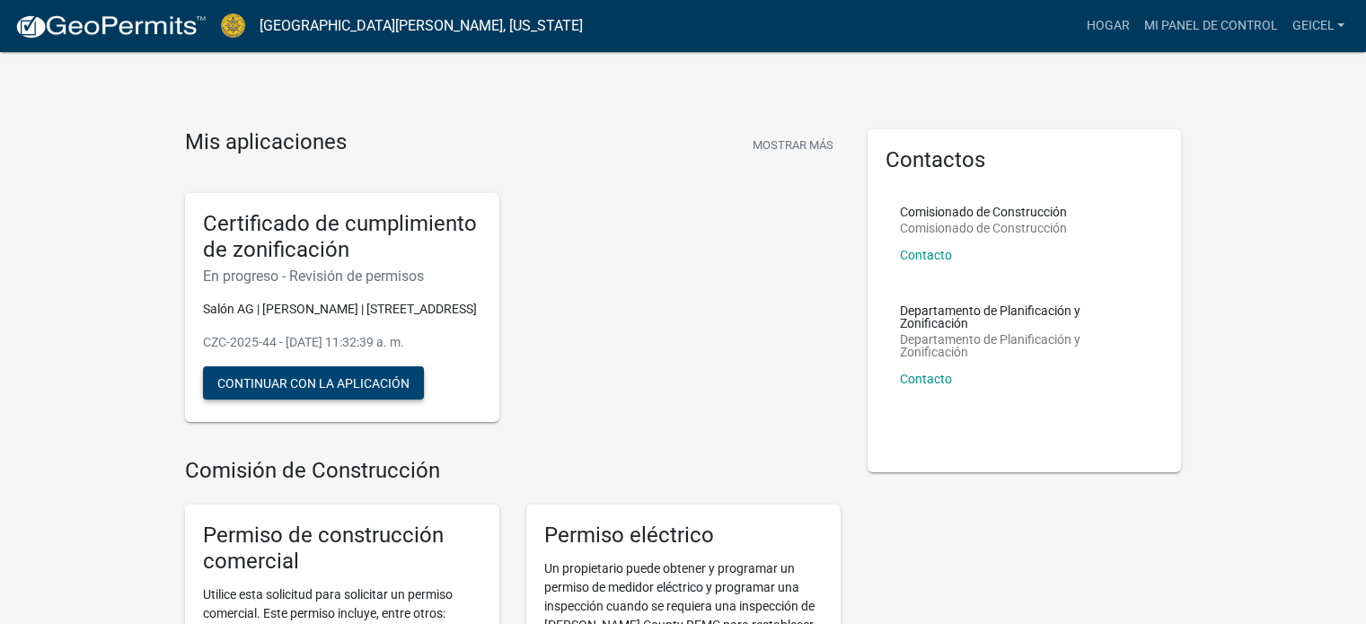
click at [387, 400] on button "Continuar con la aplicación" at bounding box center [313, 383] width 221 height 33
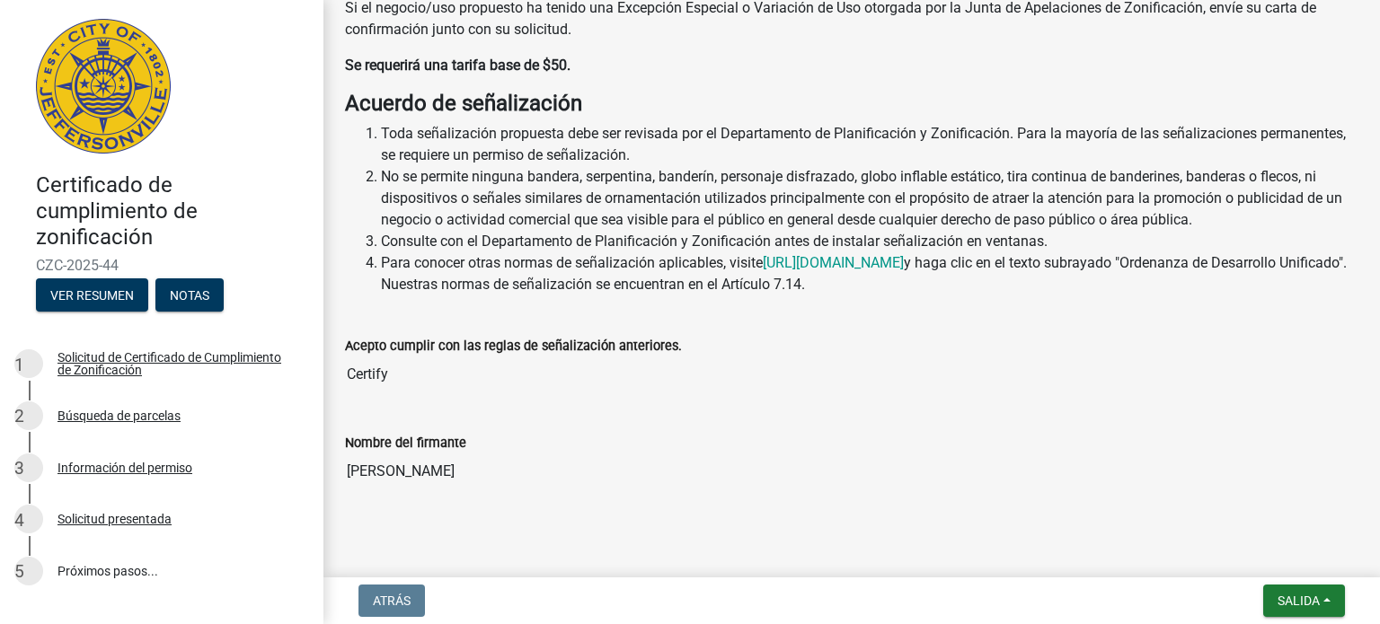
scroll to position [402, 0]
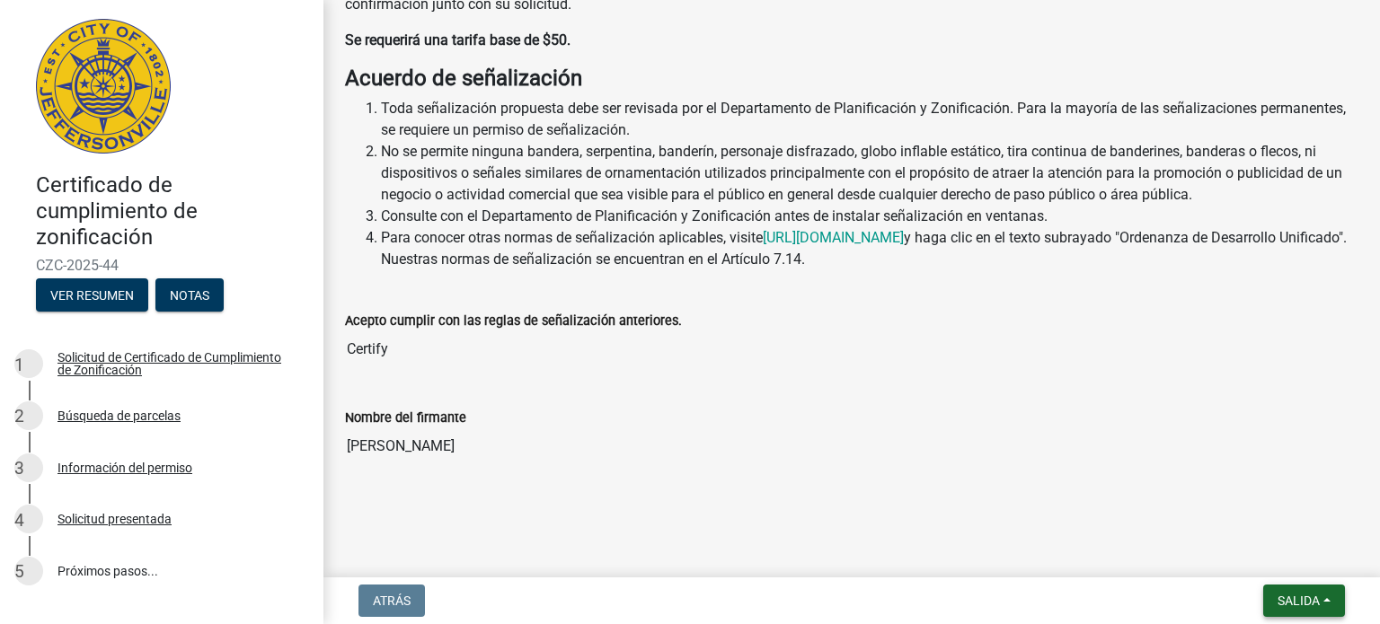
click at [1336, 597] on button "Salida" at bounding box center [1304, 601] width 82 height 32
click at [1251, 511] on font "Ahorrar" at bounding box center [1245, 510] width 47 height 17
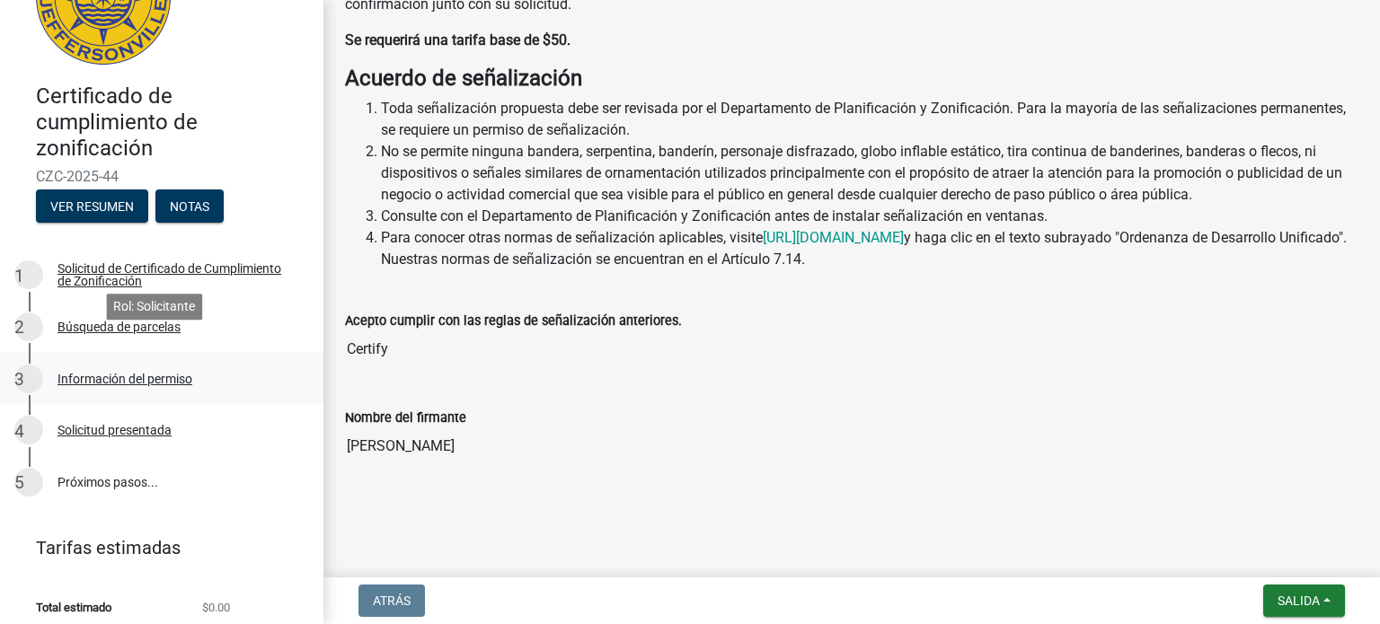
scroll to position [119, 0]
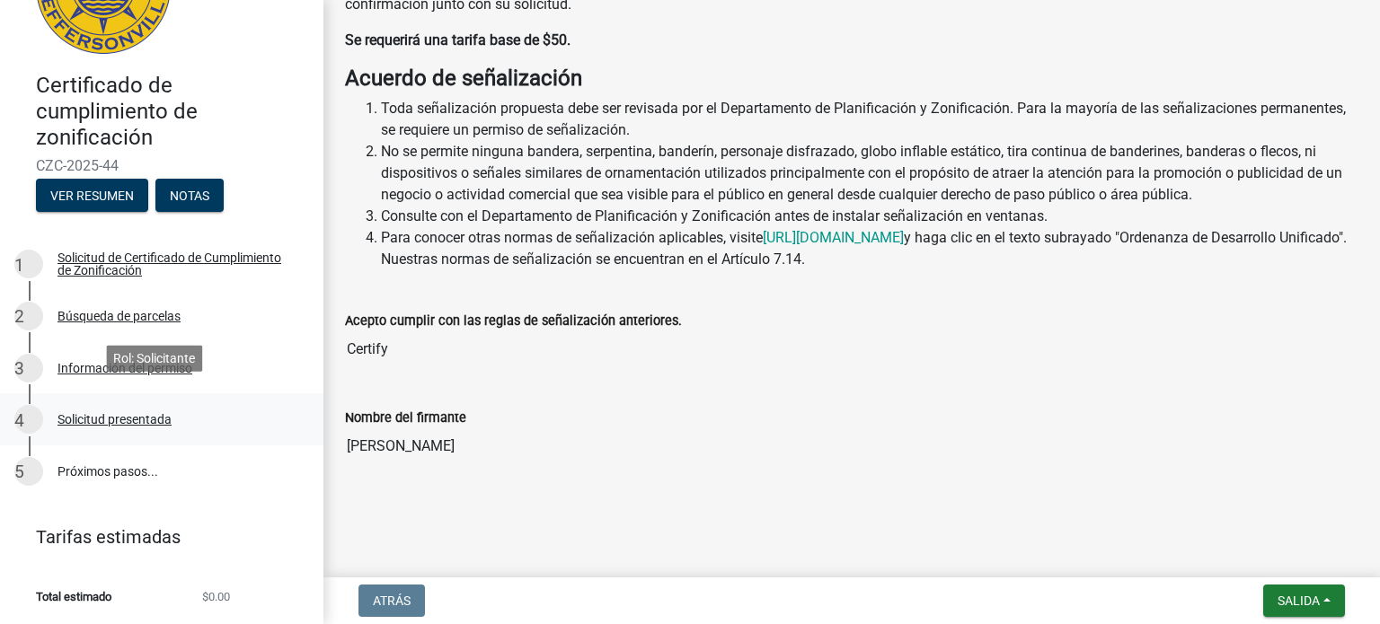
click at [107, 412] on font "Solicitud presentada" at bounding box center [114, 419] width 114 height 14
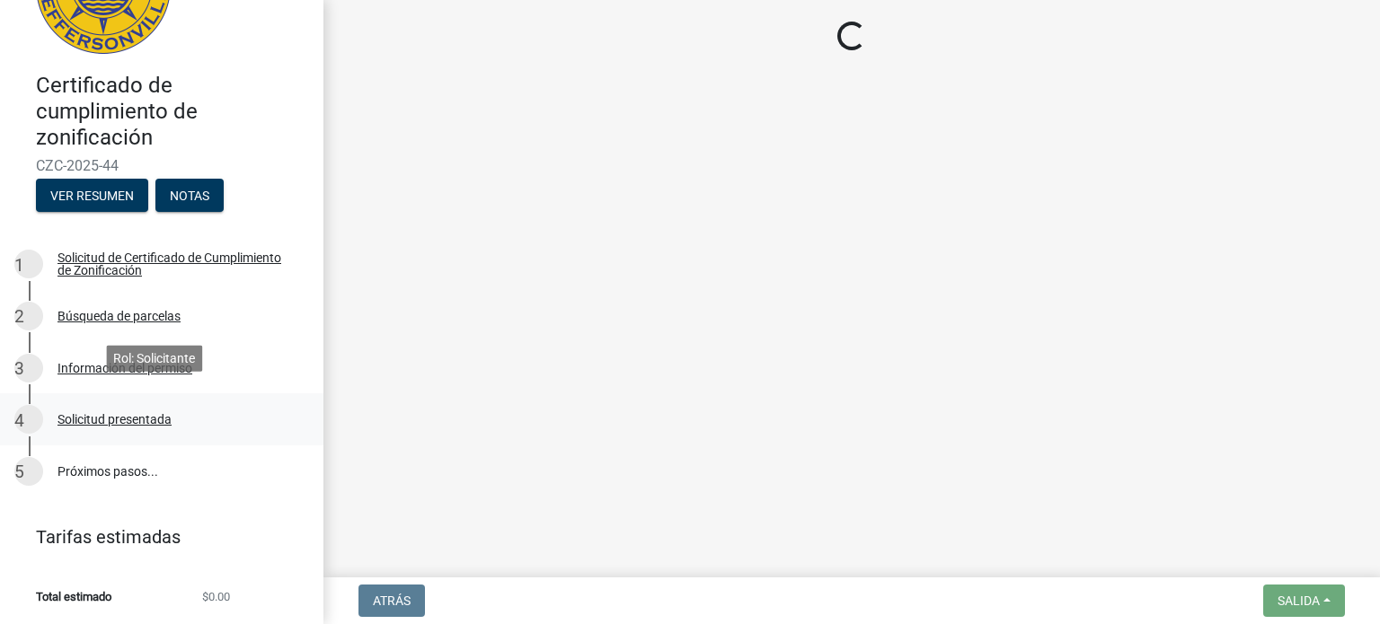
scroll to position [0, 0]
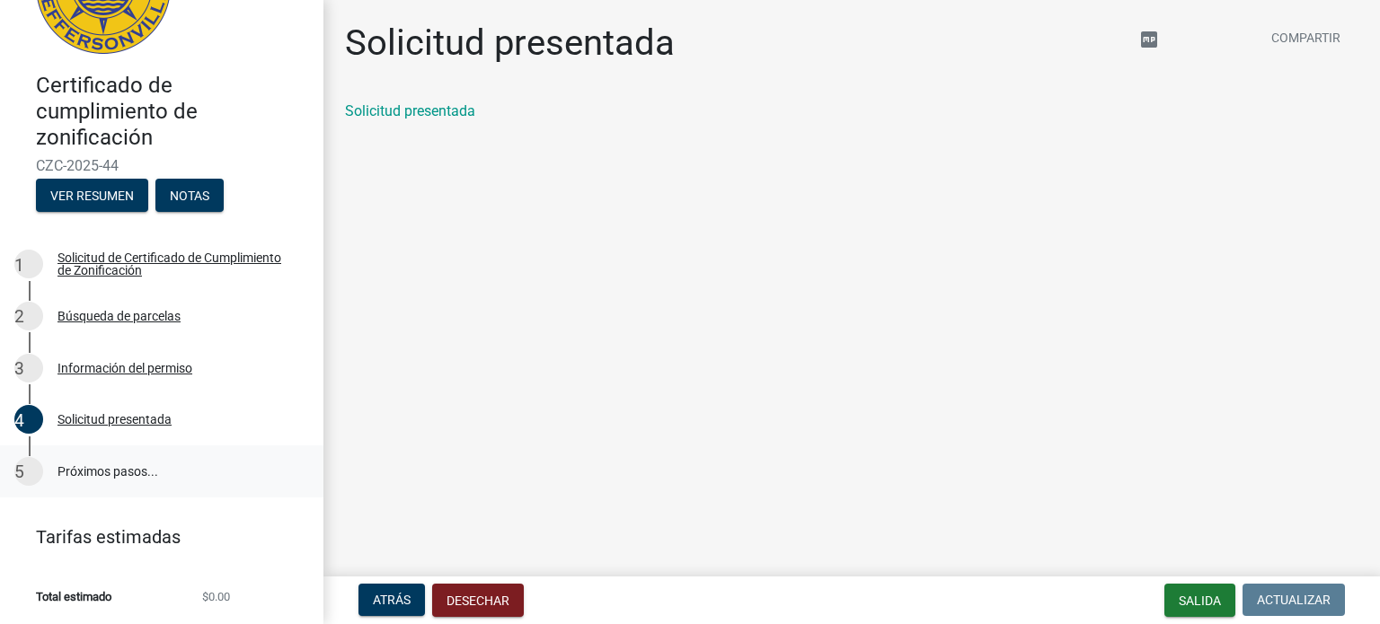
click at [94, 464] on font "Próximos pasos..." at bounding box center [107, 471] width 101 height 14
click at [116, 464] on font "Próximos pasos..." at bounding box center [107, 471] width 101 height 14
click at [124, 412] on font "Solicitud presentada" at bounding box center [114, 419] width 114 height 14
click at [428, 103] on font "Solicitud presentada" at bounding box center [410, 110] width 130 height 17
click at [111, 412] on font "Solicitud presentada" at bounding box center [114, 419] width 114 height 14
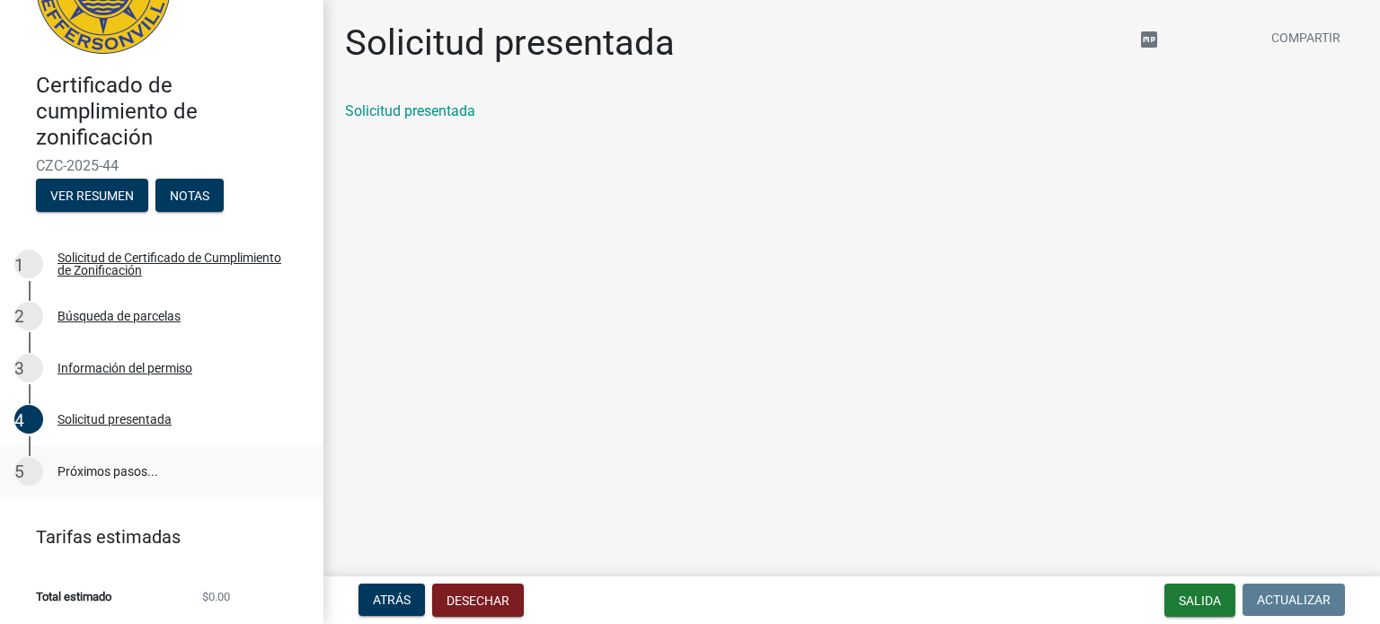
click at [87, 466] on font "Próximos pasos..." at bounding box center [107, 471] width 101 height 14
click at [111, 361] on font "Información del permiso" at bounding box center [124, 368] width 135 height 14
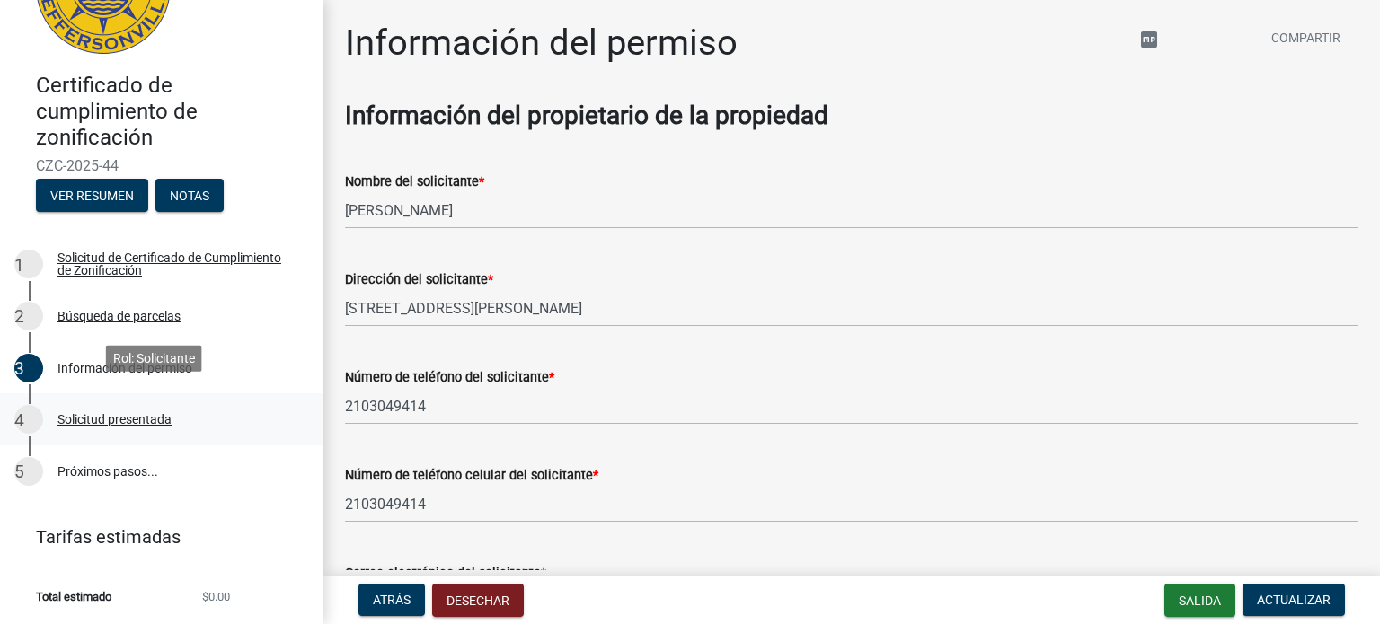
click at [112, 412] on font "Solicitud presentada" at bounding box center [114, 419] width 114 height 14
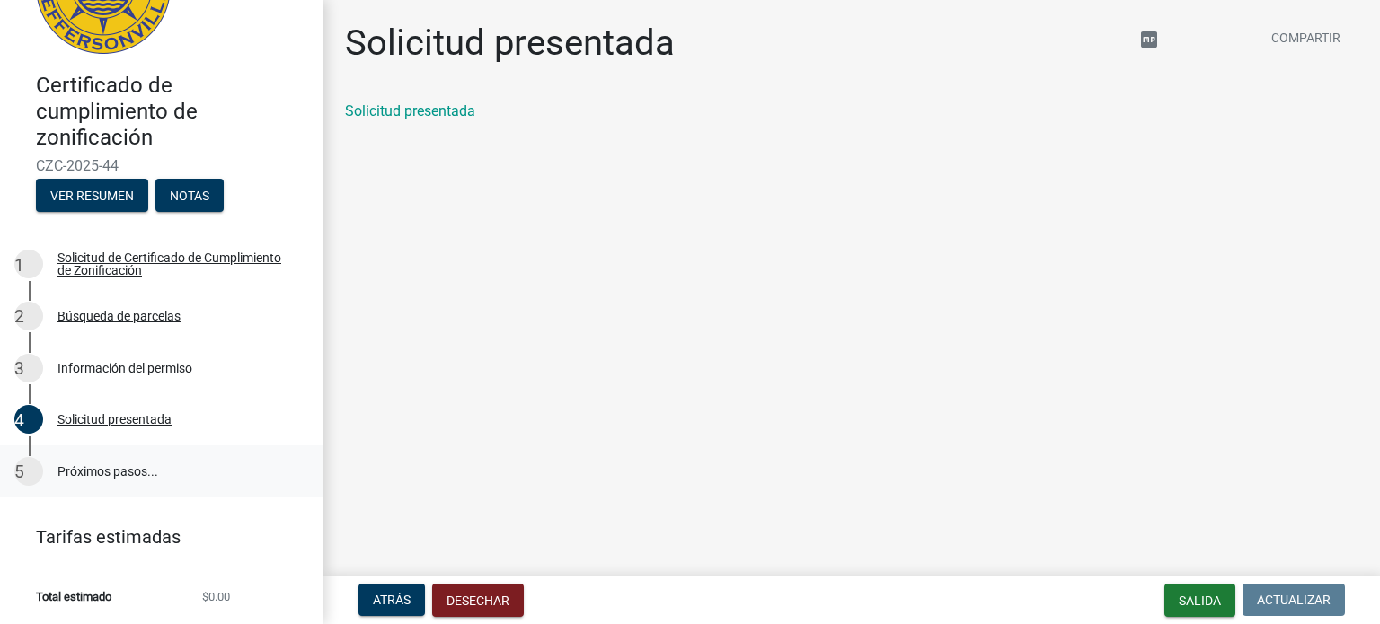
click at [101, 464] on font "Próximos pasos..." at bounding box center [107, 471] width 101 height 14
click at [28, 461] on font "5" at bounding box center [33, 471] width 39 height 21
click at [106, 189] on font "Ver resumen" at bounding box center [92, 196] width 84 height 14
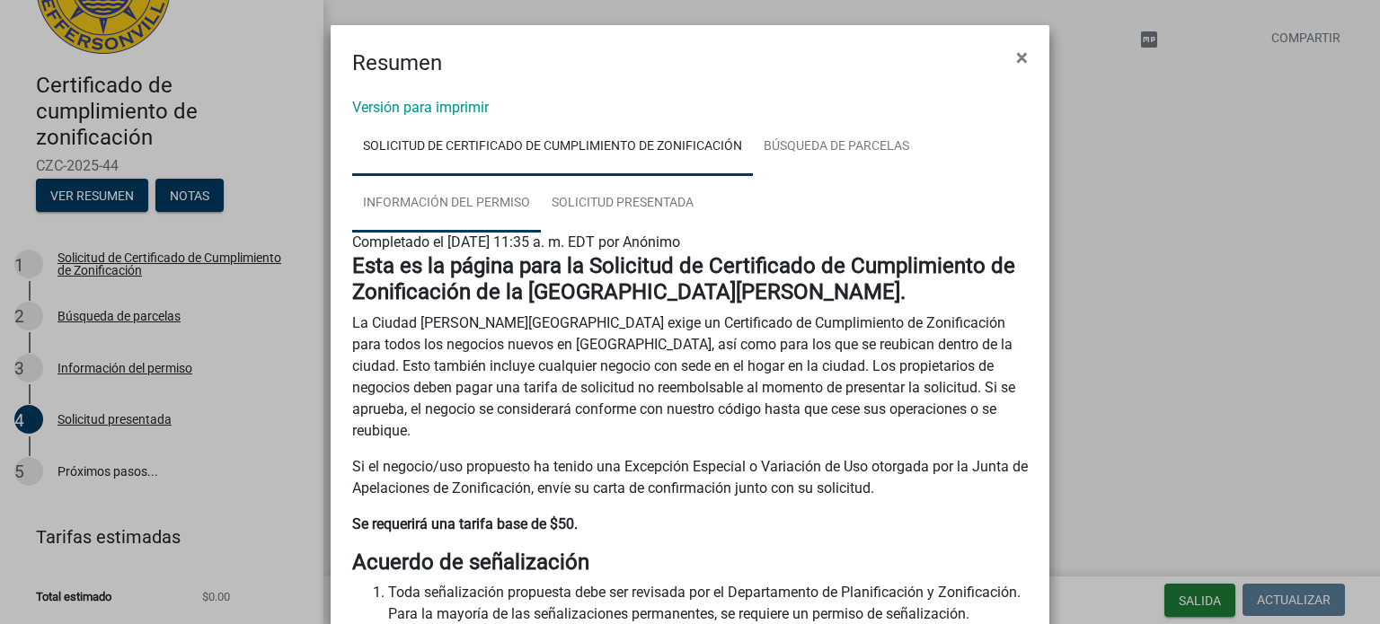
click at [386, 190] on link "Información del permiso" at bounding box center [446, 203] width 189 height 57
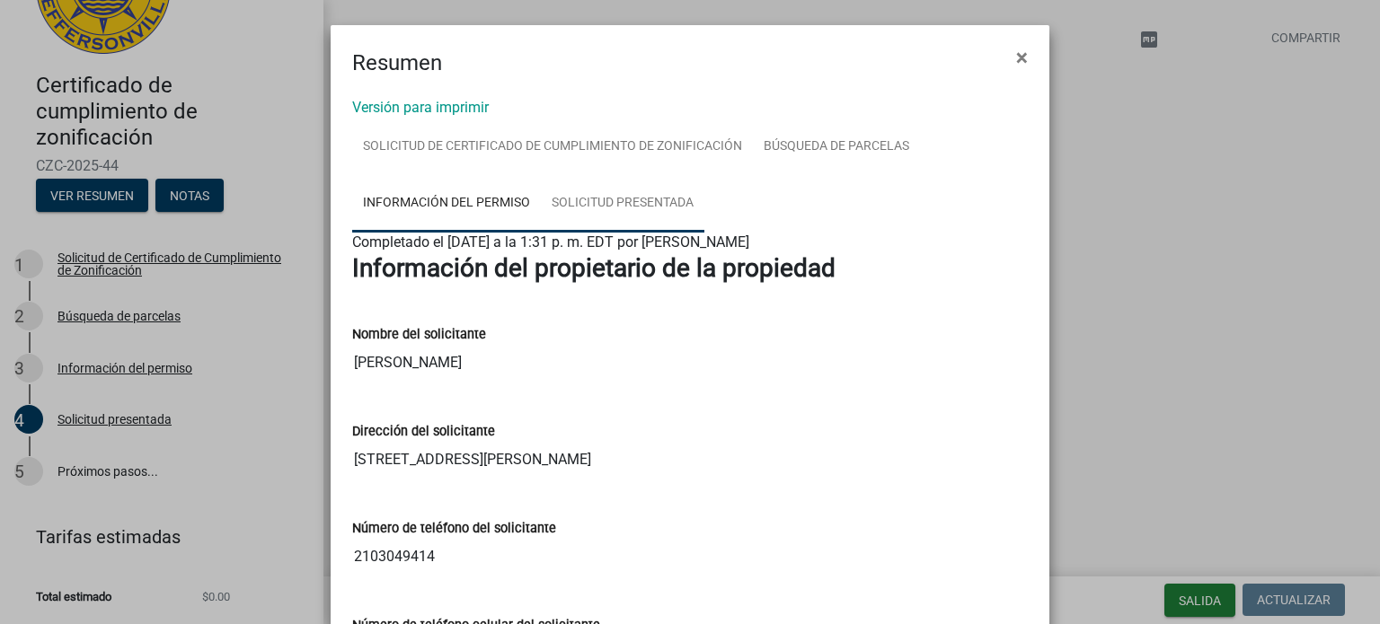
click at [653, 203] on font "Solicitud presentada" at bounding box center [623, 202] width 142 height 14
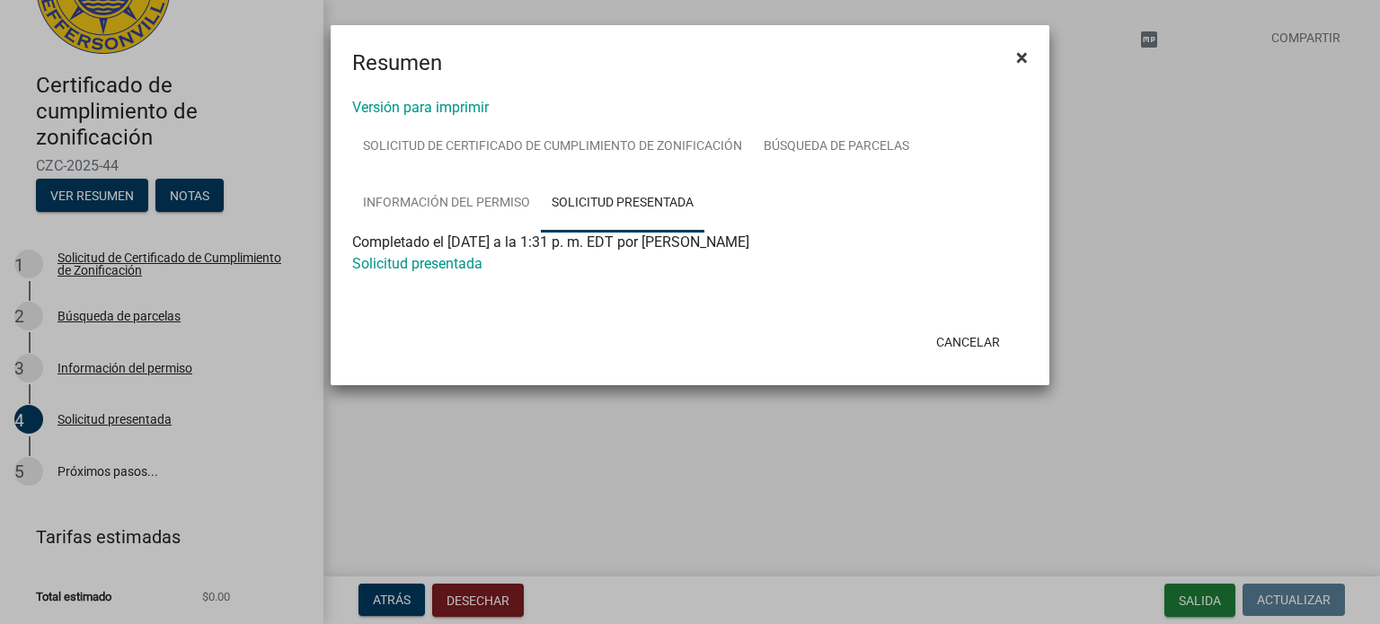
click at [1021, 63] on font "×" at bounding box center [1022, 57] width 12 height 25
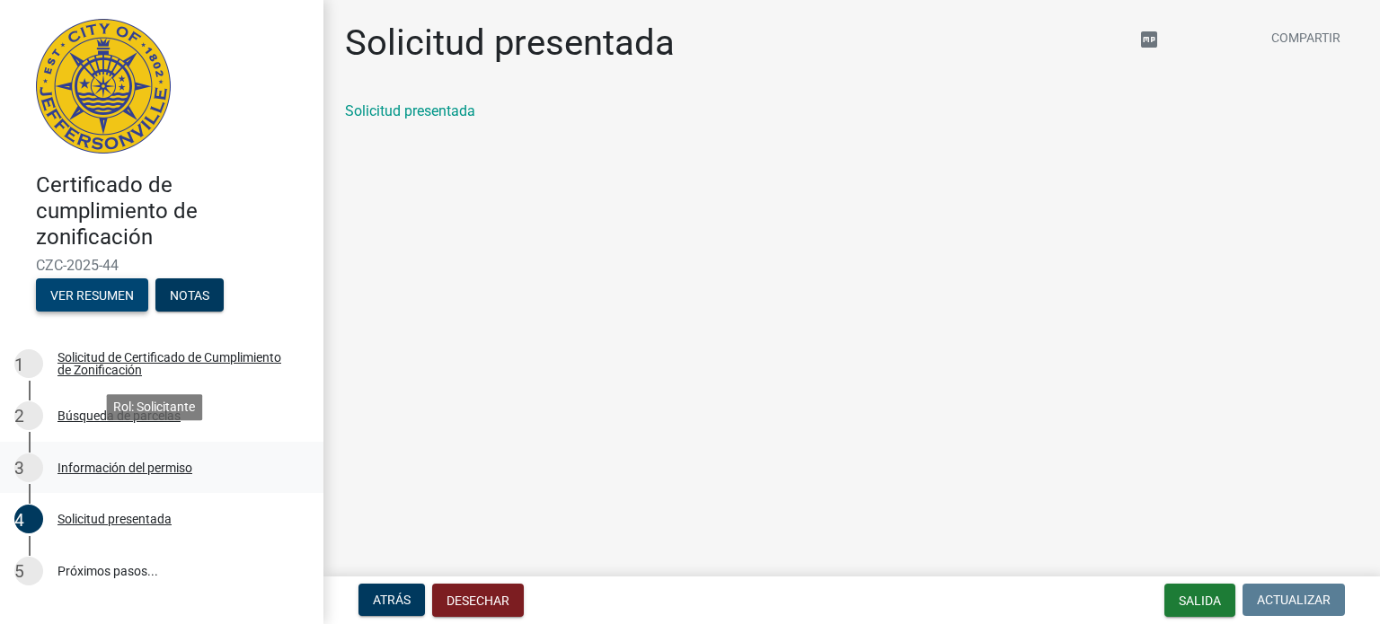
scroll to position [119, 0]
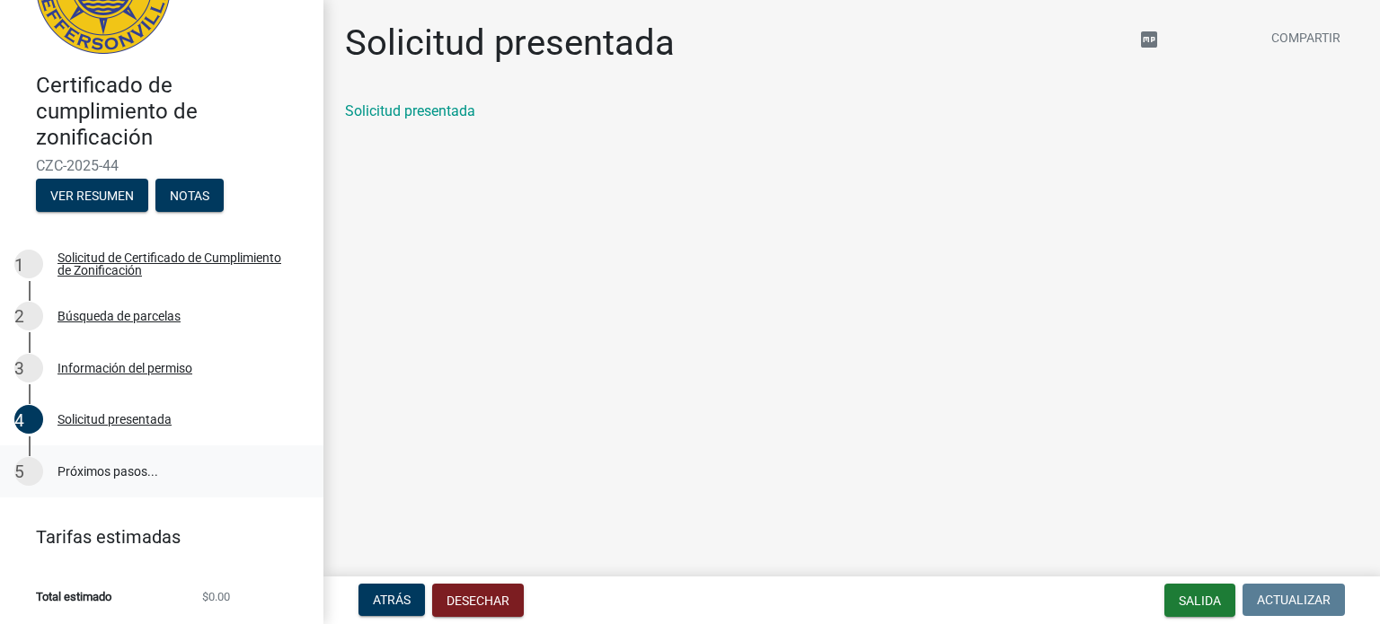
click at [102, 464] on font "Próximos pasos..." at bounding box center [107, 471] width 101 height 14
click at [97, 464] on font "Próximos pasos..." at bounding box center [107, 471] width 101 height 14
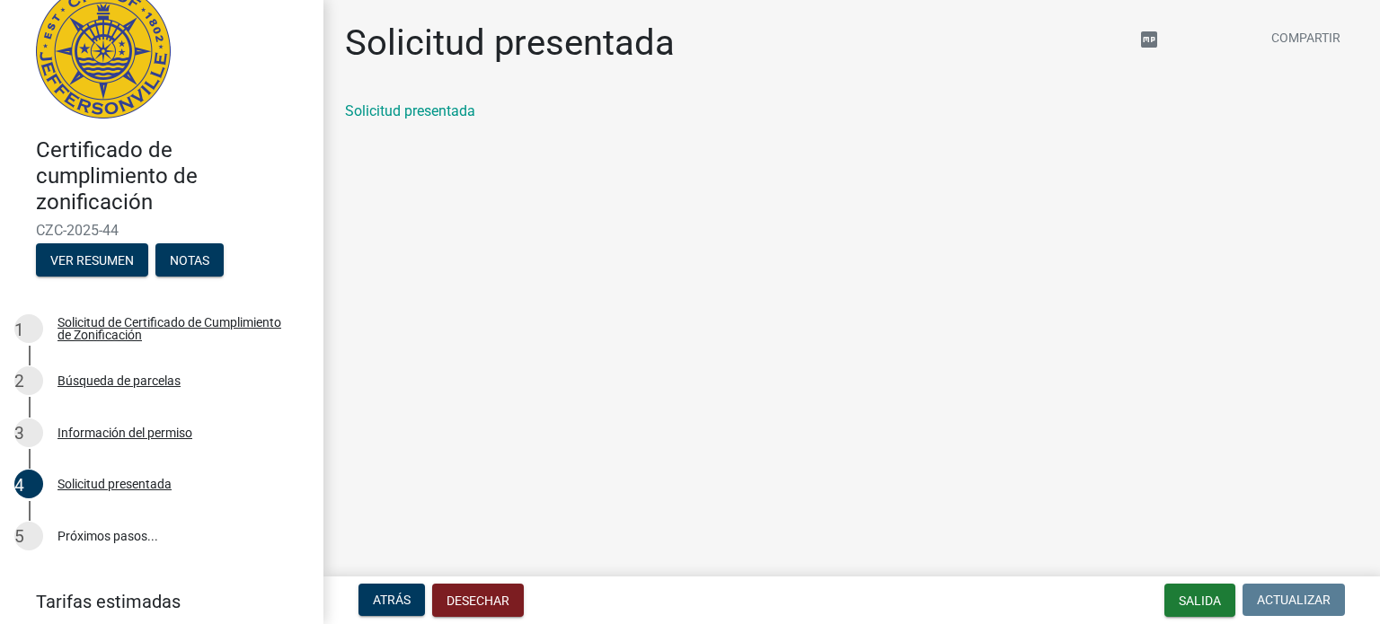
scroll to position [0, 0]
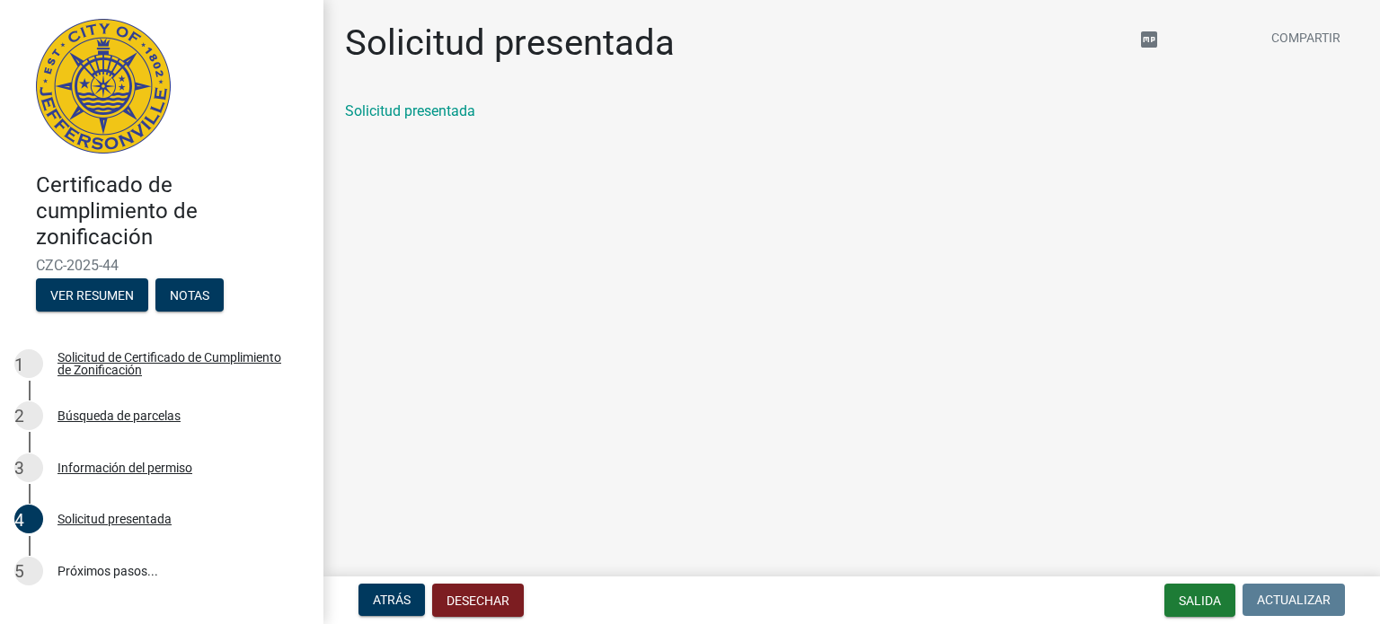
click at [122, 35] on img at bounding box center [103, 86] width 135 height 135
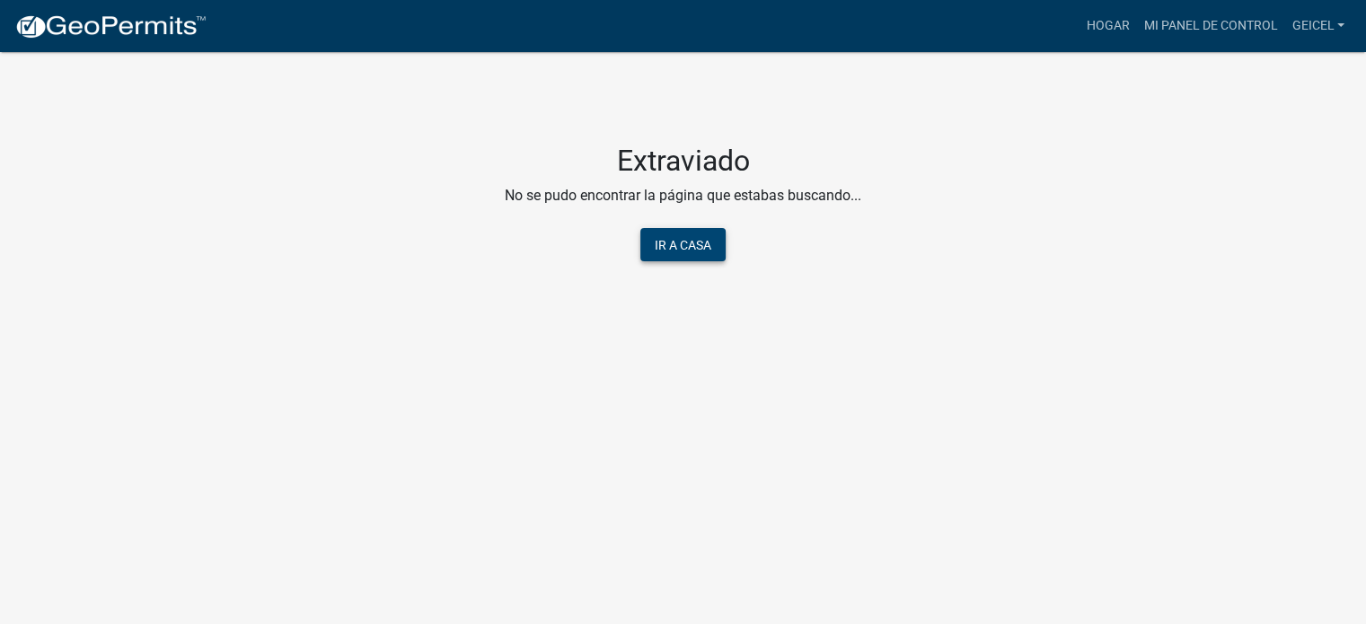
click at [698, 245] on font "Ir a casa" at bounding box center [683, 245] width 57 height 14
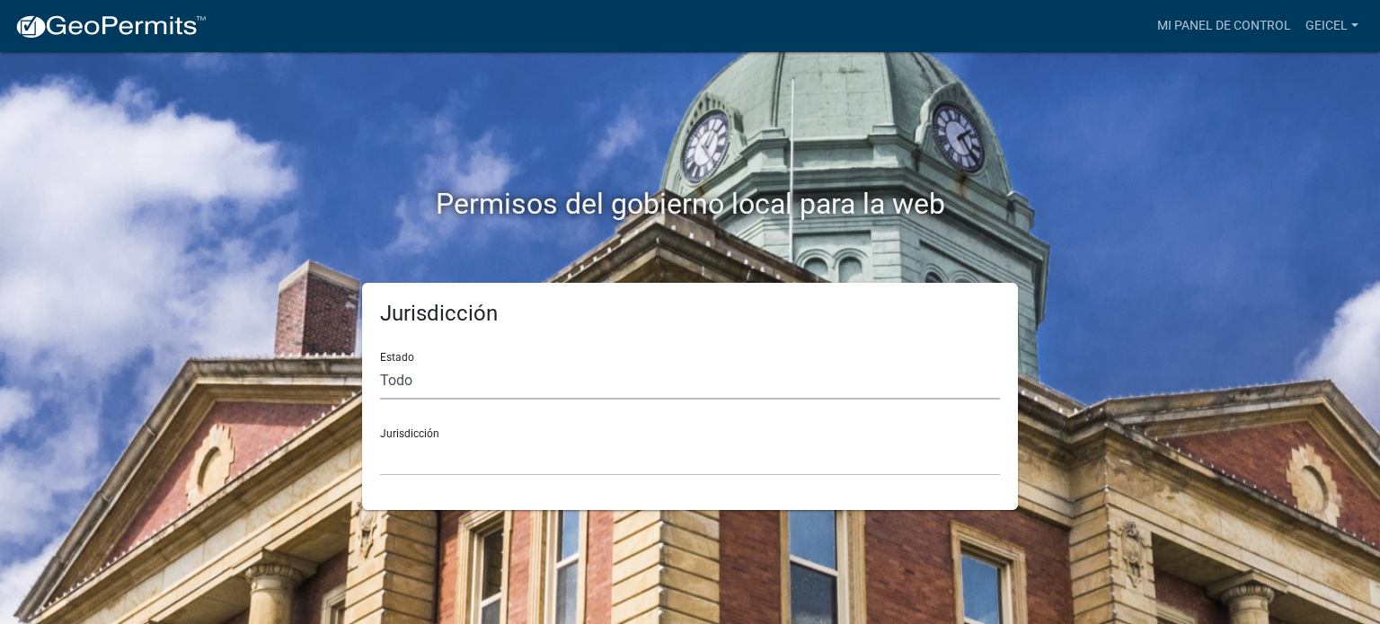
click at [395, 380] on select "Todo [US_STATE] [US_STATE][PERSON_NAME][US_STATE] [US_STATE] [US_STATE] [US_STA…" at bounding box center [690, 381] width 620 height 37
select select "[US_STATE]"
click at [380, 363] on select "Todo [US_STATE] [US_STATE][PERSON_NAME][US_STATE] [US_STATE] [US_STATE] [US_STA…" at bounding box center [690, 381] width 620 height 37
click at [422, 455] on select "City of [GEOGRAPHIC_DATA], [US_STATE] City of [GEOGRAPHIC_DATA], [US_STATE] Cit…" at bounding box center [690, 457] width 620 height 37
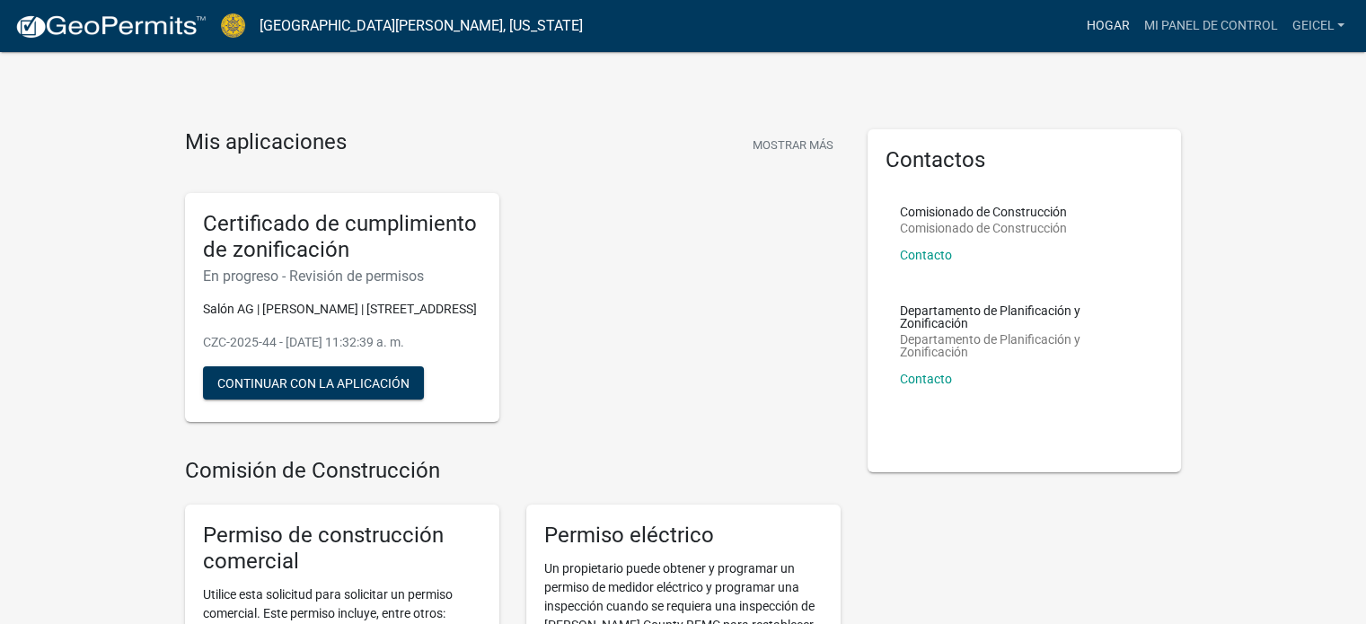
click at [1116, 22] on font "Hogar" at bounding box center [1107, 25] width 43 height 14
